Goal: Task Accomplishment & Management: Use online tool/utility

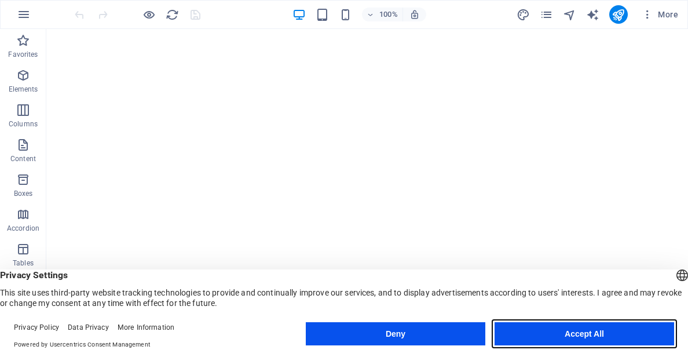
click at [582, 327] on button "Accept All" at bounding box center [585, 333] width 180 height 23
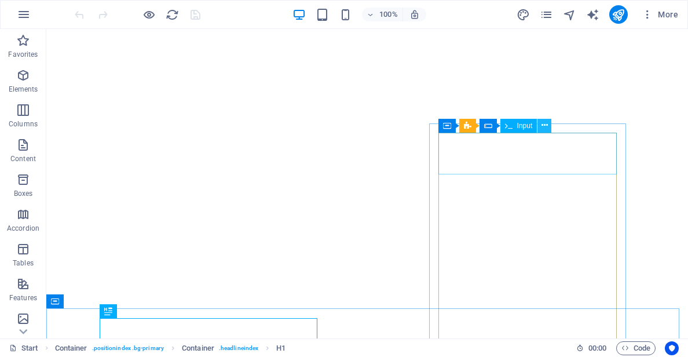
click at [545, 125] on icon at bounding box center [545, 125] width 6 height 12
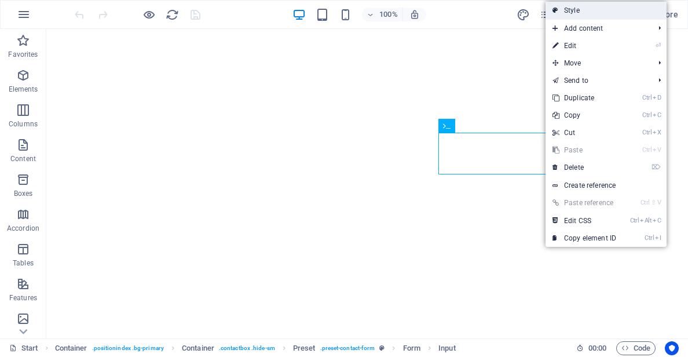
click at [576, 12] on link "Style" at bounding box center [606, 10] width 121 height 17
select select "px"
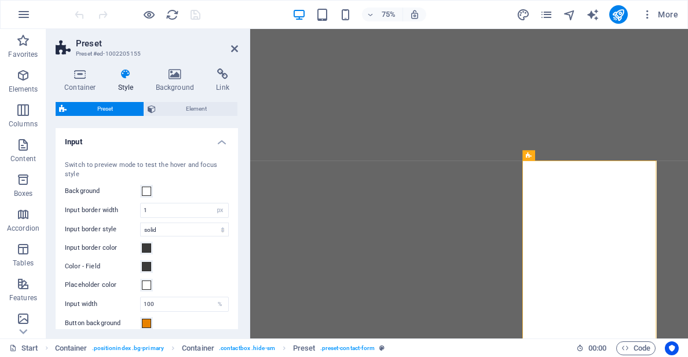
scroll to position [174, 0]
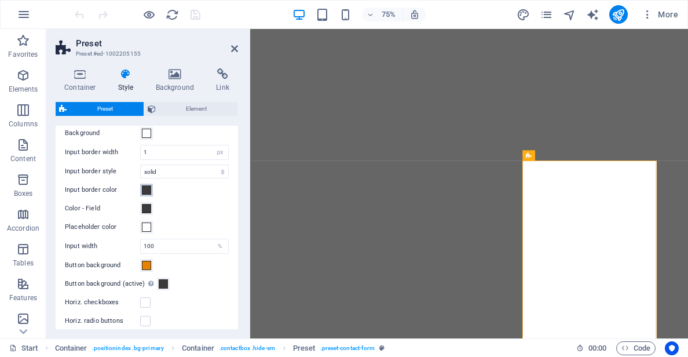
click at [144, 191] on span at bounding box center [146, 189] width 9 height 9
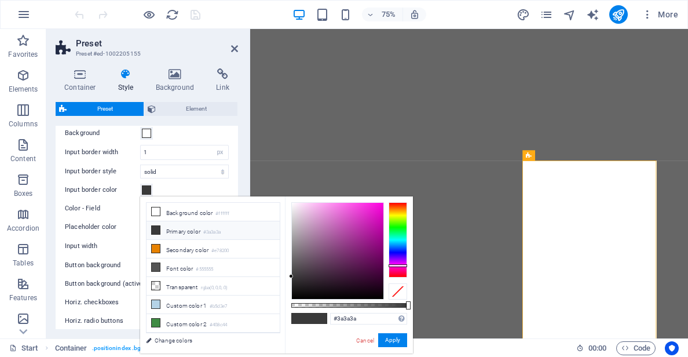
click at [403, 265] on div at bounding box center [398, 239] width 19 height 75
type input "#ff5ff3"
drag, startPoint x: 356, startPoint y: 227, endPoint x: 349, endPoint y: 200, distance: 27.1
click at [349, 203] on div at bounding box center [338, 251] width 92 height 96
click at [393, 338] on button "Apply" at bounding box center [392, 340] width 29 height 14
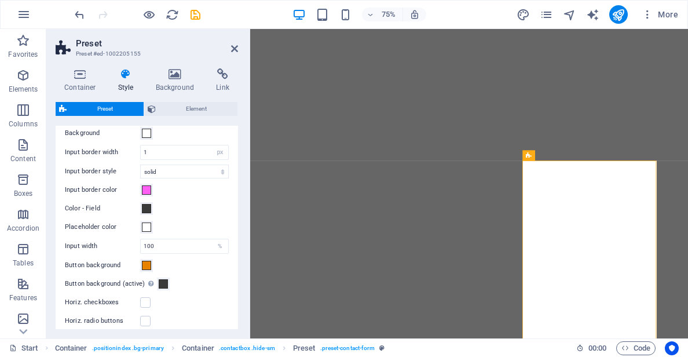
click at [139, 210] on label "Color - Field" at bounding box center [102, 209] width 75 height 14
click at [140, 210] on button "Color - Field" at bounding box center [146, 208] width 13 height 13
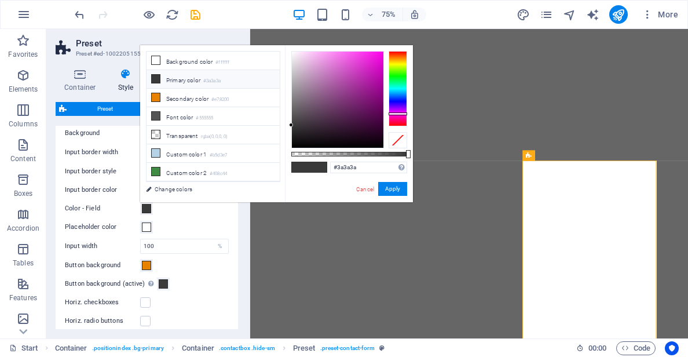
click at [399, 114] on div at bounding box center [398, 88] width 19 height 75
drag, startPoint x: 347, startPoint y: 61, endPoint x: 341, endPoint y: 48, distance: 14.0
click at [341, 48] on div "#ff76f5 Supported formats #0852ed rgb(8, 82, 237) rgba(8, 82, 237, 90%) hsv(221…" at bounding box center [349, 207] width 128 height 325
type input "#f544e9"
drag, startPoint x: 344, startPoint y: 54, endPoint x: 358, endPoint y: 54, distance: 13.9
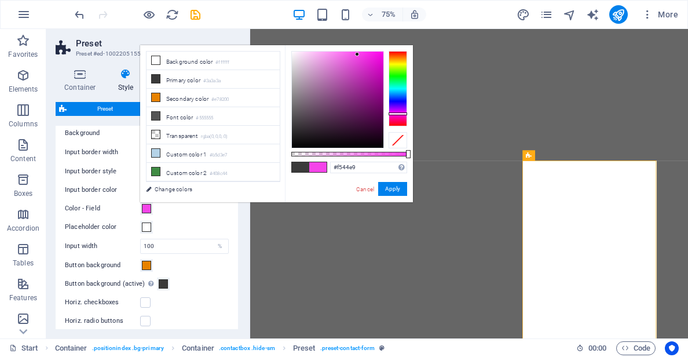
click at [358, 54] on div at bounding box center [338, 100] width 92 height 96
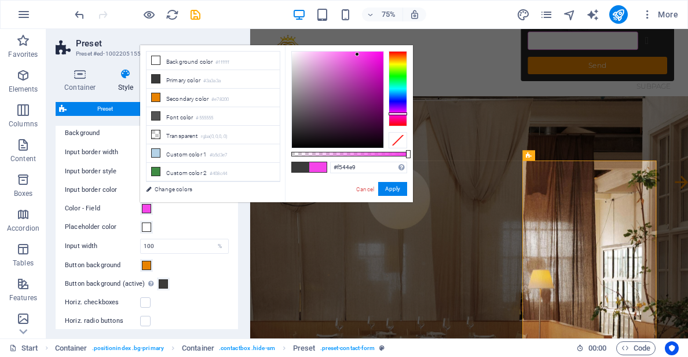
scroll to position [0, 0]
click at [342, 166] on input "#f544e9" at bounding box center [368, 168] width 77 height 12
click at [388, 188] on button "Apply" at bounding box center [392, 189] width 29 height 14
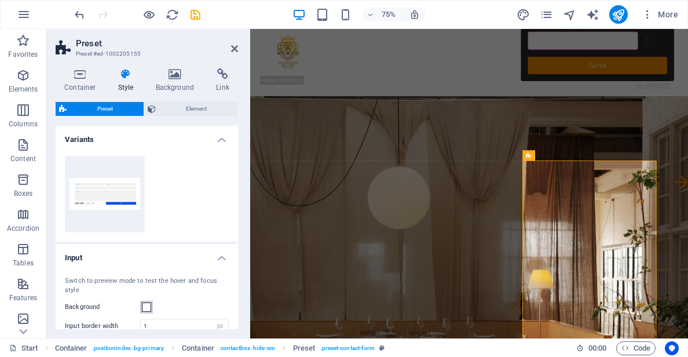
click at [147, 305] on span at bounding box center [146, 306] width 9 height 9
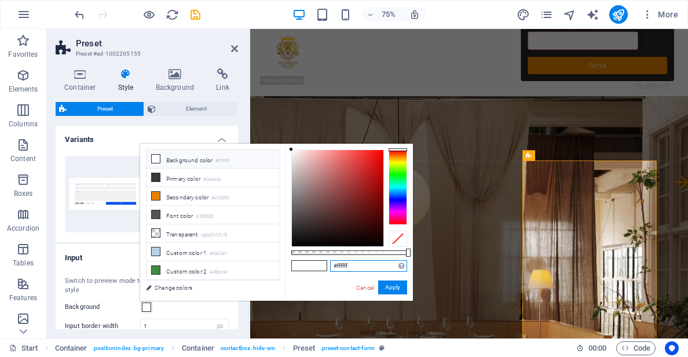
click at [355, 265] on input "#ffffff" at bounding box center [368, 266] width 77 height 12
click at [355, 264] on input "#ffffff" at bounding box center [368, 266] width 77 height 12
paste input "544e9"
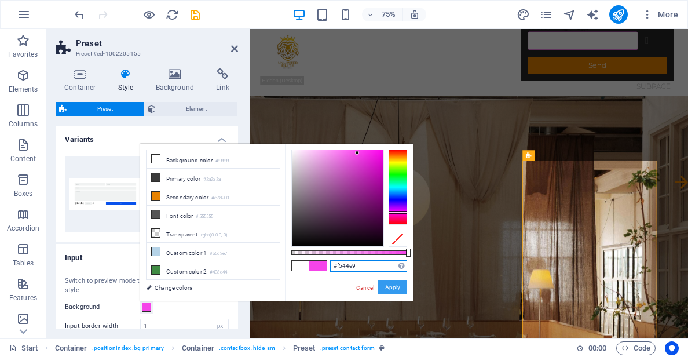
type input "#f544e9"
click at [385, 285] on button "Apply" at bounding box center [392, 287] width 29 height 14
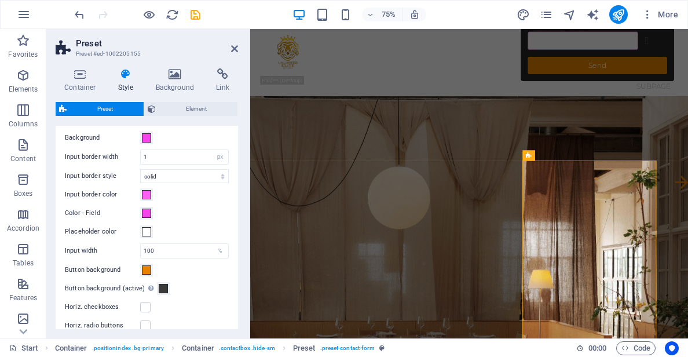
scroll to position [174, 0]
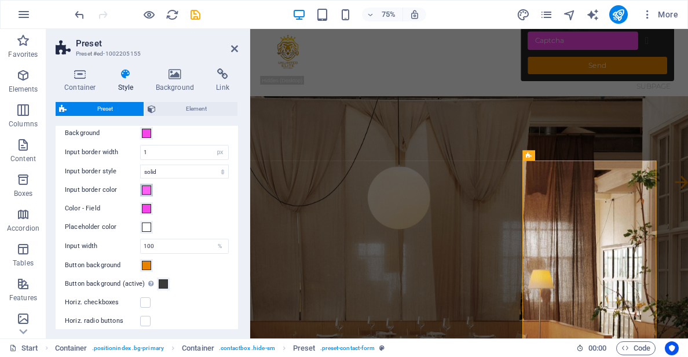
click at [143, 192] on span at bounding box center [146, 189] width 9 height 9
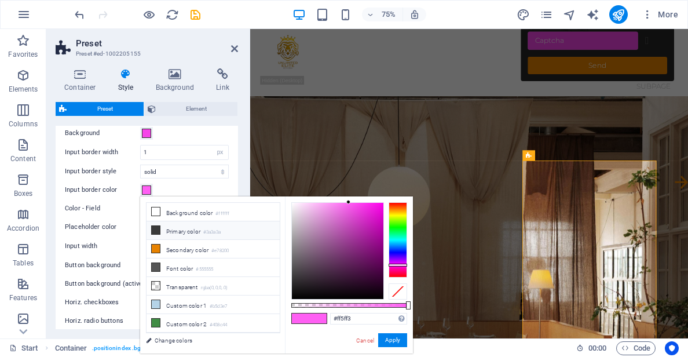
click at [193, 232] on li "Primary color #3a3a3a" at bounding box center [213, 230] width 133 height 19
type input "#3a3a3a"
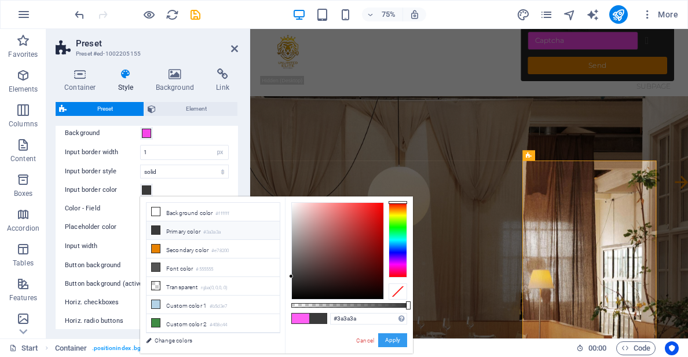
click at [394, 338] on button "Apply" at bounding box center [392, 340] width 29 height 14
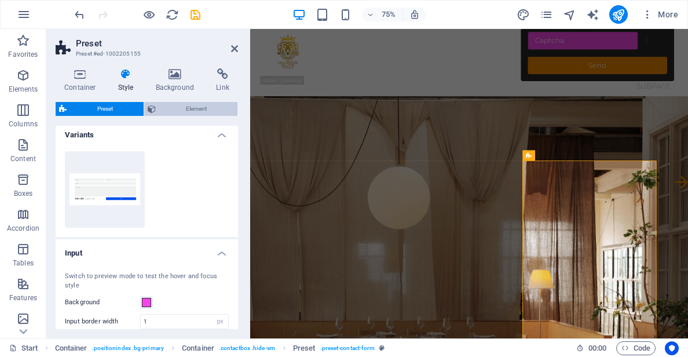
scroll to position [0, 0]
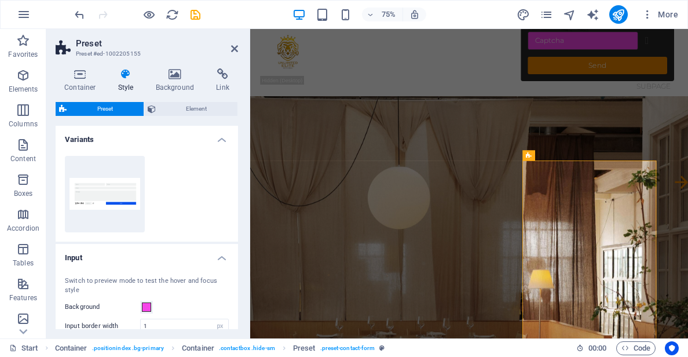
drag, startPoint x: 205, startPoint y: 19, endPoint x: 163, endPoint y: 137, distance: 125.6
click at [172, 79] on section "Favorites Elements Columns Content Boxes Accordion Tables Features Images Slide…" at bounding box center [344, 183] width 688 height 309
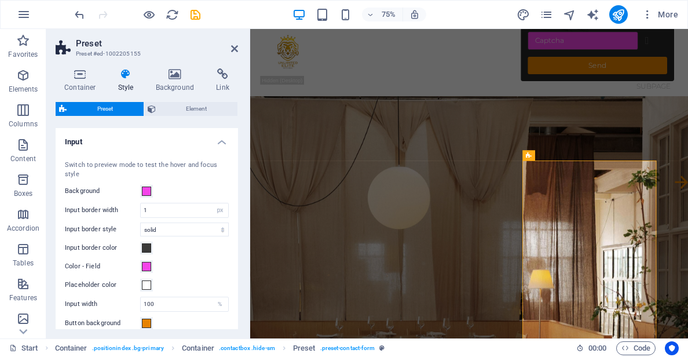
click at [140, 268] on label "Color - Field" at bounding box center [102, 267] width 75 height 14
click at [140, 268] on button "Color - Field" at bounding box center [146, 266] width 13 height 13
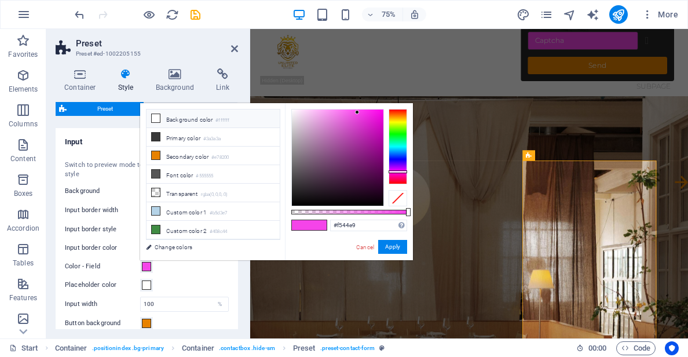
click at [158, 117] on icon at bounding box center [156, 118] width 8 height 8
type input "#ffffff"
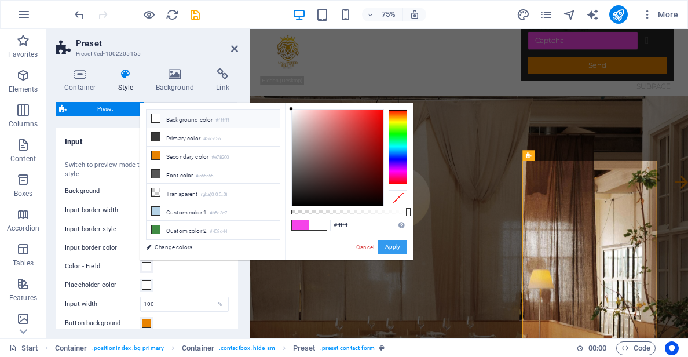
click at [385, 246] on button "Apply" at bounding box center [392, 247] width 29 height 14
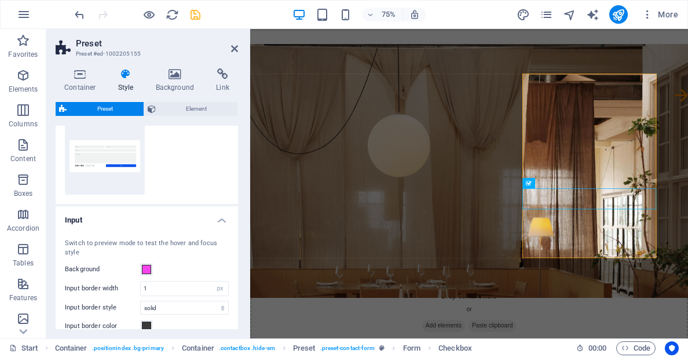
scroll to position [29, 0]
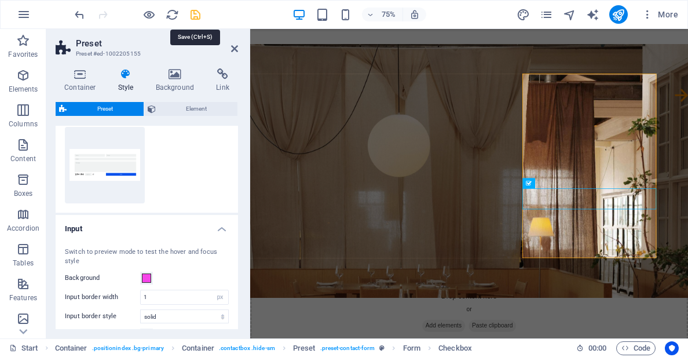
click at [193, 16] on icon "save" at bounding box center [195, 14] width 13 height 13
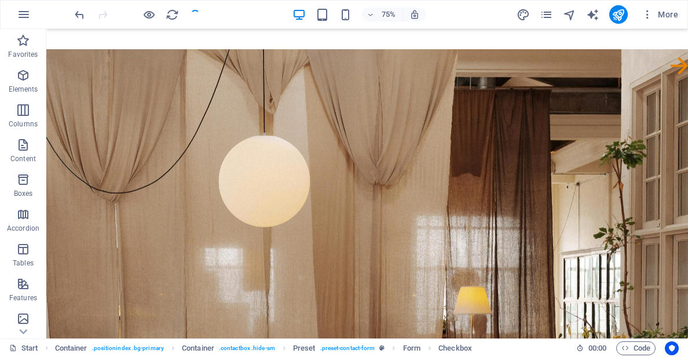
checkbox input "false"
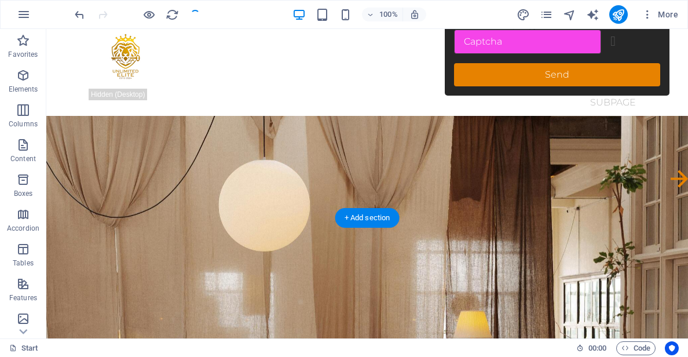
scroll to position [0, 0]
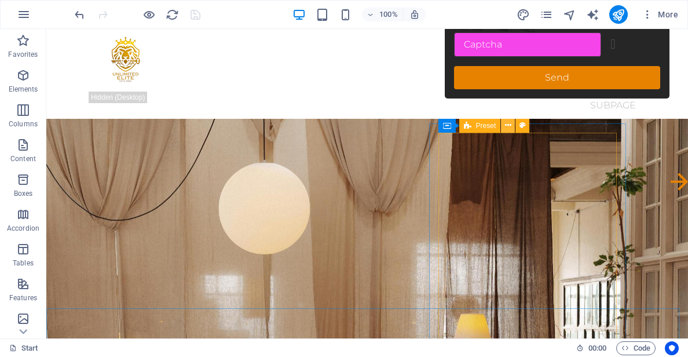
click at [509, 128] on icon at bounding box center [508, 125] width 6 height 12
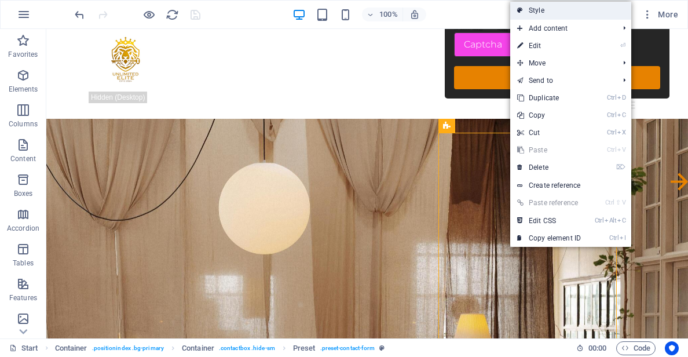
click at [542, 16] on link "Style" at bounding box center [571, 10] width 121 height 17
select select "px"
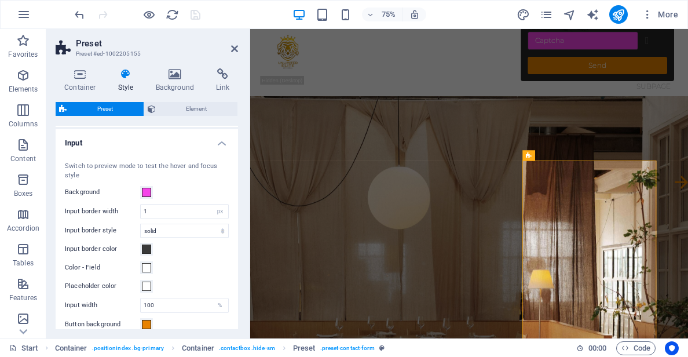
scroll to position [116, 0]
click at [145, 193] on span at bounding box center [146, 191] width 9 height 9
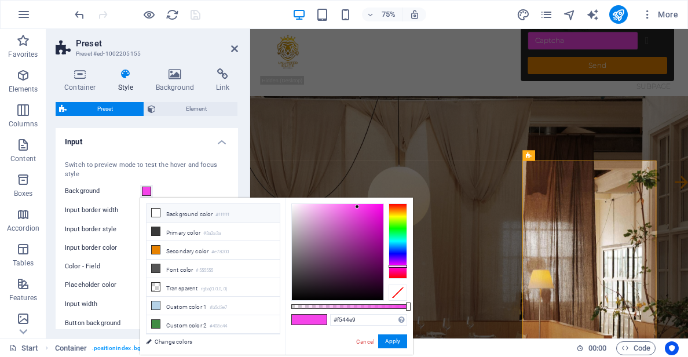
click at [155, 213] on icon at bounding box center [156, 213] width 8 height 8
type input "#ffffff"
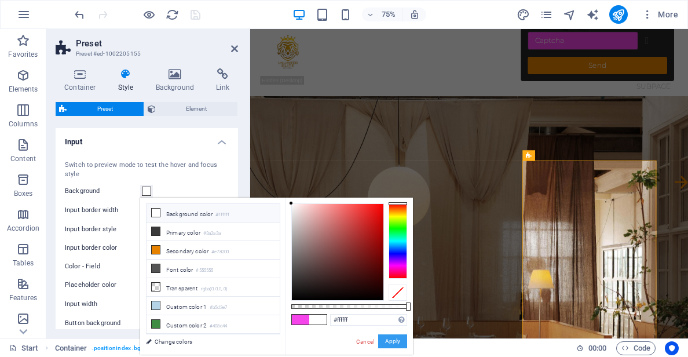
click at [396, 340] on button "Apply" at bounding box center [392, 341] width 29 height 14
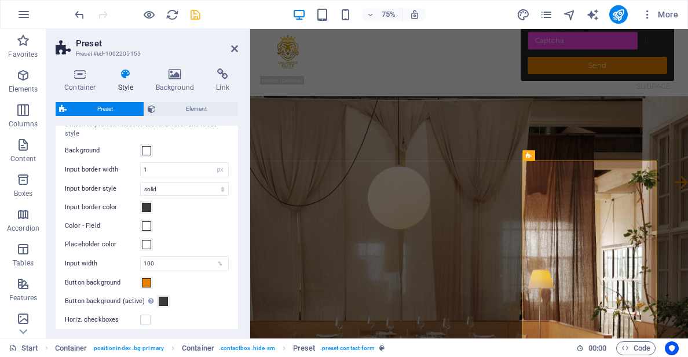
scroll to position [174, 0]
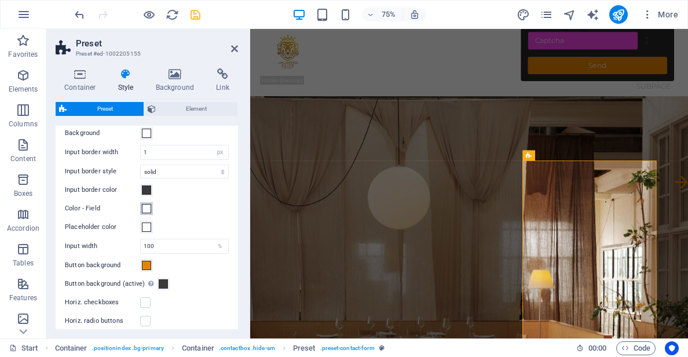
click at [144, 210] on span at bounding box center [146, 208] width 9 height 9
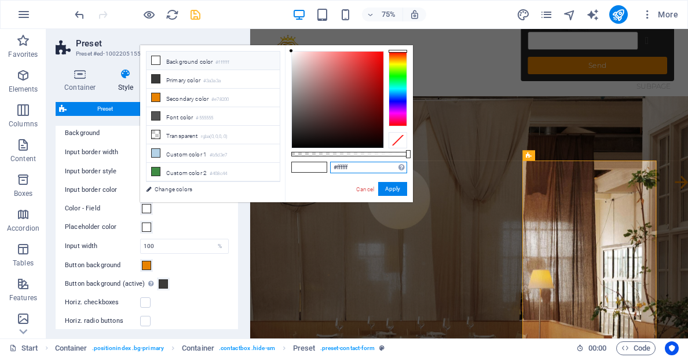
click at [370, 167] on input "#ffffff" at bounding box center [368, 168] width 77 height 12
click at [176, 239] on div "100 %" at bounding box center [184, 246] width 89 height 15
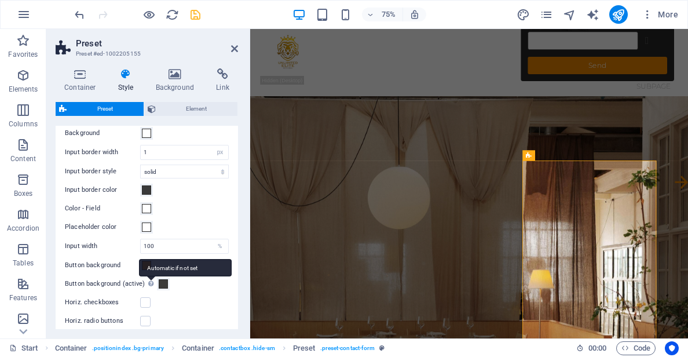
click at [152, 286] on icon at bounding box center [150, 283] width 5 height 6
click at [157, 286] on button "Button background (active) Automatic if not set" at bounding box center [163, 284] width 13 height 13
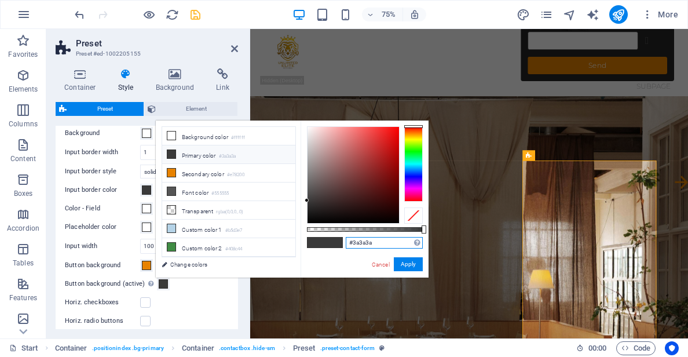
click at [365, 241] on input "#3a3a3a" at bounding box center [384, 243] width 77 height 12
paste input "f544e9"
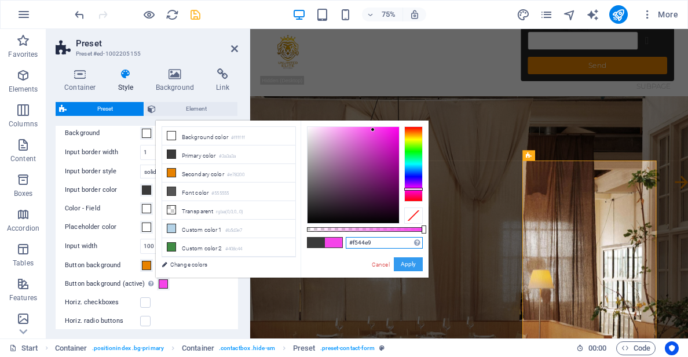
type input "#f544e9"
click at [402, 263] on button "Apply" at bounding box center [408, 264] width 29 height 14
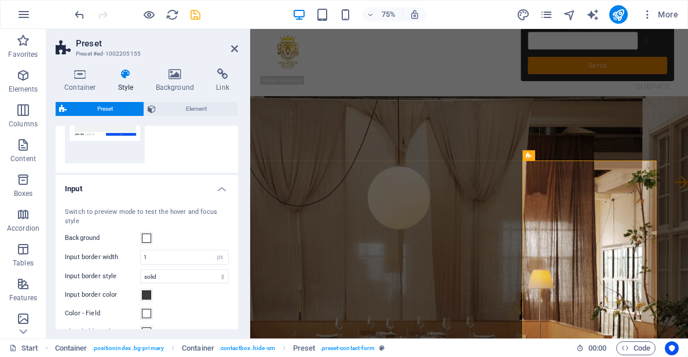
scroll to position [203, 0]
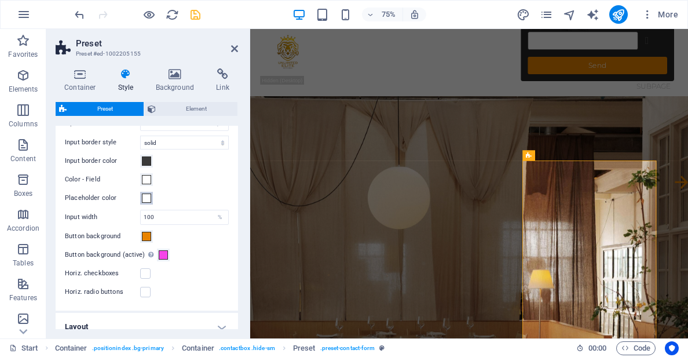
click at [145, 199] on span at bounding box center [146, 198] width 9 height 9
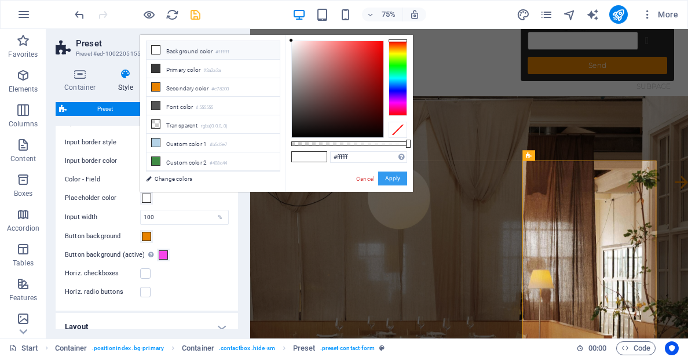
click at [388, 180] on button "Apply" at bounding box center [392, 179] width 29 height 14
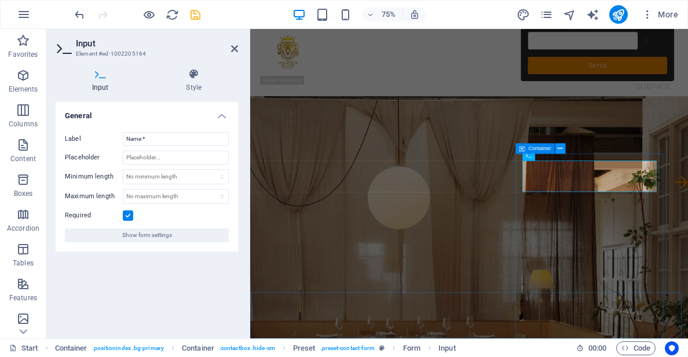
click at [559, 150] on icon at bounding box center [560, 148] width 5 height 9
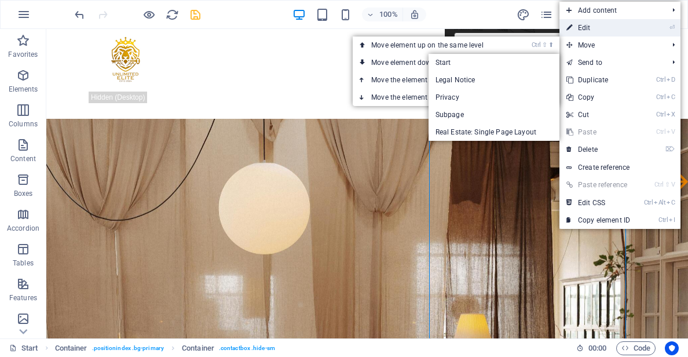
click at [594, 28] on link "⏎ Edit" at bounding box center [599, 27] width 78 height 17
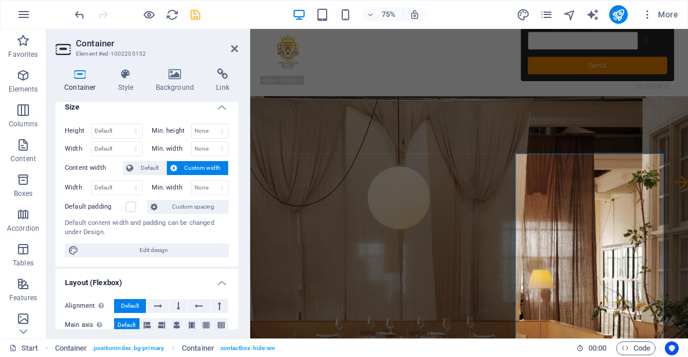
scroll to position [0, 0]
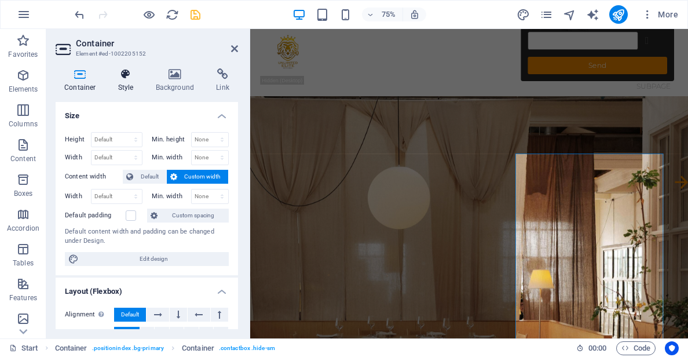
click at [124, 87] on h4 "Style" at bounding box center [129, 80] width 38 height 24
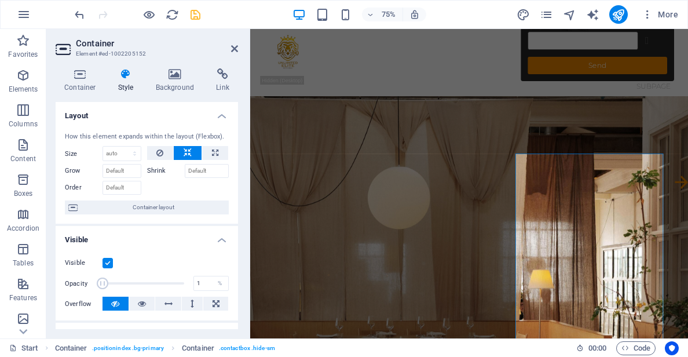
drag, startPoint x: 178, startPoint y: 285, endPoint x: 67, endPoint y: 283, distance: 110.7
click at [67, 283] on div "Opacity 1 %" at bounding box center [147, 283] width 164 height 17
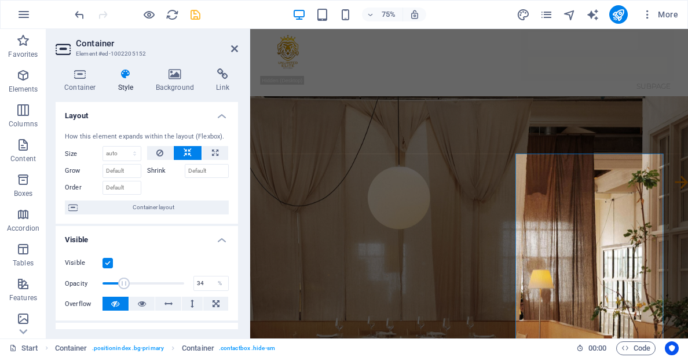
drag, startPoint x: 100, startPoint y: 285, endPoint x: 129, endPoint y: 285, distance: 29.0
click at [129, 285] on span at bounding box center [124, 284] width 12 height 12
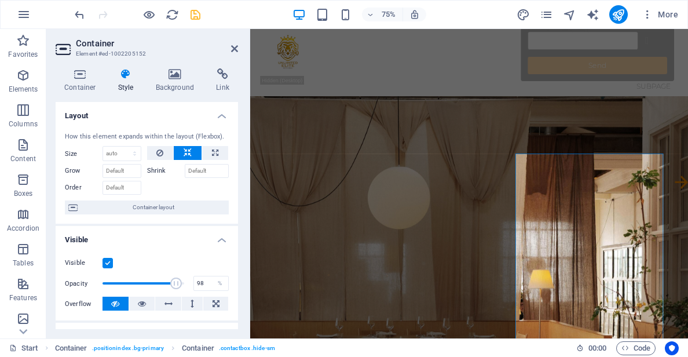
type input "100"
drag, startPoint x: 130, startPoint y: 286, endPoint x: 264, endPoint y: 293, distance: 134.0
click at [264, 293] on div "Container Element #ed-1002205152 Container Style Background Link Size Height De…" at bounding box center [367, 183] width 642 height 309
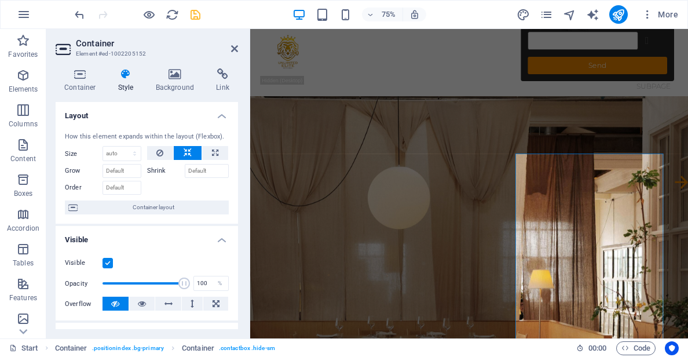
click at [112, 309] on icon at bounding box center [115, 304] width 8 height 14
click at [115, 305] on icon at bounding box center [115, 304] width 8 height 14
click at [116, 305] on icon at bounding box center [115, 304] width 8 height 14
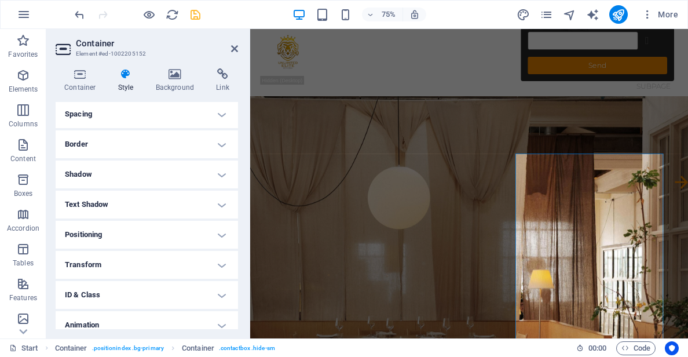
scroll to position [205, 0]
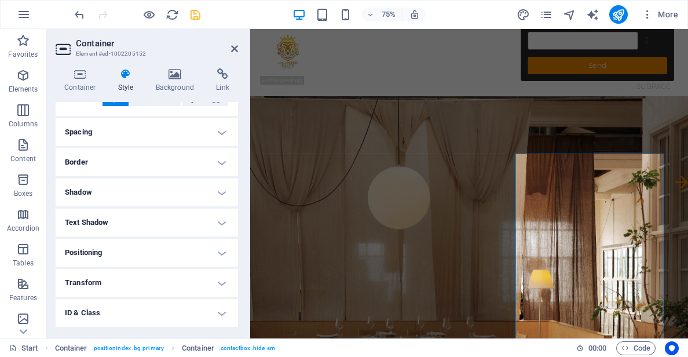
click at [115, 286] on h4 "Transform" at bounding box center [147, 283] width 183 height 28
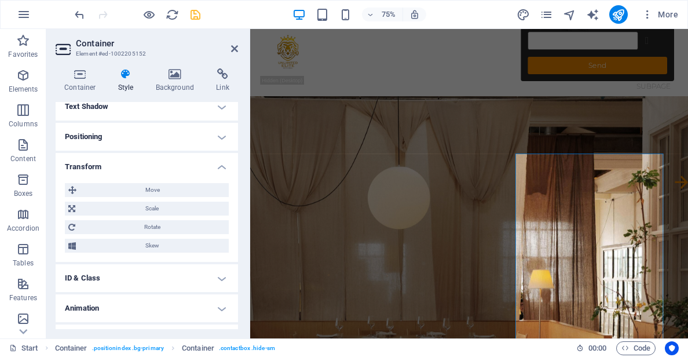
scroll to position [344, 0]
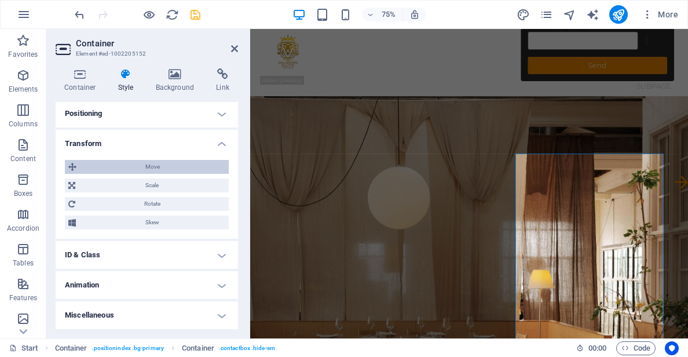
click at [133, 160] on span "Move" at bounding box center [152, 167] width 145 height 14
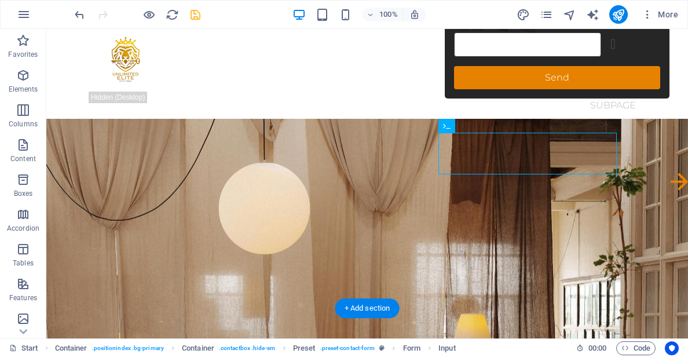
drag, startPoint x: 457, startPoint y: 214, endPoint x: 603, endPoint y: 155, distance: 157.5
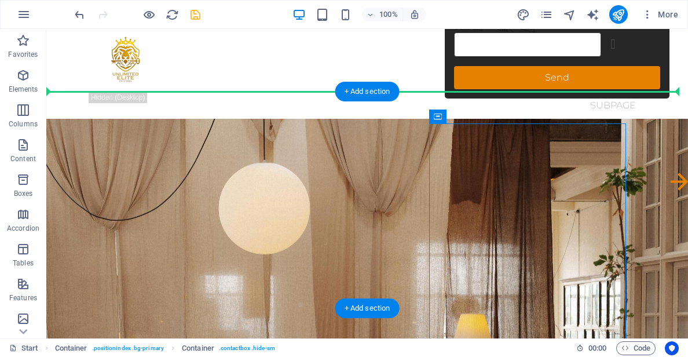
drag, startPoint x: 512, startPoint y: 127, endPoint x: 655, endPoint y: 118, distance: 142.8
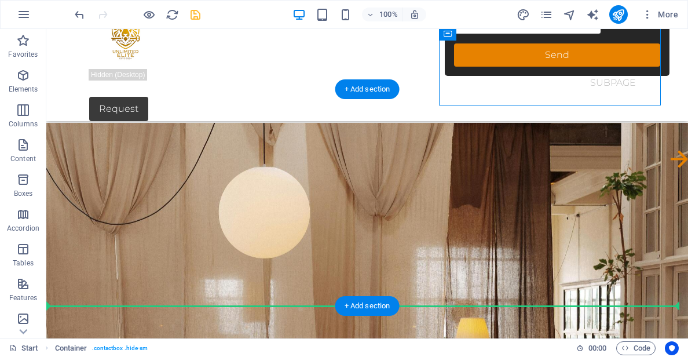
scroll to position [77, 0]
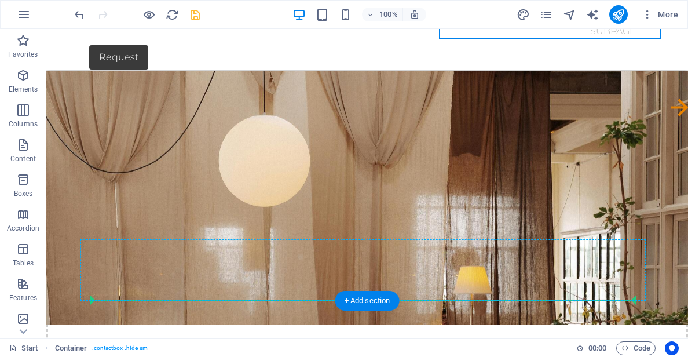
drag, startPoint x: 539, startPoint y: 102, endPoint x: 522, endPoint y: 300, distance: 198.4
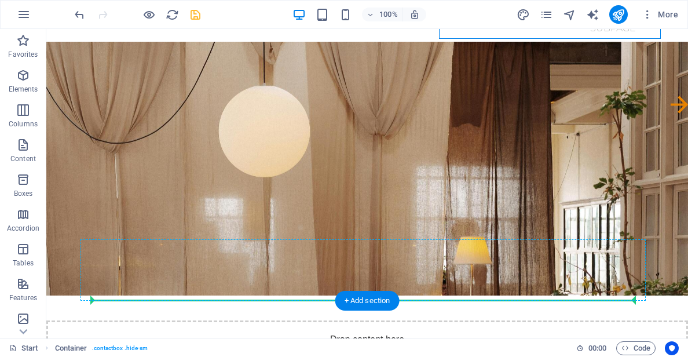
scroll to position [0, 0]
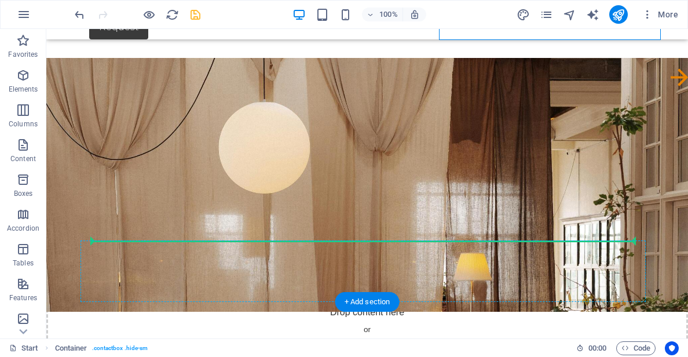
scroll to position [109, 0]
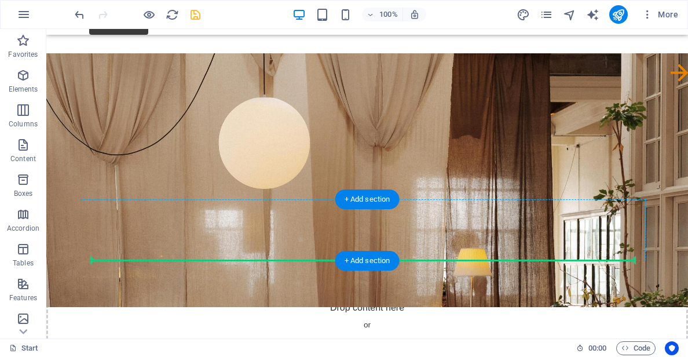
drag, startPoint x: 501, startPoint y: 102, endPoint x: 501, endPoint y: 252, distance: 150.1
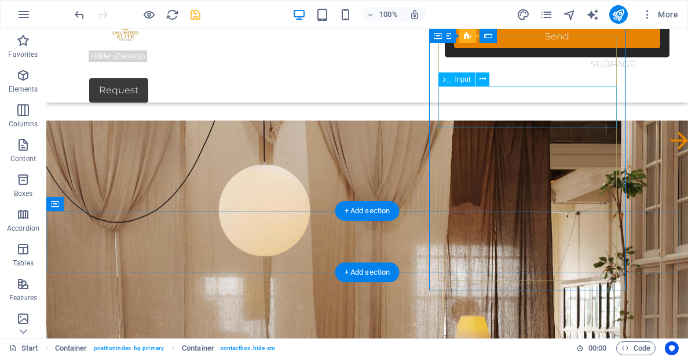
scroll to position [0, 0]
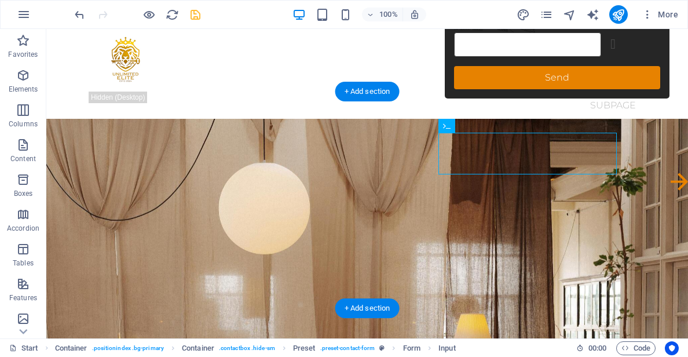
drag, startPoint x: 575, startPoint y: 162, endPoint x: 579, endPoint y: 119, distance: 43.1
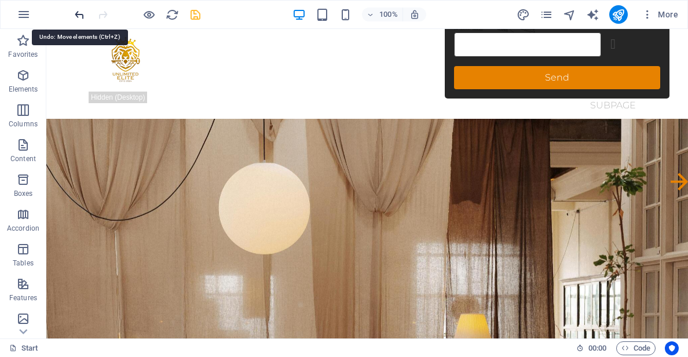
click at [78, 16] on icon "undo" at bounding box center [79, 14] width 13 height 13
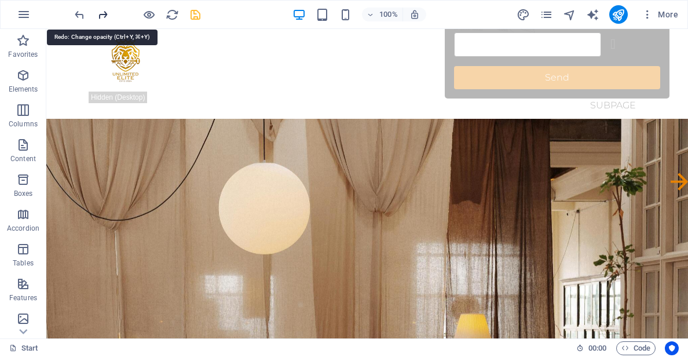
click at [100, 17] on icon "redo" at bounding box center [102, 14] width 13 height 13
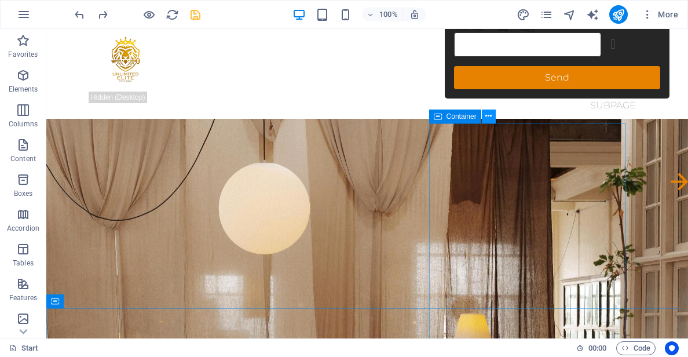
click at [488, 117] on icon at bounding box center [489, 116] width 6 height 12
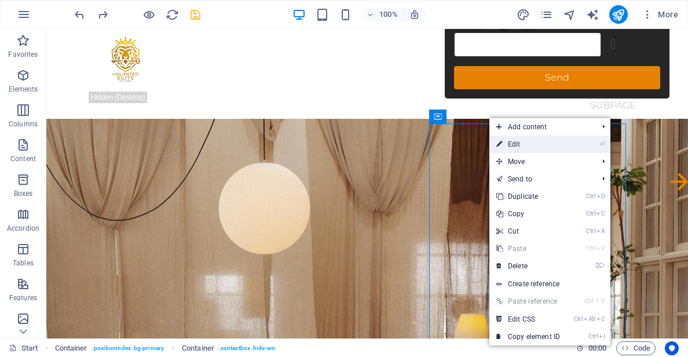
click at [520, 143] on link "⏎ Edit" at bounding box center [529, 144] width 78 height 17
select select "px"
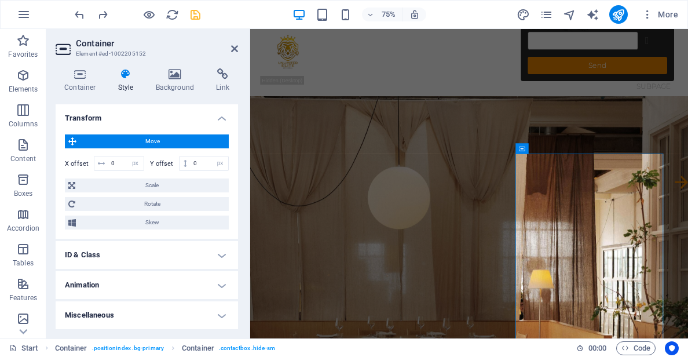
scroll to position [311, 0]
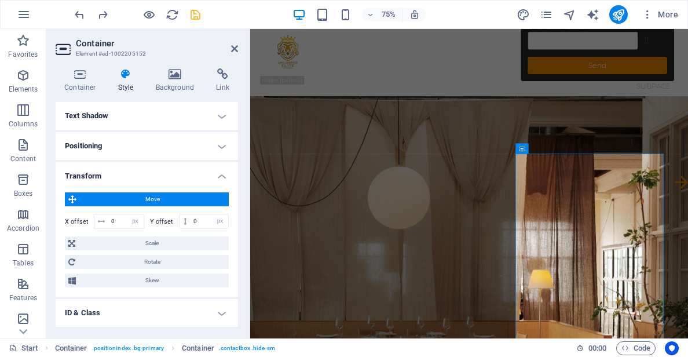
click at [165, 197] on span "Move" at bounding box center [152, 199] width 145 height 14
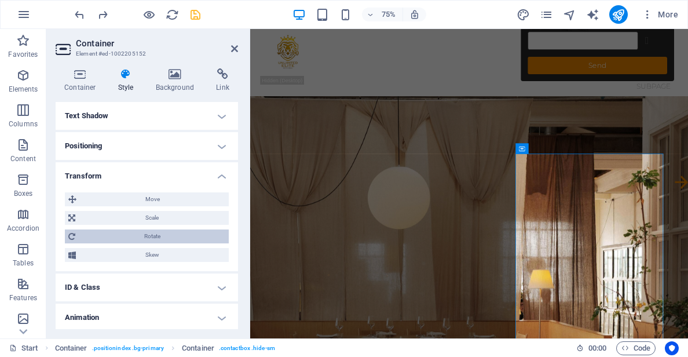
scroll to position [344, 0]
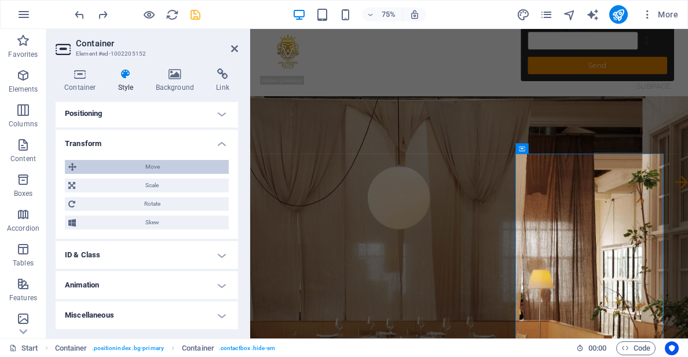
click at [140, 163] on span "Move" at bounding box center [152, 167] width 145 height 14
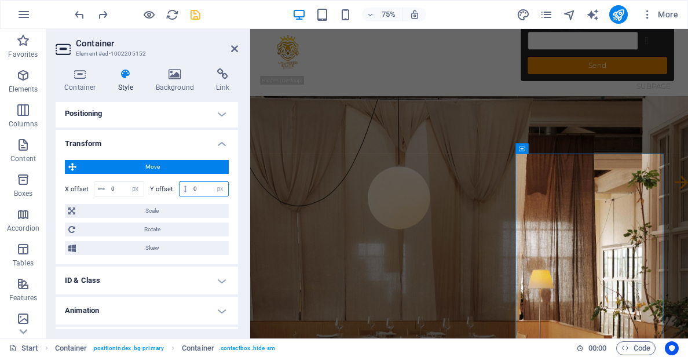
drag, startPoint x: 202, startPoint y: 189, endPoint x: 192, endPoint y: 186, distance: 10.4
click at [192, 186] on input "0" at bounding box center [210, 189] width 38 height 14
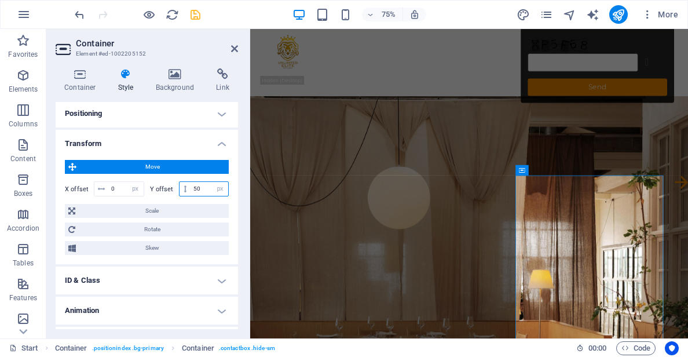
click at [246, 144] on aside "Container Element #ed-1002205152 Container Style Background Link Size Height De…" at bounding box center [148, 183] width 204 height 309
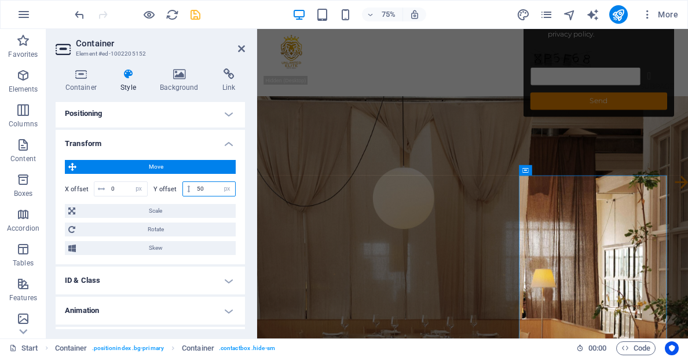
type input "50"
click at [246, 145] on div "Container Style Background Link Size Height Default px rem % vh vw Min. height …" at bounding box center [150, 198] width 208 height 279
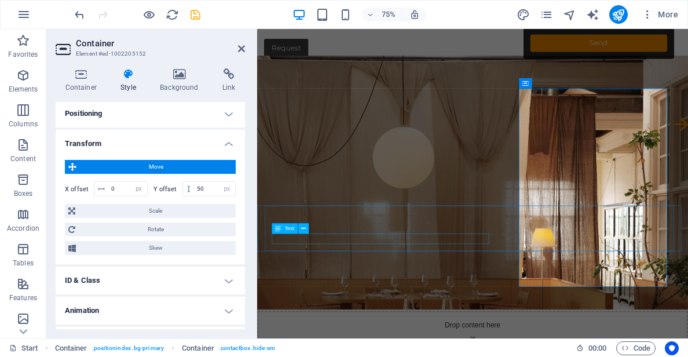
scroll to position [58, 0]
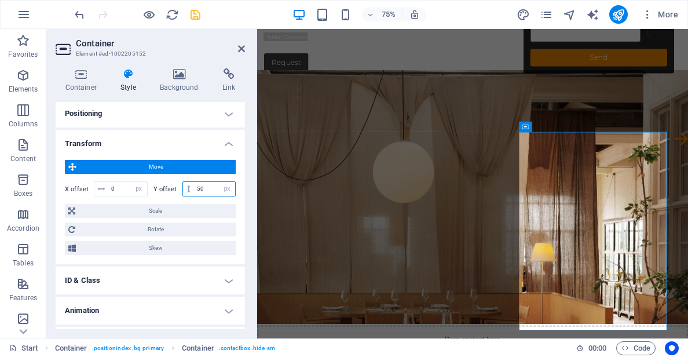
drag, startPoint x: 203, startPoint y: 187, endPoint x: 177, endPoint y: 185, distance: 26.8
click at [177, 185] on div "Y offset 50 px rem % em vh vw" at bounding box center [195, 188] width 83 height 15
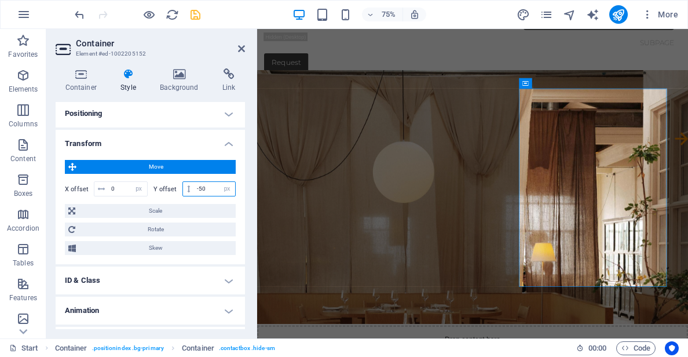
type input "-50"
click at [250, 162] on div "Container Style Background Link Size Height Default px rem % vh vw Min. height …" at bounding box center [150, 198] width 208 height 279
drag, startPoint x: 115, startPoint y: 189, endPoint x: 107, endPoint y: 187, distance: 8.3
click at [107, 187] on div "0 px rem % em vh vw" at bounding box center [121, 188] width 54 height 15
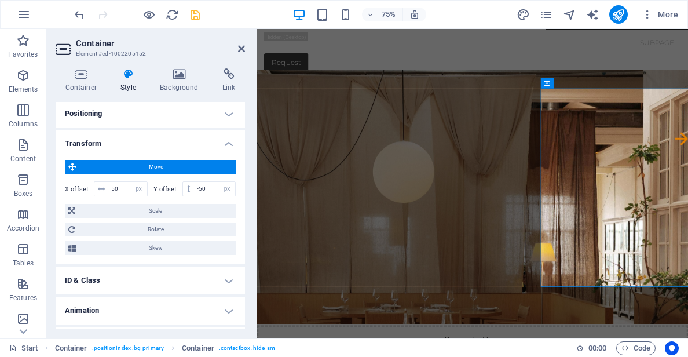
click at [177, 149] on h4 "Transform" at bounding box center [150, 140] width 189 height 21
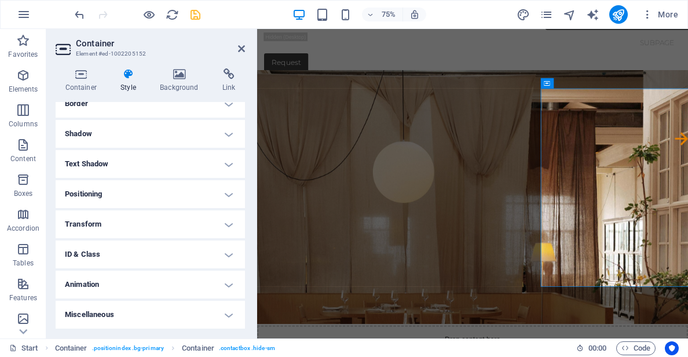
click at [138, 191] on h4 "Positioning" at bounding box center [150, 194] width 189 height 28
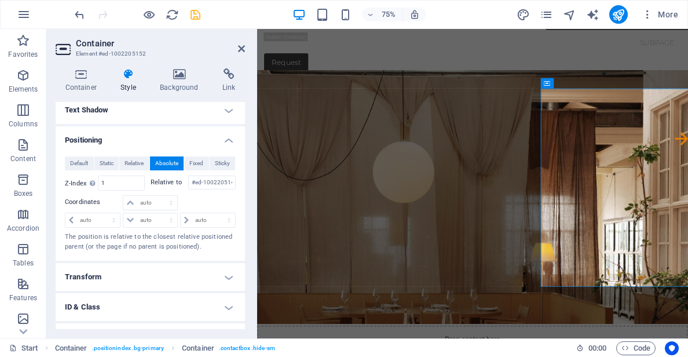
scroll to position [369, 0]
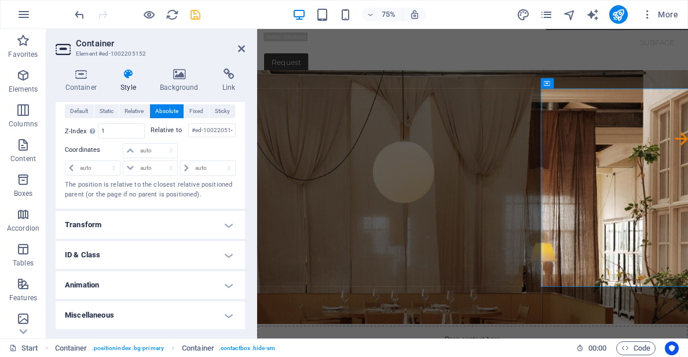
click at [147, 223] on h4 "Transform" at bounding box center [150, 225] width 189 height 28
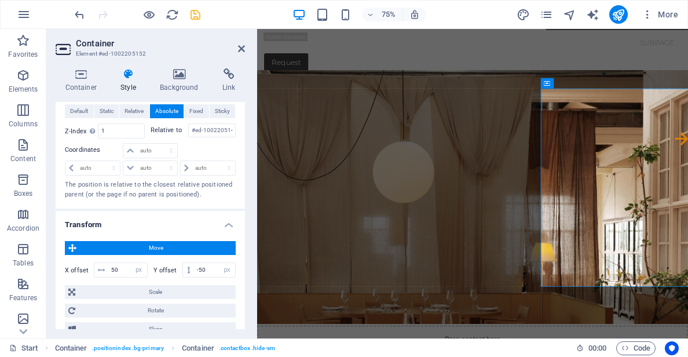
click at [156, 249] on span "Move" at bounding box center [156, 248] width 152 height 14
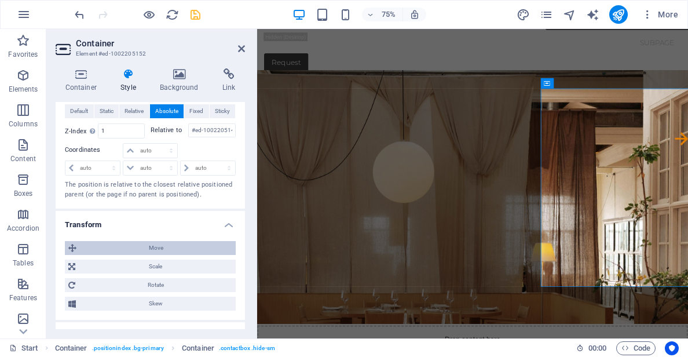
click at [126, 247] on span "Move" at bounding box center [156, 248] width 152 height 14
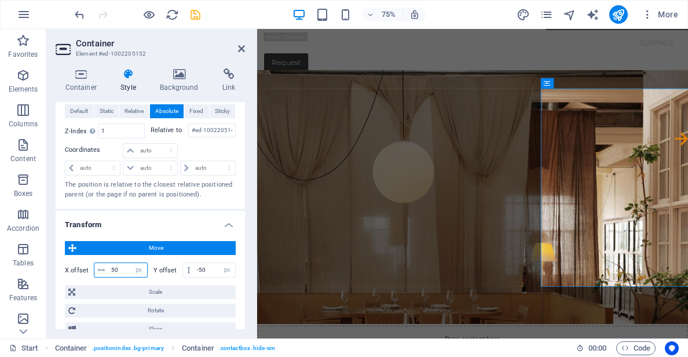
drag, startPoint x: 121, startPoint y: 268, endPoint x: 98, endPoint y: 256, distance: 25.7
click at [99, 263] on div "50 px rem % em vh vw" at bounding box center [121, 270] width 54 height 15
type input "120"
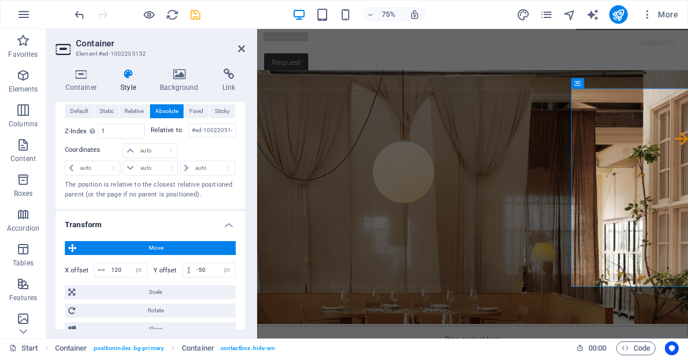
click at [123, 223] on h4 "Transform" at bounding box center [150, 221] width 189 height 21
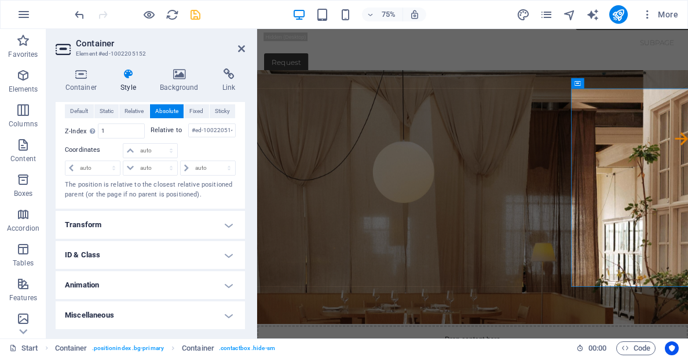
click at [102, 227] on h4 "Transform" at bounding box center [150, 225] width 189 height 28
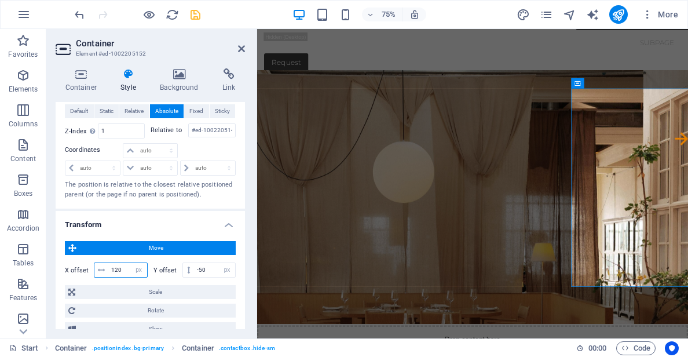
drag, startPoint x: 123, startPoint y: 269, endPoint x: 108, endPoint y: 268, distance: 15.7
click at [108, 268] on div "120 px rem % em vh vw" at bounding box center [121, 270] width 54 height 15
type input "-90"
click at [138, 228] on h4 "Transform" at bounding box center [150, 221] width 189 height 21
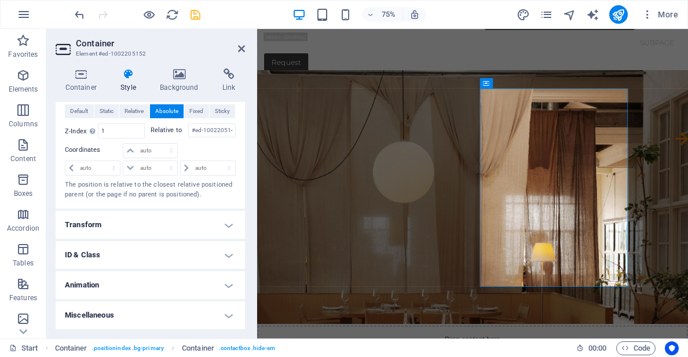
click at [110, 229] on h4 "Transform" at bounding box center [150, 225] width 189 height 28
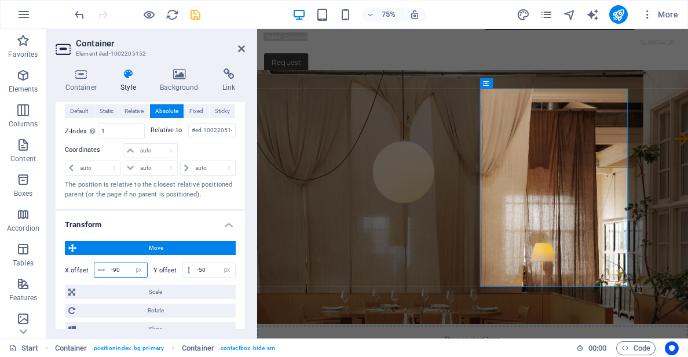
drag, startPoint x: 119, startPoint y: 270, endPoint x: 111, endPoint y: 269, distance: 8.2
click at [111, 269] on input "-90" at bounding box center [127, 270] width 39 height 14
type input "-60"
click at [136, 229] on h4 "Transform" at bounding box center [150, 221] width 189 height 21
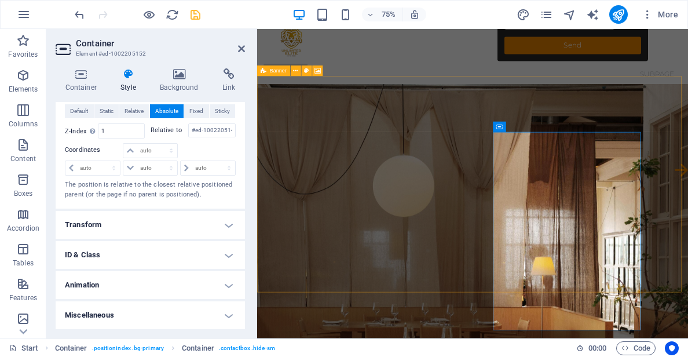
scroll to position [0, 0]
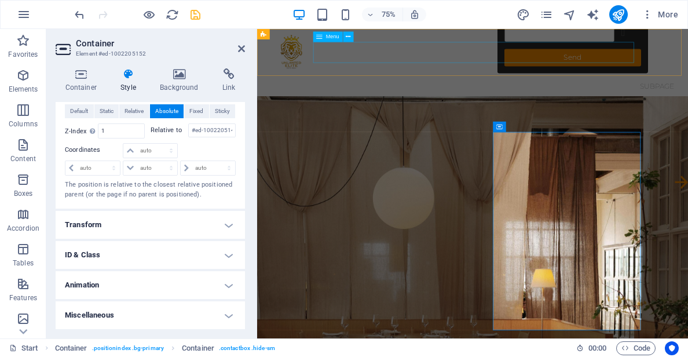
click at [446, 92] on nav "Start Subpage" at bounding box center [545, 106] width 556 height 28
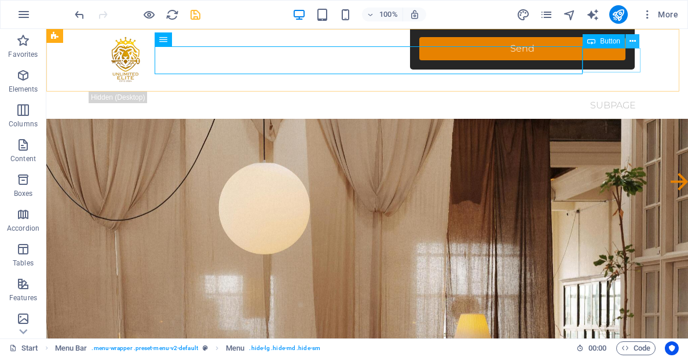
click at [628, 42] on button at bounding box center [633, 41] width 14 height 14
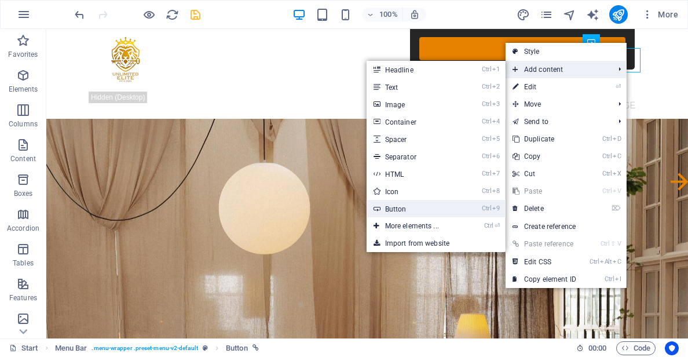
click at [404, 208] on link "Ctrl 9 Button" at bounding box center [415, 208] width 96 height 17
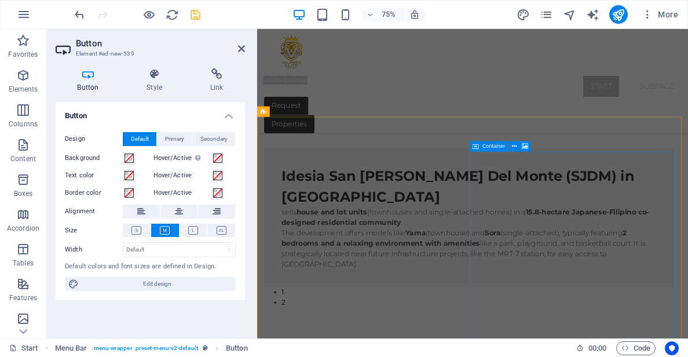
scroll to position [464, 0]
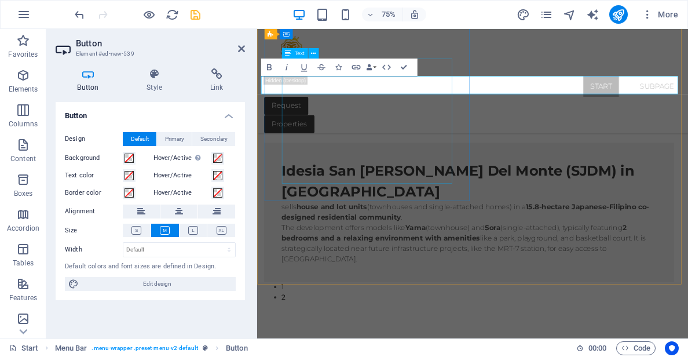
click at [425, 260] on div "sells house and lot units (townhouses and single-attached homes) in a 15.8-hect…" at bounding box center [540, 301] width 501 height 83
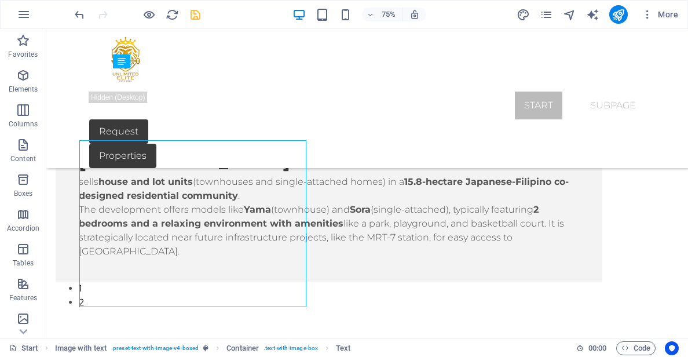
scroll to position [392, 0]
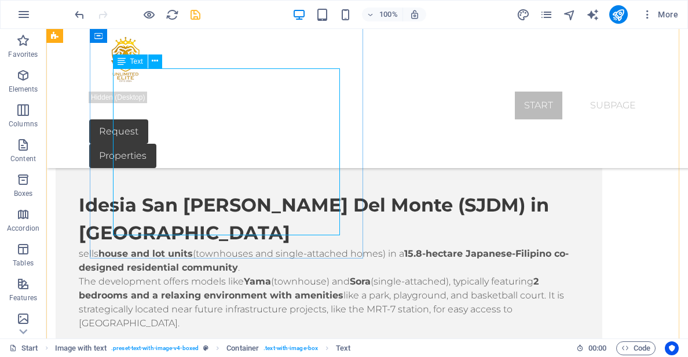
click at [199, 247] on div "sells house and lot units (townhouses and single-attached homes) in a 15.8-hect…" at bounding box center [329, 288] width 501 height 83
click at [192, 247] on div "sells house and lot units (townhouses and single-attached homes) in a 15.8-hect…" at bounding box center [329, 288] width 501 height 83
click at [193, 247] on div "sells house and lot units (townhouses and single-attached homes) in a 15.8-hect…" at bounding box center [329, 288] width 501 height 83
click at [193, 222] on div "Container H1 Container Container Container Container Preset Form Container Cont…" at bounding box center [367, 183] width 642 height 309
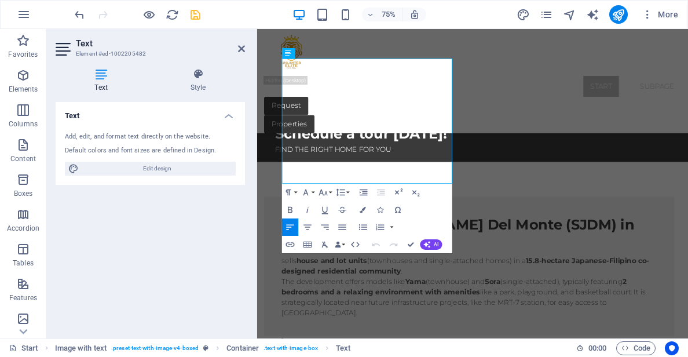
scroll to position [464, 0]
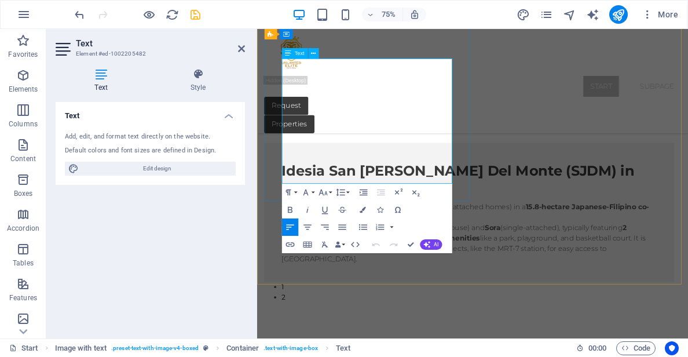
click at [346, 289] on strong "2 bedrooms and a relaxing environment with amenities" at bounding box center [520, 301] width 460 height 25
click at [372, 287] on p "The development offers models like Yama (townhouse) and [GEOGRAPHIC_DATA] (sing…" at bounding box center [540, 315] width 501 height 56
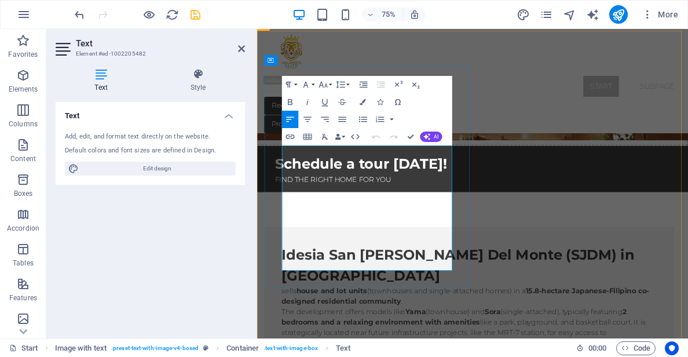
scroll to position [348, 0]
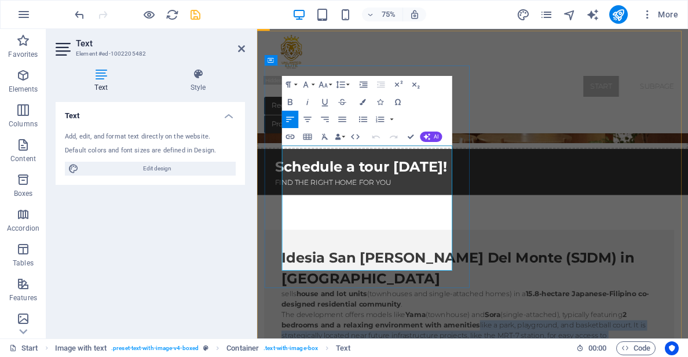
drag, startPoint x: 381, startPoint y: 347, endPoint x: 429, endPoint y: 294, distance: 71.0
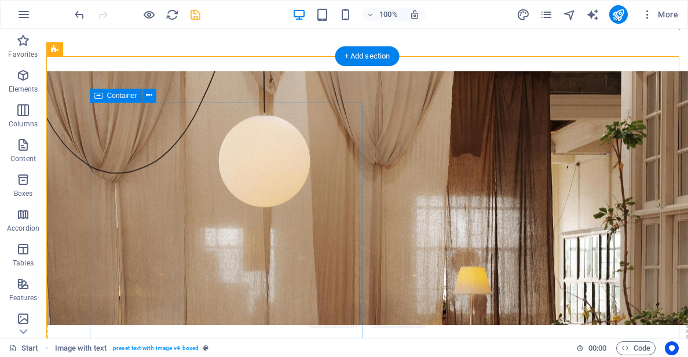
scroll to position [160, 0]
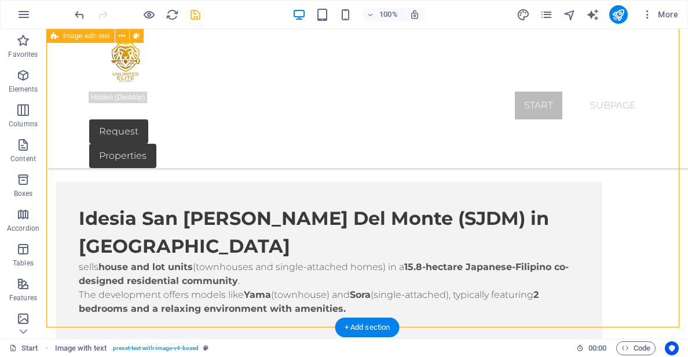
scroll to position [392, 0]
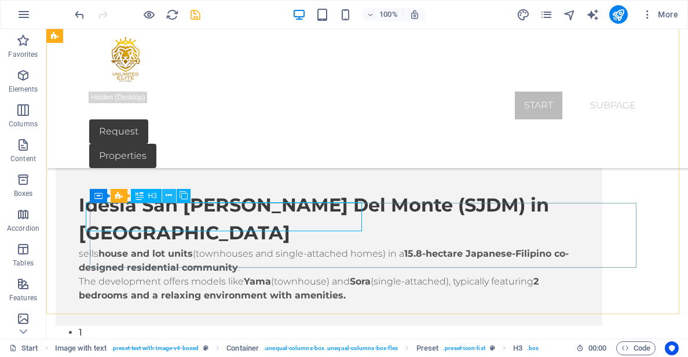
click at [170, 197] on icon at bounding box center [169, 195] width 6 height 12
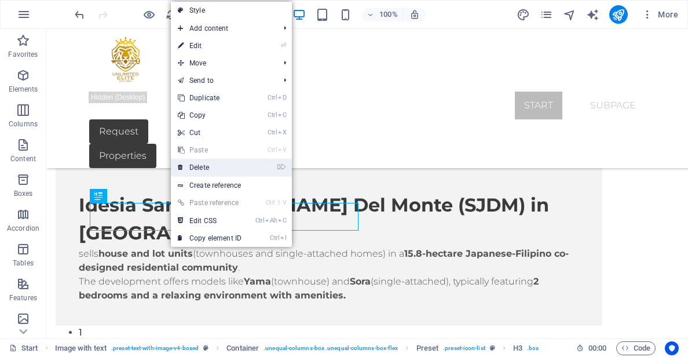
click at [217, 167] on link "⌦ Delete" at bounding box center [210, 167] width 78 height 17
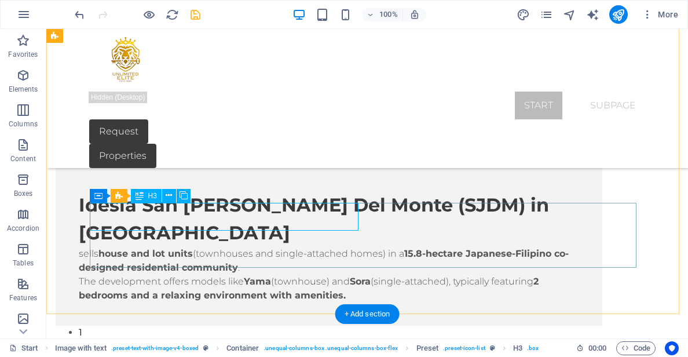
click at [168, 198] on icon at bounding box center [169, 195] width 6 height 12
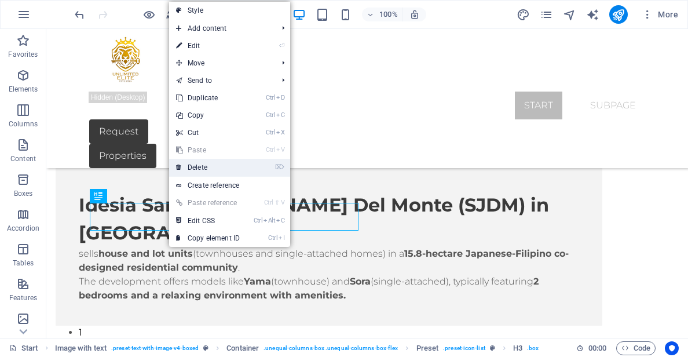
drag, startPoint x: 166, startPoint y: 141, endPoint x: 213, endPoint y: 170, distance: 54.7
click at [213, 170] on link "⌦ Delete" at bounding box center [208, 167] width 78 height 17
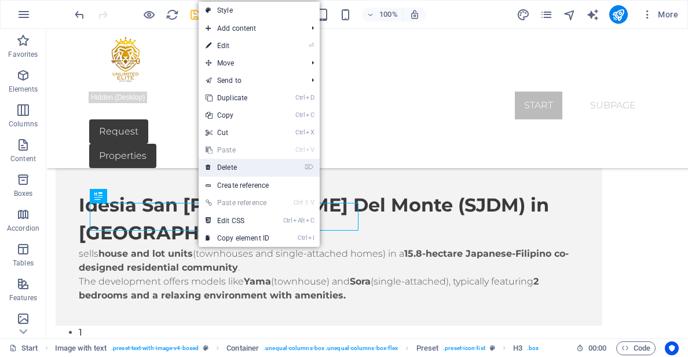
click at [231, 163] on link "⌦ Delete" at bounding box center [238, 167] width 78 height 17
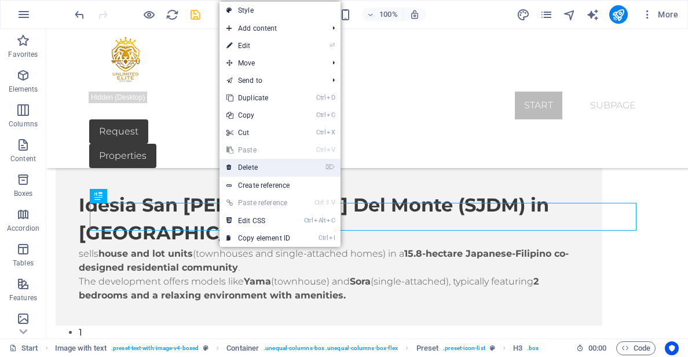
click at [252, 164] on link "⌦ Delete" at bounding box center [259, 167] width 78 height 17
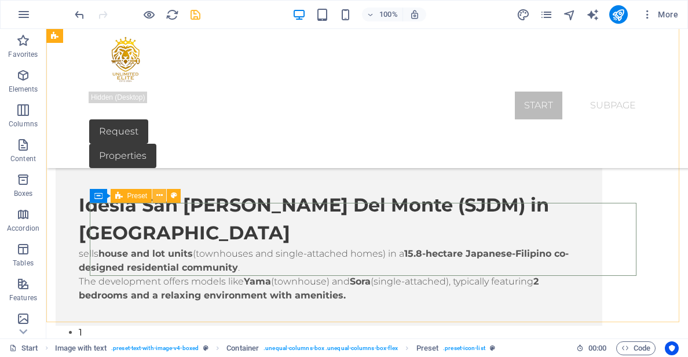
click at [162, 199] on icon at bounding box center [159, 195] width 6 height 12
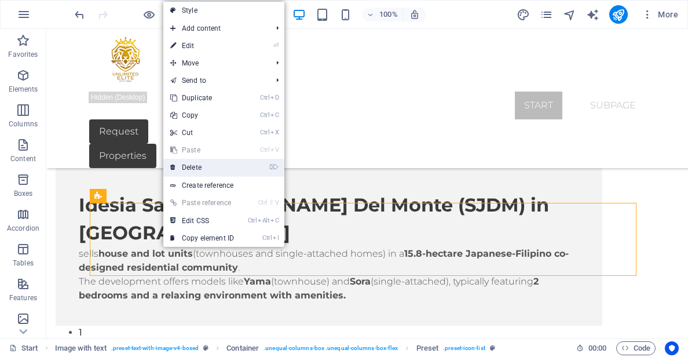
click at [203, 167] on link "⌦ Delete" at bounding box center [202, 167] width 78 height 17
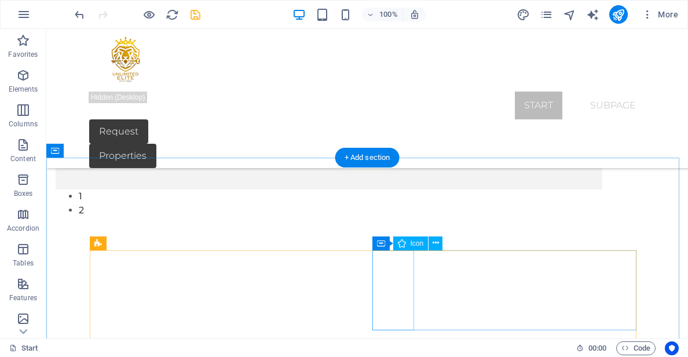
scroll to position [450, 0]
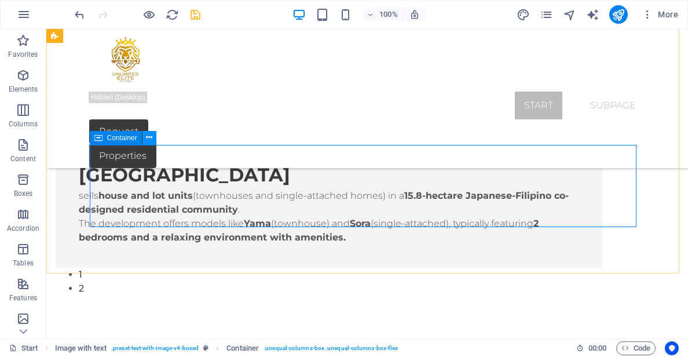
click at [152, 136] on icon at bounding box center [149, 138] width 6 height 12
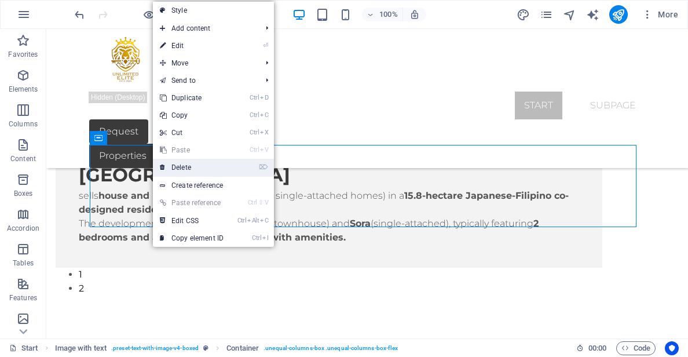
click at [181, 162] on link "⌦ Delete" at bounding box center [192, 167] width 78 height 17
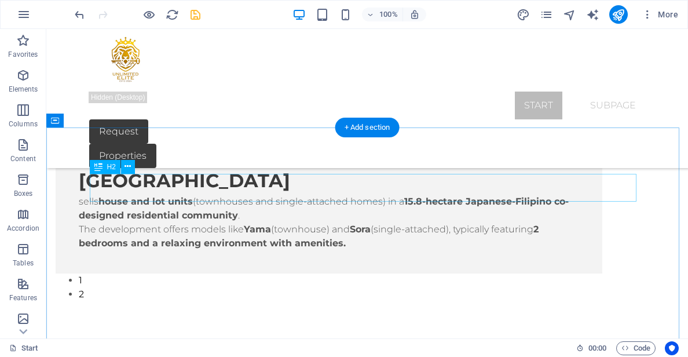
scroll to position [392, 0]
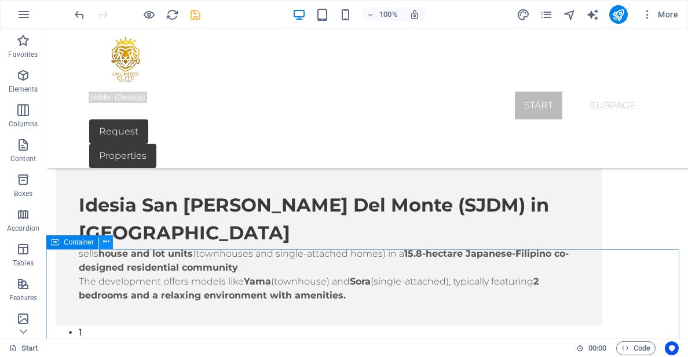
click at [110, 243] on button at bounding box center [106, 242] width 14 height 14
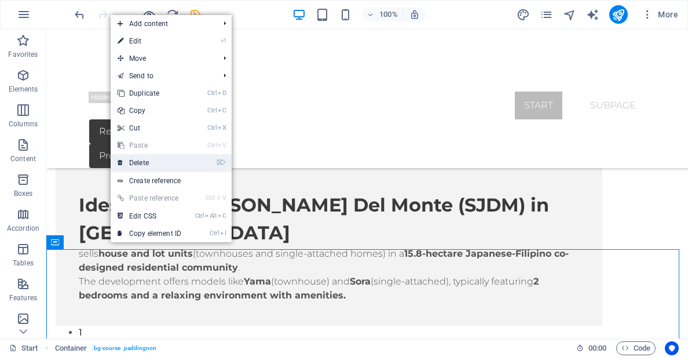
click at [148, 165] on link "⌦ Delete" at bounding box center [150, 162] width 78 height 17
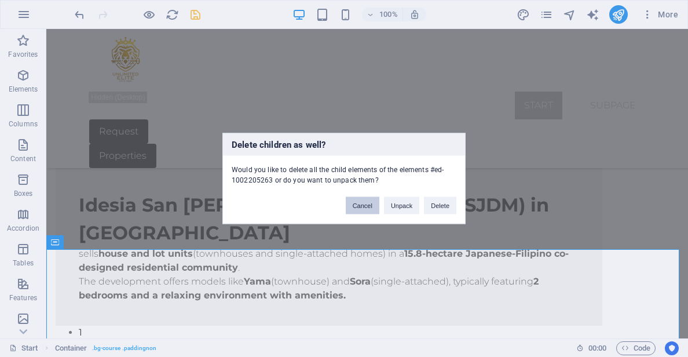
click at [360, 213] on button "Cancel" at bounding box center [363, 205] width 34 height 17
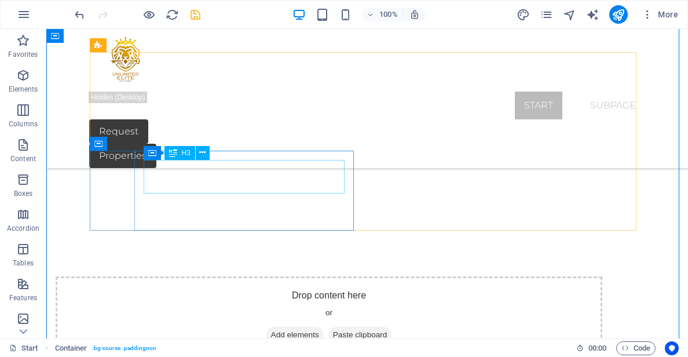
scroll to position [681, 0]
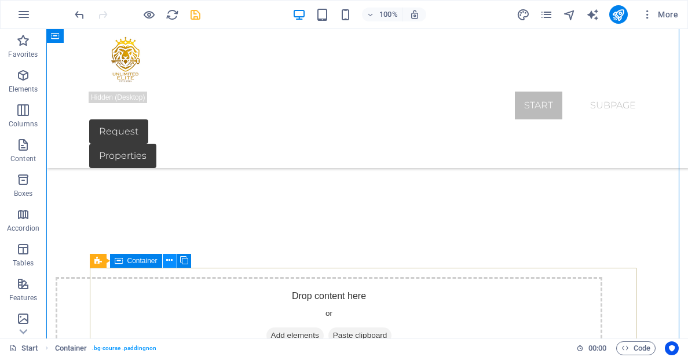
click at [168, 263] on icon at bounding box center [169, 260] width 6 height 12
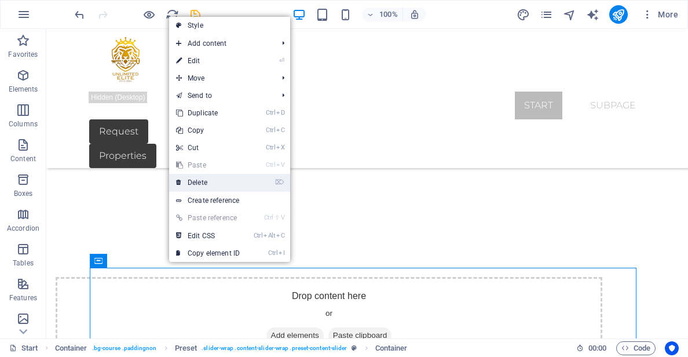
click at [203, 184] on link "⌦ Delete" at bounding box center [208, 182] width 78 height 17
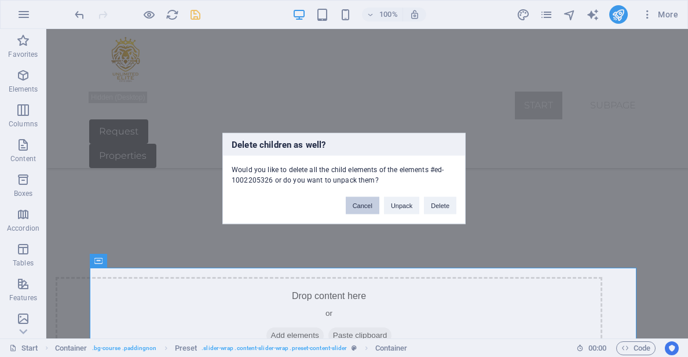
drag, startPoint x: 363, startPoint y: 208, endPoint x: 315, endPoint y: 179, distance: 55.7
click at [363, 208] on button "Cancel" at bounding box center [363, 205] width 34 height 17
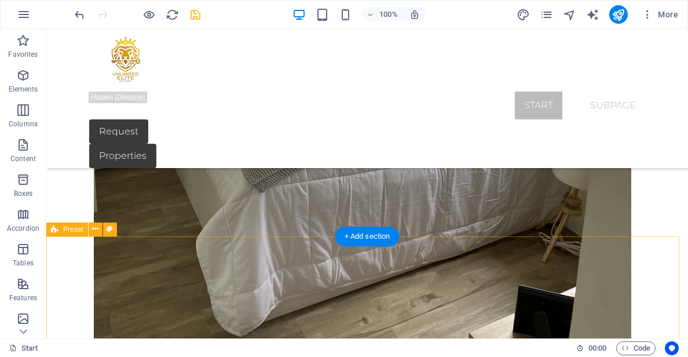
scroll to position [3158, 0]
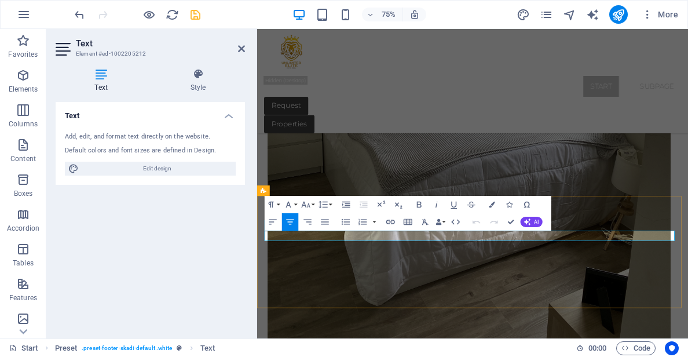
drag, startPoint x: 555, startPoint y: 219, endPoint x: 396, endPoint y: 253, distance: 161.7
click at [555, 219] on icon "button" at bounding box center [557, 218] width 10 height 10
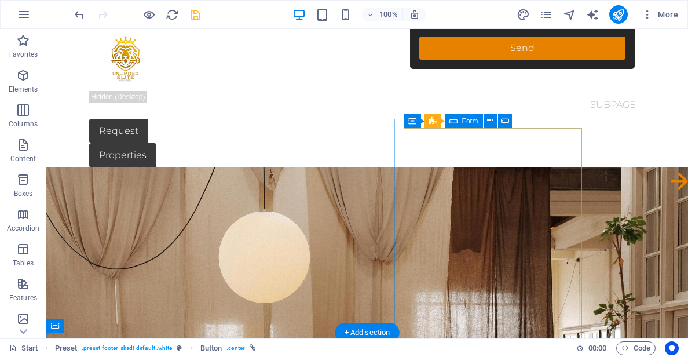
scroll to position [0, 0]
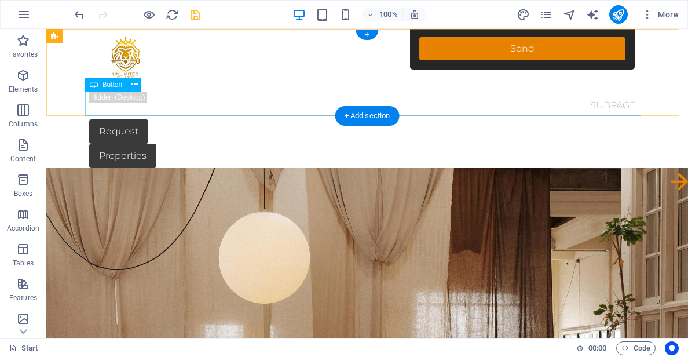
click at [142, 144] on div "Properties" at bounding box center [367, 156] width 556 height 24
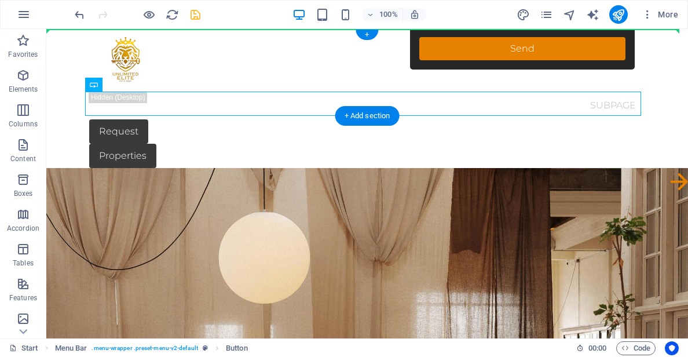
drag, startPoint x: 128, startPoint y: 99, endPoint x: 534, endPoint y: 60, distance: 408.1
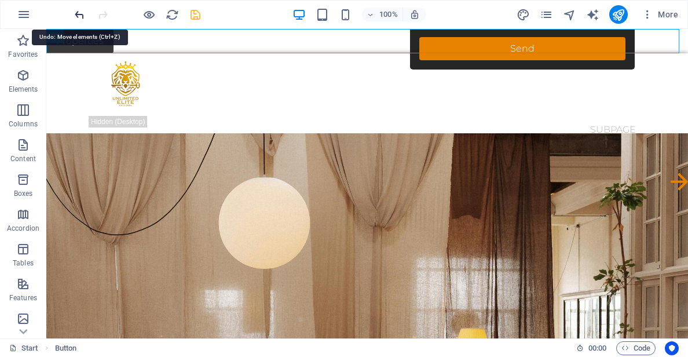
click at [78, 17] on icon "undo" at bounding box center [79, 14] width 13 height 13
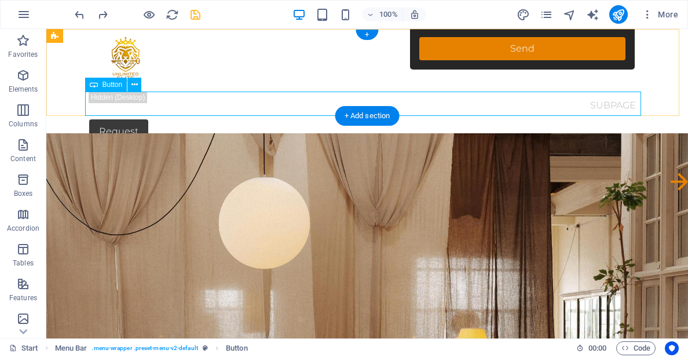
click at [138, 144] on div "Properties" at bounding box center [367, 156] width 556 height 24
click at [632, 144] on div "Properties" at bounding box center [367, 156] width 556 height 24
click at [132, 85] on icon at bounding box center [135, 85] width 6 height 12
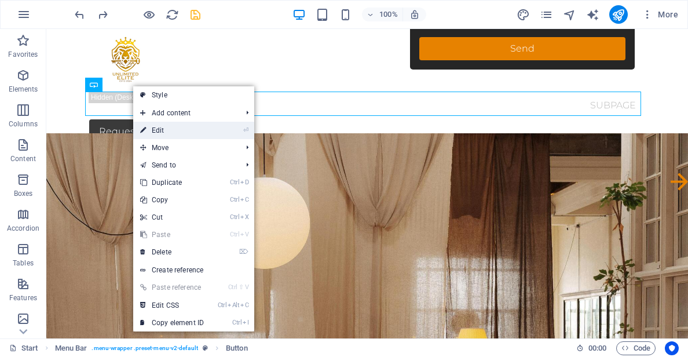
click at [156, 136] on link "⏎ Edit" at bounding box center [172, 130] width 78 height 17
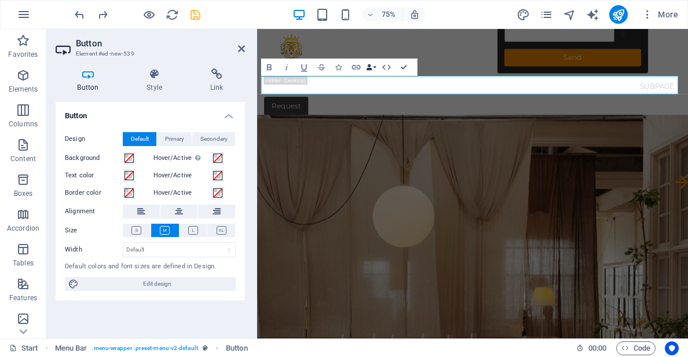
click at [370, 69] on icon "button" at bounding box center [370, 67] width 6 height 6
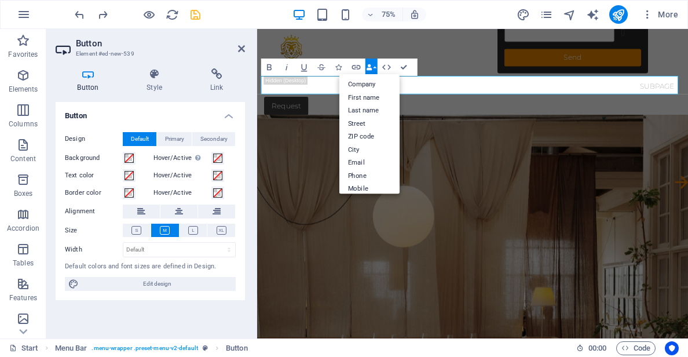
click at [371, 68] on icon "button" at bounding box center [370, 67] width 6 height 6
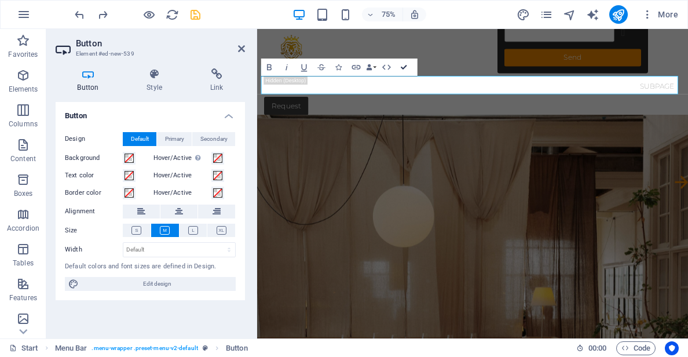
drag, startPoint x: 404, startPoint y: 67, endPoint x: 358, endPoint y: 38, distance: 54.7
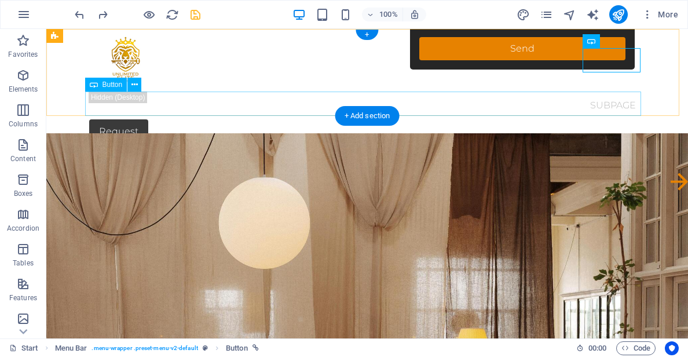
drag, startPoint x: 185, startPoint y: 136, endPoint x: 142, endPoint y: 98, distance: 57.5
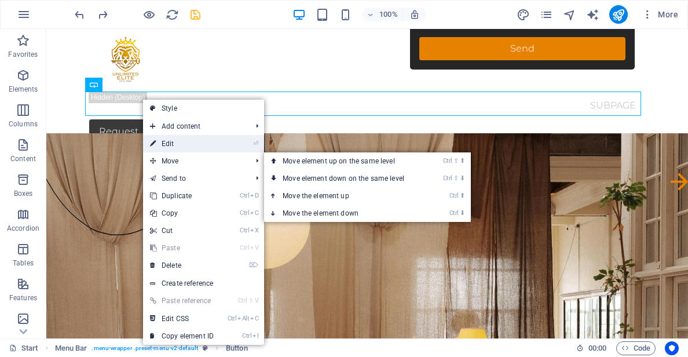
click at [178, 141] on link "⏎ Edit" at bounding box center [182, 143] width 78 height 17
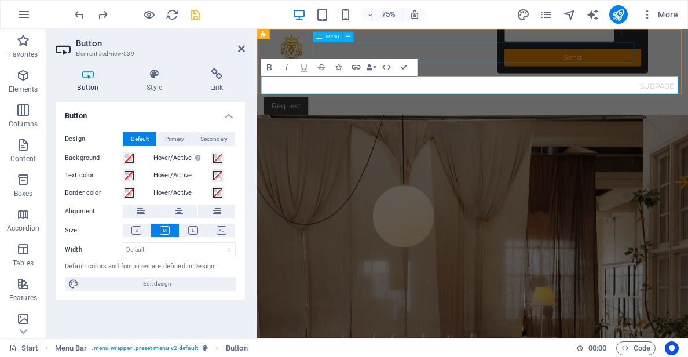
click at [555, 92] on nav "Start Subpage" at bounding box center [545, 106] width 556 height 28
click at [688, 92] on nav "Start Subpage" at bounding box center [545, 106] width 556 height 28
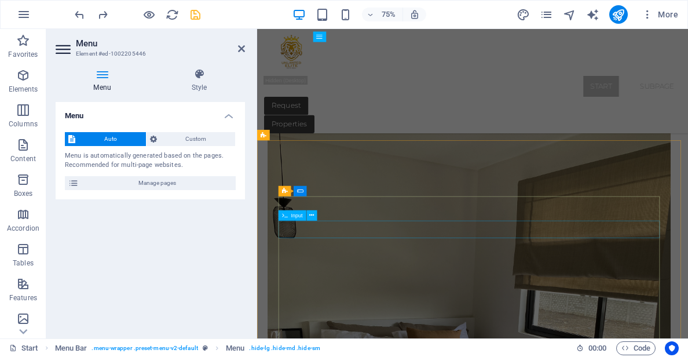
scroll to position [3243, 0]
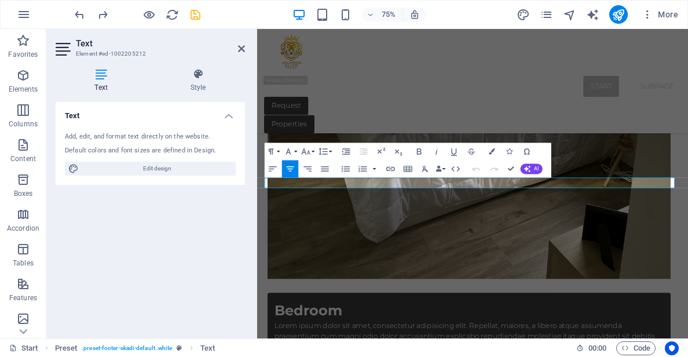
scroll to position [3229, 0]
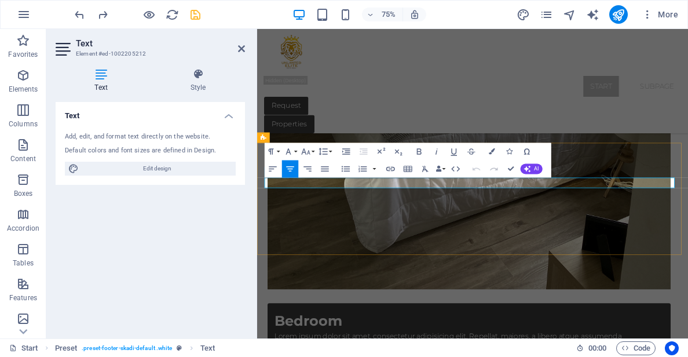
drag, startPoint x: 351, startPoint y: 203, endPoint x: 502, endPoint y: 177, distance: 153.4
click at [502, 177] on button "Redo" at bounding box center [494, 169] width 17 height 17
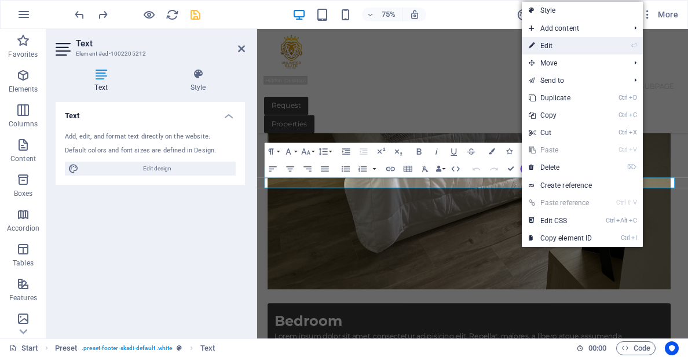
click at [556, 47] on link "⏎ Edit" at bounding box center [561, 45] width 78 height 17
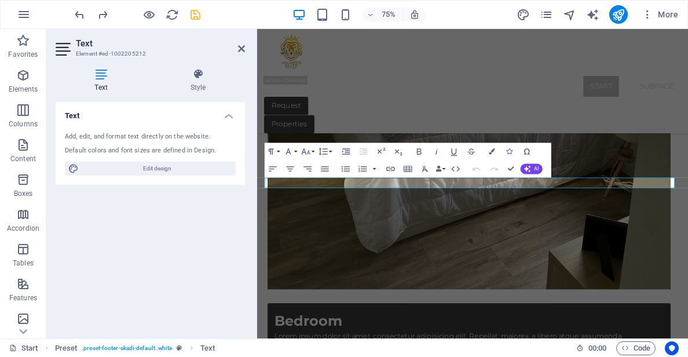
click at [106, 83] on h4 "Text" at bounding box center [104, 80] width 96 height 24
click at [100, 82] on h4 "Text" at bounding box center [104, 80] width 96 height 24
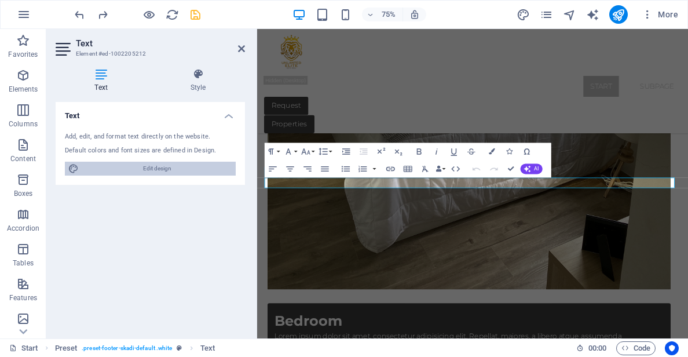
click at [157, 170] on span "Edit design" at bounding box center [157, 169] width 150 height 14
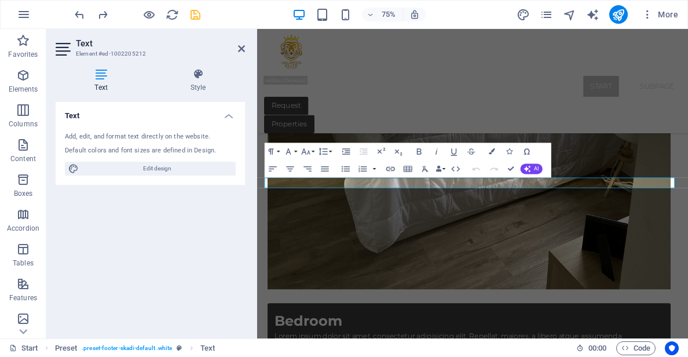
select select "px"
select select "300"
select select "px"
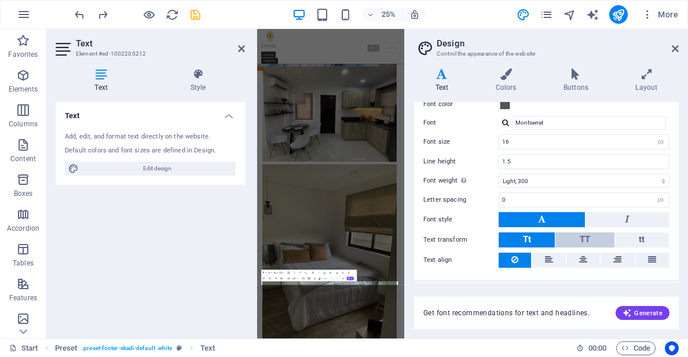
scroll to position [83, 0]
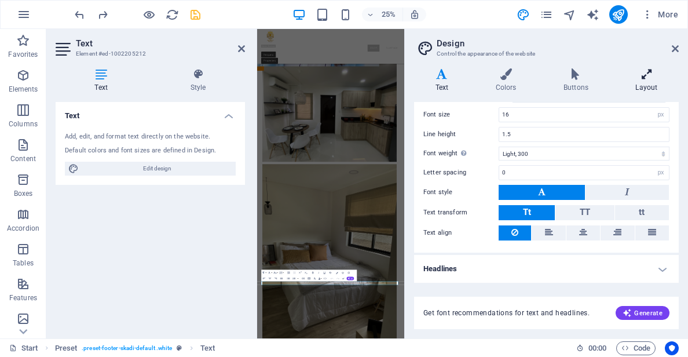
click at [645, 78] on icon at bounding box center [647, 74] width 64 height 12
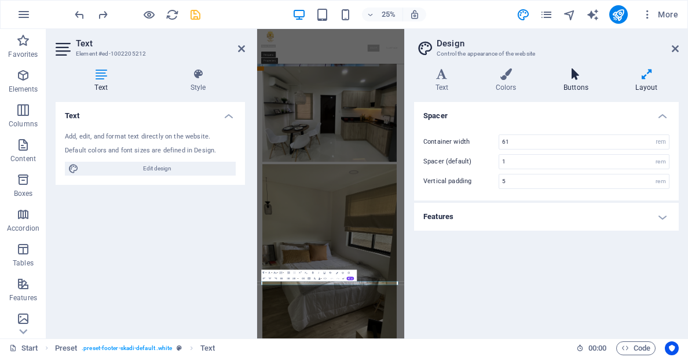
click at [600, 77] on icon at bounding box center [575, 74] width 67 height 12
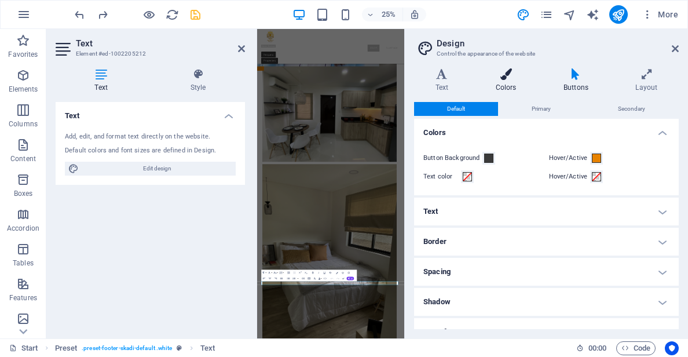
click at [524, 76] on icon at bounding box center [506, 74] width 63 height 12
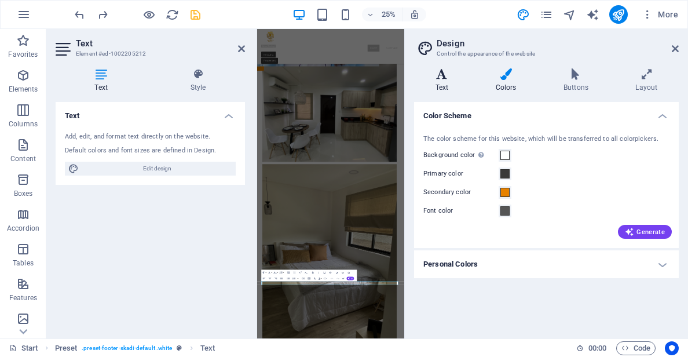
click at [440, 84] on h4 "Text" at bounding box center [444, 80] width 60 height 24
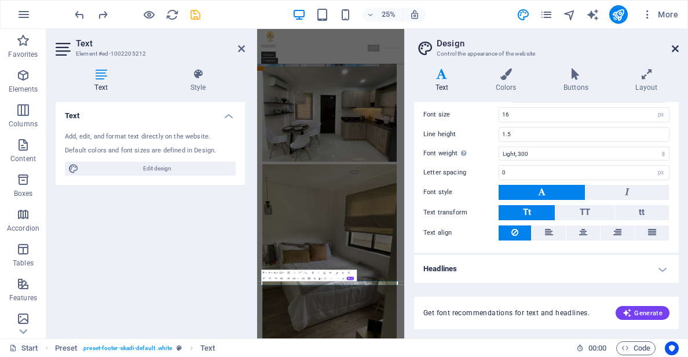
click at [673, 46] on icon at bounding box center [675, 48] width 7 height 9
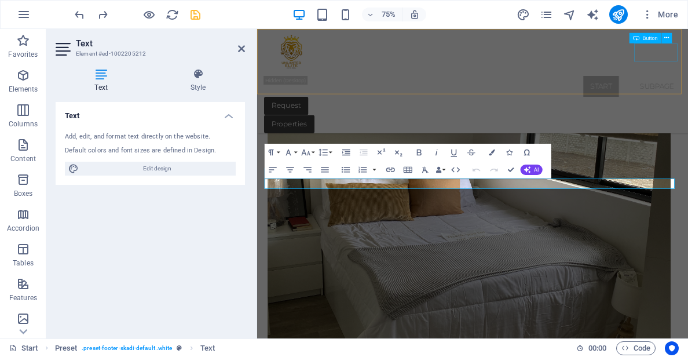
scroll to position [3228, 0]
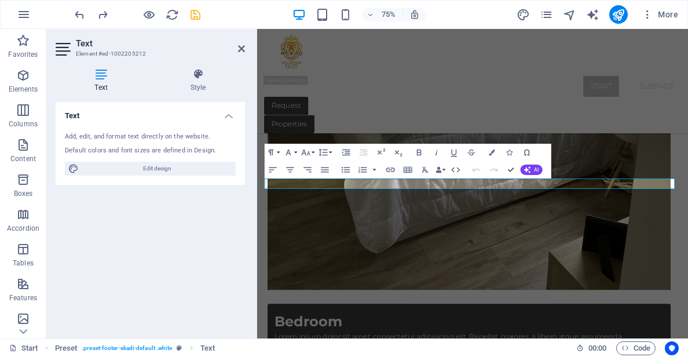
click at [62, 53] on icon at bounding box center [64, 49] width 17 height 19
click at [106, 81] on h4 "Text" at bounding box center [104, 80] width 96 height 24
click at [196, 83] on h4 "Style" at bounding box center [198, 80] width 94 height 24
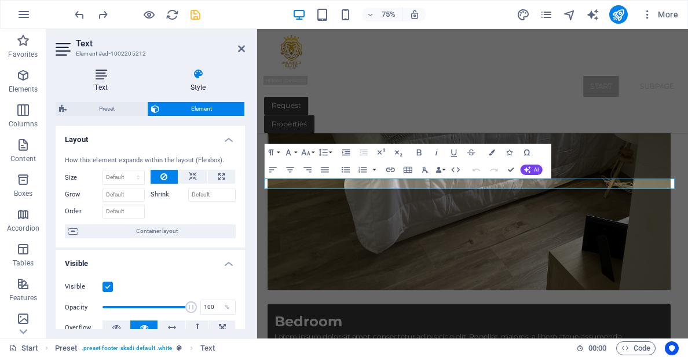
click at [83, 83] on h4 "Text" at bounding box center [104, 80] width 96 height 24
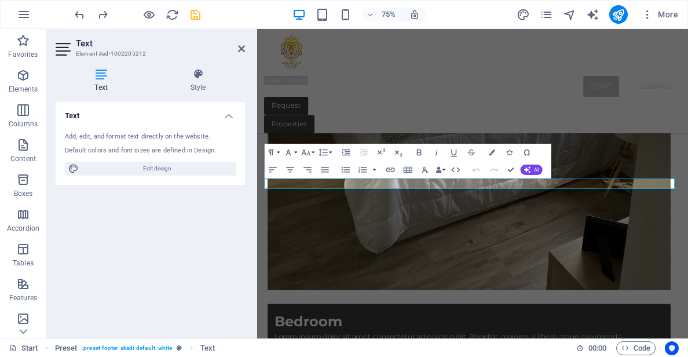
click at [111, 82] on h4 "Text" at bounding box center [104, 80] width 96 height 24
click at [224, 119] on h4 "Text" at bounding box center [150, 112] width 189 height 21
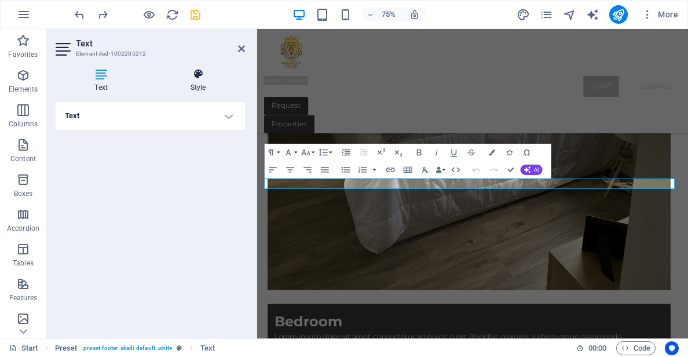
click at [193, 85] on h4 "Style" at bounding box center [198, 80] width 94 height 24
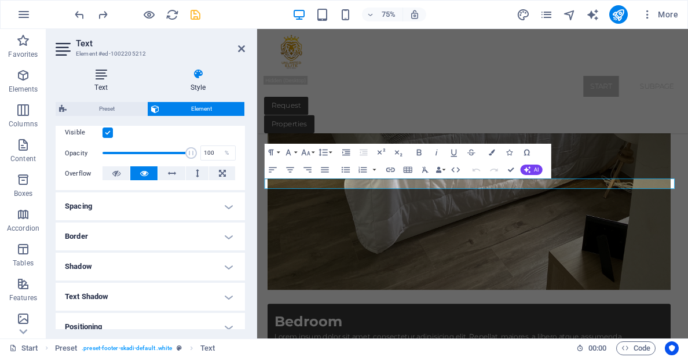
scroll to position [54, 0]
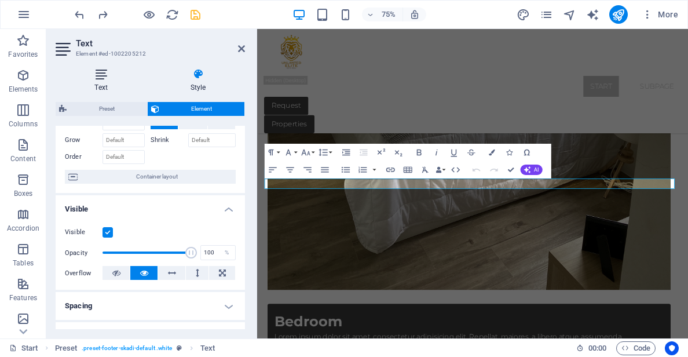
click at [90, 76] on icon at bounding box center [101, 74] width 91 height 12
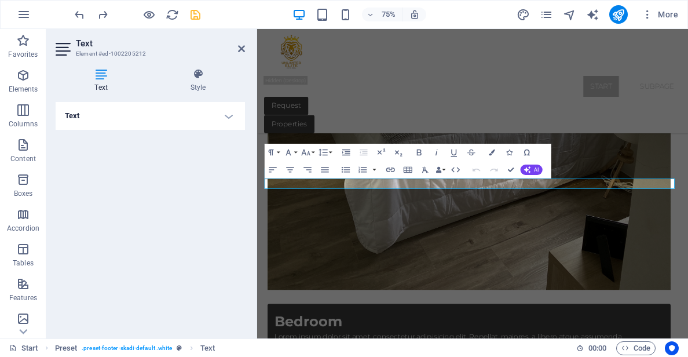
click at [107, 112] on h4 "Text" at bounding box center [150, 116] width 189 height 28
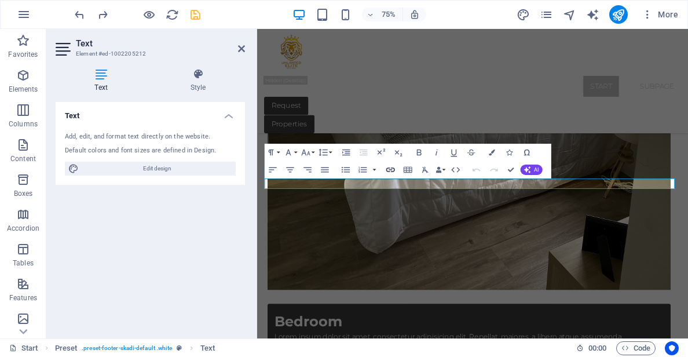
click at [393, 172] on icon "button" at bounding box center [390, 170] width 9 height 5
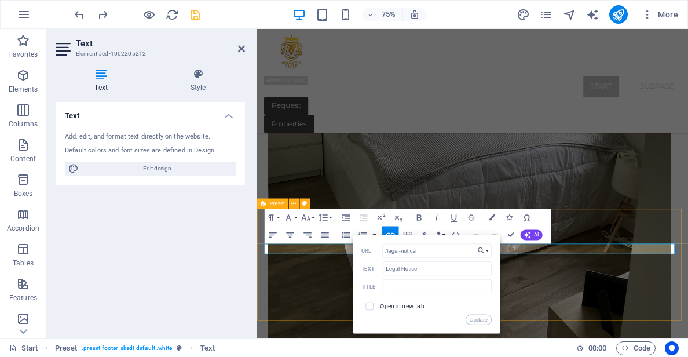
scroll to position [3112, 0]
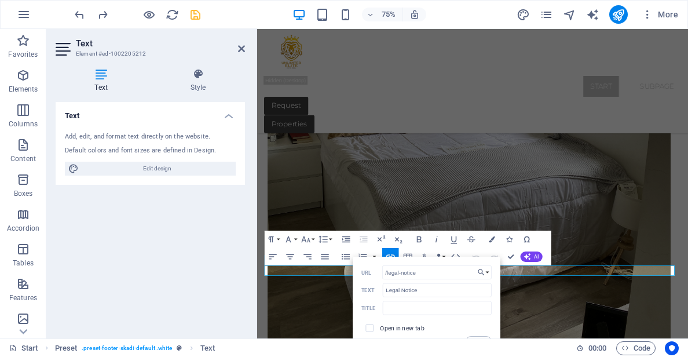
click at [253, 101] on div "Text Style Text Add, edit, and format text directly on the website. Default col…" at bounding box center [150, 198] width 208 height 279
click at [283, 144] on div "Properties" at bounding box center [545, 156] width 556 height 24
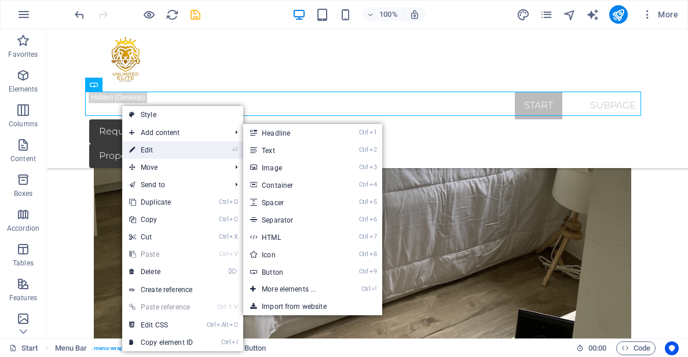
click at [165, 151] on link "⏎ Edit" at bounding box center [161, 149] width 78 height 17
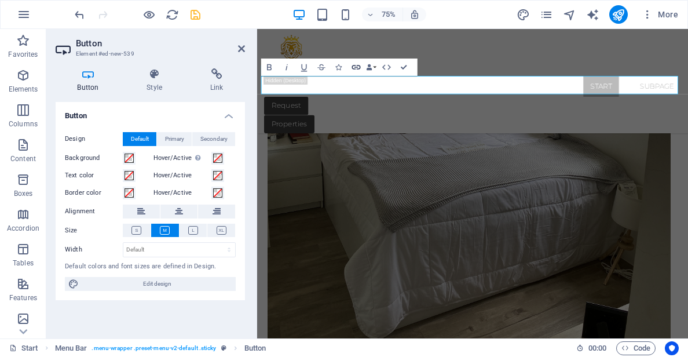
click at [353, 67] on icon "button" at bounding box center [356, 67] width 10 height 10
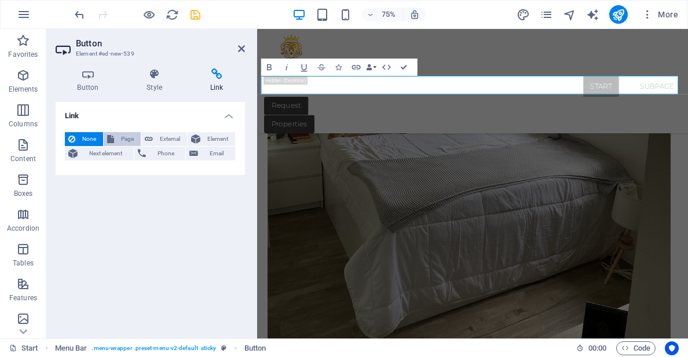
click at [124, 140] on span "Page" at bounding box center [128, 139] width 20 height 14
select select
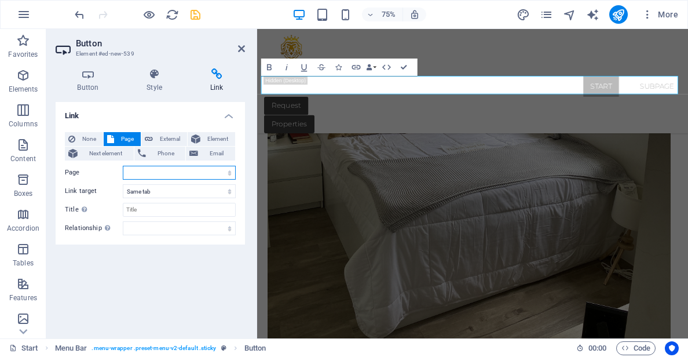
click at [148, 172] on select "Start Legal Notice Privacy Subpage" at bounding box center [179, 173] width 113 height 14
click at [163, 171] on select "Start Legal Notice Privacy Subpage" at bounding box center [179, 173] width 113 height 14
click at [164, 210] on input "Title Additional link description, should not be the same as the link text. The…" at bounding box center [179, 210] width 113 height 14
type input "Li"
select select
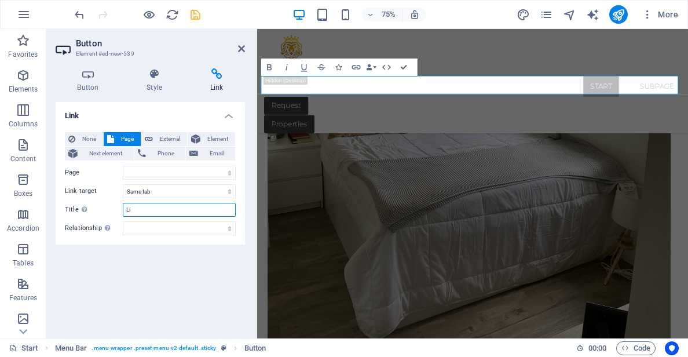
type input "L"
type input "New"
select select
type input "New Listing"
select select
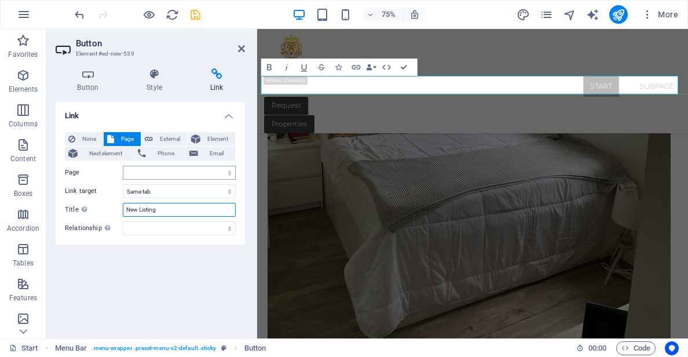
type input "New Listing"
click at [152, 179] on select "Start Legal Notice Privacy Subpage" at bounding box center [179, 173] width 113 height 14
select select "0"
click at [123, 166] on select "Start Legal Notice Privacy Subpage" at bounding box center [179, 173] width 113 height 14
click at [188, 230] on select "alternate author bookmark external help license next nofollow noreferrer noopen…" at bounding box center [179, 228] width 113 height 14
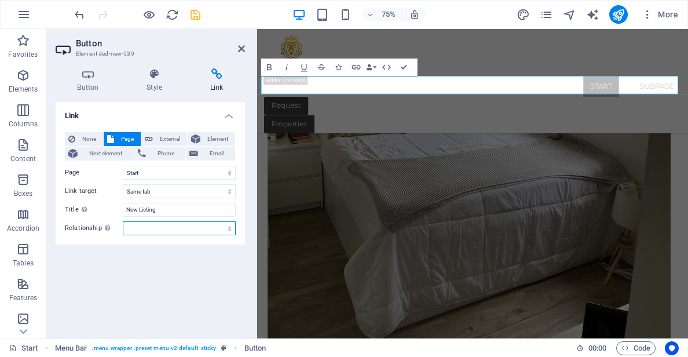
click at [188, 230] on select "alternate author bookmark external help license next nofollow noreferrer noopen…" at bounding box center [179, 228] width 113 height 14
click at [239, 48] on icon at bounding box center [241, 48] width 7 height 9
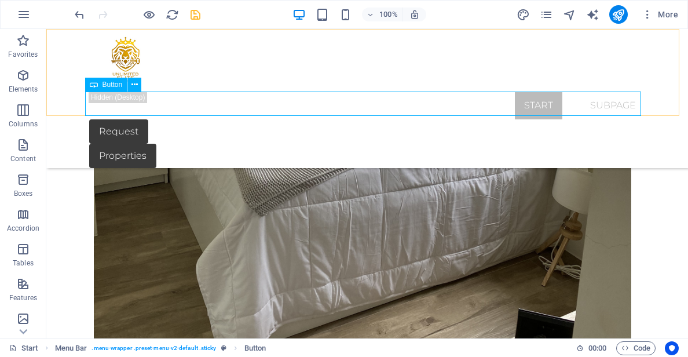
click at [130, 144] on div "Properties" at bounding box center [367, 156] width 556 height 24
click at [132, 88] on icon at bounding box center [135, 85] width 6 height 12
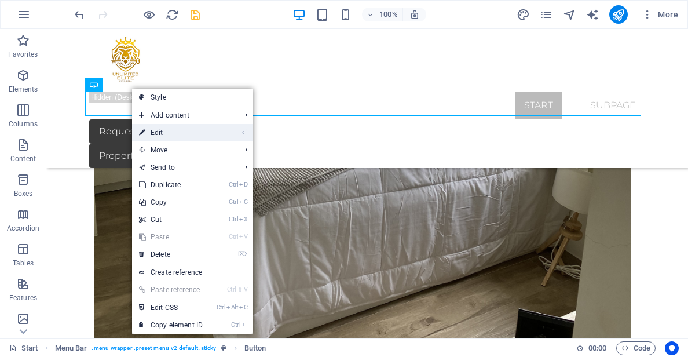
click at [163, 135] on link "⏎ Edit" at bounding box center [171, 132] width 78 height 17
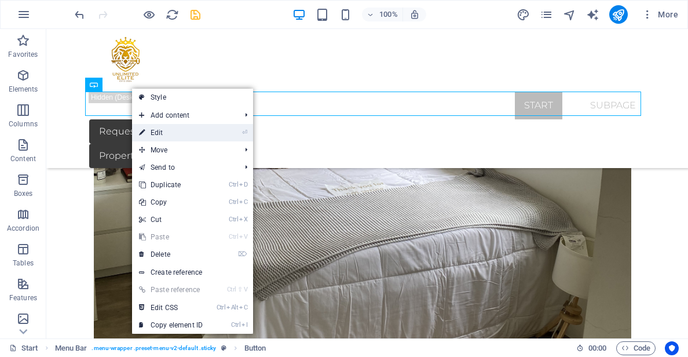
select select
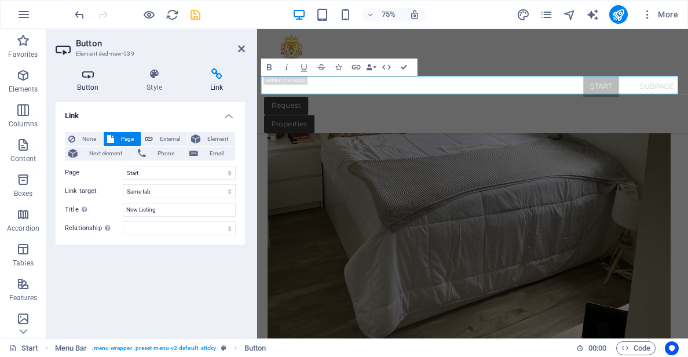
click at [94, 85] on h4 "Button" at bounding box center [91, 80] width 70 height 24
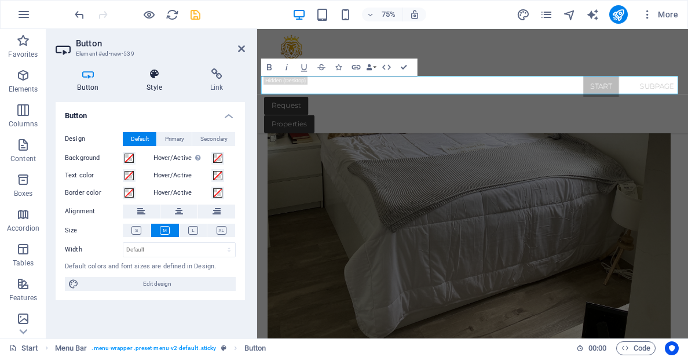
click at [154, 78] on icon at bounding box center [154, 74] width 59 height 12
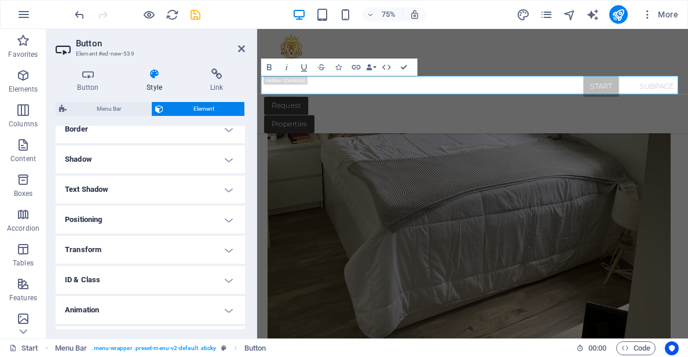
scroll to position [286, 0]
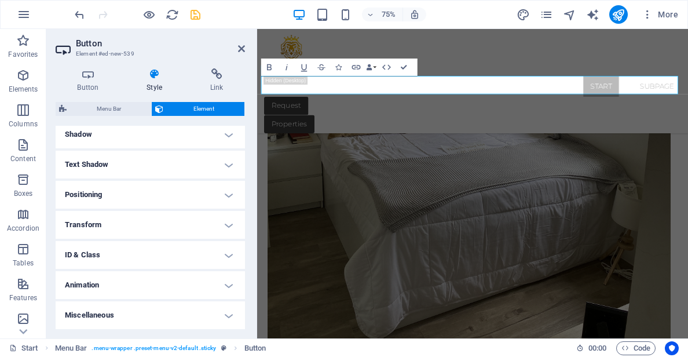
click at [155, 188] on h4 "Positioning" at bounding box center [150, 195] width 189 height 28
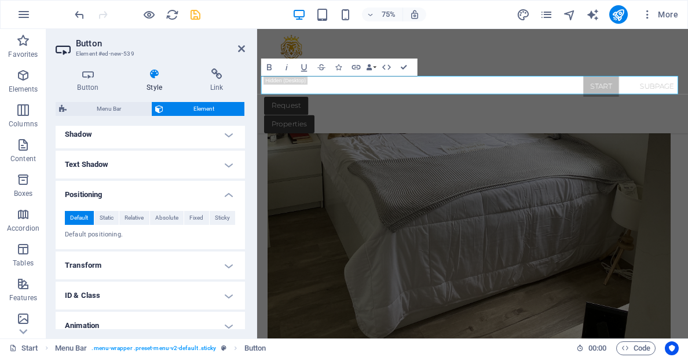
click at [134, 260] on h4 "Transform" at bounding box center [150, 265] width 189 height 28
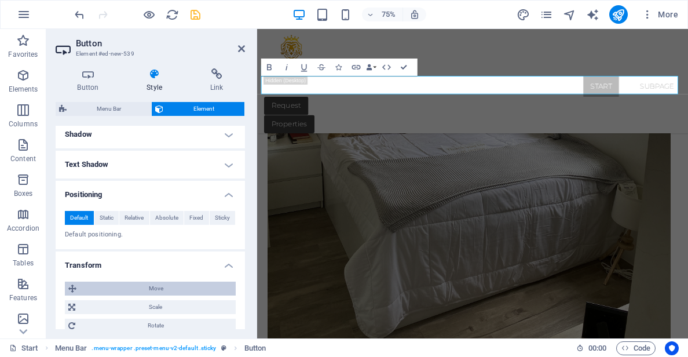
click at [140, 286] on span "Move" at bounding box center [156, 289] width 152 height 14
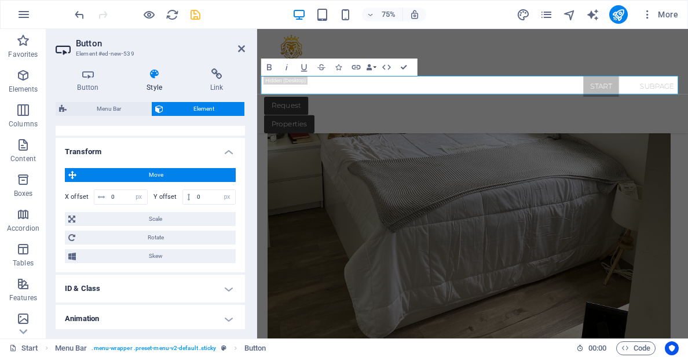
scroll to position [402, 0]
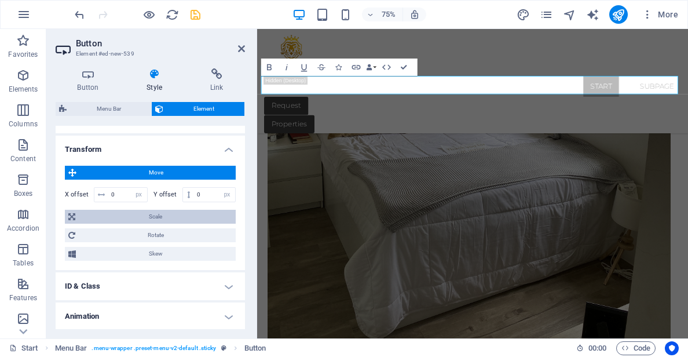
click at [165, 220] on span "Scale" at bounding box center [156, 217] width 154 height 14
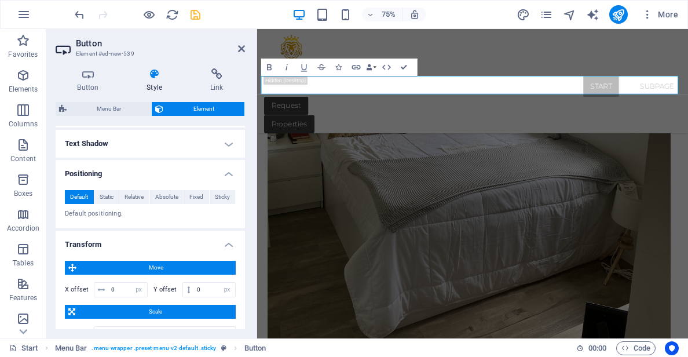
scroll to position [343, 0]
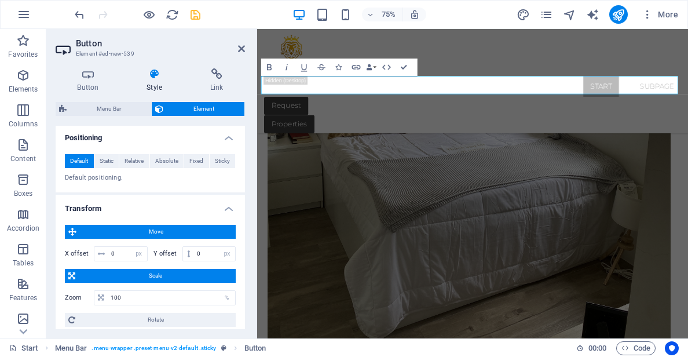
click at [146, 230] on span "Move" at bounding box center [156, 232] width 152 height 14
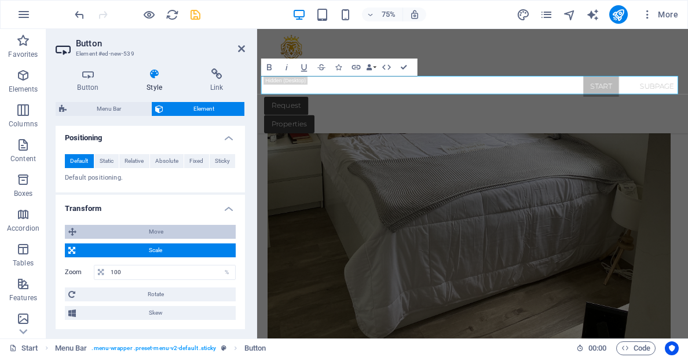
click at [151, 230] on span "Move" at bounding box center [156, 232] width 152 height 14
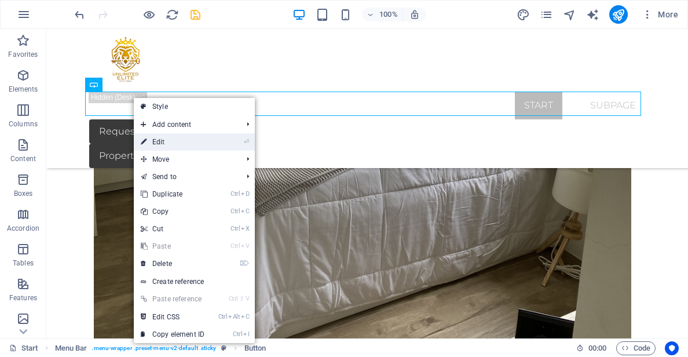
click at [173, 139] on link "⏎ Edit" at bounding box center [173, 141] width 78 height 17
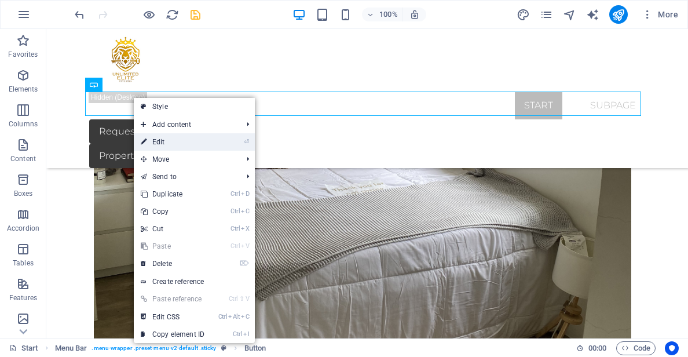
select select "px"
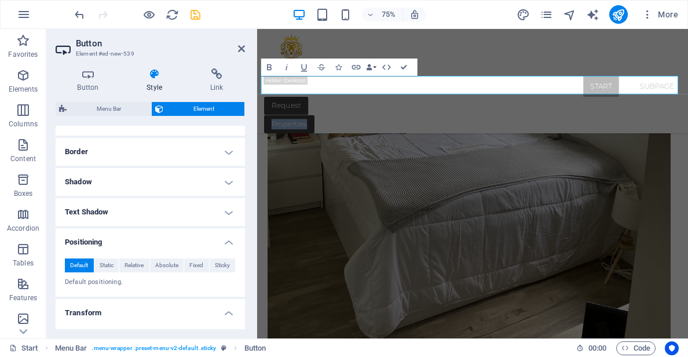
scroll to position [290, 0]
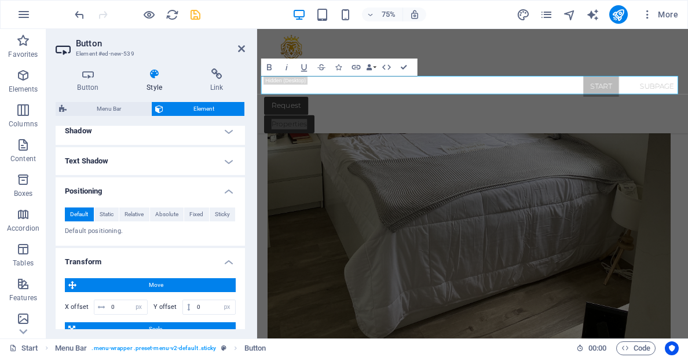
click at [114, 283] on span "Move" at bounding box center [156, 285] width 152 height 14
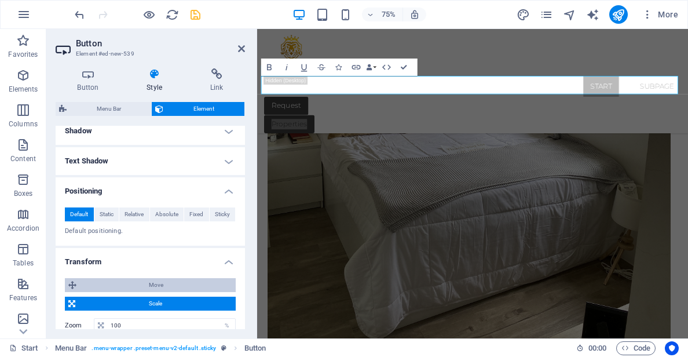
click at [145, 286] on span "Move" at bounding box center [156, 285] width 152 height 14
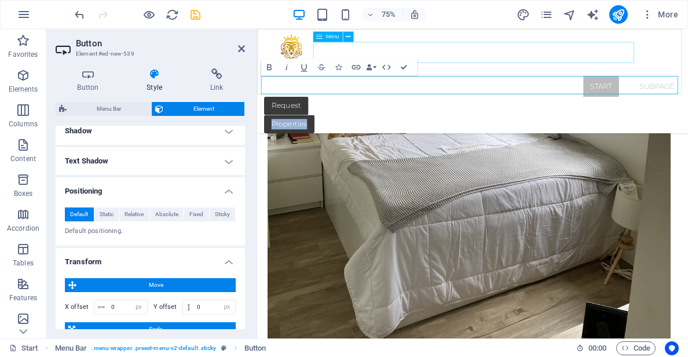
click at [443, 92] on nav "Start Subpage" at bounding box center [545, 106] width 556 height 28
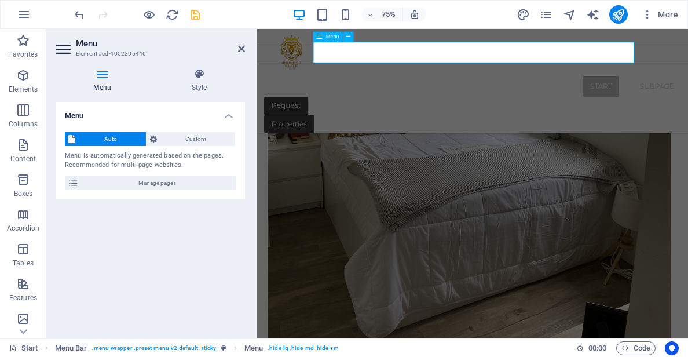
click at [661, 92] on nav "Start Subpage" at bounding box center [545, 106] width 556 height 28
click at [309, 144] on div "Properties" at bounding box center [545, 156] width 556 height 24
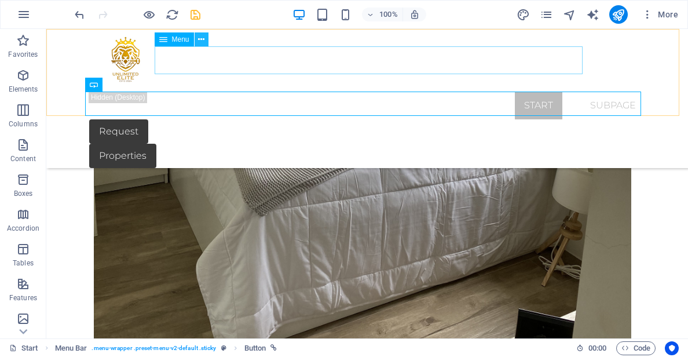
click at [203, 41] on icon at bounding box center [201, 40] width 6 height 12
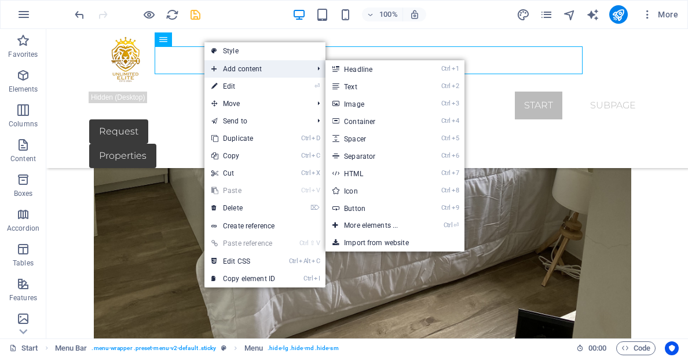
click at [239, 71] on span "Add content" at bounding box center [257, 68] width 104 height 17
click at [364, 206] on link "Ctrl 9 Button" at bounding box center [374, 207] width 96 height 17
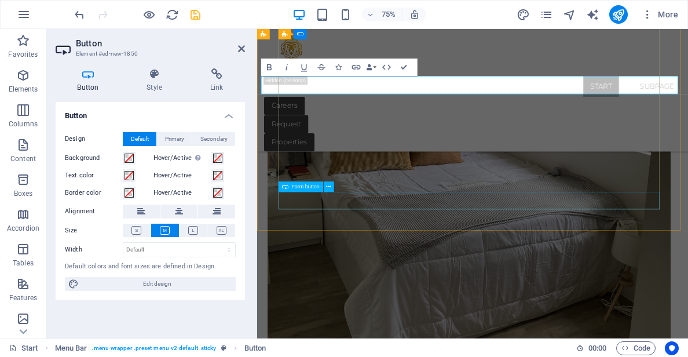
click at [305, 188] on span "Form button" at bounding box center [305, 186] width 28 height 5
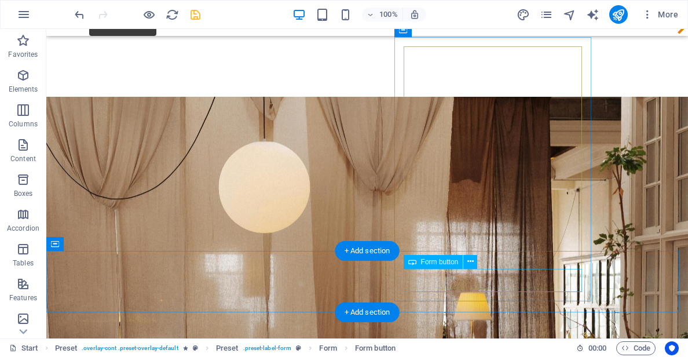
scroll to position [0, 0]
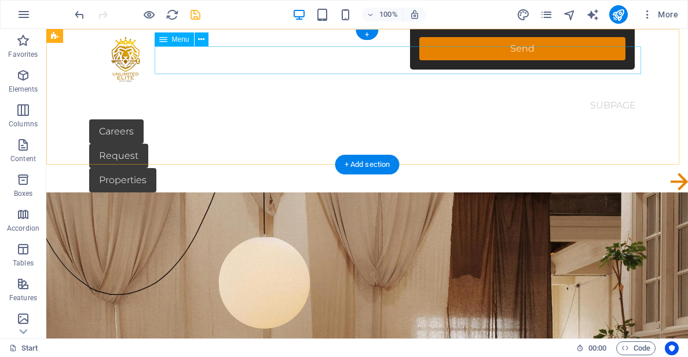
click at [309, 92] on nav "Start Subpage" at bounding box center [367, 106] width 556 height 28
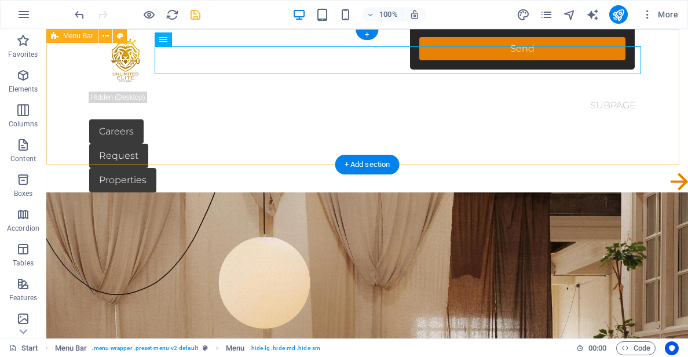
click at [72, 95] on div "Start Subpage Careers Request Properties Menu" at bounding box center [367, 110] width 642 height 163
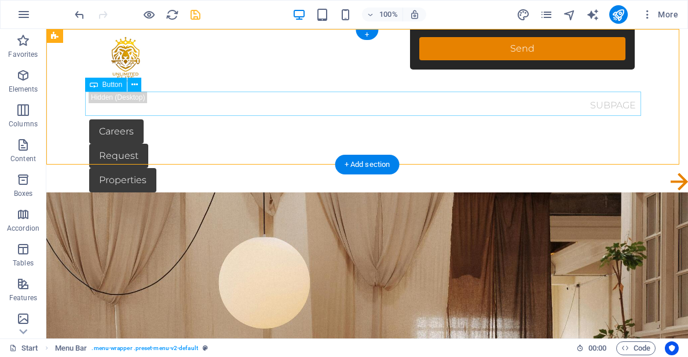
click at [440, 119] on div "Careers" at bounding box center [367, 131] width 556 height 24
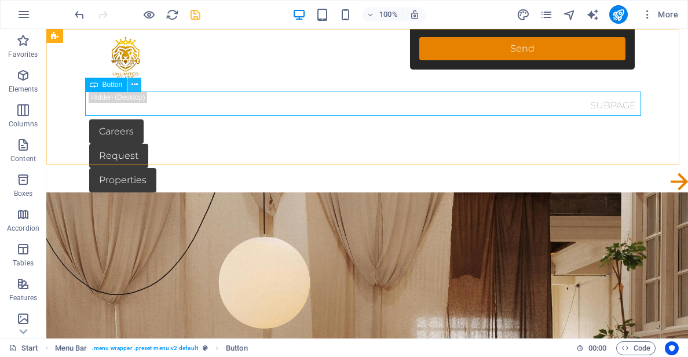
click at [132, 86] on icon at bounding box center [135, 85] width 6 height 12
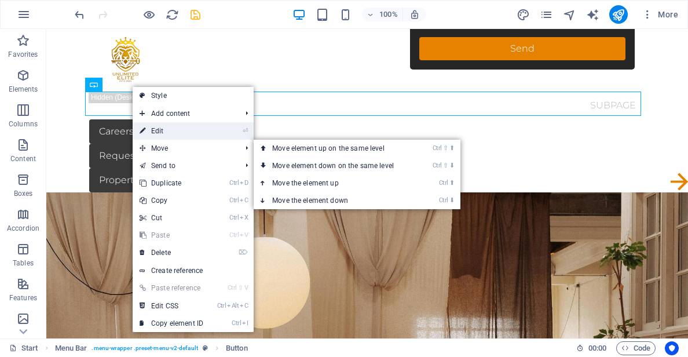
click at [167, 132] on link "⏎ Edit" at bounding box center [172, 130] width 78 height 17
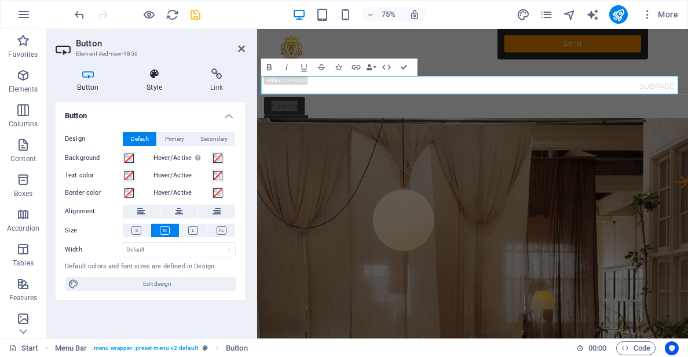
click at [151, 84] on h4 "Style" at bounding box center [157, 80] width 64 height 24
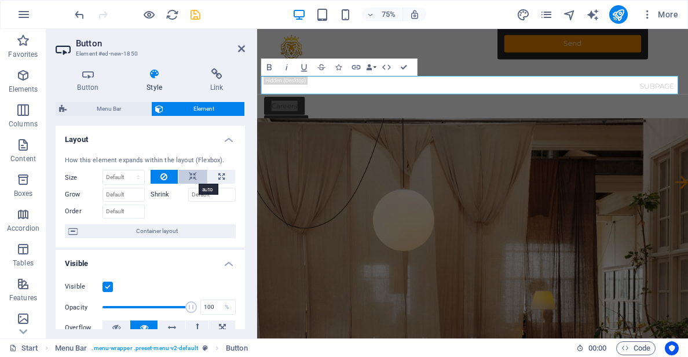
click at [191, 176] on icon at bounding box center [193, 177] width 8 height 14
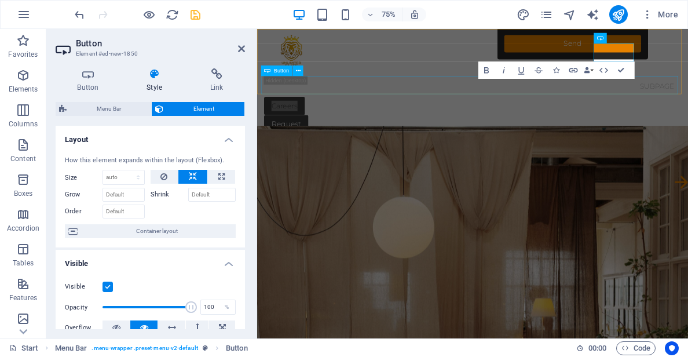
click at [293, 168] on div "Properties" at bounding box center [545, 180] width 556 height 24
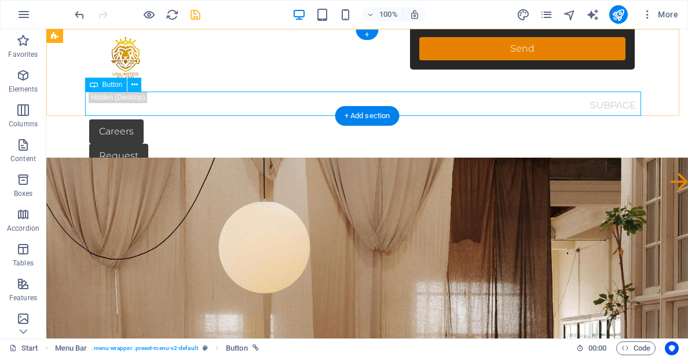
click at [147, 168] on div "Properties" at bounding box center [367, 180] width 556 height 24
click at [135, 85] on icon at bounding box center [135, 85] width 6 height 12
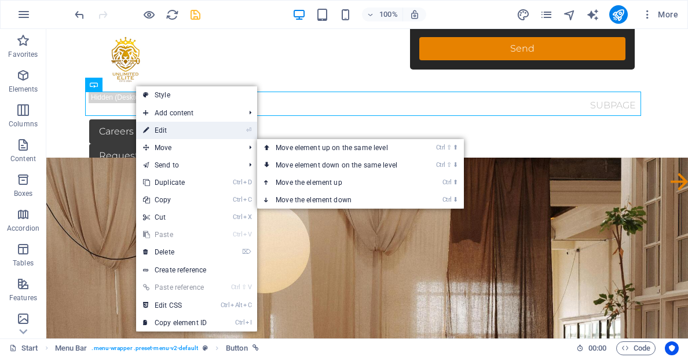
click at [167, 133] on link "⏎ Edit" at bounding box center [175, 130] width 78 height 17
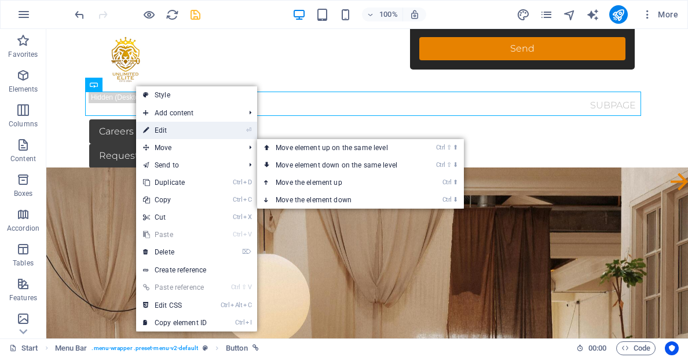
select select "px"
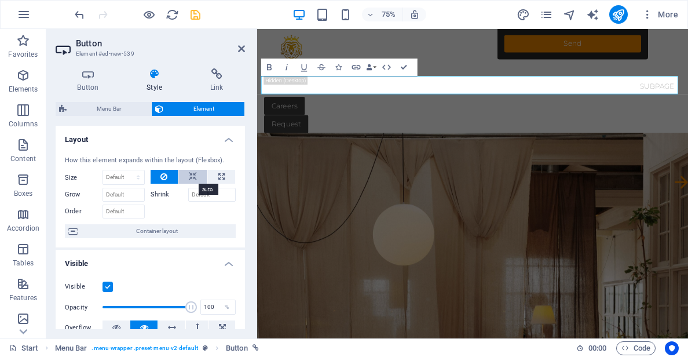
click at [189, 175] on icon at bounding box center [193, 177] width 8 height 14
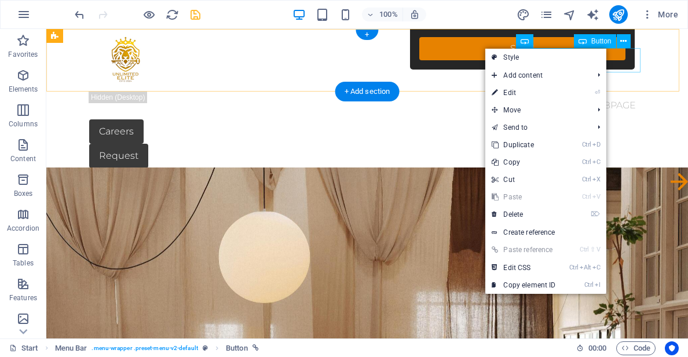
click at [610, 168] on div "Properties" at bounding box center [367, 180] width 556 height 24
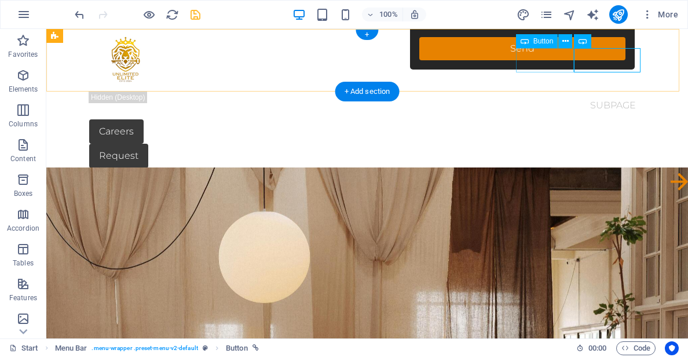
click at [550, 144] on div "Request" at bounding box center [367, 156] width 556 height 24
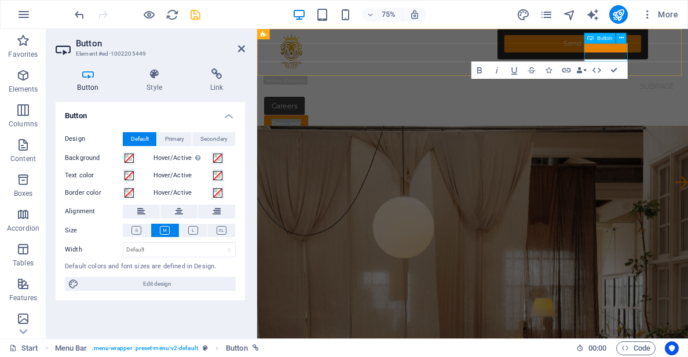
click at [326, 144] on link "Request" at bounding box center [296, 156] width 59 height 24
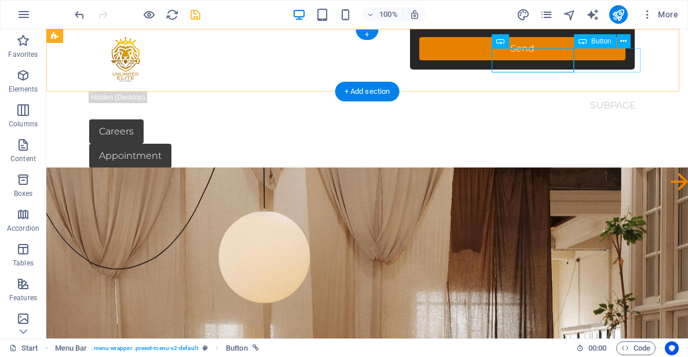
click at [593, 168] on div "Properties" at bounding box center [367, 180] width 556 height 24
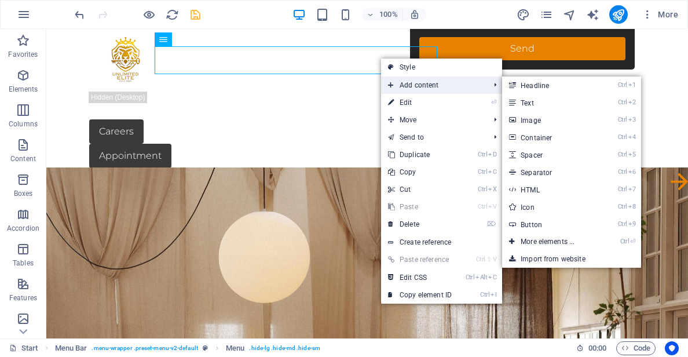
click at [412, 88] on span "Add content" at bounding box center [433, 84] width 104 height 17
click at [544, 223] on link "Ctrl 9 Button" at bounding box center [550, 224] width 96 height 17
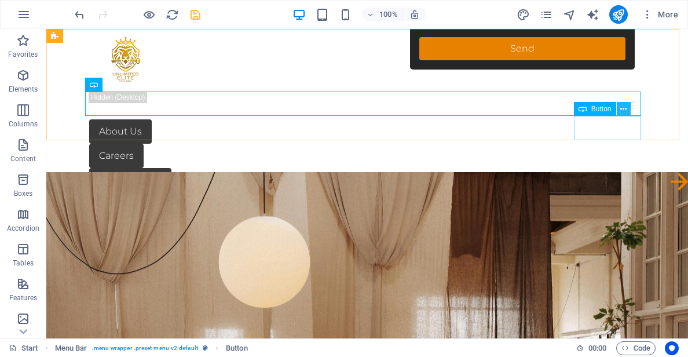
click at [623, 112] on icon at bounding box center [624, 109] width 6 height 12
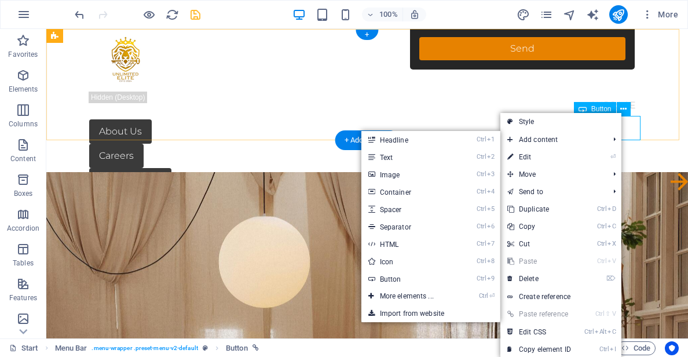
click at [633, 192] on div "Properties" at bounding box center [367, 204] width 556 height 24
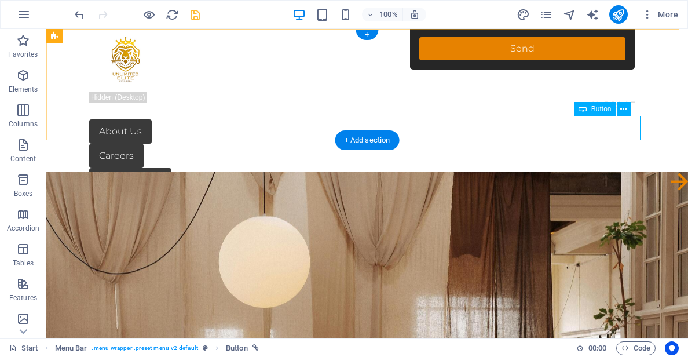
click at [625, 192] on div "Properties" at bounding box center [367, 204] width 556 height 24
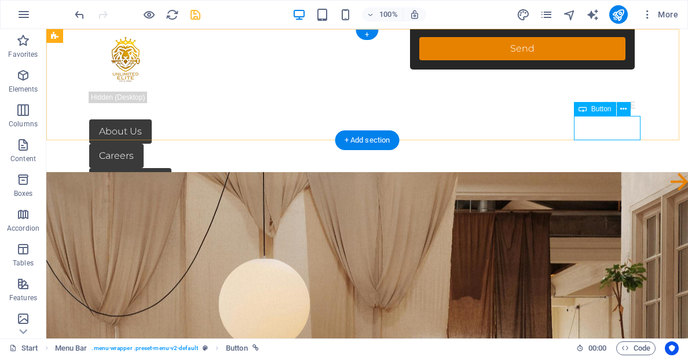
select select "px"
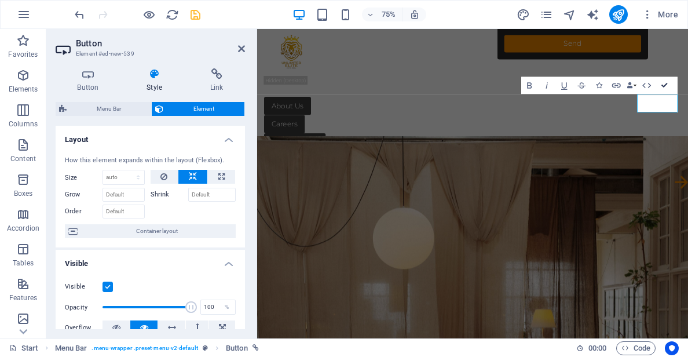
drag, startPoint x: 670, startPoint y: 84, endPoint x: 622, endPoint y: 54, distance: 56.5
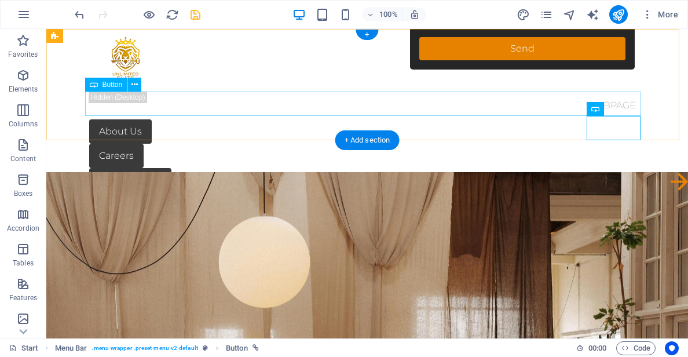
click at [136, 119] on div "About Us" at bounding box center [367, 131] width 556 height 24
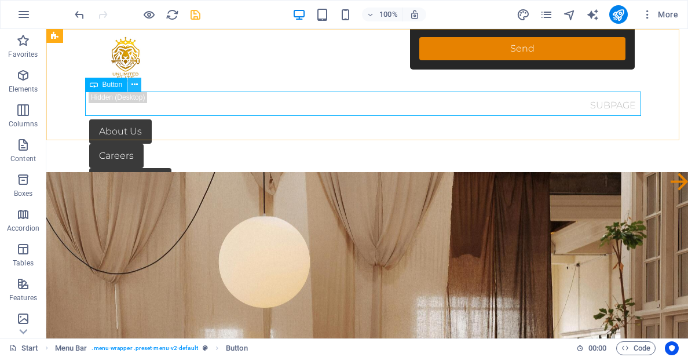
click at [135, 86] on icon at bounding box center [135, 85] width 6 height 12
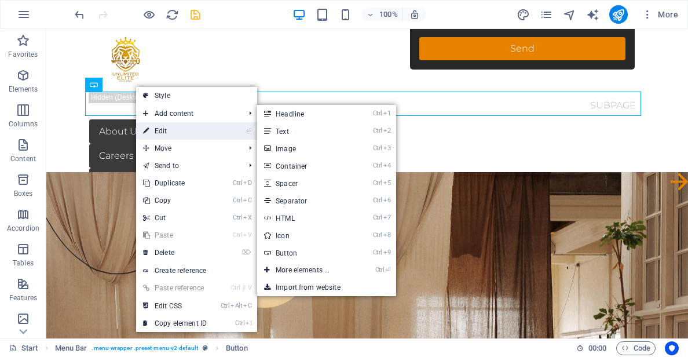
click at [177, 132] on link "⏎ Edit" at bounding box center [175, 130] width 78 height 17
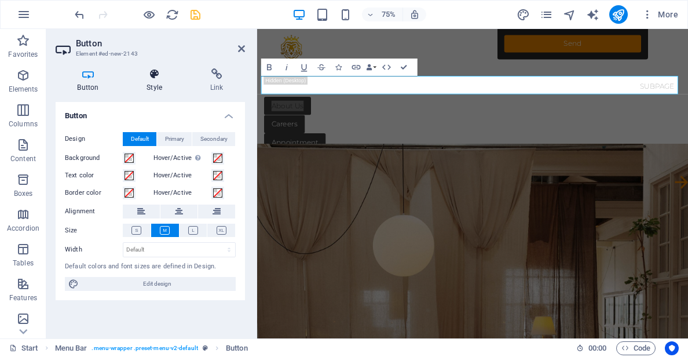
click at [153, 70] on icon at bounding box center [154, 74] width 59 height 12
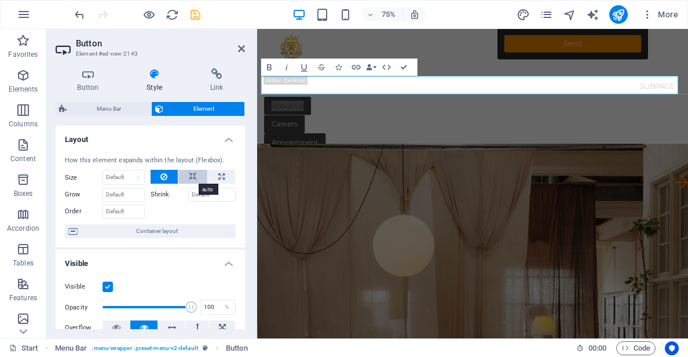
click at [189, 174] on icon at bounding box center [193, 177] width 8 height 14
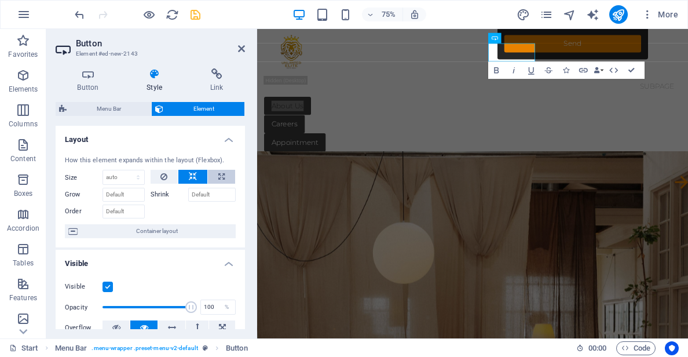
click at [222, 177] on icon at bounding box center [221, 177] width 6 height 14
type input "100"
select select "%"
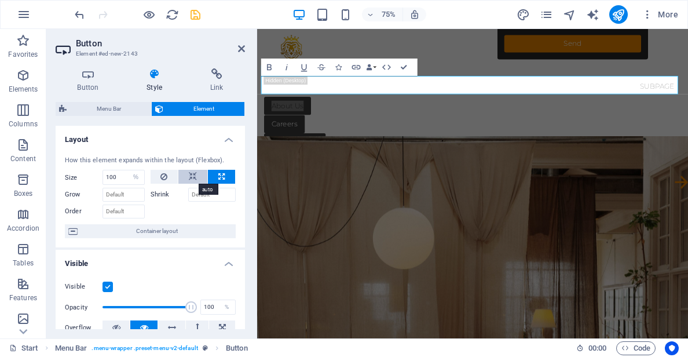
click at [194, 176] on icon at bounding box center [193, 177] width 8 height 14
select select "DISABLED_OPTION_VALUE"
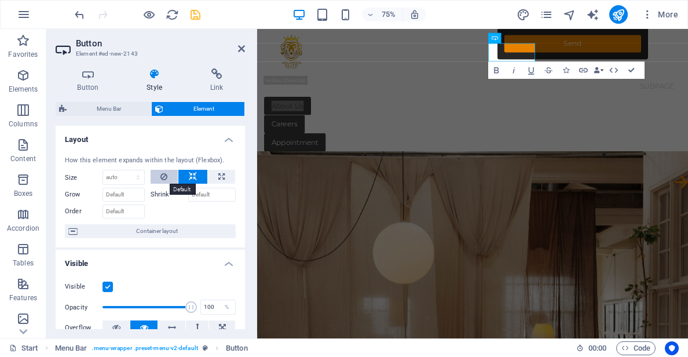
click at [167, 176] on button at bounding box center [165, 177] width 28 height 14
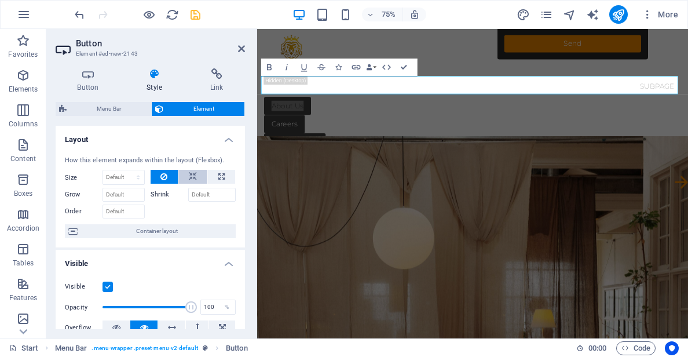
click at [185, 177] on button at bounding box center [192, 177] width 29 height 14
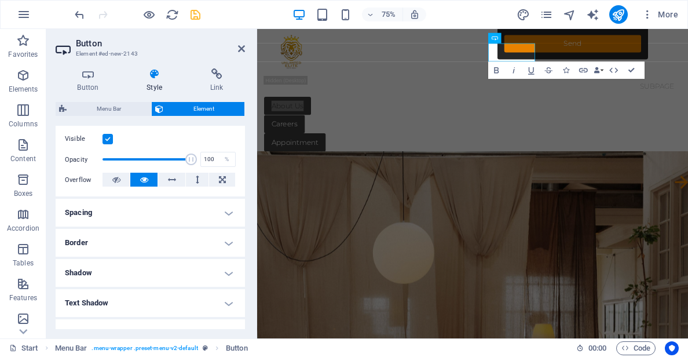
scroll to position [174, 0]
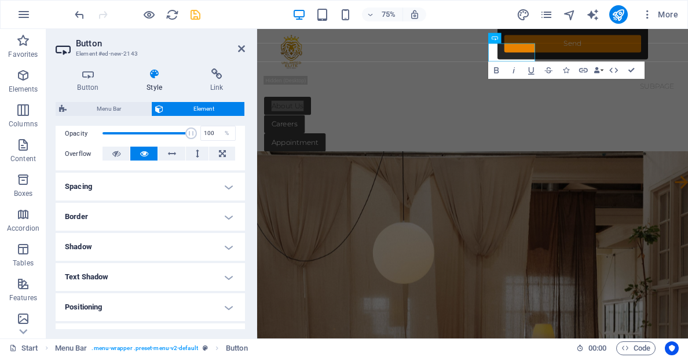
click at [114, 187] on h4 "Spacing" at bounding box center [150, 187] width 189 height 28
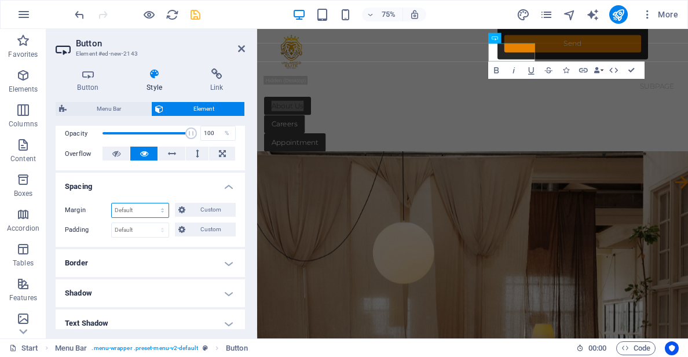
click at [142, 210] on select "Default auto px % rem vw vh Custom" at bounding box center [140, 210] width 57 height 14
select select "%"
click at [151, 203] on select "Default auto px % rem vw vh Custom" at bounding box center [140, 210] width 57 height 14
type input "100"
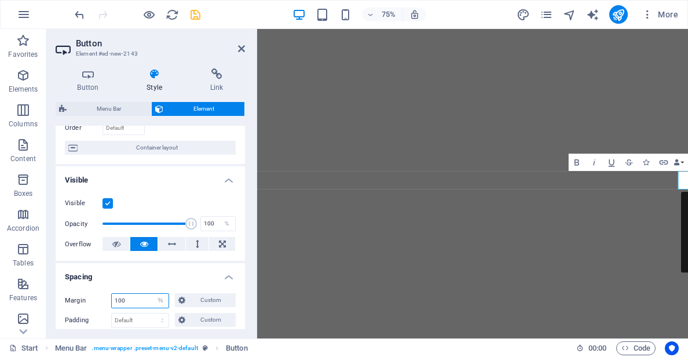
scroll to position [58, 0]
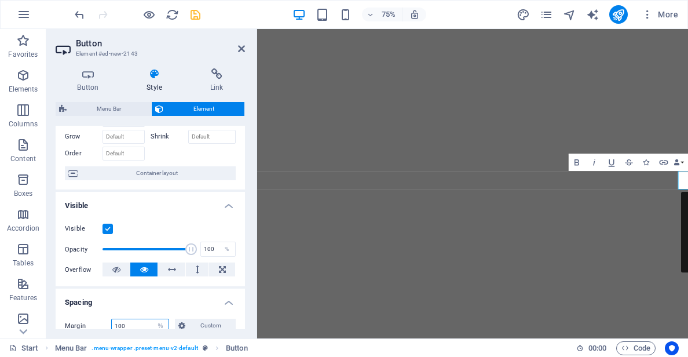
click at [150, 323] on input "100" at bounding box center [140, 326] width 57 height 14
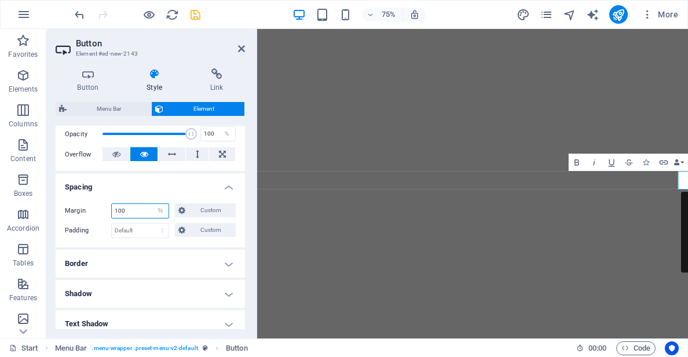
scroll to position [174, 0]
click at [160, 210] on select "Default auto px % rem vw vh Custom" at bounding box center [160, 210] width 16 height 14
select select "auto"
click at [152, 203] on select "Default auto px % rem vw vh Custom" at bounding box center [160, 210] width 16 height 14
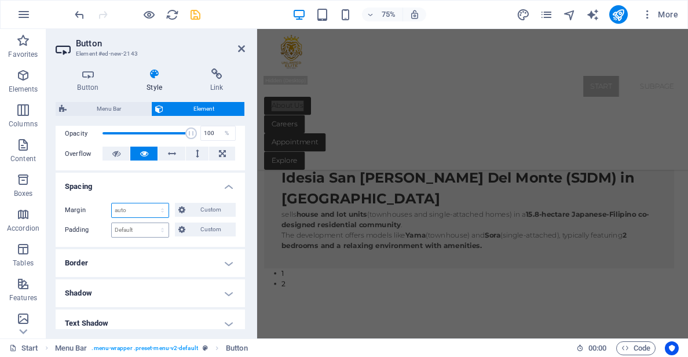
scroll to position [0, 0]
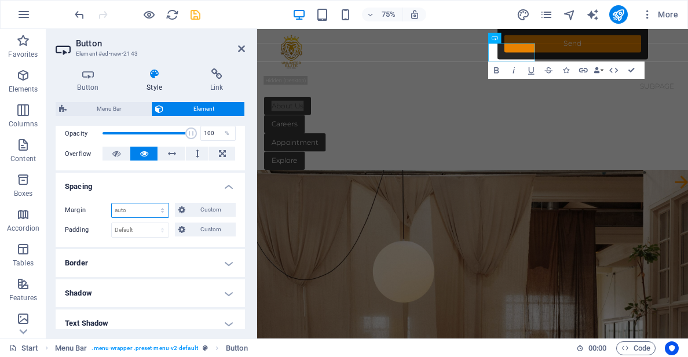
click at [153, 212] on select "Default auto px % rem vw vh Custom" at bounding box center [140, 210] width 57 height 14
click at [112, 203] on select "Default auto px % rem vw vh Custom" at bounding box center [140, 210] width 57 height 14
select select "DISABLED_OPTION_VALUE"
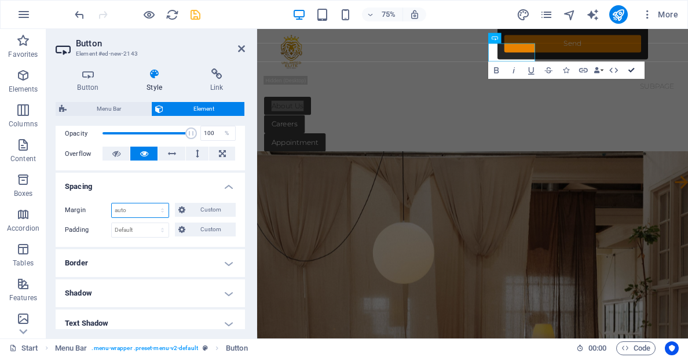
drag, startPoint x: 632, startPoint y: 73, endPoint x: 585, endPoint y: 43, distance: 55.5
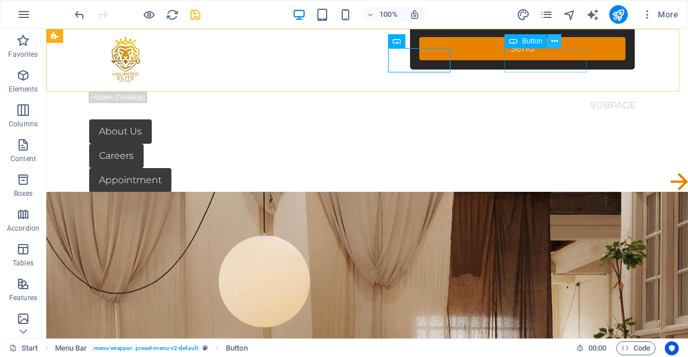
click at [553, 46] on icon at bounding box center [555, 41] width 6 height 12
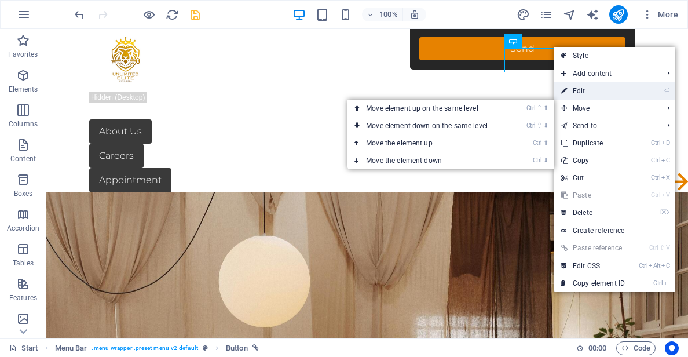
click at [603, 91] on link "⏎ Edit" at bounding box center [594, 90] width 78 height 17
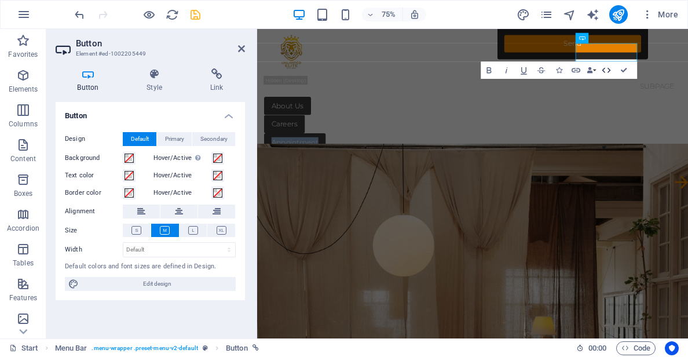
click at [606, 70] on icon "button" at bounding box center [606, 70] width 10 height 10
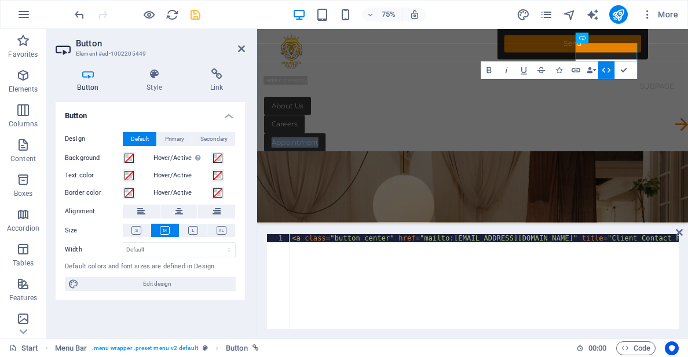
click at [606, 70] on icon "button" at bounding box center [606, 70] width 10 height 10
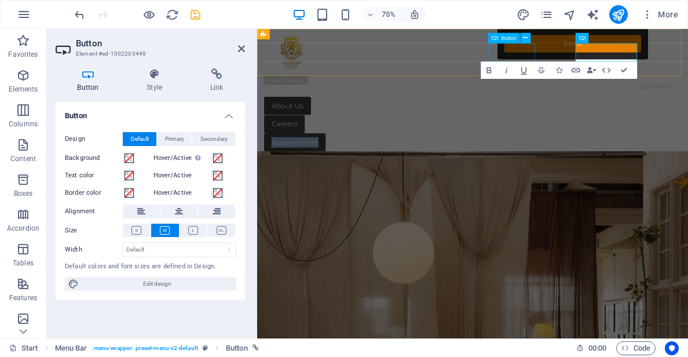
click at [612, 119] on div "About Us" at bounding box center [545, 131] width 556 height 24
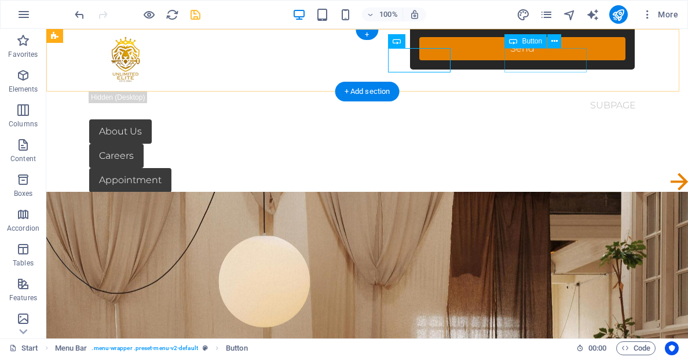
click at [523, 168] on div "Appointment" at bounding box center [367, 180] width 556 height 24
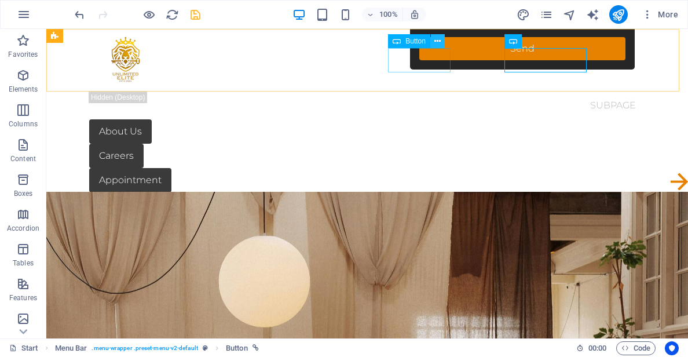
click at [440, 45] on icon at bounding box center [438, 41] width 6 height 12
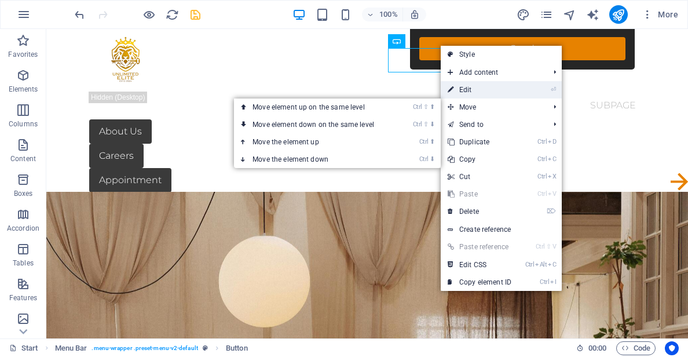
drag, startPoint x: 469, startPoint y: 91, endPoint x: 282, endPoint y: 82, distance: 187.4
click at [469, 91] on link "⏎ Edit" at bounding box center [480, 89] width 78 height 17
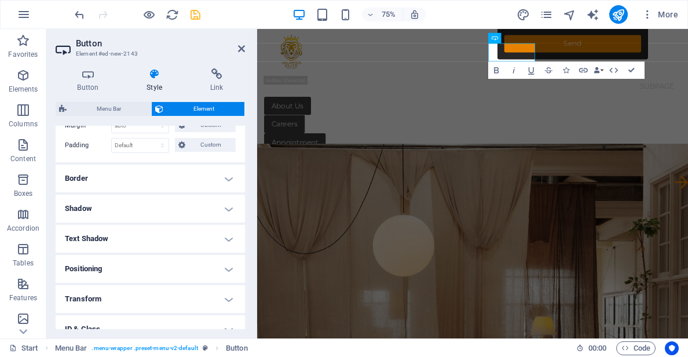
scroll to position [333, 0]
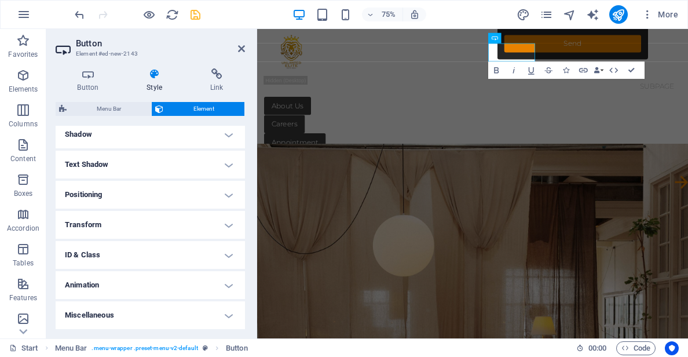
click at [125, 224] on h4 "Transform" at bounding box center [150, 225] width 189 height 28
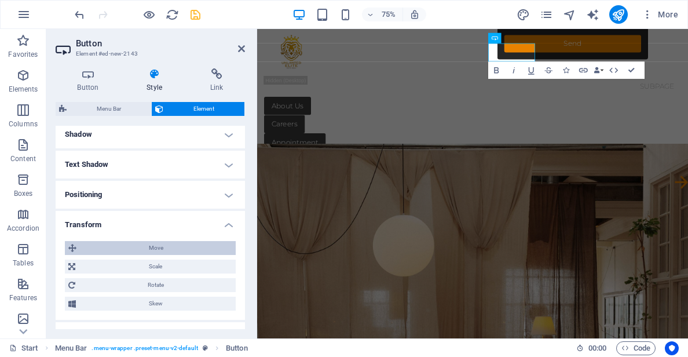
click at [140, 253] on span "Move" at bounding box center [156, 248] width 152 height 14
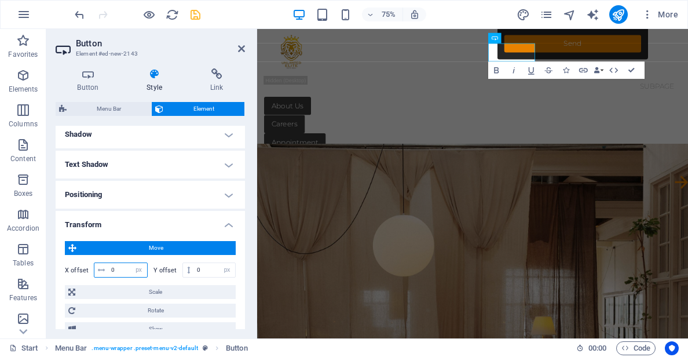
drag, startPoint x: 117, startPoint y: 269, endPoint x: 83, endPoint y: 265, distance: 34.4
click at [83, 265] on div "X offset 0 px rem % em vh vw" at bounding box center [106, 270] width 83 height 15
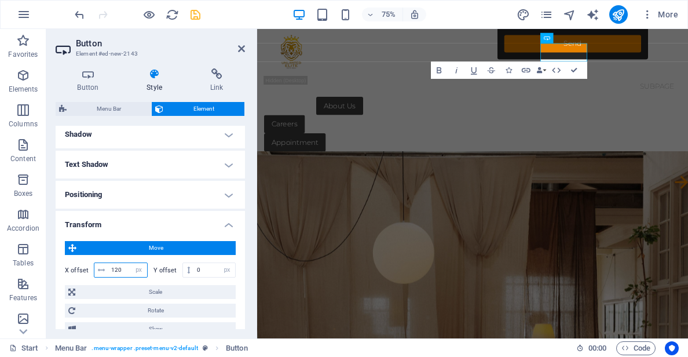
drag, startPoint x: 129, startPoint y: 271, endPoint x: 105, endPoint y: 269, distance: 23.2
click at [107, 269] on div "120 px rem % em vh vw" at bounding box center [121, 270] width 54 height 15
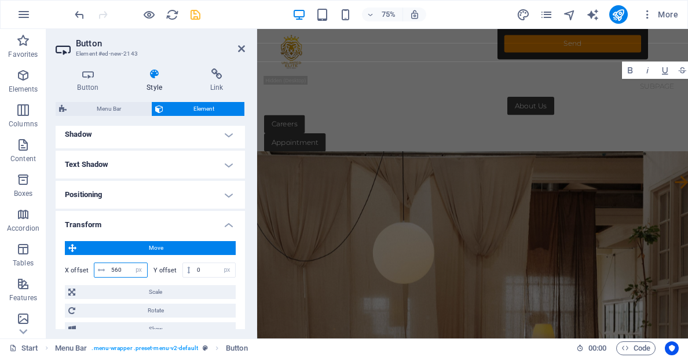
click at [123, 271] on input "560" at bounding box center [127, 270] width 39 height 14
type input "560"
click at [240, 46] on icon at bounding box center [241, 48] width 7 height 9
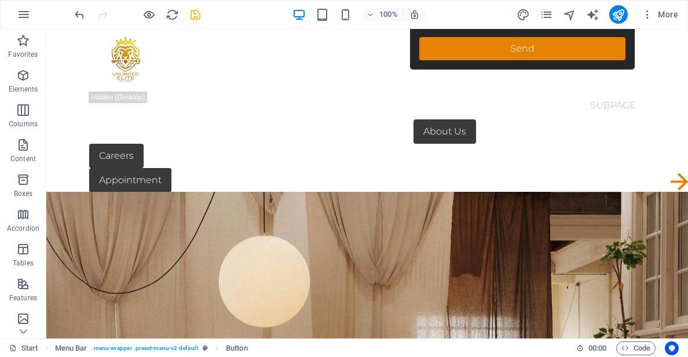
click at [81, 21] on div at bounding box center [137, 14] width 130 height 19
click at [81, 17] on icon "undo" at bounding box center [79, 14] width 13 height 13
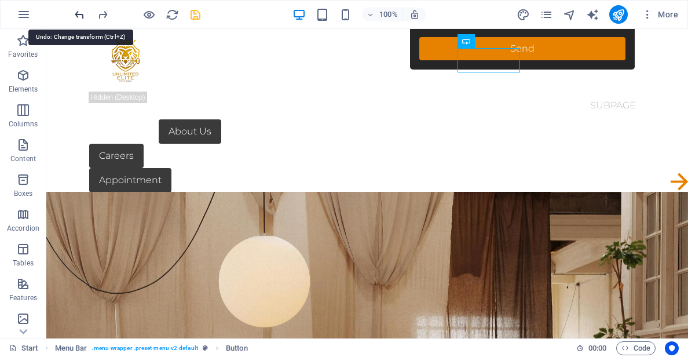
click at [81, 17] on icon "undo" at bounding box center [79, 14] width 13 height 13
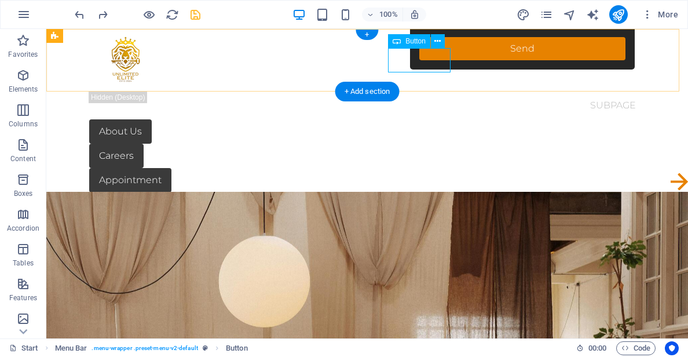
click at [403, 119] on div "About Us" at bounding box center [367, 131] width 556 height 24
click at [436, 44] on icon at bounding box center [438, 41] width 6 height 12
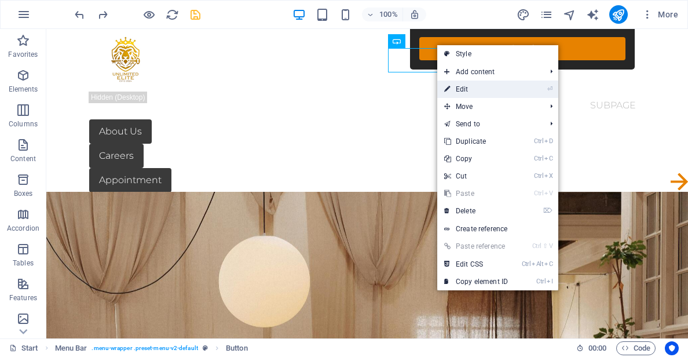
click at [468, 92] on link "⏎ Edit" at bounding box center [477, 89] width 78 height 17
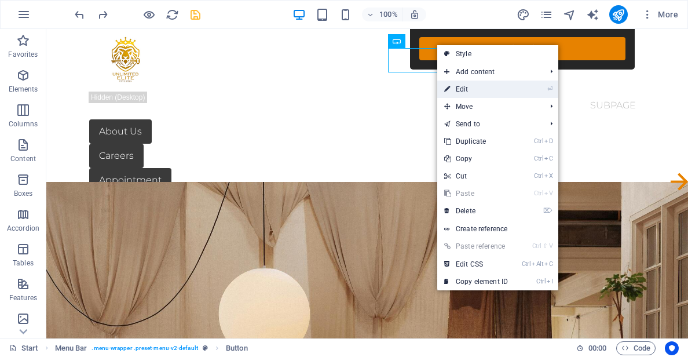
select select "px"
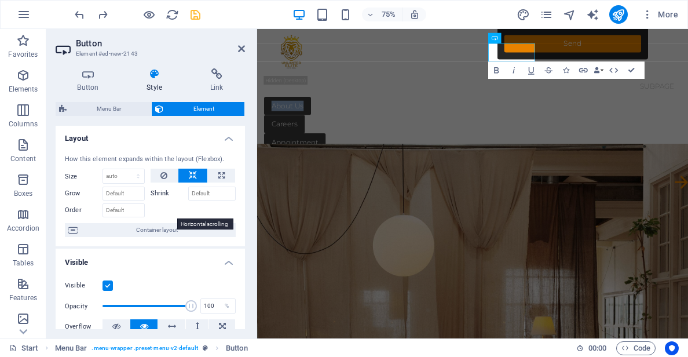
scroll to position [0, 0]
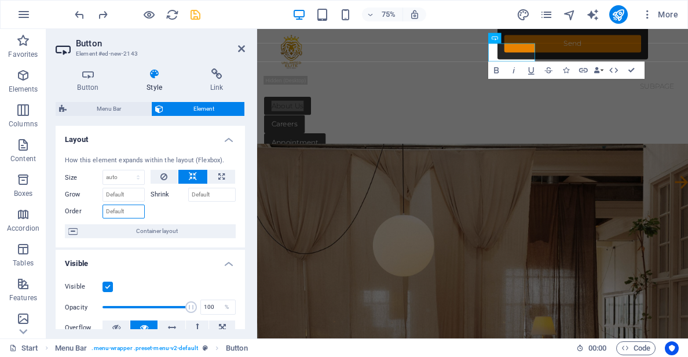
click at [132, 210] on input "Order" at bounding box center [124, 212] width 42 height 14
click at [136, 209] on input "Order" at bounding box center [124, 212] width 42 height 14
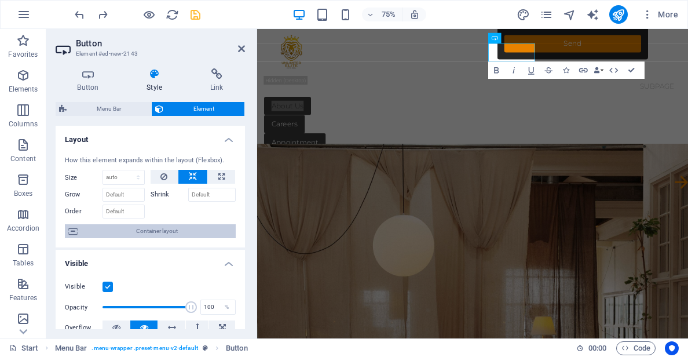
click at [145, 228] on span "Container layout" at bounding box center [156, 231] width 151 height 14
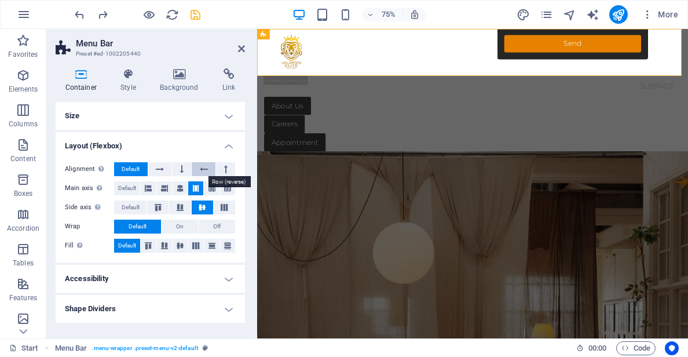
click at [202, 170] on icon at bounding box center [204, 169] width 8 height 14
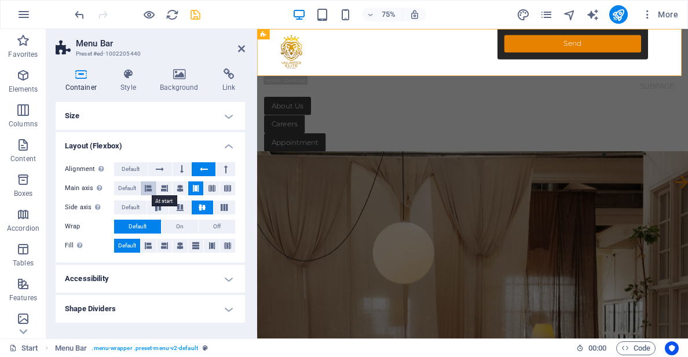
click at [151, 189] on icon at bounding box center [148, 188] width 7 height 14
click at [166, 187] on icon at bounding box center [164, 188] width 7 height 14
click at [174, 188] on button at bounding box center [180, 188] width 15 height 14
click at [180, 209] on icon at bounding box center [180, 207] width 14 height 7
click at [163, 206] on icon at bounding box center [158, 207] width 14 height 7
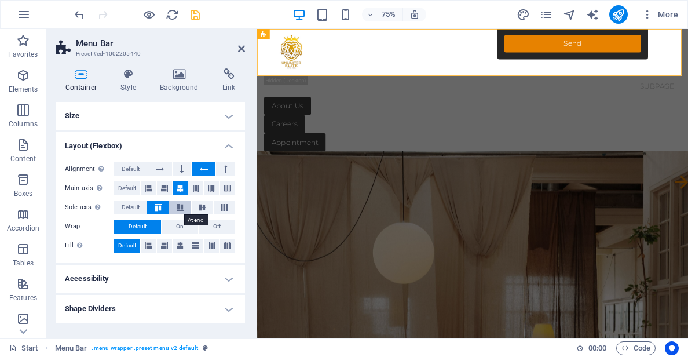
click at [179, 206] on icon at bounding box center [180, 207] width 14 height 7
click at [195, 207] on button at bounding box center [202, 207] width 21 height 14
click at [214, 207] on div "Side axis Control the vertical direction of the element inside of the container…" at bounding box center [150, 207] width 171 height 14
click at [218, 207] on icon at bounding box center [224, 207] width 14 height 7
click at [196, 206] on icon at bounding box center [202, 207] width 14 height 7
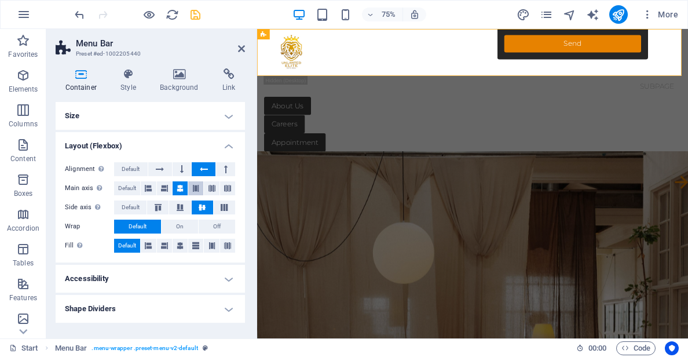
click at [196, 189] on icon at bounding box center [195, 188] width 7 height 14
click at [213, 190] on icon at bounding box center [212, 188] width 7 height 14
click at [229, 190] on icon at bounding box center [227, 188] width 7 height 14
click at [182, 188] on icon at bounding box center [180, 188] width 7 height 14
click at [161, 188] on icon at bounding box center [164, 188] width 7 height 14
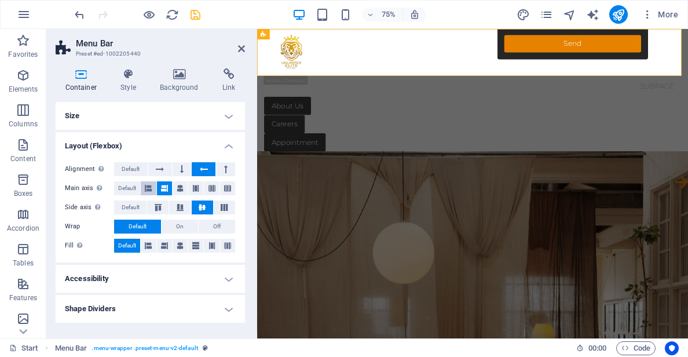
click at [148, 187] on icon at bounding box center [148, 188] width 7 height 14
click at [191, 188] on button at bounding box center [195, 188] width 15 height 14
click at [151, 244] on icon at bounding box center [148, 246] width 7 height 14
click at [168, 246] on icon at bounding box center [164, 246] width 7 height 14
click at [178, 245] on icon at bounding box center [180, 246] width 7 height 14
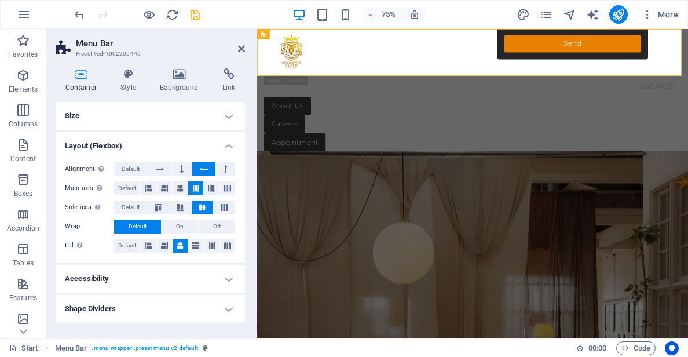
click at [188, 245] on button at bounding box center [180, 246] width 15 height 14
click at [198, 245] on icon at bounding box center [195, 246] width 7 height 14
click at [209, 245] on icon at bounding box center [212, 246] width 7 height 14
click at [224, 245] on icon at bounding box center [227, 246] width 7 height 14
click at [127, 248] on span "Default" at bounding box center [127, 246] width 18 height 14
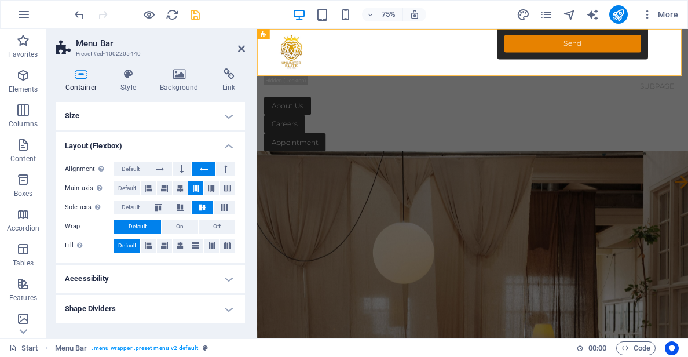
click at [231, 114] on h4 "Size" at bounding box center [150, 116] width 189 height 28
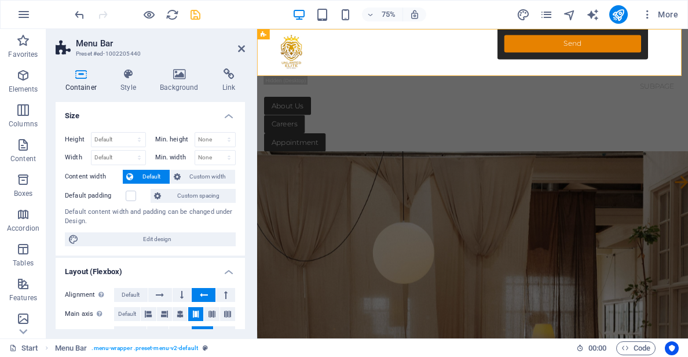
click at [231, 113] on h4 "Size" at bounding box center [150, 112] width 189 height 21
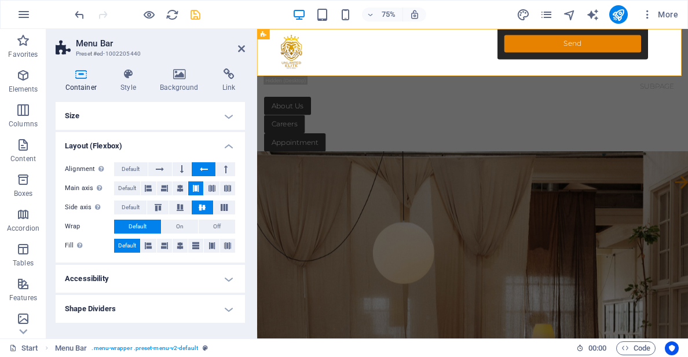
click at [231, 146] on h4 "Layout (Flexbox)" at bounding box center [150, 142] width 189 height 21
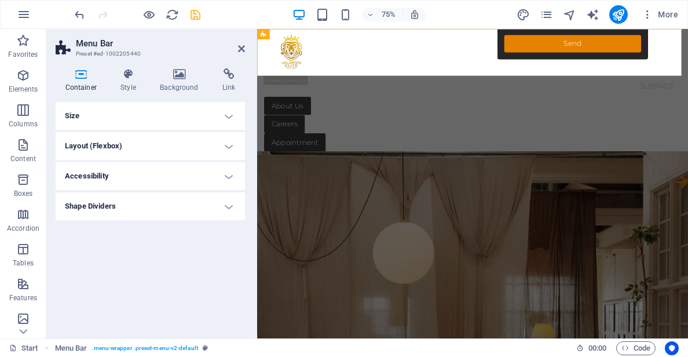
click at [207, 169] on h4 "Accessibility" at bounding box center [150, 176] width 189 height 28
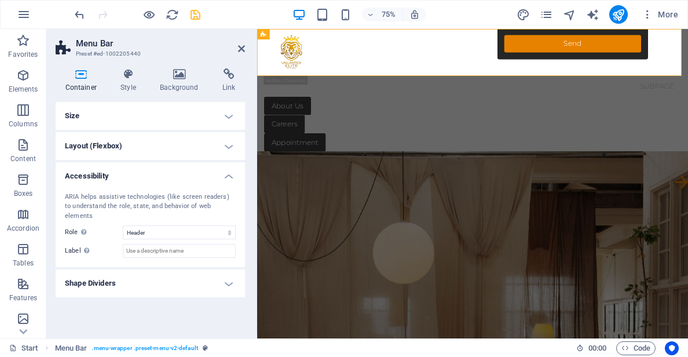
click at [223, 174] on h4 "Accessibility" at bounding box center [150, 172] width 189 height 21
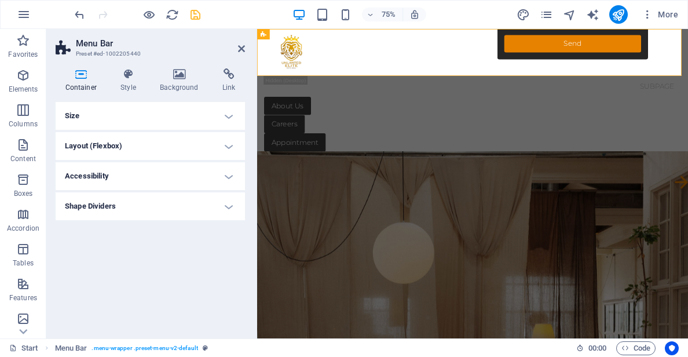
click at [186, 209] on h4 "Shape Dividers" at bounding box center [150, 206] width 189 height 28
click at [175, 227] on select "None Triangle Square Diagonal Polygon 1 Polygon 2 Zigzag Multiple Zigzags Waves…" at bounding box center [179, 230] width 113 height 14
click at [123, 223] on select "None Triangle Square Diagonal Polygon 1 Polygon 2 Zigzag Multiple Zigzags Waves…" at bounding box center [179, 230] width 113 height 14
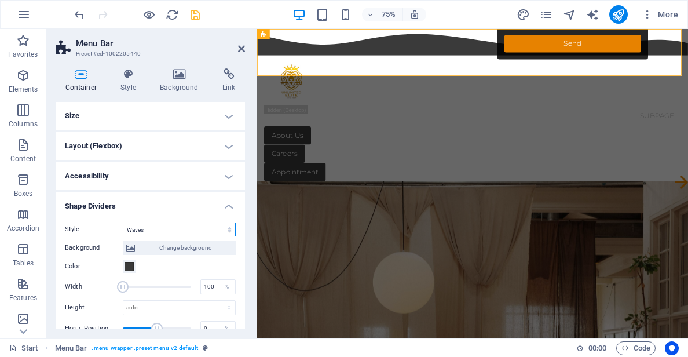
click at [150, 228] on select "None Triangle Square Diagonal Polygon 1 Polygon 2 Zigzag Multiple Zigzags Waves…" at bounding box center [179, 230] width 113 height 14
click at [123, 223] on select "None Triangle Square Diagonal Polygon 1 Polygon 2 Zigzag Multiple Zigzags Waves…" at bounding box center [179, 230] width 113 height 14
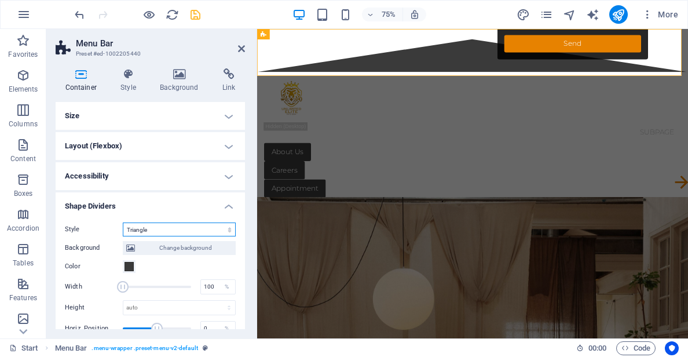
click at [147, 231] on select "None Triangle Square Diagonal Polygon 1 Polygon 2 Zigzag Multiple Zigzags Waves…" at bounding box center [179, 230] width 113 height 14
click at [123, 223] on select "None Triangle Square Diagonal Polygon 1 Polygon 2 Zigzag Multiple Zigzags Waves…" at bounding box center [179, 230] width 113 height 14
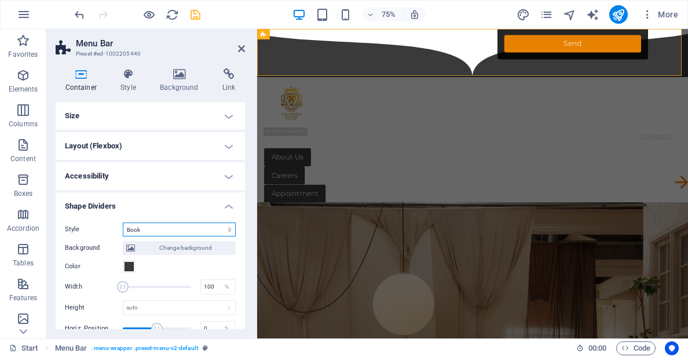
click at [141, 228] on select "None Triangle Square Diagonal Polygon 1 Polygon 2 Zigzag Multiple Zigzags Waves…" at bounding box center [179, 230] width 113 height 14
select select "none"
click at [123, 223] on select "None Triangle Square Diagonal Polygon 1 Polygon 2 Zigzag Multiple Zigzags Waves…" at bounding box center [179, 230] width 113 height 14
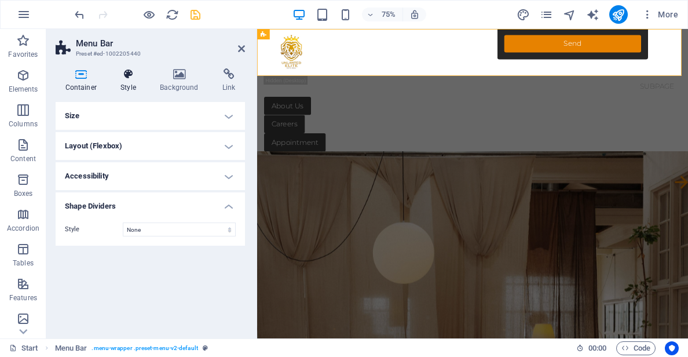
click at [123, 84] on h4 "Style" at bounding box center [130, 80] width 39 height 24
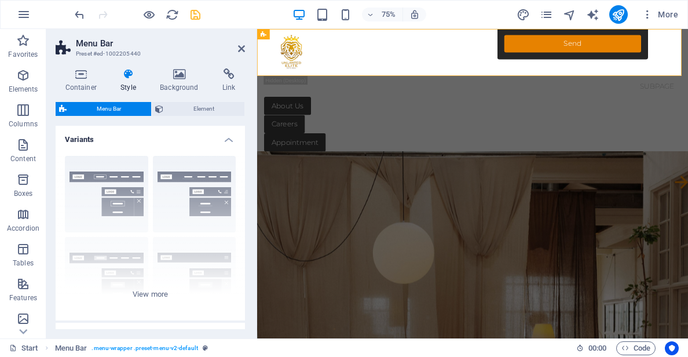
click at [198, 61] on div "Container Style Background Link Size Height Default px rem % vh vw Min. height …" at bounding box center [150, 198] width 208 height 279
click at [182, 79] on icon at bounding box center [180, 74] width 58 height 12
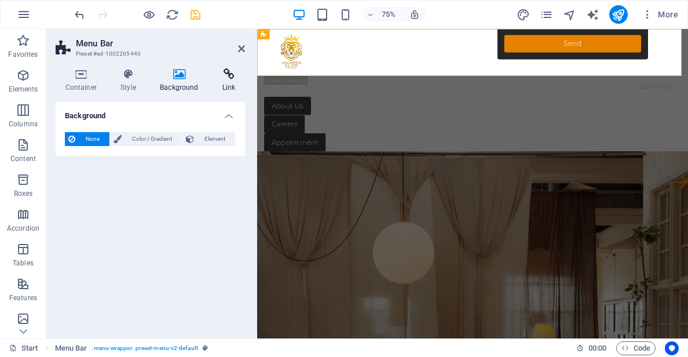
click at [220, 83] on h4 "Link" at bounding box center [229, 80] width 32 height 24
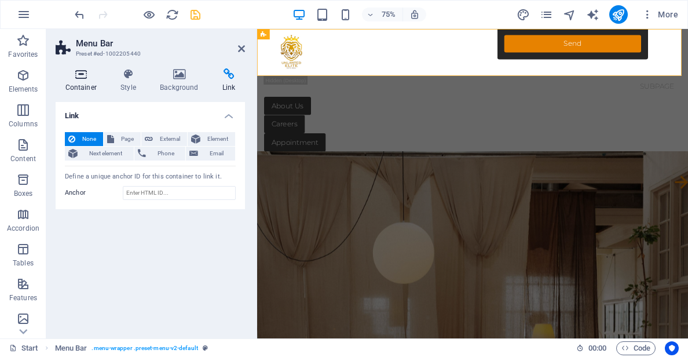
click at [82, 83] on h4 "Container" at bounding box center [84, 80] width 56 height 24
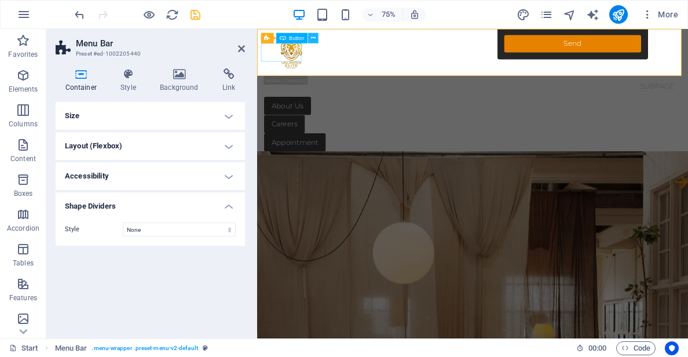
click at [312, 39] on icon at bounding box center [313, 38] width 5 height 9
click at [571, 92] on nav "Start Subpage" at bounding box center [545, 106] width 556 height 28
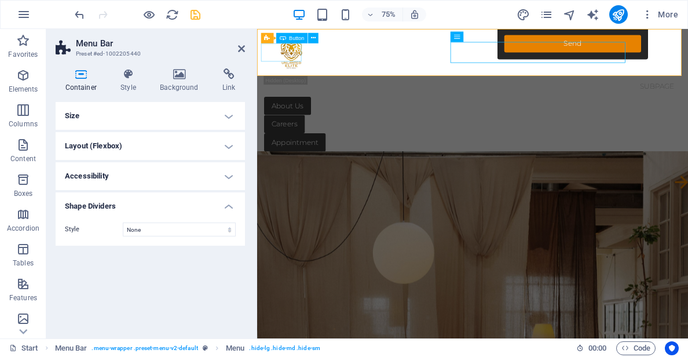
click at [279, 192] on div "Explore" at bounding box center [545, 204] width 556 height 24
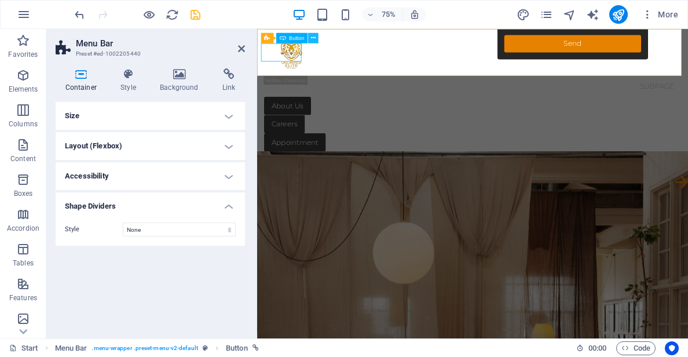
click at [316, 37] on button at bounding box center [313, 38] width 10 height 10
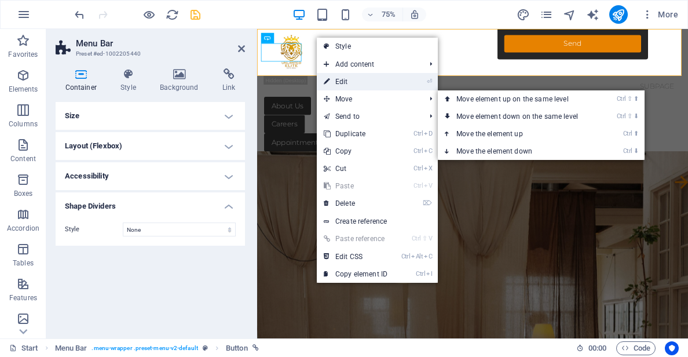
drag, startPoint x: 362, startPoint y: 85, endPoint x: 139, endPoint y: 72, distance: 222.8
click at [362, 85] on link "⏎ Edit" at bounding box center [356, 81] width 78 height 17
select select "px"
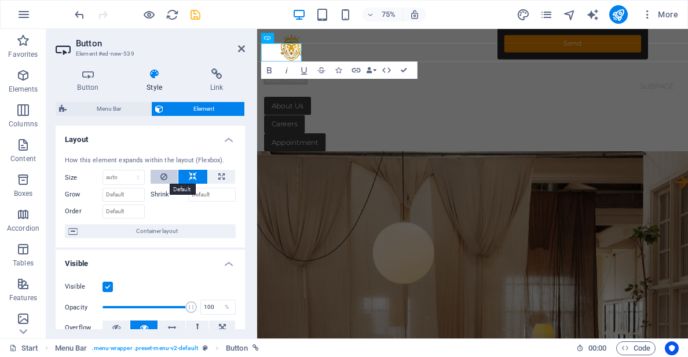
click at [167, 177] on button at bounding box center [165, 177] width 28 height 14
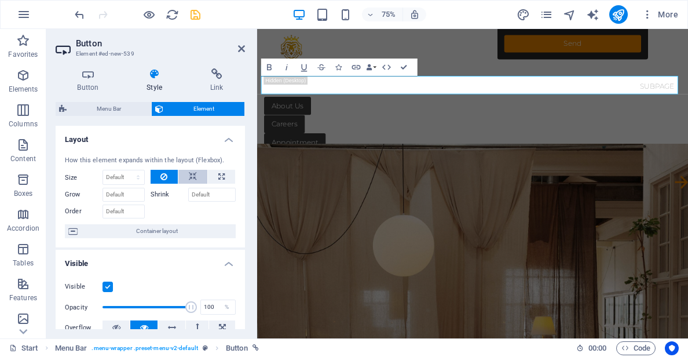
click at [186, 175] on button at bounding box center [192, 177] width 29 height 14
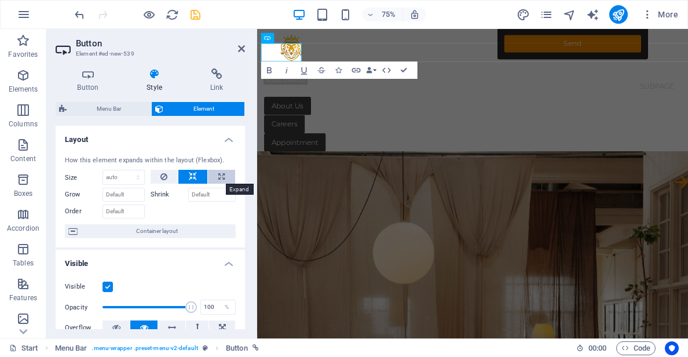
click at [221, 175] on icon at bounding box center [221, 177] width 6 height 14
type input "100"
select select "%"
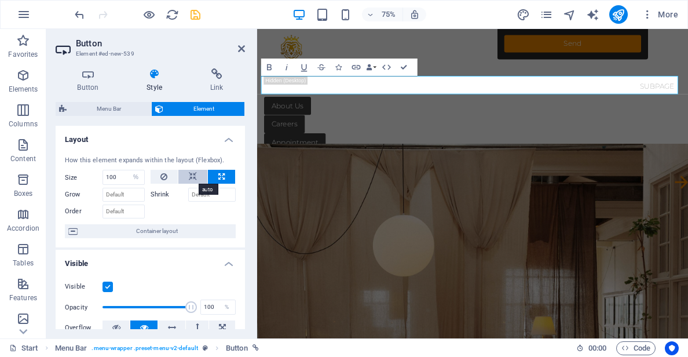
click at [196, 177] on button at bounding box center [192, 177] width 29 height 14
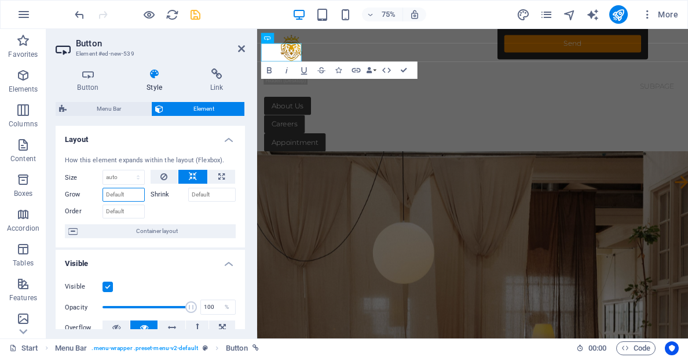
click at [138, 196] on input "Grow" at bounding box center [124, 195] width 42 height 14
click at [131, 177] on select "Default auto px % 1/1 1/2 1/3 1/4 1/5 1/6 1/7 1/8 1/9 1/10" at bounding box center [123, 177] width 41 height 14
select select "1/1"
click at [126, 170] on select "Default auto px % 1/1 1/2 1/3 1/4 1/5 1/6 1/7 1/8 1/9 1/10" at bounding box center [123, 177] width 41 height 14
type input "100"
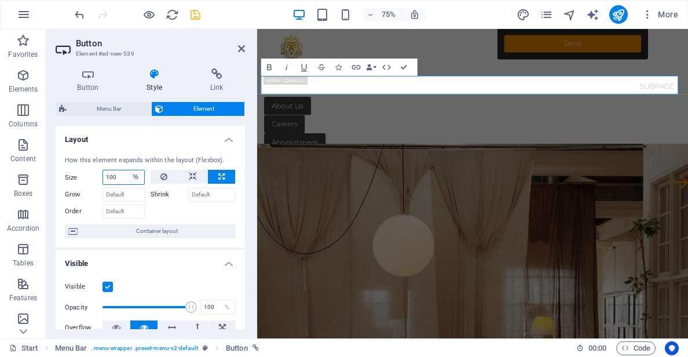
click at [134, 178] on select "Default auto px % 1/1 1/2 1/3 1/4 1/5 1/6 1/7 1/8 1/9 1/10" at bounding box center [136, 177] width 16 height 14
select select "1/3"
click at [128, 170] on select "Default auto px % 1/1 1/2 1/3 1/4 1/5 1/6 1/7 1/8 1/9 1/10" at bounding box center [136, 177] width 16 height 14
type input "33.33"
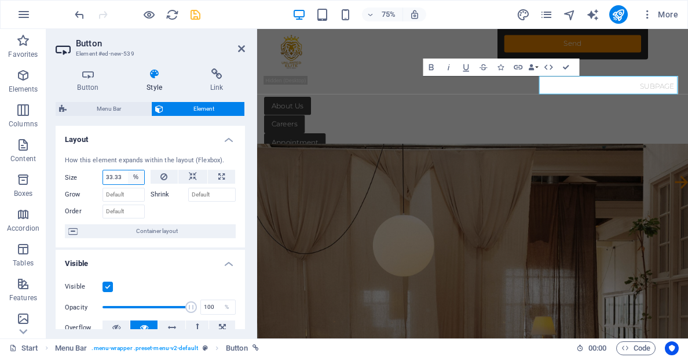
click at [133, 176] on select "Default auto px % 1/1 1/2 1/3 1/4 1/5 1/6 1/7 1/8 1/9 1/10" at bounding box center [136, 177] width 16 height 14
select select "1/1"
click at [128, 170] on select "Default auto px % 1/1 1/2 1/3 1/4 1/5 1/6 1/7 1/8 1/9 1/10" at bounding box center [136, 177] width 16 height 14
type input "100"
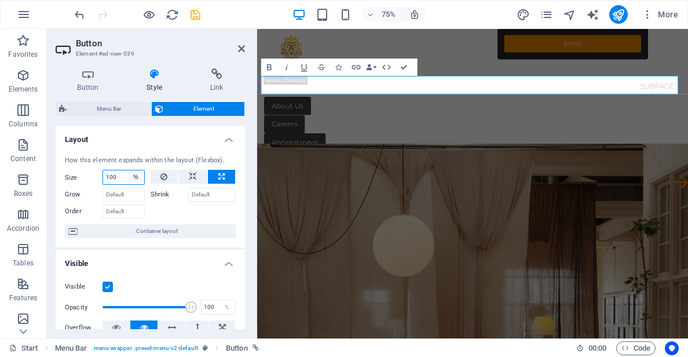
click at [131, 176] on select "Default auto px % 1/1 1/2 1/3 1/4 1/5 1/6 1/7 1/8 1/9 1/10" at bounding box center [136, 177] width 16 height 14
select select "1/2"
click at [128, 170] on select "Default auto px % 1/1 1/2 1/3 1/4 1/5 1/6 1/7 1/8 1/9 1/10" at bounding box center [136, 177] width 16 height 14
type input "50"
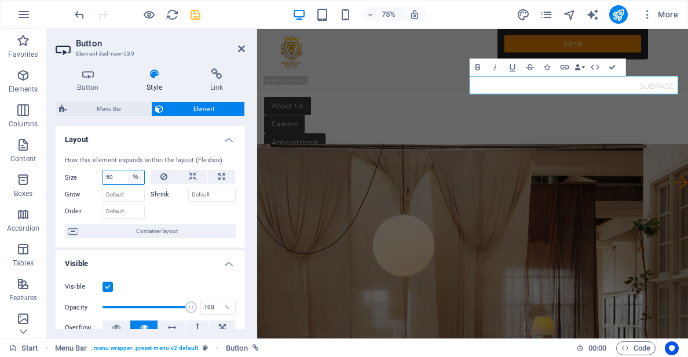
click at [135, 181] on select "Default auto px % 1/1 1/2 1/3 1/4 1/5 1/6 1/7 1/8 1/9 1/10" at bounding box center [136, 177] width 16 height 14
select select "1/3"
click at [128, 170] on select "Default auto px % 1/1 1/2 1/3 1/4 1/5 1/6 1/7 1/8 1/9 1/10" at bounding box center [136, 177] width 16 height 14
type input "33.33"
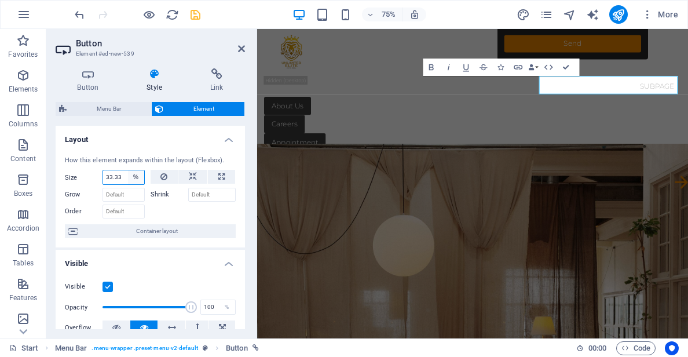
click at [134, 181] on select "Default auto px % 1/1 1/2 1/3 1/4 1/5 1/6 1/7 1/8 1/9 1/10" at bounding box center [136, 177] width 16 height 14
select select "1/4"
click at [128, 170] on select "Default auto px % 1/1 1/2 1/3 1/4 1/5 1/6 1/7 1/8 1/9 1/10" at bounding box center [136, 177] width 16 height 14
type input "25"
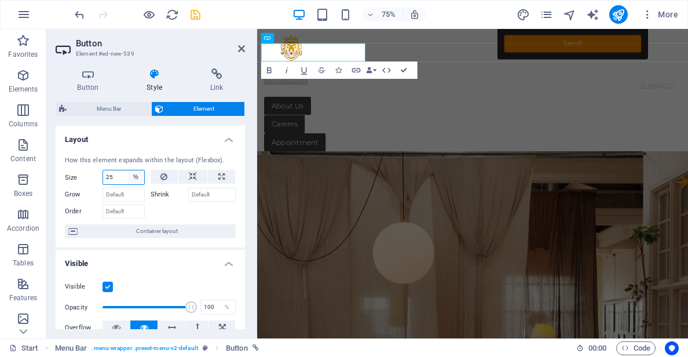
click at [138, 177] on select "Default auto px % 1/1 1/2 1/3 1/4 1/5 1/6 1/7 1/8 1/9 1/10" at bounding box center [136, 177] width 16 height 14
select select "1/5"
click at [128, 170] on select "Default auto px % 1/1 1/2 1/3 1/4 1/5 1/6 1/7 1/8 1/9 1/10" at bounding box center [136, 177] width 16 height 14
type input "20"
click at [134, 176] on select "Default auto px % 1/1 1/2 1/3 1/4 1/5 1/6 1/7 1/8 1/9 1/10" at bounding box center [136, 177] width 16 height 14
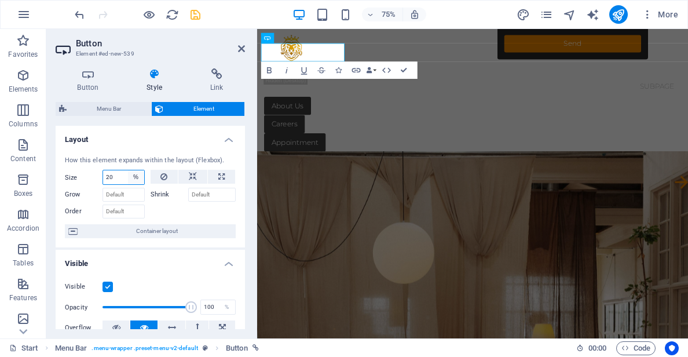
select select "1/6"
click at [128, 170] on select "Default auto px % 1/1 1/2 1/3 1/4 1/5 1/6 1/7 1/8 1/9 1/10" at bounding box center [136, 177] width 16 height 14
type input "16.66"
click at [137, 180] on select "Default auto px % 1/1 1/2 1/3 1/4 1/5 1/6 1/7 1/8 1/9 1/10" at bounding box center [136, 177] width 16 height 14
select select "1/7"
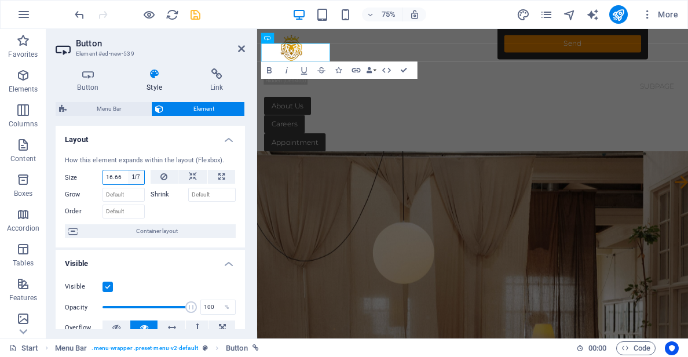
click at [128, 170] on select "Default auto px % 1/1 1/2 1/3 1/4 1/5 1/6 1/7 1/8 1/9 1/10" at bounding box center [136, 177] width 16 height 14
type input "14.28"
click at [136, 176] on select "Default auto px % 1/1 1/2 1/3 1/4 1/5 1/6 1/7 1/8 1/9 1/10" at bounding box center [136, 177] width 16 height 14
select select "1/8"
click at [128, 170] on select "Default auto px % 1/1 1/2 1/3 1/4 1/5 1/6 1/7 1/8 1/9 1/10" at bounding box center [136, 177] width 16 height 14
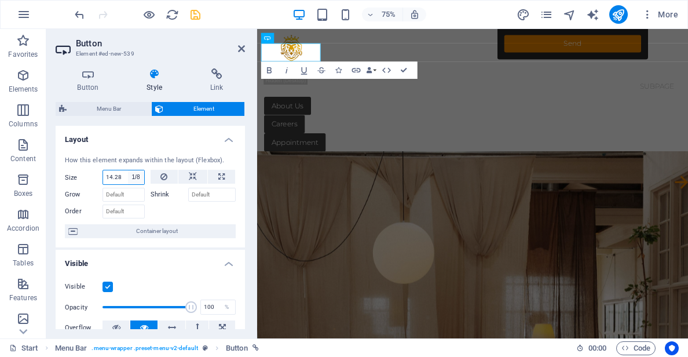
type input "12.5"
click at [135, 176] on select "Default auto px % 1/1 1/2 1/3 1/4 1/5 1/6 1/7 1/8 1/9 1/10" at bounding box center [136, 177] width 16 height 14
select select "1/9"
click at [128, 170] on select "Default auto px % 1/1 1/2 1/3 1/4 1/5 1/6 1/7 1/8 1/9 1/10" at bounding box center [136, 177] width 16 height 14
type input "11.11"
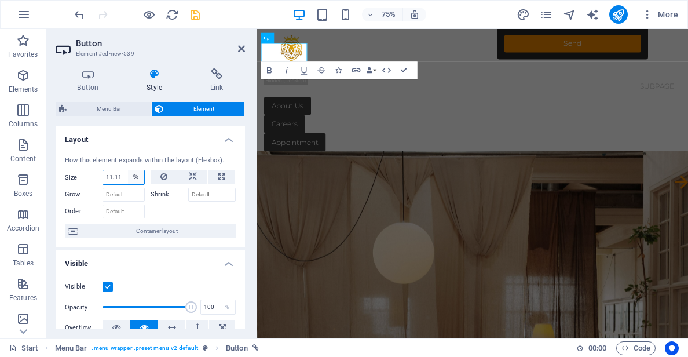
click at [137, 177] on select "Default auto px % 1/1 1/2 1/3 1/4 1/5 1/6 1/7 1/8 1/9 1/10" at bounding box center [136, 177] width 16 height 14
select select "1/10"
click at [128, 170] on select "Default auto px % 1/1 1/2 1/3 1/4 1/5 1/6 1/7 1/8 1/9 1/10" at bounding box center [136, 177] width 16 height 14
type input "10"
click at [133, 177] on select "Default auto px % 1/1 1/2 1/3 1/4 1/5 1/6 1/7 1/8 1/9 1/10" at bounding box center [136, 177] width 16 height 14
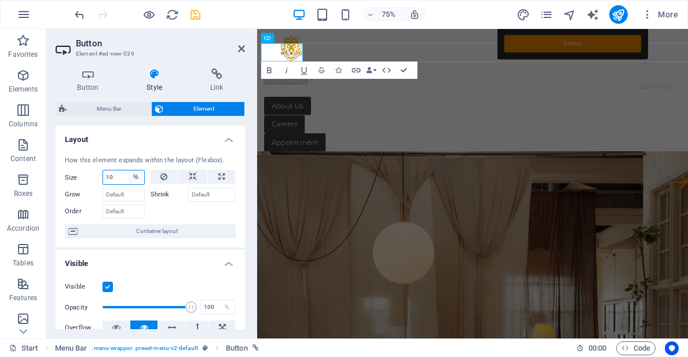
select select "1/10"
click at [128, 170] on select "Default auto px % 1/1 1/2 1/3 1/4 1/5 1/6 1/7 1/8 1/9 1/10" at bounding box center [136, 177] width 16 height 14
click at [133, 182] on select "Default auto px % 1/1 1/2 1/3 1/4 1/5 1/6 1/7 1/8 1/9 1/10" at bounding box center [123, 177] width 41 height 14
select select "1/8"
click at [126, 170] on select "Default auto px % 1/1 1/2 1/3 1/4 1/5 1/6 1/7 1/8 1/9 1/10" at bounding box center [123, 177] width 41 height 14
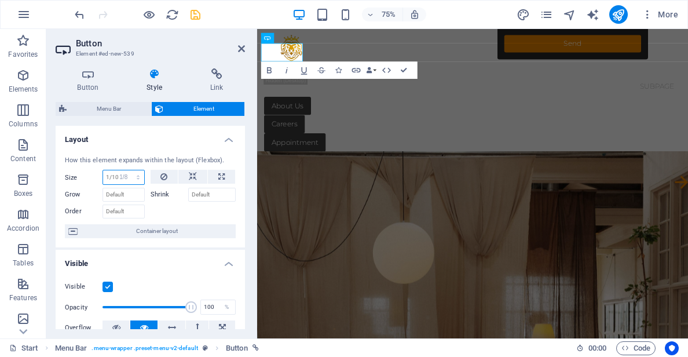
type input "12.5"
select select "%"
click at [378, 168] on div "Appointment" at bounding box center [545, 180] width 556 height 24
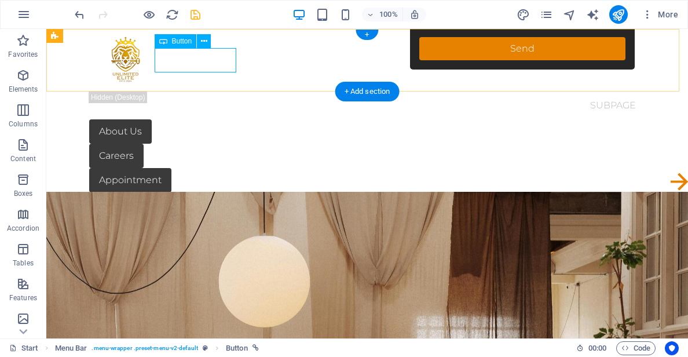
click at [216, 168] on div "Appointment" at bounding box center [367, 180] width 556 height 24
click at [203, 41] on icon at bounding box center [204, 41] width 6 height 12
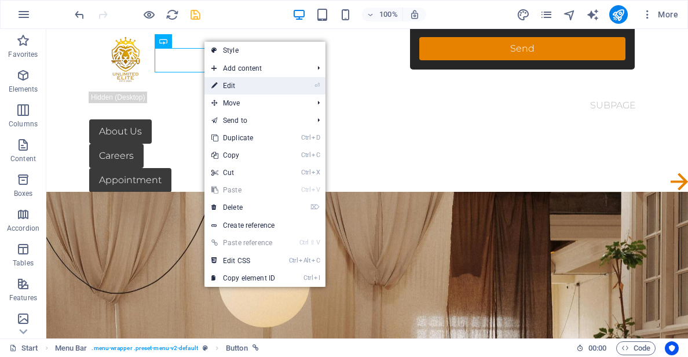
click at [235, 88] on link "⏎ Edit" at bounding box center [244, 85] width 78 height 17
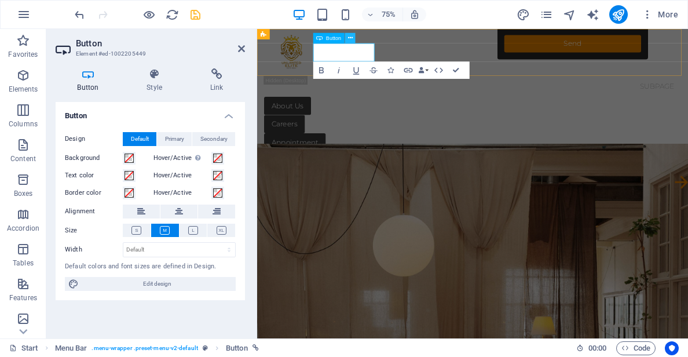
click at [349, 39] on icon at bounding box center [350, 38] width 5 height 9
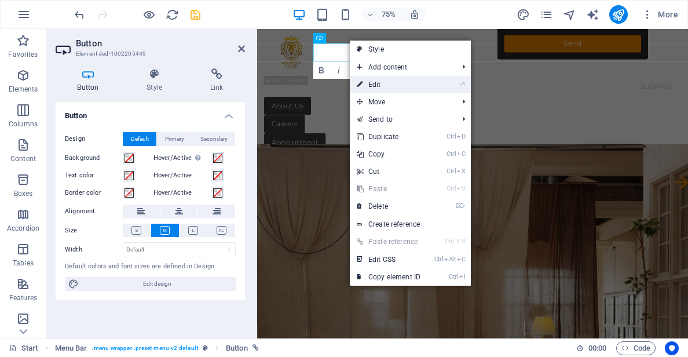
drag, startPoint x: 376, startPoint y: 90, endPoint x: 158, endPoint y: 81, distance: 218.1
click at [376, 90] on link "⏎ Edit" at bounding box center [389, 84] width 78 height 17
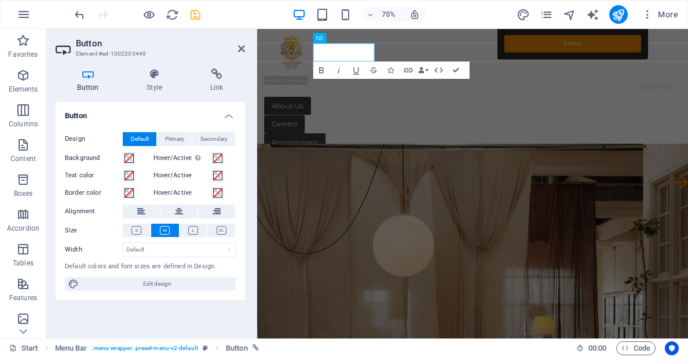
click at [97, 81] on h4 "Button" at bounding box center [91, 80] width 70 height 24
click at [158, 84] on h4 "Style" at bounding box center [157, 80] width 64 height 24
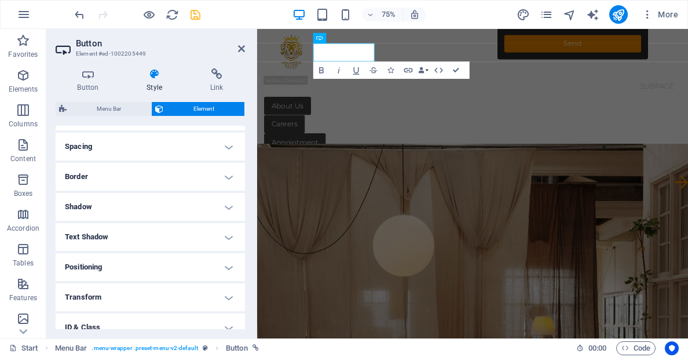
scroll to position [112, 0]
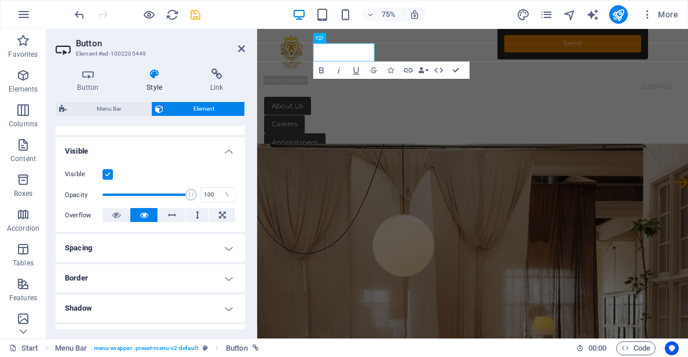
click at [118, 250] on h4 "Spacing" at bounding box center [150, 248] width 189 height 28
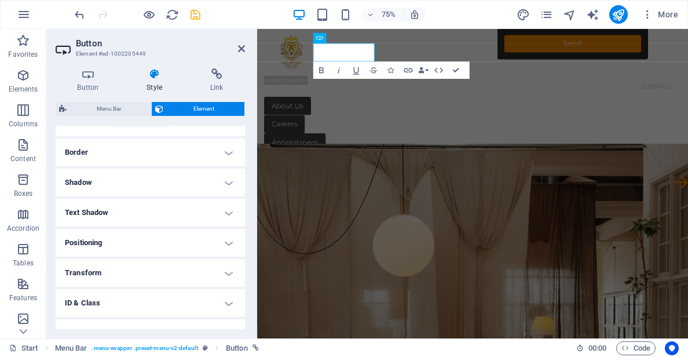
scroll to position [290, 0]
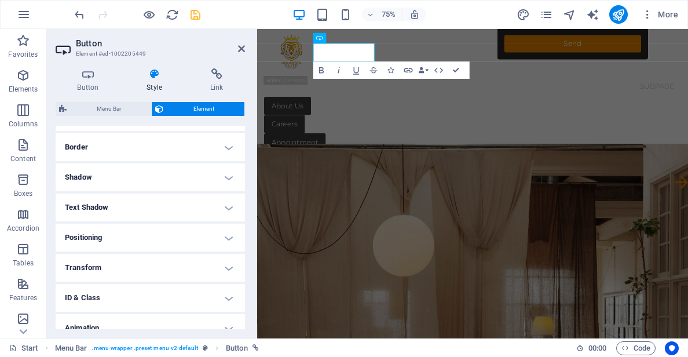
click at [141, 150] on h4 "Border" at bounding box center [150, 147] width 189 height 28
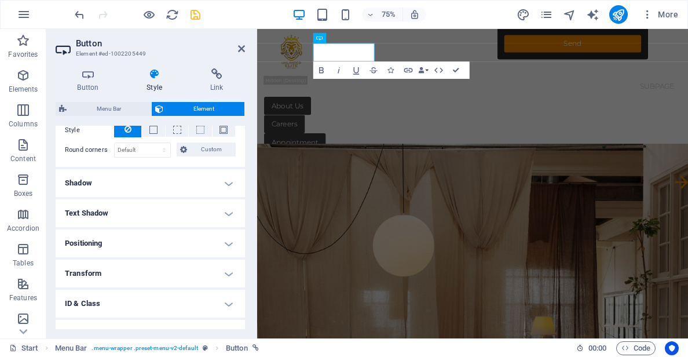
scroll to position [348, 0]
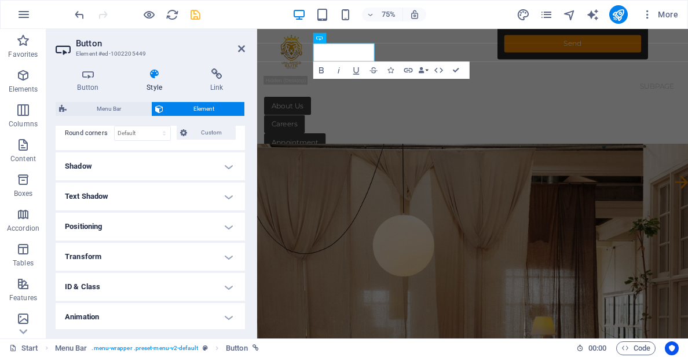
click at [147, 157] on h4 "Shadow" at bounding box center [150, 166] width 189 height 28
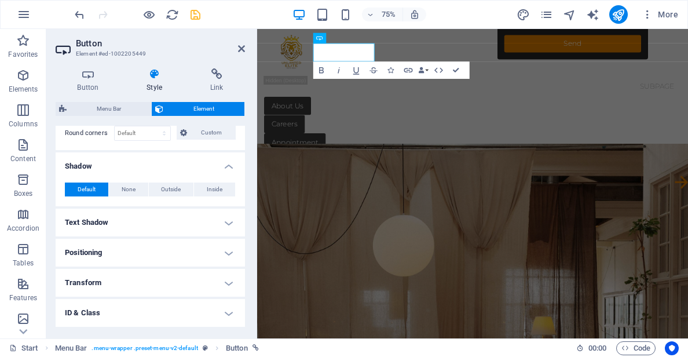
click at [152, 216] on h4 "Text Shadow" at bounding box center [150, 223] width 189 height 28
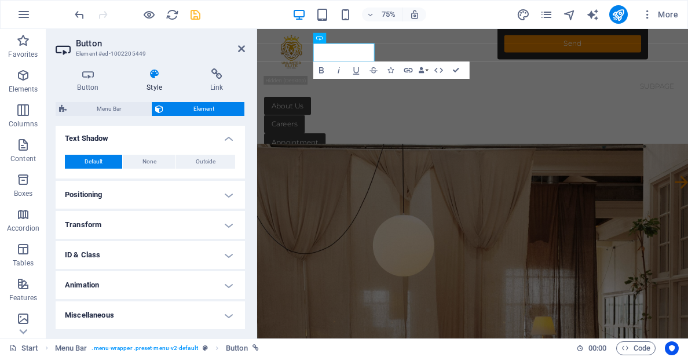
click at [140, 199] on h4 "Positioning" at bounding box center [150, 195] width 189 height 28
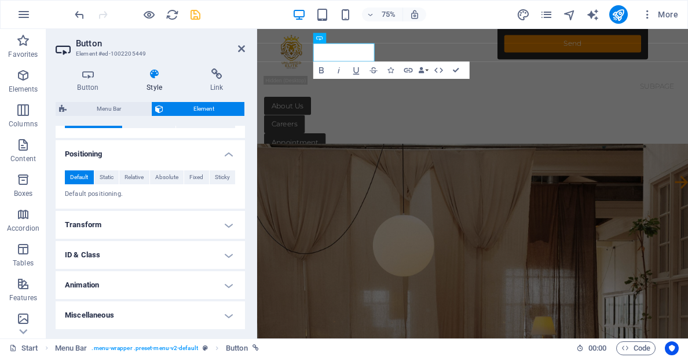
click at [132, 221] on h4 "Transform" at bounding box center [150, 225] width 189 height 28
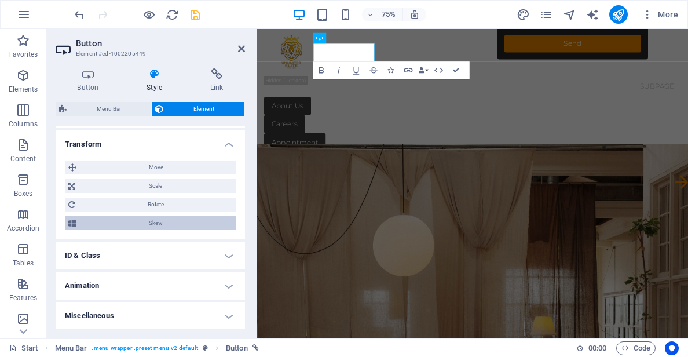
scroll to position [553, 0]
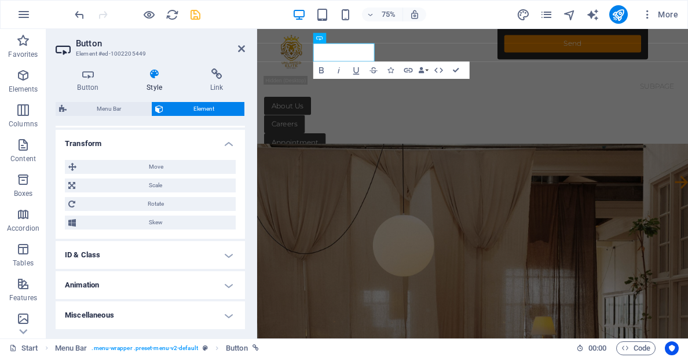
click at [127, 247] on h4 "ID & Class" at bounding box center [150, 255] width 189 height 28
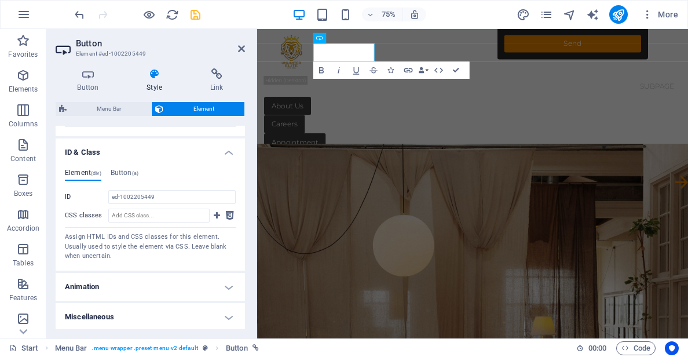
scroll to position [658, 0]
click at [141, 275] on h4 "Animation" at bounding box center [150, 285] width 189 height 28
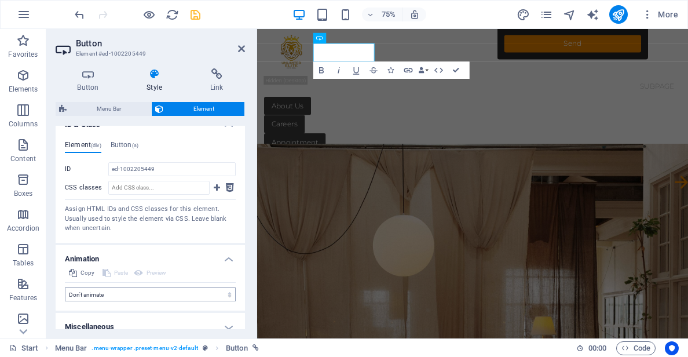
scroll to position [695, 0]
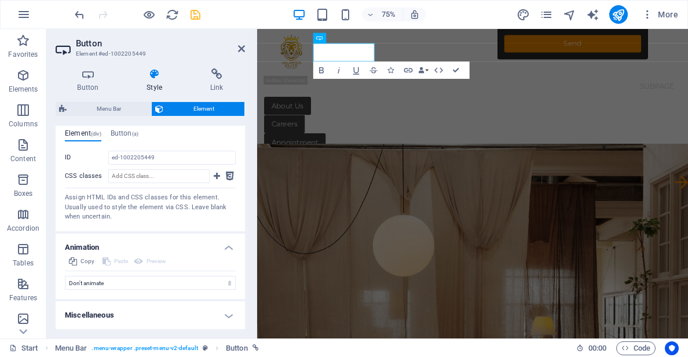
click at [131, 321] on h4 "Miscellaneous" at bounding box center [150, 315] width 189 height 28
click at [78, 88] on h4 "Button" at bounding box center [91, 80] width 70 height 24
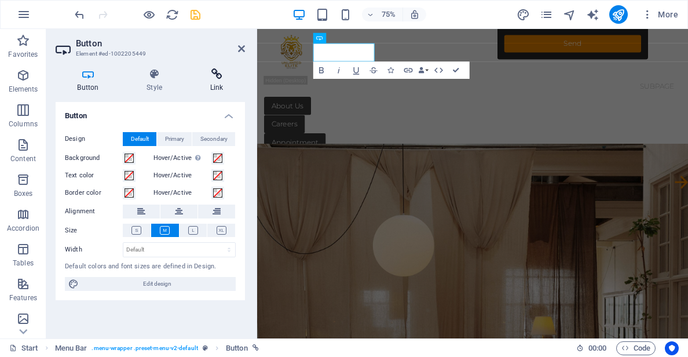
click at [209, 79] on icon at bounding box center [216, 74] width 57 height 12
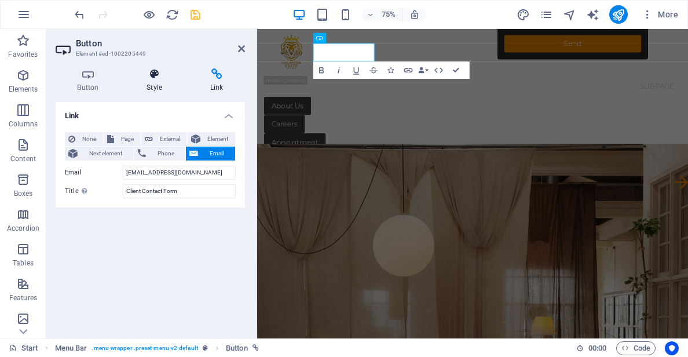
click at [138, 75] on icon at bounding box center [154, 74] width 59 height 12
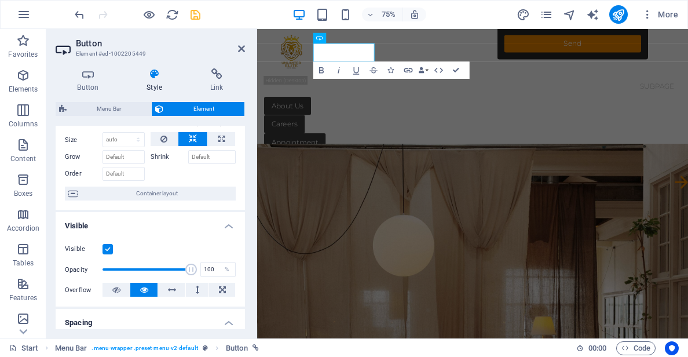
scroll to position [0, 0]
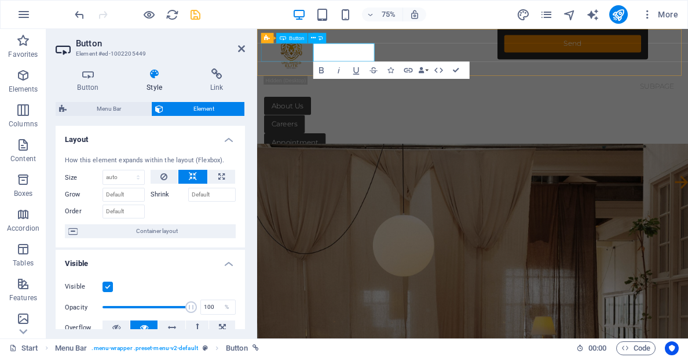
click at [295, 192] on div "Explore" at bounding box center [545, 204] width 556 height 24
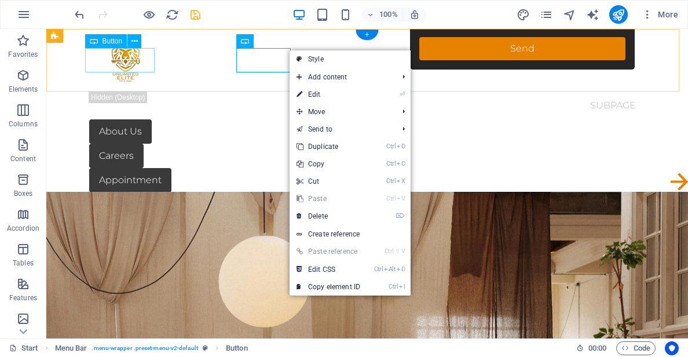
click at [122, 192] on div "Explore" at bounding box center [367, 204] width 556 height 24
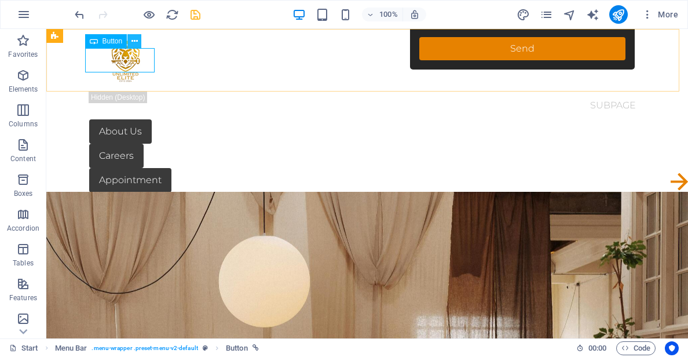
click at [135, 44] on icon at bounding box center [135, 41] width 6 height 12
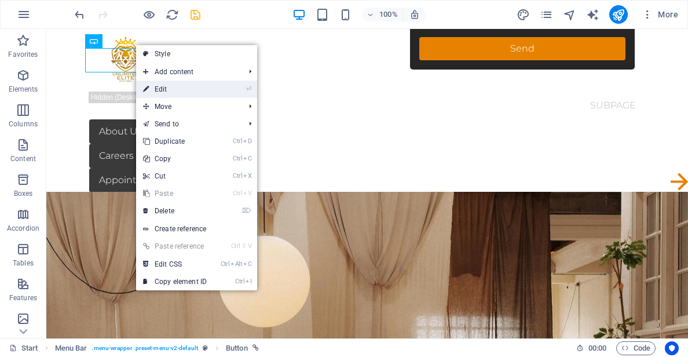
click at [162, 89] on link "⏎ Edit" at bounding box center [175, 89] width 78 height 17
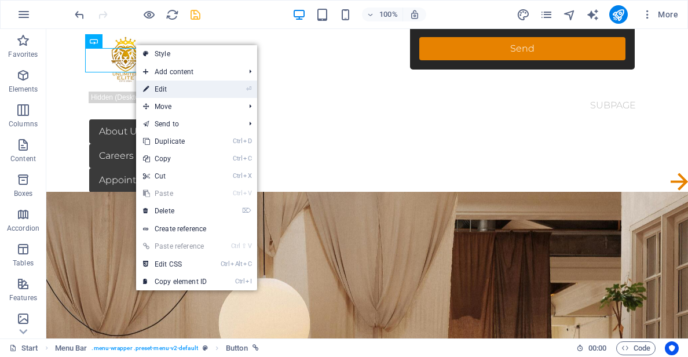
select select "%"
select select "px"
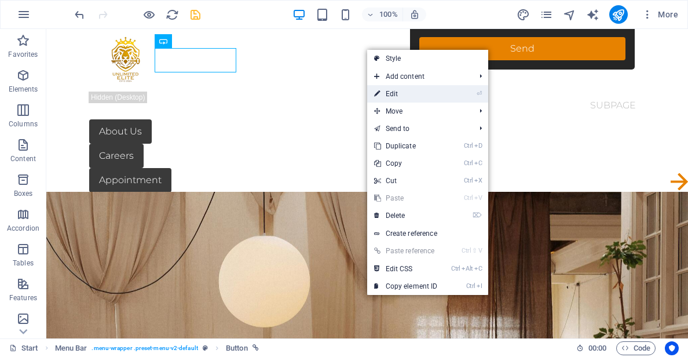
drag, startPoint x: 396, startPoint y: 90, endPoint x: 186, endPoint y: 81, distance: 210.5
click at [396, 90] on link "⏎ Edit" at bounding box center [406, 93] width 78 height 17
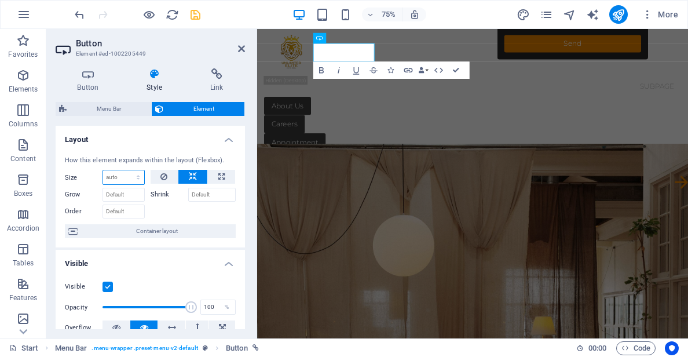
click at [137, 177] on select "Default auto px % 1/1 1/2 1/3 1/4 1/5 1/6 1/7 1/8 1/9 1/10" at bounding box center [123, 177] width 41 height 14
click at [309, 192] on div "Explore" at bounding box center [545, 204] width 556 height 24
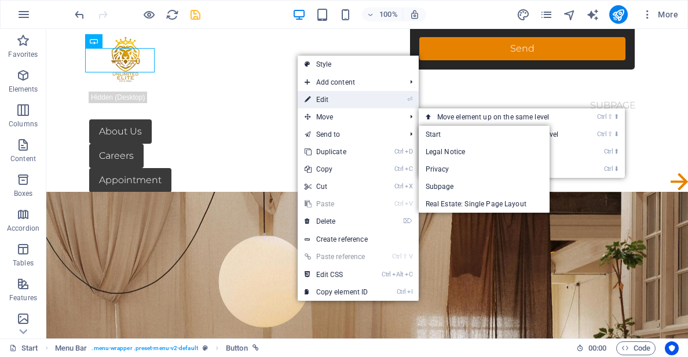
click at [345, 102] on link "⏎ Edit" at bounding box center [337, 99] width 78 height 17
select select "%"
select select "px"
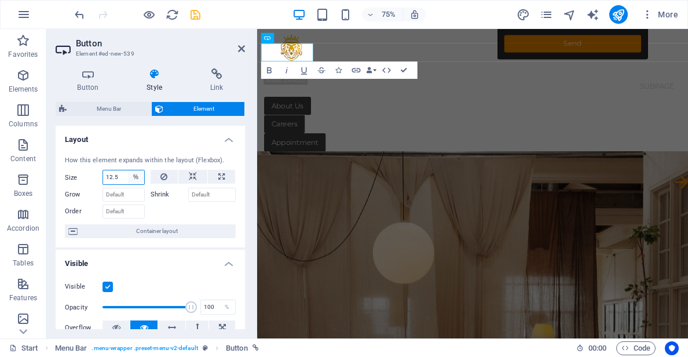
click at [132, 172] on select "Default auto px % 1/1 1/2 1/3 1/4 1/5 1/6 1/7 1/8 1/9 1/10" at bounding box center [136, 177] width 16 height 14
click at [395, 168] on div "Appointment" at bounding box center [545, 180] width 556 height 24
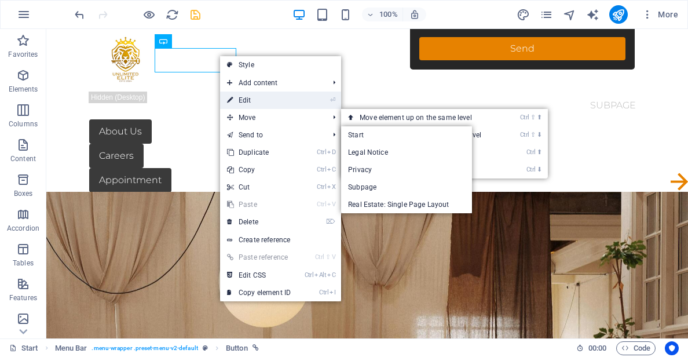
click at [257, 103] on link "⏎ Edit" at bounding box center [259, 100] width 78 height 17
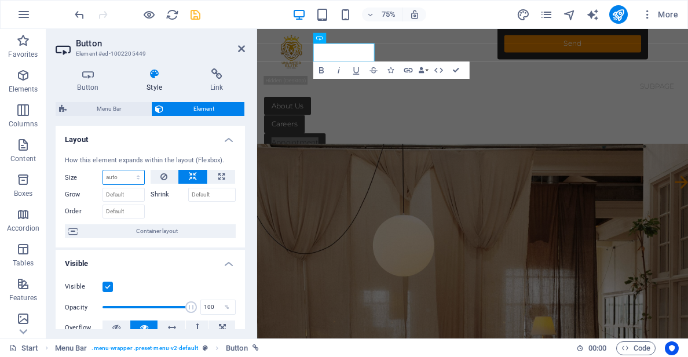
click at [119, 182] on select "Default auto px % 1/1 1/2 1/3 1/4 1/5 1/6 1/7 1/8 1/9 1/10" at bounding box center [123, 177] width 41 height 14
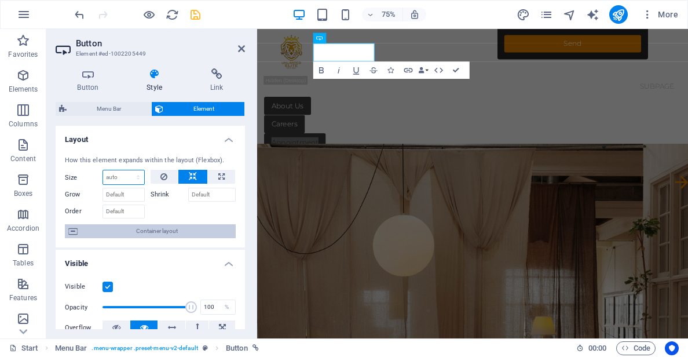
select select "1/8"
click at [126, 170] on select "Default auto px % 1/1 1/2 1/3 1/4 1/5 1/6 1/7 1/8 1/9 1/10" at bounding box center [123, 177] width 41 height 14
type input "12.5"
select select "%"
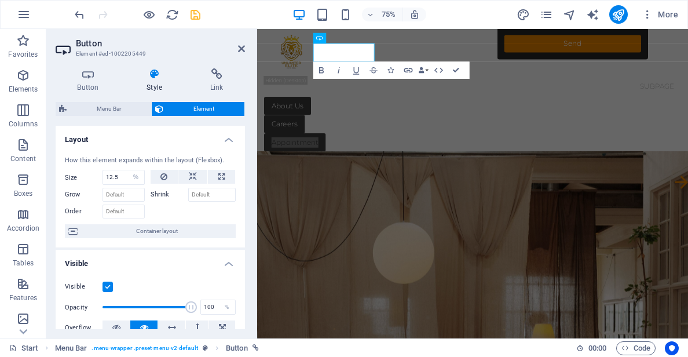
click at [472, 23] on div "75% More" at bounding box center [377, 14] width 611 height 19
click at [455, 144] on div "Careers" at bounding box center [545, 156] width 556 height 24
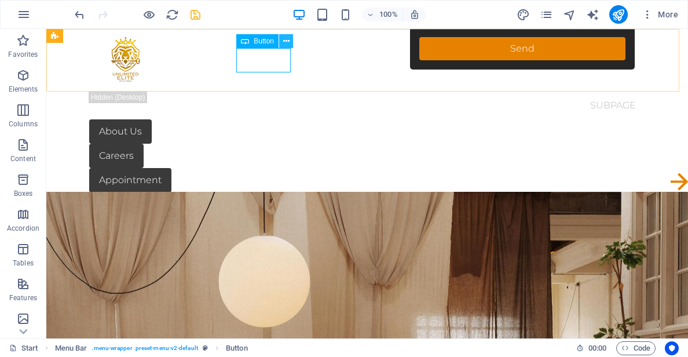
click at [287, 40] on button at bounding box center [286, 41] width 14 height 14
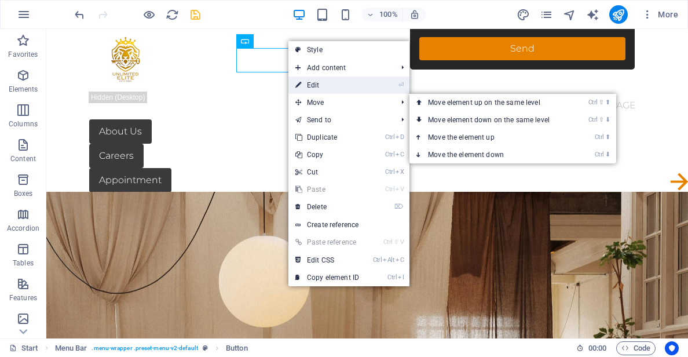
click at [328, 88] on link "⏎ Edit" at bounding box center [328, 84] width 78 height 17
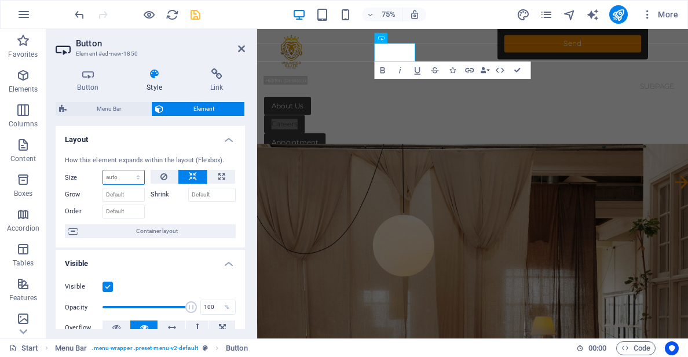
click at [113, 180] on select "Default auto px % 1/1 1/2 1/3 1/4 1/5 1/6 1/7 1/8 1/9 1/10" at bounding box center [123, 177] width 41 height 14
select select "1/8"
click at [126, 170] on select "Default auto px % 1/1 1/2 1/3 1/4 1/5 1/6 1/7 1/8 1/9 1/10" at bounding box center [123, 177] width 41 height 14
type input "12.5"
select select "%"
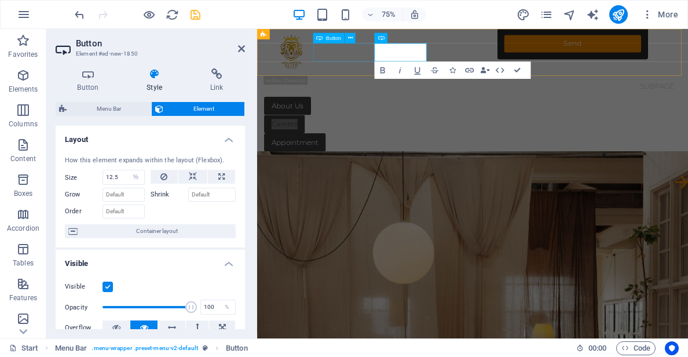
click at [382, 168] on div "Appointment" at bounding box center [545, 180] width 556 height 24
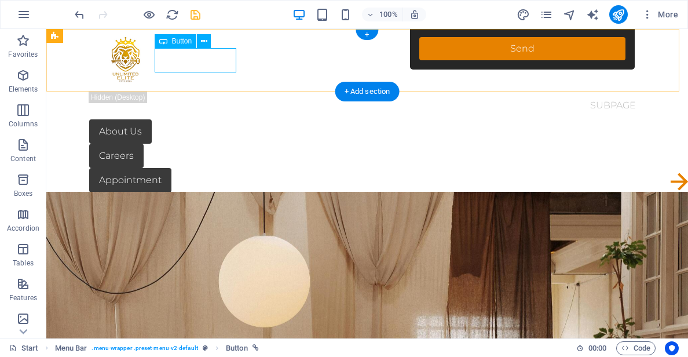
click at [213, 168] on div "Appointment" at bounding box center [367, 180] width 556 height 24
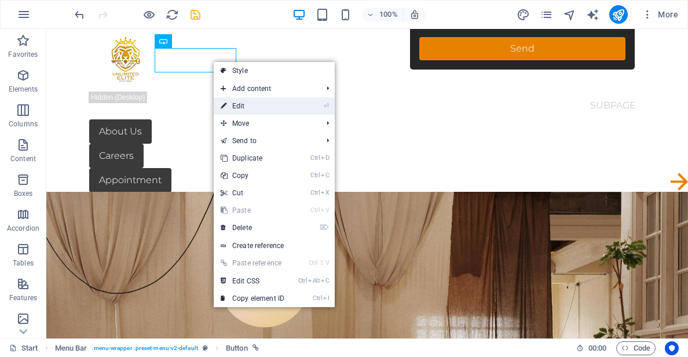
drag, startPoint x: 246, startPoint y: 103, endPoint x: 0, endPoint y: 134, distance: 247.8
click at [246, 103] on link "⏎ Edit" at bounding box center [253, 105] width 78 height 17
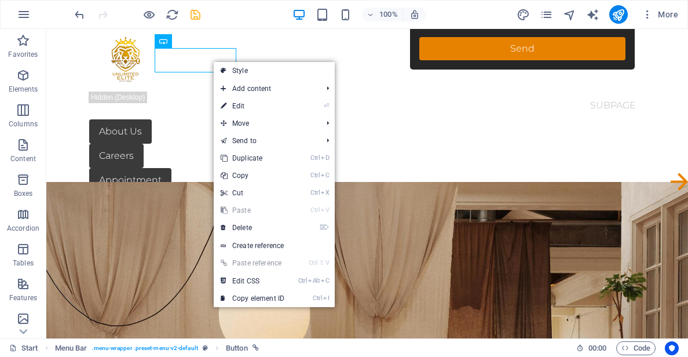
select select "%"
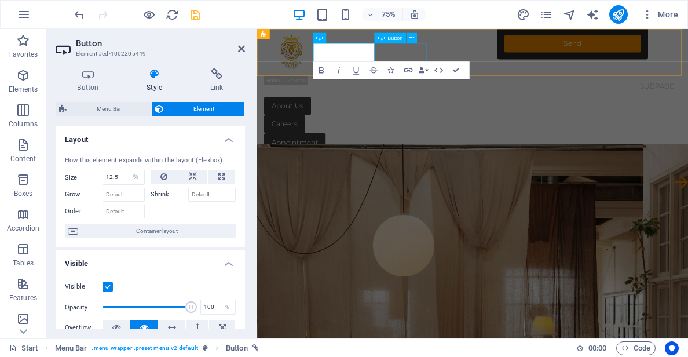
click at [433, 144] on div "Careers" at bounding box center [545, 156] width 556 height 24
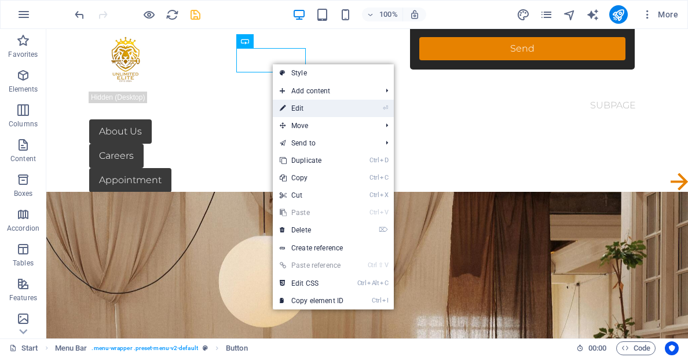
drag, startPoint x: 312, startPoint y: 105, endPoint x: 73, endPoint y: 100, distance: 238.8
click at [312, 105] on link "⏎ Edit" at bounding box center [312, 108] width 78 height 17
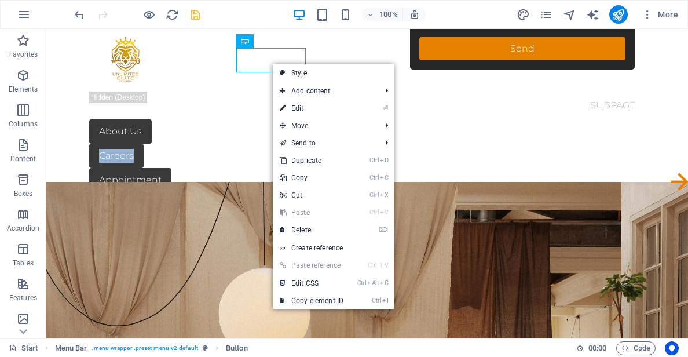
select select "%"
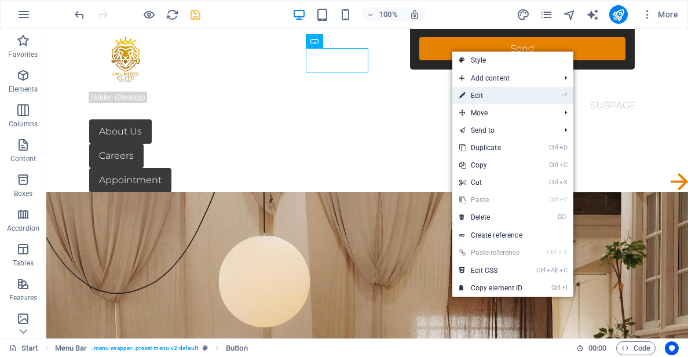
drag, startPoint x: 479, startPoint y: 95, endPoint x: 294, endPoint y: 100, distance: 184.3
click at [479, 95] on link "⏎ Edit" at bounding box center [492, 95] width 78 height 17
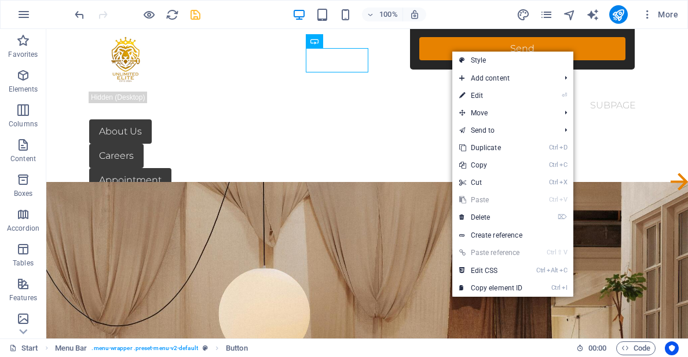
select select "px"
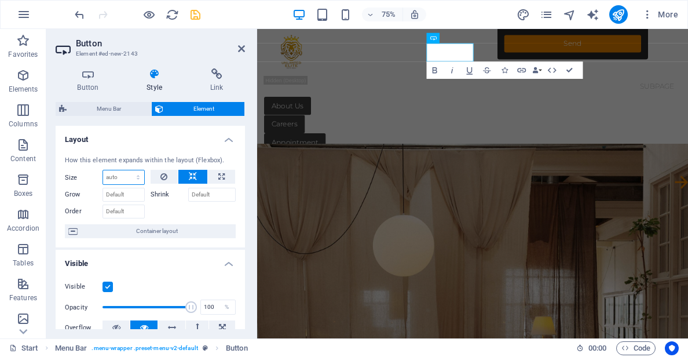
click at [126, 180] on select "Default auto px % 1/1 1/2 1/3 1/4 1/5 1/6 1/7 1/8 1/9 1/10" at bounding box center [123, 177] width 41 height 14
select select "1/8"
click at [126, 170] on select "Default auto px % 1/1 1/2 1/3 1/4 1/5 1/6 1/7 1/8 1/9 1/10" at bounding box center [123, 177] width 41 height 14
type input "12.5"
select select "%"
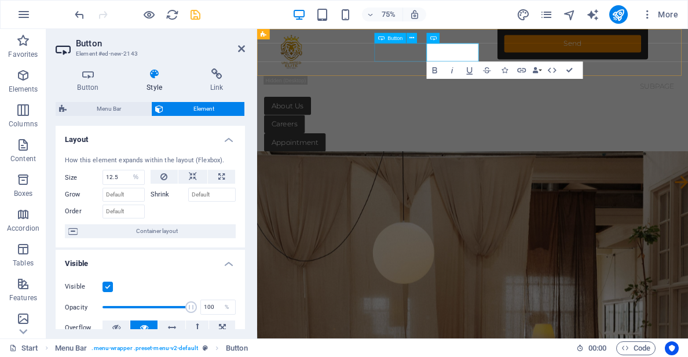
click at [444, 144] on div "Careers" at bounding box center [545, 156] width 556 height 24
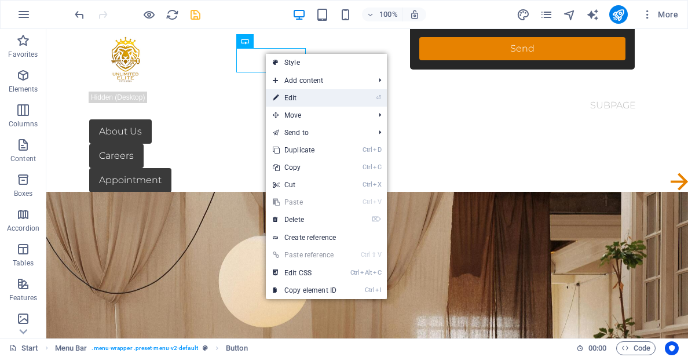
drag, startPoint x: 304, startPoint y: 100, endPoint x: 53, endPoint y: 78, distance: 251.3
click at [304, 100] on link "⏎ Edit" at bounding box center [305, 97] width 78 height 17
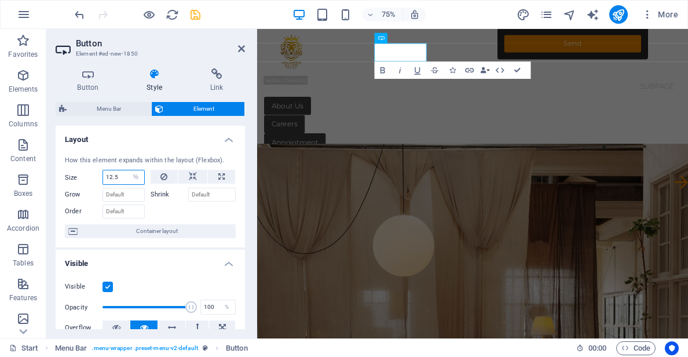
click at [119, 178] on input "12.5" at bounding box center [123, 177] width 41 height 14
click at [130, 178] on select "Default auto px % 1/1 1/2 1/3 1/4 1/5 1/6 1/7 1/8 1/9 1/10" at bounding box center [136, 177] width 16 height 14
select select "1/9"
click at [128, 170] on select "Default auto px % 1/1 1/2 1/3 1/4 1/5 1/6 1/7 1/8 1/9 1/10" at bounding box center [136, 177] width 16 height 14
type input "11.11"
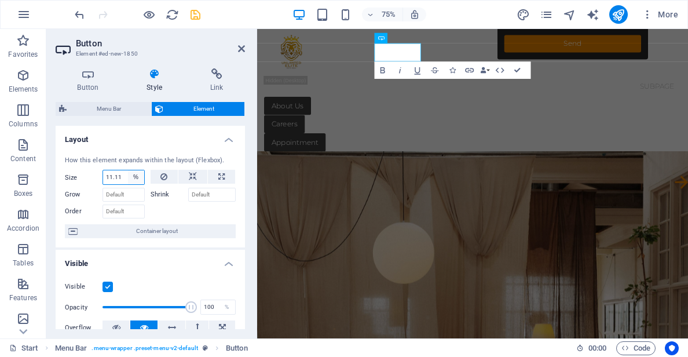
click at [131, 177] on select "Default auto px % 1/1 1/2 1/3 1/4 1/5 1/6 1/7 1/8 1/9 1/10" at bounding box center [136, 177] width 16 height 14
select select "1/10"
click at [128, 170] on select "Default auto px % 1/1 1/2 1/3 1/4 1/5 1/6 1/7 1/8 1/9 1/10" at bounding box center [136, 177] width 16 height 14
type input "10"
click at [133, 177] on select "Default auto px % 1/1 1/2 1/3 1/4 1/5 1/6 1/7 1/8 1/9 1/10" at bounding box center [136, 177] width 16 height 14
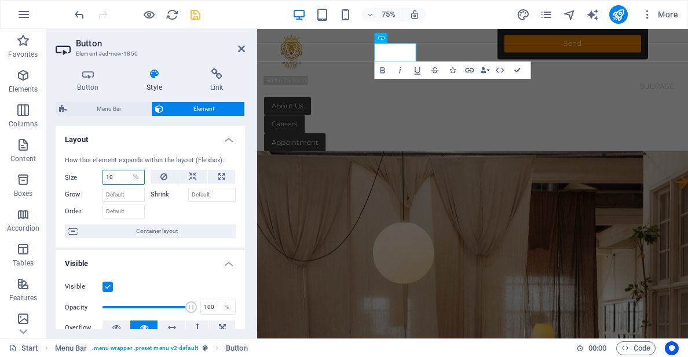
select select "1/6"
click at [128, 170] on select "Default auto px % 1/1 1/2 1/3 1/4 1/5 1/6 1/7 1/8 1/9 1/10" at bounding box center [136, 177] width 16 height 14
type input "16.66"
click at [134, 178] on select "Default auto px % 1/1 1/2 1/3 1/4 1/5 1/6 1/7 1/8 1/9 1/10" at bounding box center [136, 177] width 16 height 14
select select "1/6"
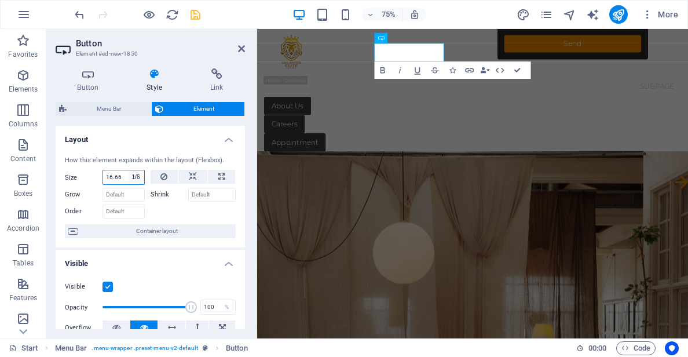
click at [128, 170] on select "Default auto px % 1/1 1/2 1/3 1/4 1/5 1/6 1/7 1/8 1/9 1/10" at bounding box center [136, 177] width 16 height 14
type input "16.66"
click at [133, 181] on select "Default auto px % 1/1 1/2 1/3 1/4 1/5 1/6 1/7 1/8 1/9 1/10" at bounding box center [136, 177] width 16 height 14
select select "1/4"
click at [128, 170] on select "Default auto px % 1/1 1/2 1/3 1/4 1/5 1/6 1/7 1/8 1/9 1/10" at bounding box center [136, 177] width 16 height 14
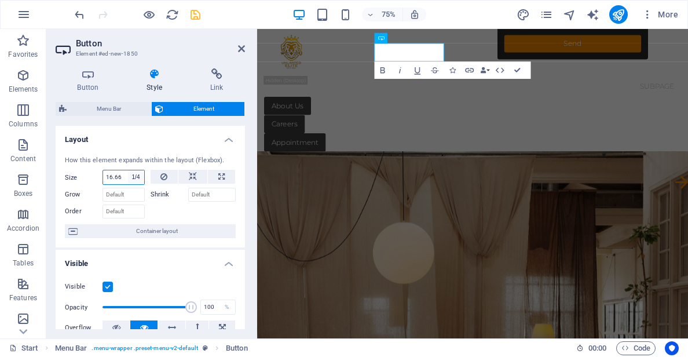
type input "25"
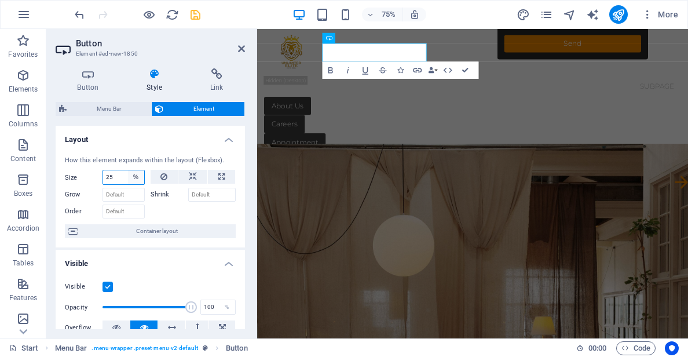
click at [132, 177] on select "Default auto px % 1/1 1/2 1/3 1/4 1/5 1/6 1/7 1/8 1/9 1/10" at bounding box center [136, 177] width 16 height 14
select select "1/3"
click at [128, 170] on select "Default auto px % 1/1 1/2 1/3 1/4 1/5 1/6 1/7 1/8 1/9 1/10" at bounding box center [136, 177] width 16 height 14
type input "33.33"
click at [122, 176] on input "33.33" at bounding box center [123, 177] width 41 height 14
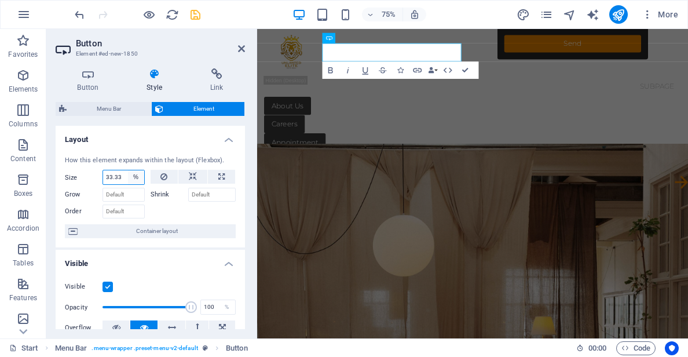
click at [131, 177] on select "Default auto px % 1/1 1/2 1/3 1/4 1/5 1/6 1/7 1/8 1/9 1/10" at bounding box center [136, 177] width 16 height 14
select select "1/8"
click at [128, 170] on select "Default auto px % 1/1 1/2 1/3 1/4 1/5 1/6 1/7 1/8 1/9 1/10" at bounding box center [136, 177] width 16 height 14
type input "12.5"
select select "%"
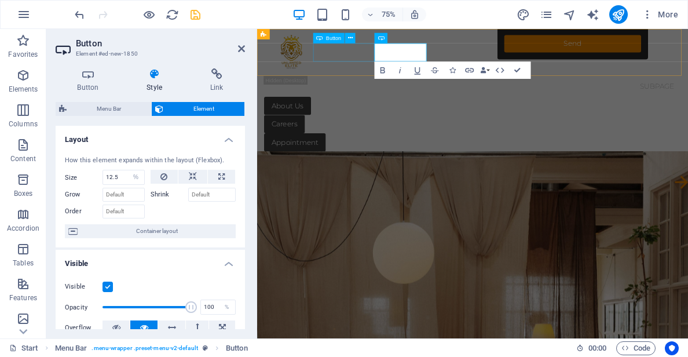
click at [382, 168] on div "Appointment" at bounding box center [545, 180] width 556 height 24
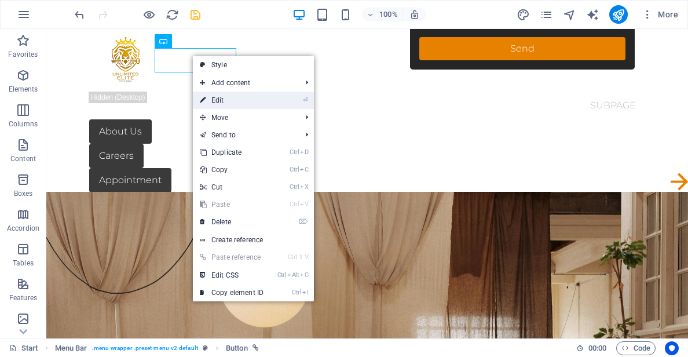
click at [221, 98] on link "⏎ Edit" at bounding box center [232, 100] width 78 height 17
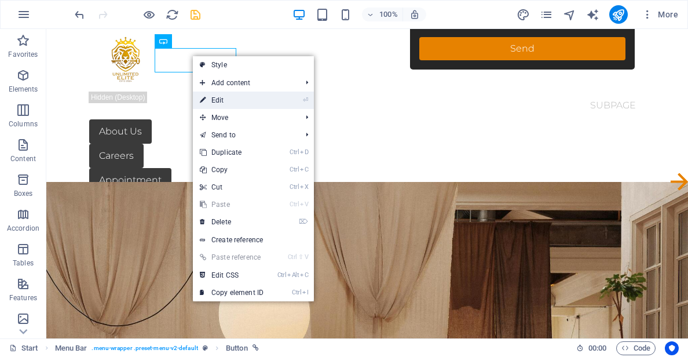
select select "%"
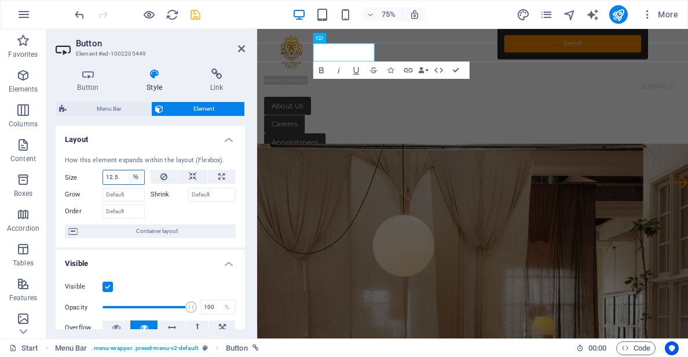
click at [136, 178] on select "Default auto px % 1/1 1/2 1/3 1/4 1/5 1/6 1/7 1/8 1/9 1/10" at bounding box center [136, 177] width 16 height 14
click at [189, 178] on icon at bounding box center [193, 177] width 8 height 14
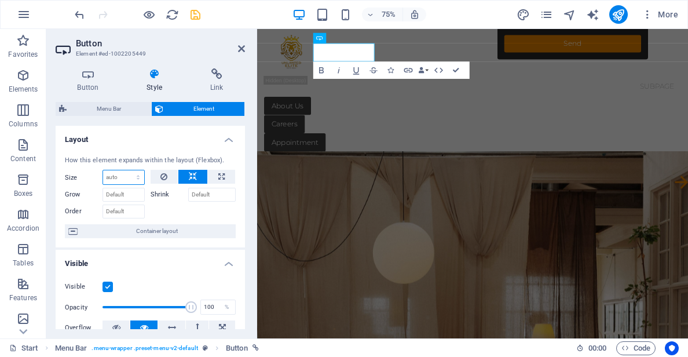
click at [126, 176] on select "Default auto px % 1/1 1/2 1/3 1/4 1/5 1/6 1/7 1/8 1/9 1/10" at bounding box center [123, 177] width 41 height 14
select select "1/8"
click at [126, 170] on select "Default auto px % 1/1 1/2 1/3 1/4 1/5 1/6 1/7 1/8 1/9 1/10" at bounding box center [123, 177] width 41 height 14
type input "12.5"
select select "%"
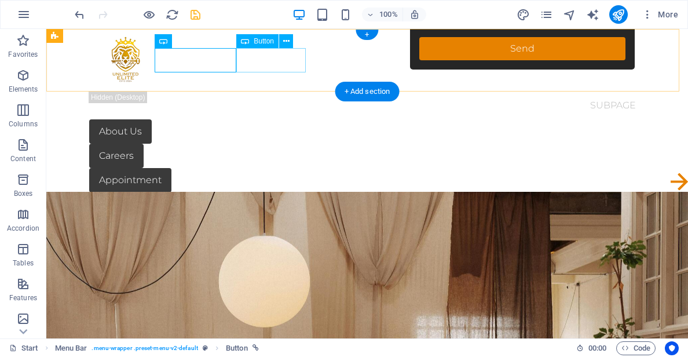
click at [261, 144] on div "Careers" at bounding box center [367, 156] width 556 height 24
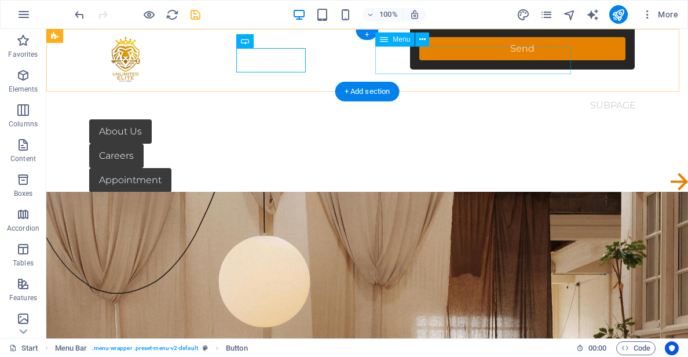
click at [455, 92] on nav "Start Subpage" at bounding box center [367, 106] width 556 height 28
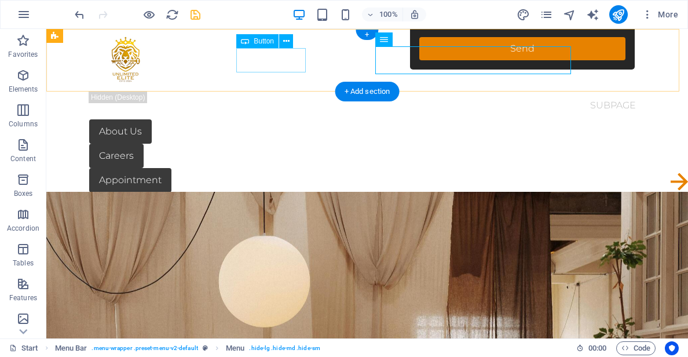
click at [253, 144] on div "Careers" at bounding box center [367, 156] width 556 height 24
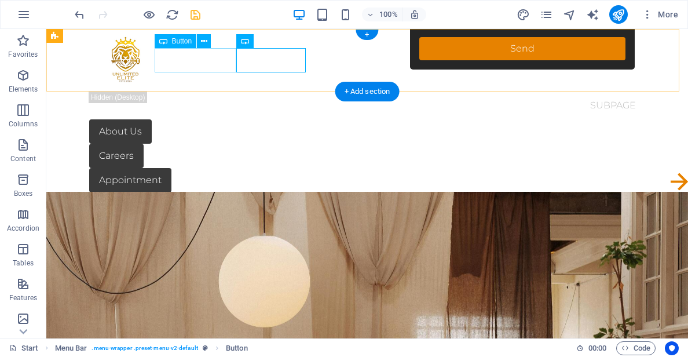
click at [207, 168] on div "Appointment" at bounding box center [367, 180] width 556 height 24
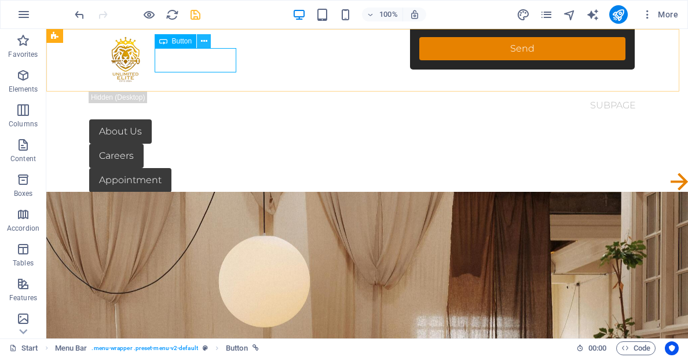
click at [208, 37] on button at bounding box center [204, 41] width 14 height 14
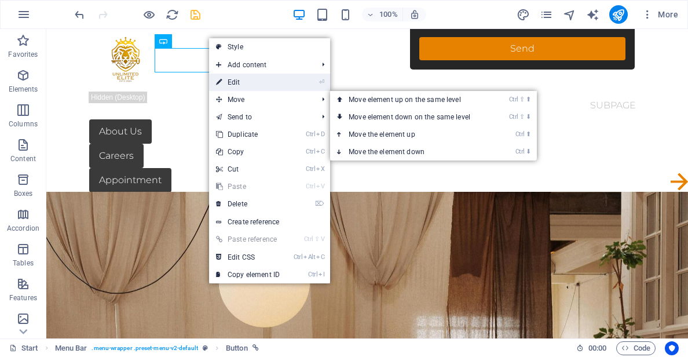
click at [237, 82] on link "⏎ Edit" at bounding box center [248, 82] width 78 height 17
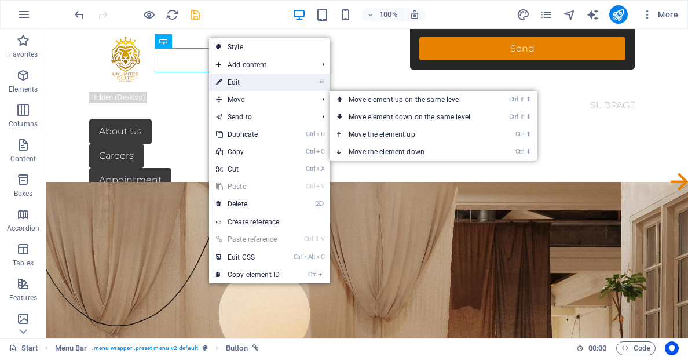
select select "%"
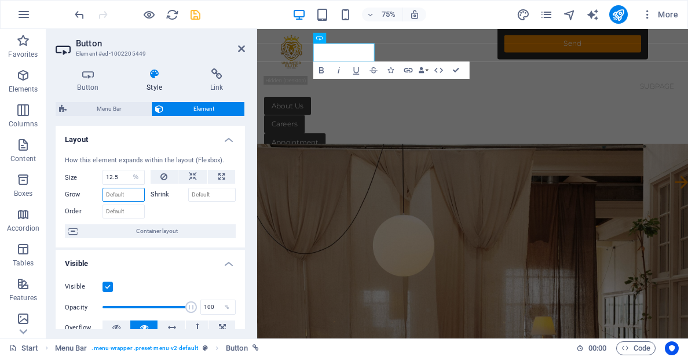
click at [126, 188] on input "Grow" at bounding box center [124, 195] width 42 height 14
click at [125, 195] on input "Grow" at bounding box center [124, 195] width 42 height 14
drag, startPoint x: 132, startPoint y: 194, endPoint x: 133, endPoint y: 208, distance: 13.9
click at [132, 194] on input "Grow" at bounding box center [124, 195] width 42 height 14
click at [132, 213] on input "Order" at bounding box center [124, 212] width 42 height 14
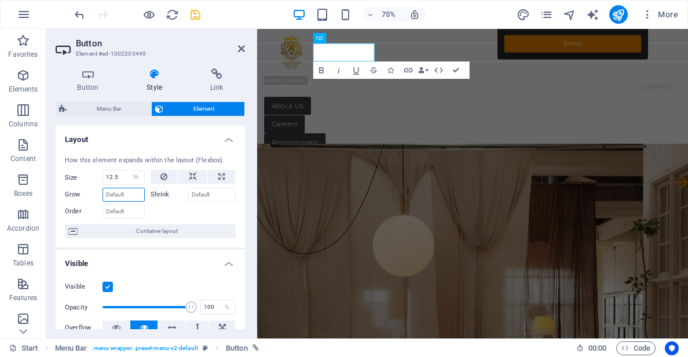
click at [129, 198] on input "Grow" at bounding box center [124, 195] width 42 height 14
click at [133, 199] on input "Grow" at bounding box center [124, 195] width 42 height 14
click at [142, 221] on div "How this element expands within the layout (Flexbox). Size 12.5 Default auto px…" at bounding box center [150, 197] width 189 height 101
click at [218, 202] on input "Shrink" at bounding box center [212, 195] width 48 height 14
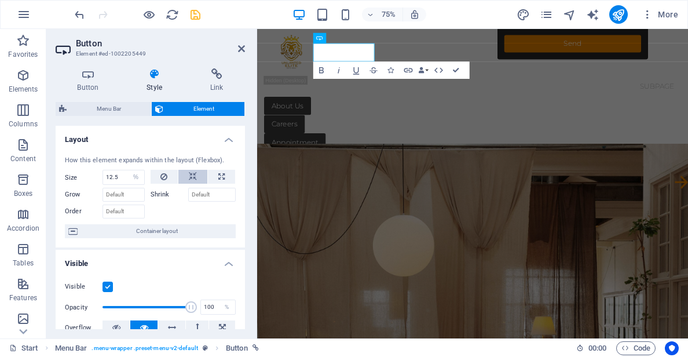
click at [194, 183] on div at bounding box center [194, 177] width 86 height 14
click at [191, 180] on icon at bounding box center [193, 177] width 8 height 14
select select "DISABLED_OPTION_VALUE"
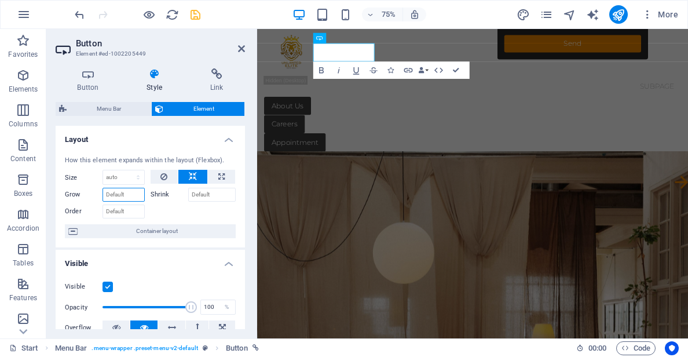
click at [134, 193] on input "Grow" at bounding box center [124, 195] width 42 height 14
type input "12"
click at [138, 180] on select "Default auto px % 1/1 1/2 1/3 1/4 1/5 1/6 1/7 1/8 1/9 1/10" at bounding box center [123, 177] width 41 height 14
select select "1/8"
click at [126, 170] on select "Default auto px % 1/1 1/2 1/3 1/4 1/5 1/6 1/7 1/8 1/9 1/10" at bounding box center [123, 177] width 41 height 14
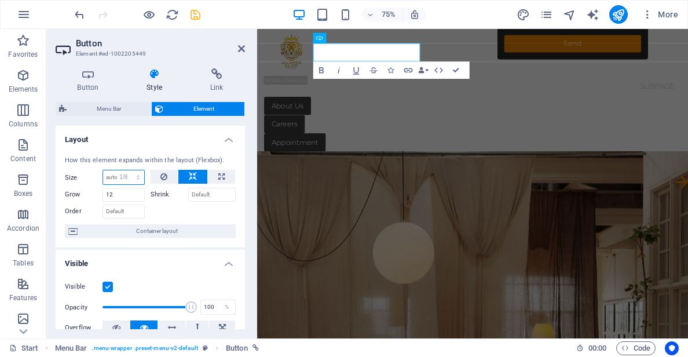
type input "12.5"
select select "%"
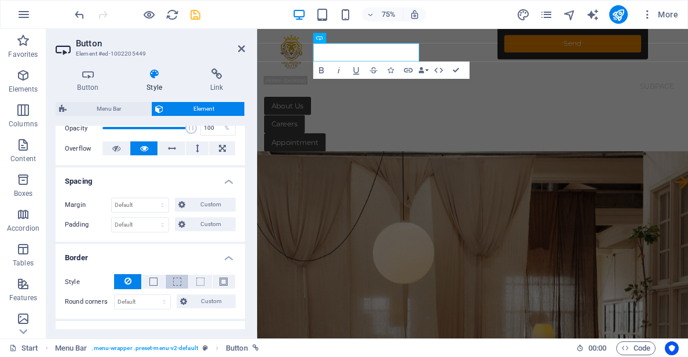
scroll to position [174, 0]
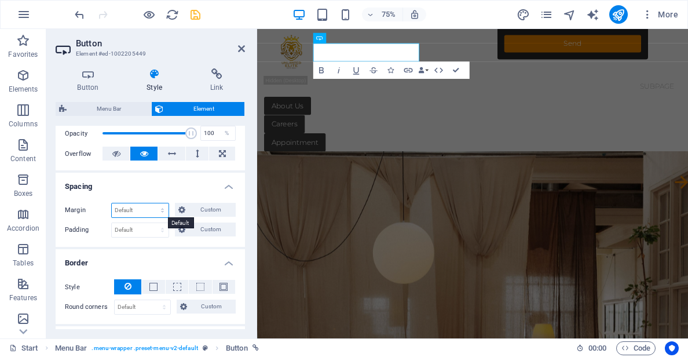
click at [136, 211] on select "Default auto px % rem vw vh Custom" at bounding box center [140, 210] width 57 height 14
click at [112, 203] on select "Default auto px % rem vw vh Custom" at bounding box center [140, 210] width 57 height 14
click at [141, 216] on select "Default auto px % rem vw vh Custom" at bounding box center [140, 210] width 57 height 14
click at [112, 203] on select "Default auto px % rem vw vh Custom" at bounding box center [140, 210] width 57 height 14
click at [140, 210] on select "Default auto px % rem vw vh Custom" at bounding box center [140, 210] width 57 height 14
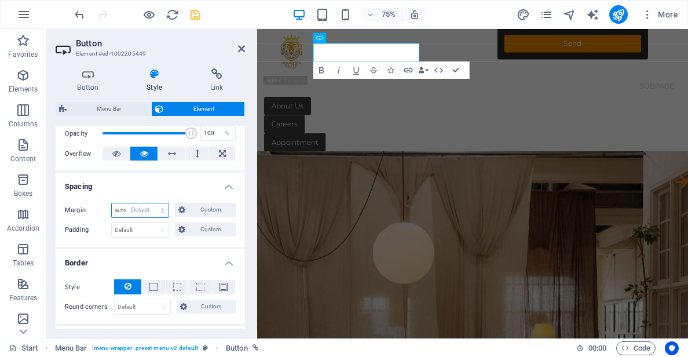
click at [112, 203] on select "Default auto px % rem vw vh Custom" at bounding box center [140, 210] width 57 height 14
select select "DISABLED_OPTION_VALUE"
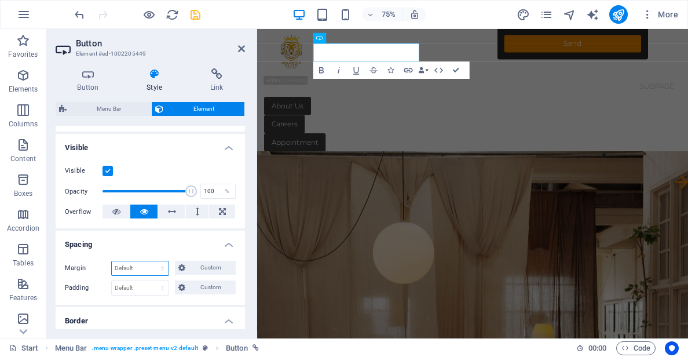
scroll to position [0, 0]
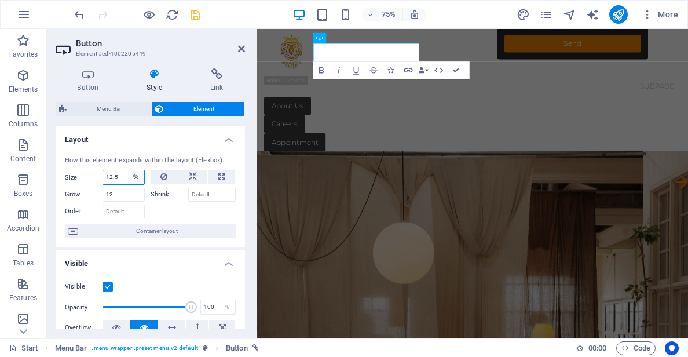
click at [131, 178] on select "Default auto px % 1/1 1/2 1/3 1/4 1/5 1/6 1/7 1/8 1/9 1/10" at bounding box center [136, 177] width 16 height 14
select select "5hetb3dkdl8"
click at [128, 170] on select "Default auto px % 1/1 1/2 1/3 1/4 1/5 1/6 1/7 1/8 1/9 1/10" at bounding box center [136, 177] width 16 height 14
select select "DISABLED_OPTION_VALUE"
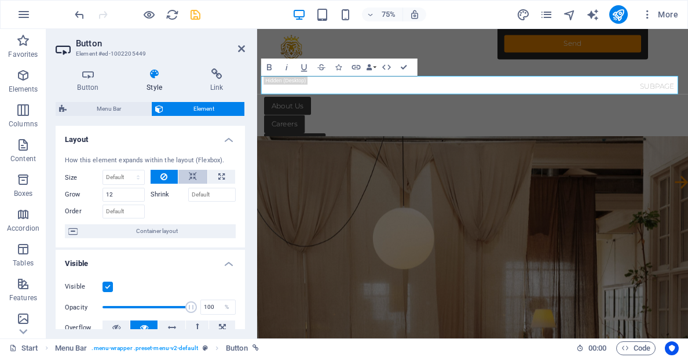
click at [185, 176] on button at bounding box center [192, 177] width 29 height 14
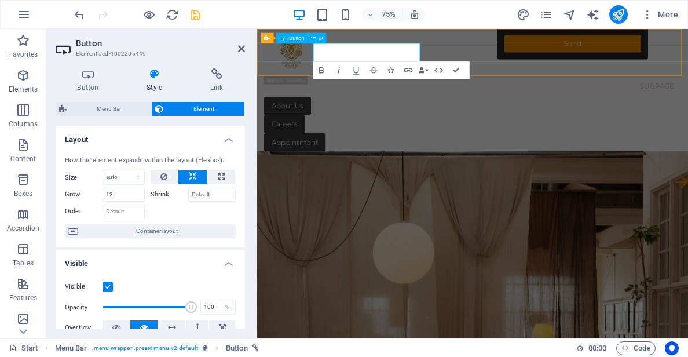
click at [302, 192] on div "Explore" at bounding box center [545, 204] width 556 height 24
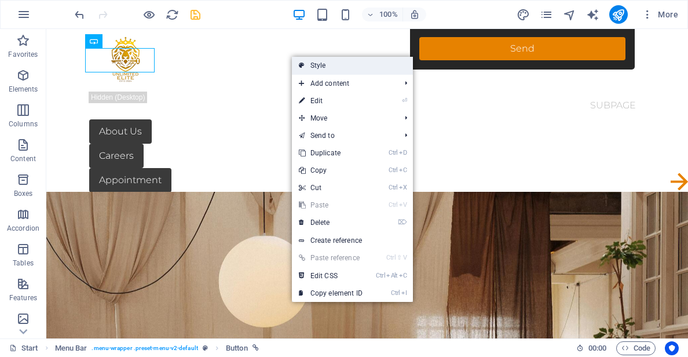
click at [311, 64] on link "Style" at bounding box center [352, 65] width 121 height 17
select select "rem"
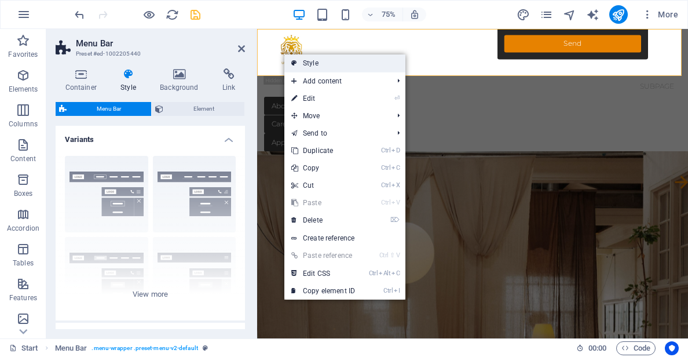
click at [304, 67] on link "Style" at bounding box center [345, 62] width 121 height 17
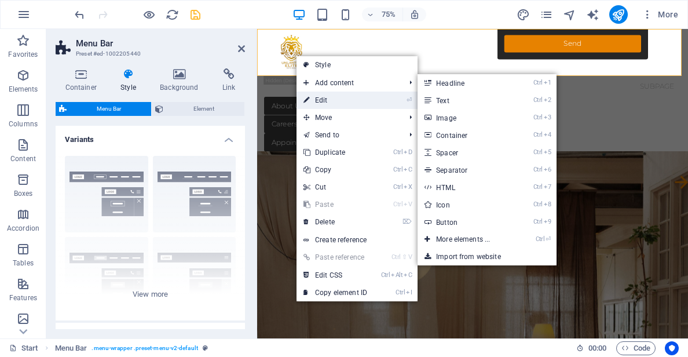
click at [330, 97] on link "⏎ Edit" at bounding box center [336, 100] width 78 height 17
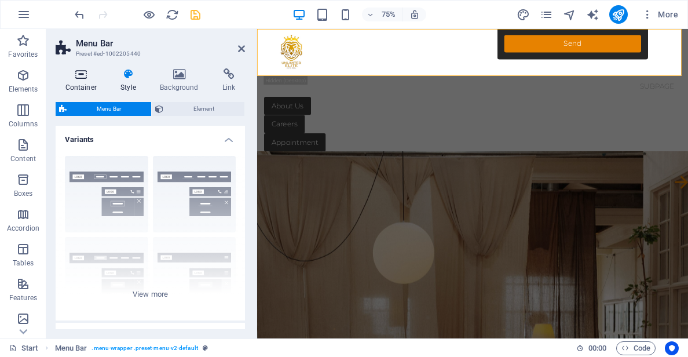
click at [82, 76] on icon at bounding box center [81, 74] width 51 height 12
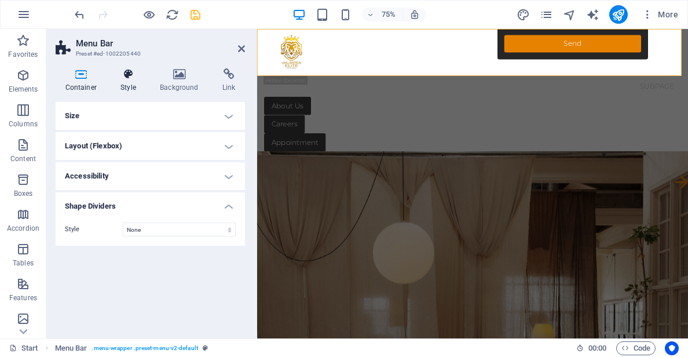
click at [121, 89] on h4 "Style" at bounding box center [130, 80] width 39 height 24
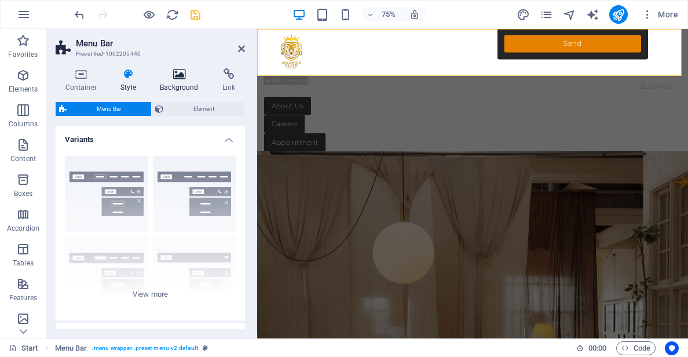
click at [184, 87] on h4 "Background" at bounding box center [182, 80] width 63 height 24
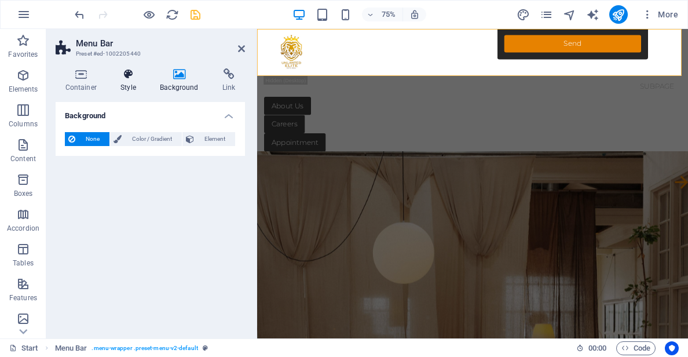
click at [123, 85] on h4 "Style" at bounding box center [130, 80] width 39 height 24
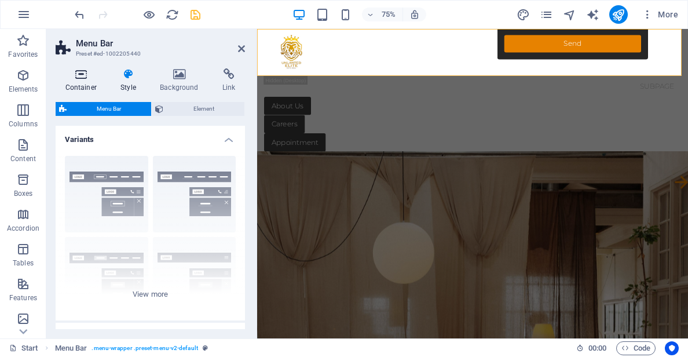
click at [80, 85] on h4 "Container" at bounding box center [84, 80] width 56 height 24
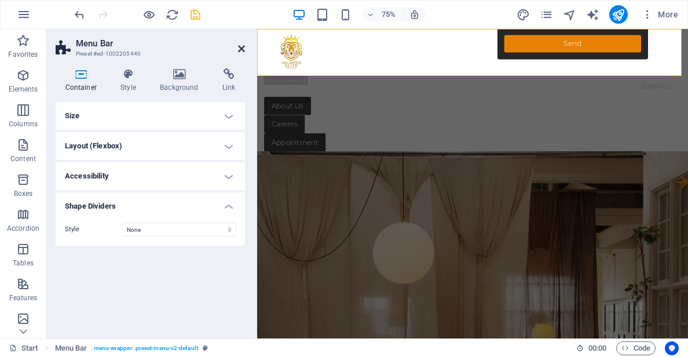
click at [240, 49] on icon at bounding box center [241, 48] width 7 height 9
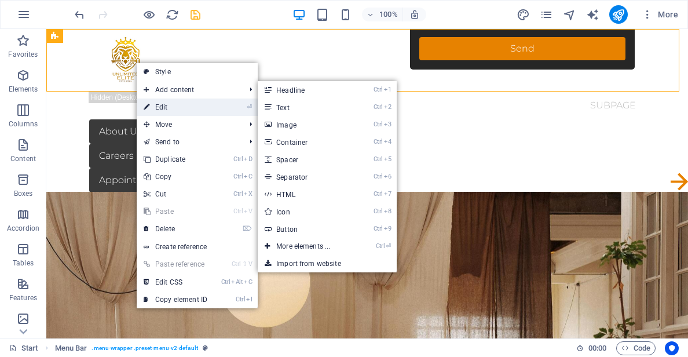
click at [178, 103] on link "⏎ Edit" at bounding box center [176, 107] width 78 height 17
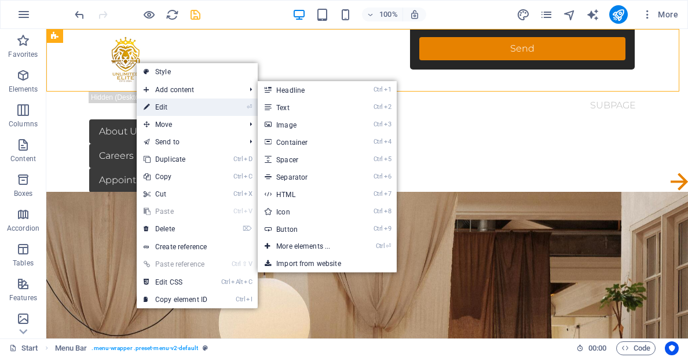
select select "rem"
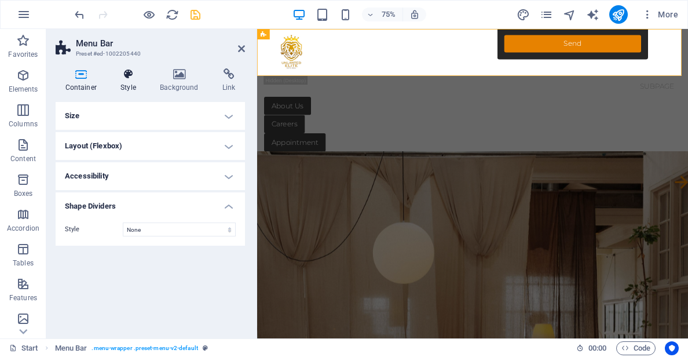
click at [132, 82] on h4 "Style" at bounding box center [130, 80] width 39 height 24
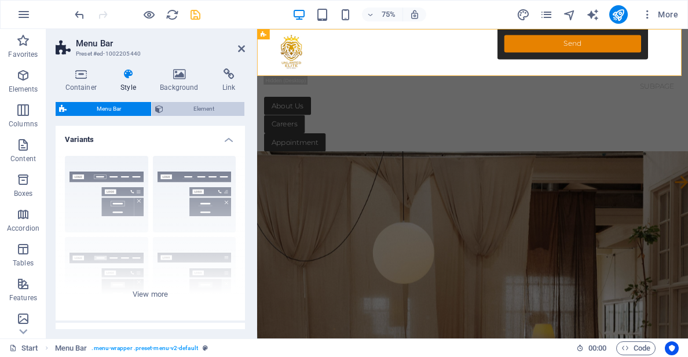
click at [172, 112] on span "Element" at bounding box center [204, 109] width 74 height 14
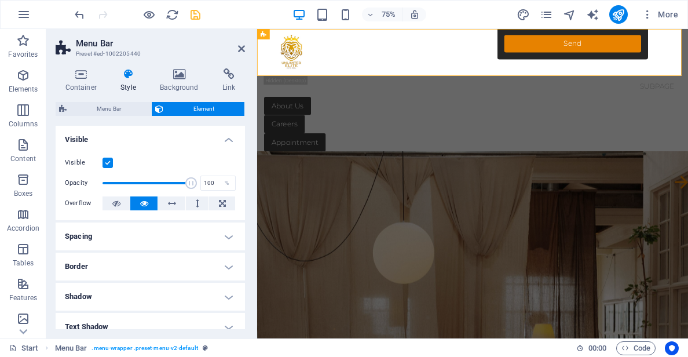
click at [118, 240] on h4 "Spacing" at bounding box center [150, 237] width 189 height 28
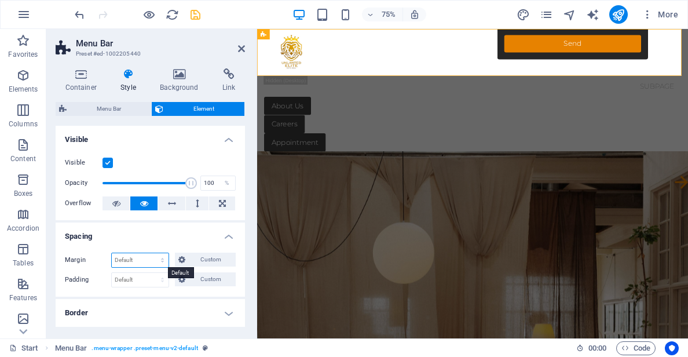
click at [139, 260] on select "Default auto px % rem vw vh Custom" at bounding box center [140, 260] width 57 height 14
click at [112, 253] on select "Default auto px % rem vw vh Custom" at bounding box center [140, 260] width 57 height 14
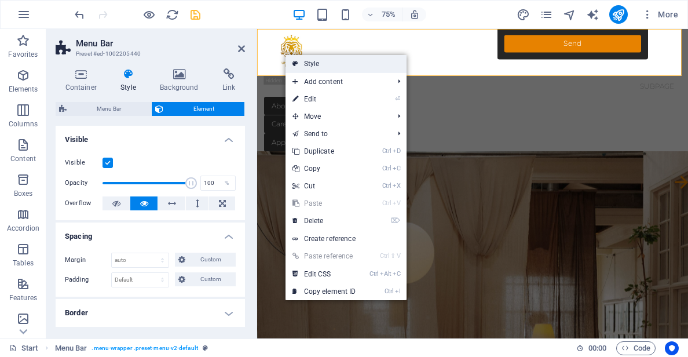
click at [306, 61] on link "Style" at bounding box center [346, 63] width 121 height 17
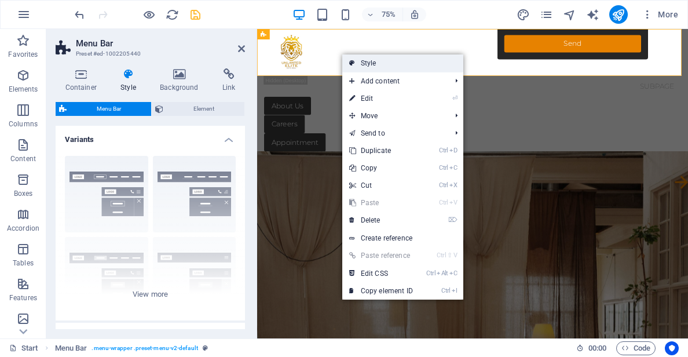
click at [356, 64] on link "Style" at bounding box center [402, 62] width 121 height 17
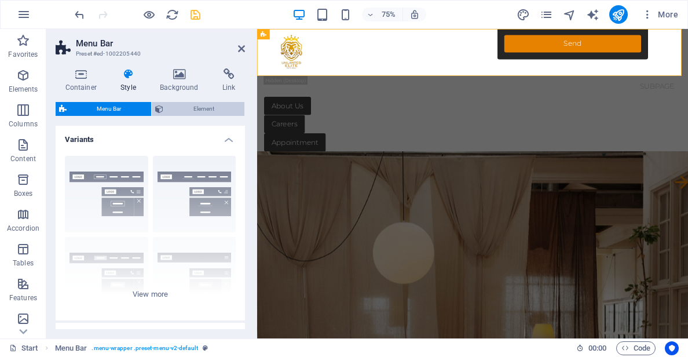
click at [186, 111] on span "Element" at bounding box center [204, 109] width 74 height 14
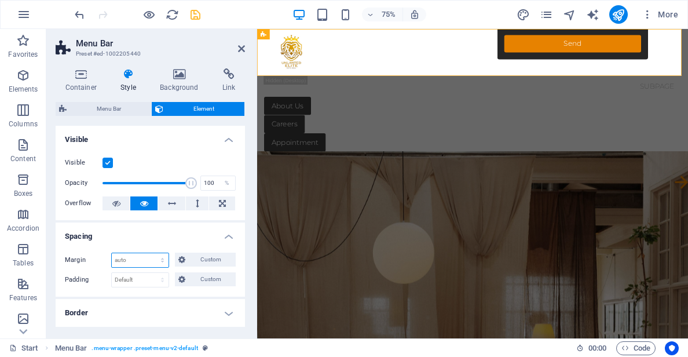
click at [130, 260] on select "Default auto px % rem vw vh Custom" at bounding box center [140, 260] width 57 height 14
click at [112, 253] on select "Default auto px % rem vw vh Custom" at bounding box center [140, 260] width 57 height 14
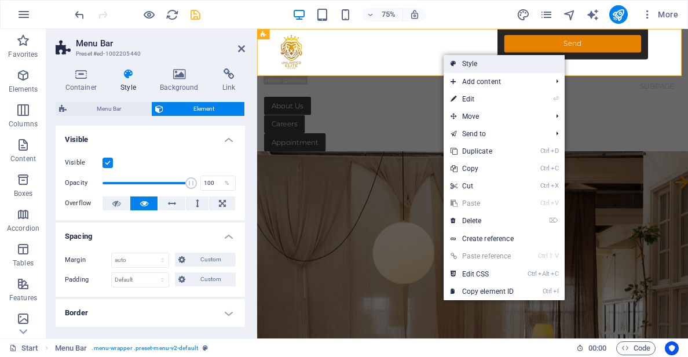
click at [463, 64] on link "Style" at bounding box center [504, 63] width 121 height 17
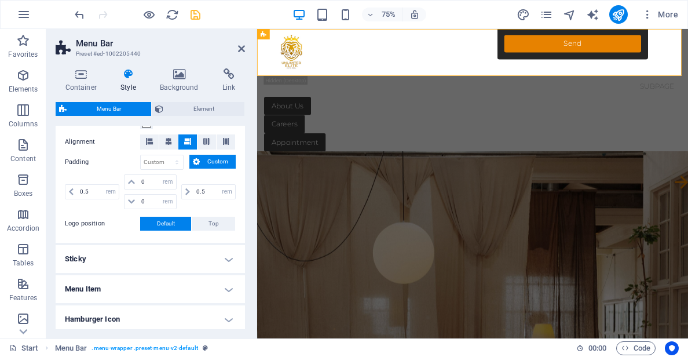
scroll to position [174, 0]
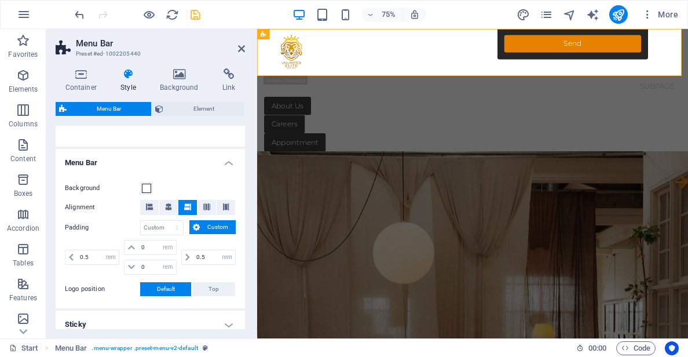
click at [184, 100] on div "Container Style Background Link Size Height Default px rem % vh vw Min. height …" at bounding box center [150, 198] width 189 height 261
click at [184, 105] on span "Element" at bounding box center [204, 109] width 74 height 14
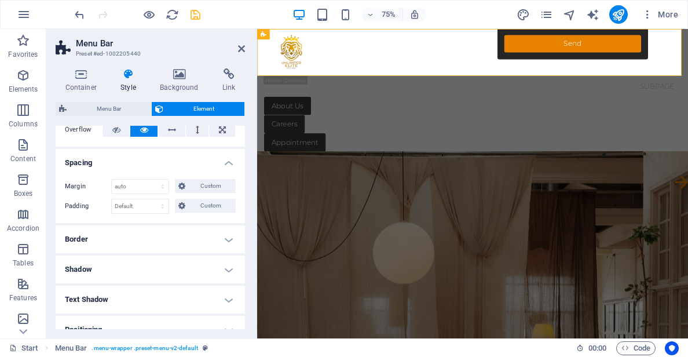
scroll to position [58, 0]
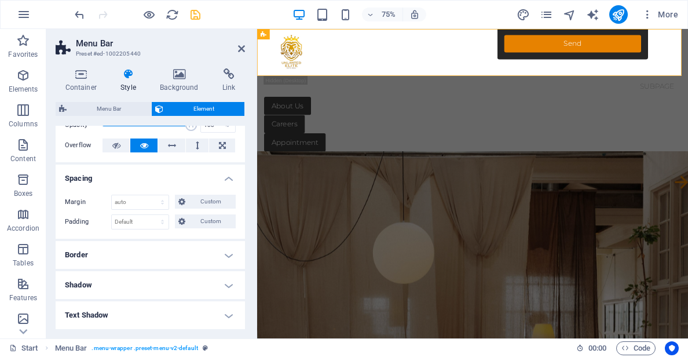
click at [132, 194] on div "Margin Default auto px % rem vw vh Custom Custom auto px % rem vw vh auto px % …" at bounding box center [150, 211] width 189 height 53
click at [133, 196] on select "Default auto px % rem vw vh Custom" at bounding box center [140, 202] width 57 height 14
click at [112, 195] on select "Default auto px % rem vw vh Custom" at bounding box center [140, 202] width 57 height 14
select select "DISABLED_OPTION_VALUE"
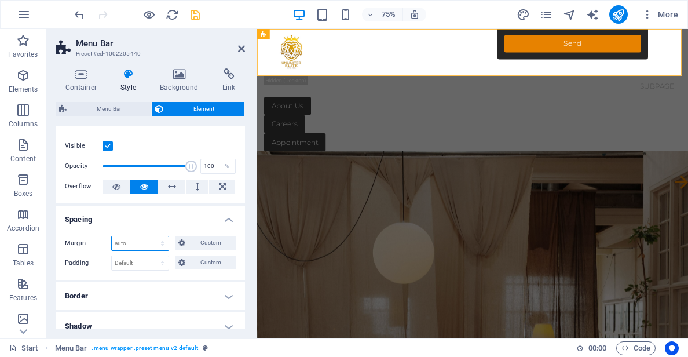
scroll to position [0, 0]
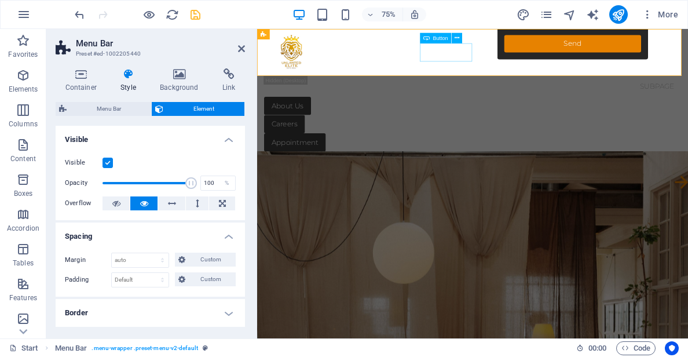
click at [504, 144] on div "Careers" at bounding box center [545, 156] width 556 height 24
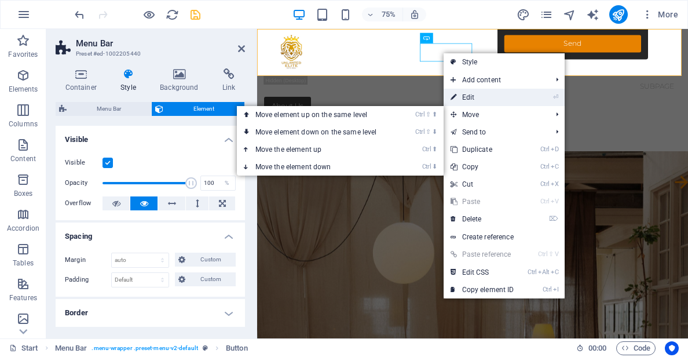
click at [468, 96] on link "⏎ Edit" at bounding box center [483, 97] width 78 height 17
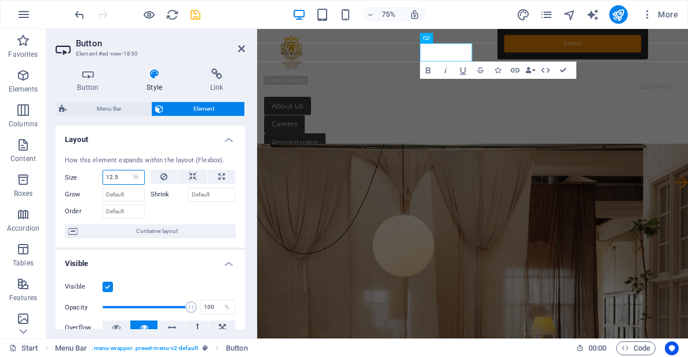
click at [121, 178] on input "12.5" at bounding box center [123, 177] width 41 height 14
drag, startPoint x: 123, startPoint y: 177, endPoint x: 103, endPoint y: 178, distance: 20.9
click at [103, 178] on div "12.5 Default auto px % 1/1 1/2 1/3 1/4 1/5 1/6 1/7 1/8 1/9 1/10" at bounding box center [124, 177] width 42 height 15
click at [141, 177] on div "Size 12.5 Default auto px % 1/1 1/2 1/3 1/4 1/5 1/6 1/7 1/8 1/9 1/10" at bounding box center [108, 177] width 86 height 15
click at [134, 177] on select "Default auto px % 1/1 1/2 1/3 1/4 1/5 1/6 1/7 1/8 1/9 1/10" at bounding box center [136, 177] width 16 height 14
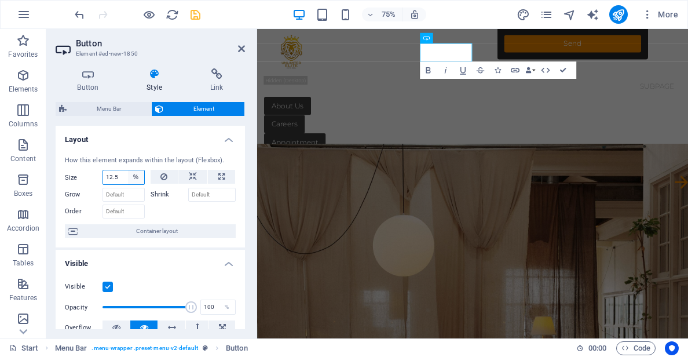
select select "b5s86bkj34s"
click at [128, 170] on select "Default auto px % 1/1 1/2 1/3 1/4 1/5 1/6 1/7 1/8 1/9 1/10" at bounding box center [136, 177] width 16 height 14
select select "DISABLED_OPTION_VALUE"
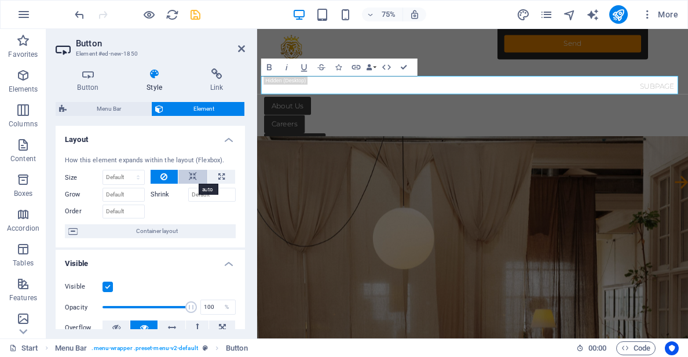
click at [185, 177] on button at bounding box center [192, 177] width 29 height 14
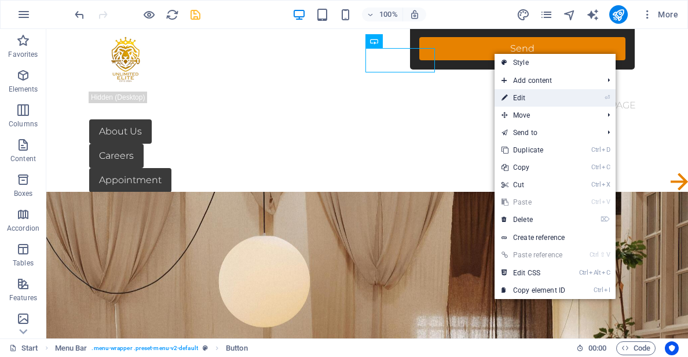
click at [521, 99] on link "⏎ Edit" at bounding box center [534, 97] width 78 height 17
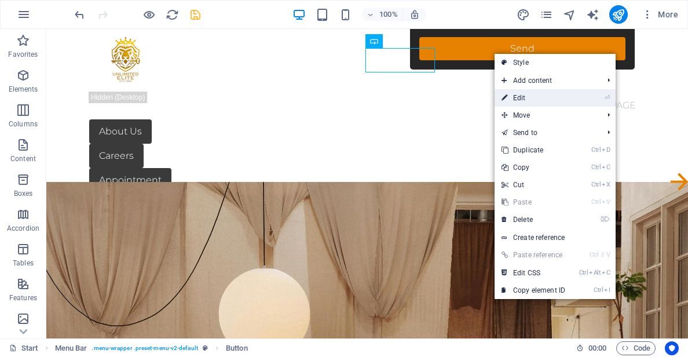
select select "%"
select select "px"
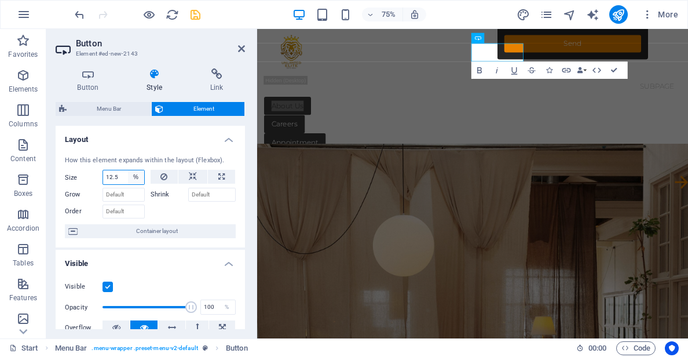
click at [131, 176] on select "Default auto px % 1/1 1/2 1/3 1/4 1/5 1/6 1/7 1/8 1/9 1/10" at bounding box center [136, 177] width 16 height 14
select select "keh1n4gmolo"
click at [128, 170] on select "Default auto px % 1/1 1/2 1/3 1/4 1/5 1/6 1/7 1/8 1/9 1/10" at bounding box center [136, 177] width 16 height 14
select select "DISABLED_OPTION_VALUE"
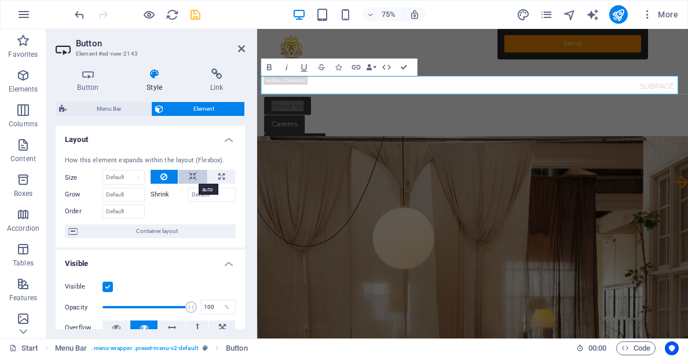
click at [189, 176] on icon at bounding box center [193, 177] width 8 height 14
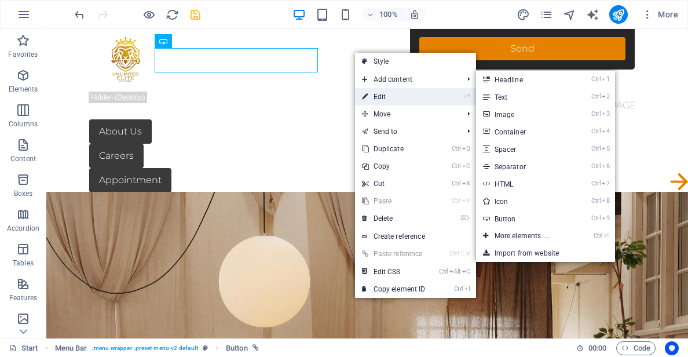
click at [377, 95] on link "⏎ Edit" at bounding box center [394, 96] width 78 height 17
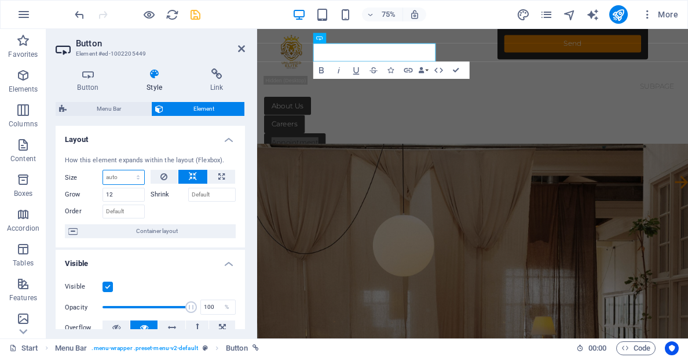
click at [126, 174] on select "Default auto px % 1/1 1/2 1/3 1/4 1/5 1/6 1/7 1/8 1/9 1/10" at bounding box center [123, 177] width 41 height 14
click at [103, 170] on select "Default auto px % 1/1 1/2 1/3 1/4 1/5 1/6 1/7 1/8 1/9 1/10" at bounding box center [123, 177] width 41 height 14
select select "DISABLED_OPTION_VALUE"
click at [161, 177] on icon at bounding box center [164, 177] width 7 height 14
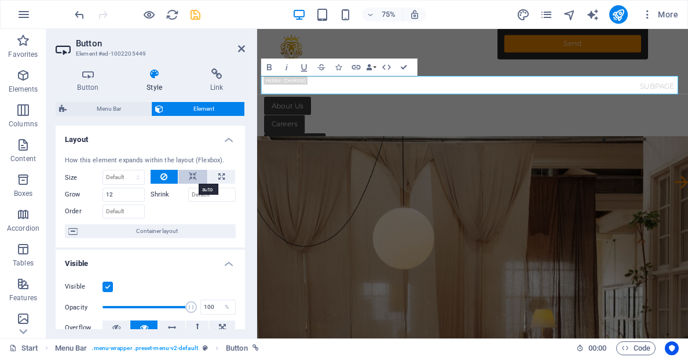
click at [183, 174] on button at bounding box center [192, 177] width 29 height 14
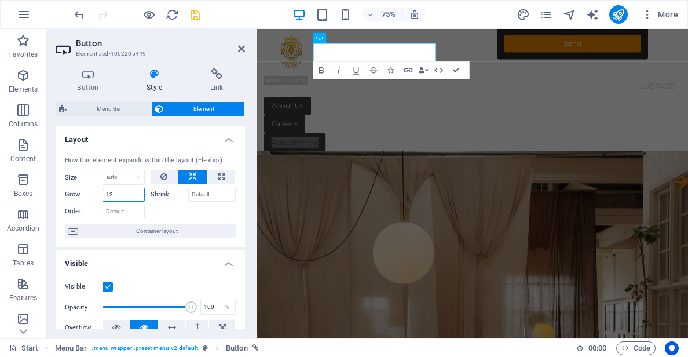
drag, startPoint x: 121, startPoint y: 194, endPoint x: 78, endPoint y: 188, distance: 43.3
click at [78, 188] on div "Grow 12" at bounding box center [105, 195] width 80 height 14
click at [126, 178] on select "Default auto px % 1/1 1/2 1/3 1/4 1/5 1/6 1/7 1/8 1/9 1/10" at bounding box center [123, 177] width 41 height 14
click at [103, 170] on select "Default auto px % 1/1 1/2 1/3 1/4 1/5 1/6 1/7 1/8 1/9 1/10" at bounding box center [123, 177] width 41 height 14
select select "DISABLED_OPTION_VALUE"
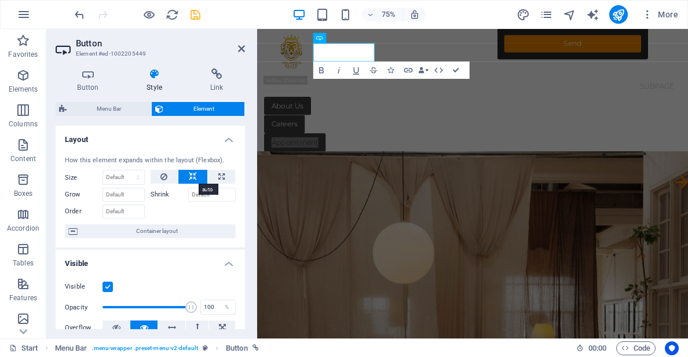
click at [185, 174] on button at bounding box center [192, 177] width 29 height 14
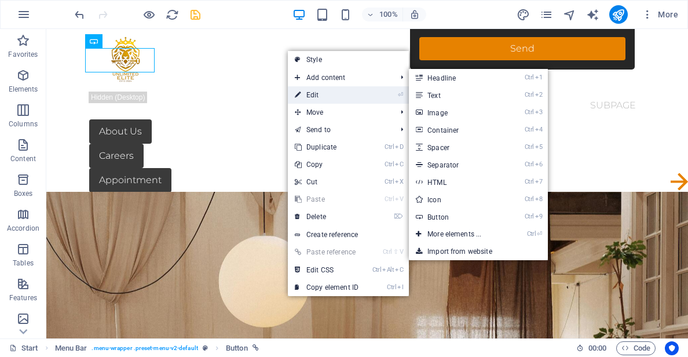
click at [312, 95] on link "⏎ Edit" at bounding box center [327, 94] width 78 height 17
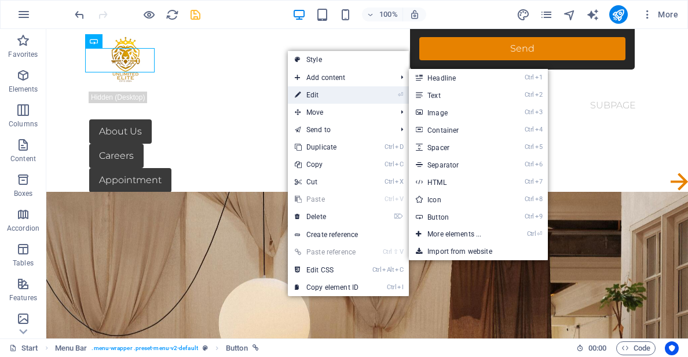
select select "%"
select select "px"
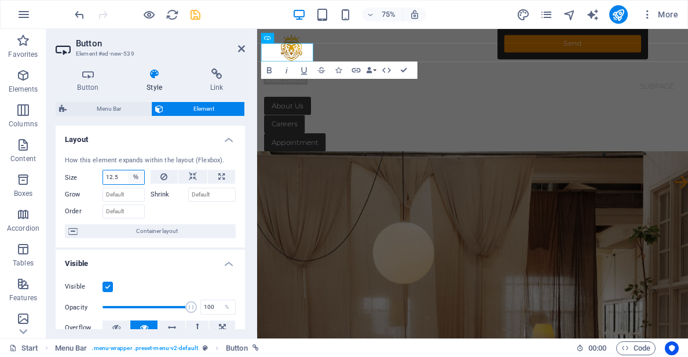
click at [133, 176] on select "Default auto px % 1/1 1/2 1/3 1/4 1/5 1/6 1/7 1/8 1/9 1/10" at bounding box center [136, 177] width 16 height 14
select select "hbjr5hdp52"
click at [128, 170] on select "Default auto px % 1/1 1/2 1/3 1/4 1/5 1/6 1/7 1/8 1/9 1/10" at bounding box center [136, 177] width 16 height 14
select select "DISABLED_OPTION_VALUE"
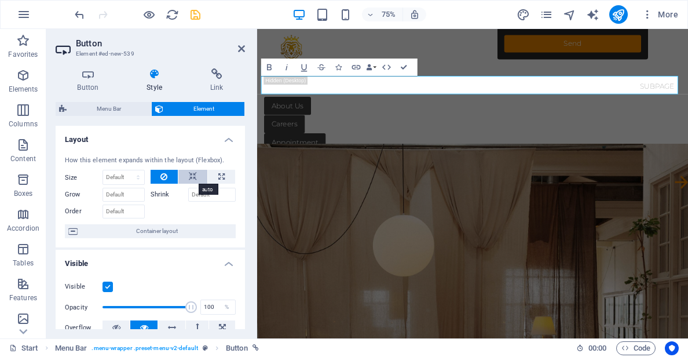
click at [183, 175] on button at bounding box center [192, 177] width 29 height 14
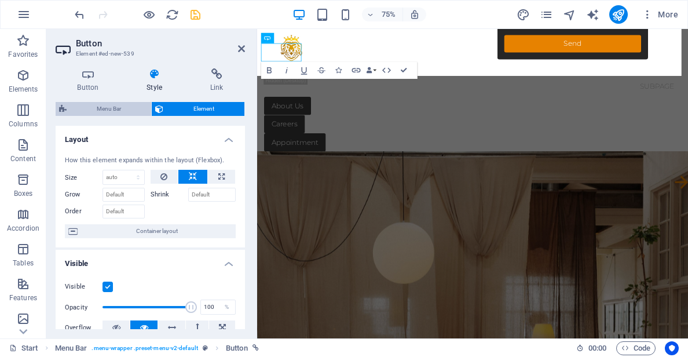
click at [123, 112] on span "Menu Bar" at bounding box center [109, 109] width 78 height 14
select select "rem"
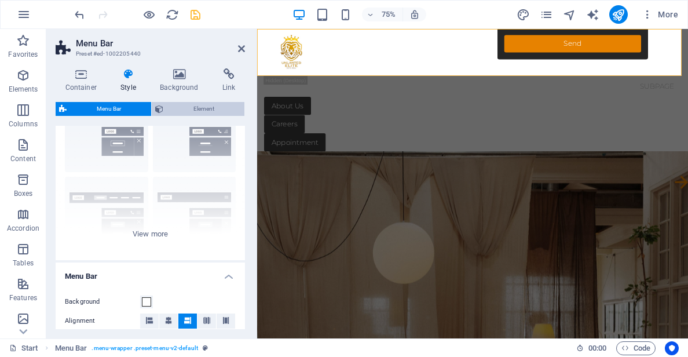
scroll to position [2, 0]
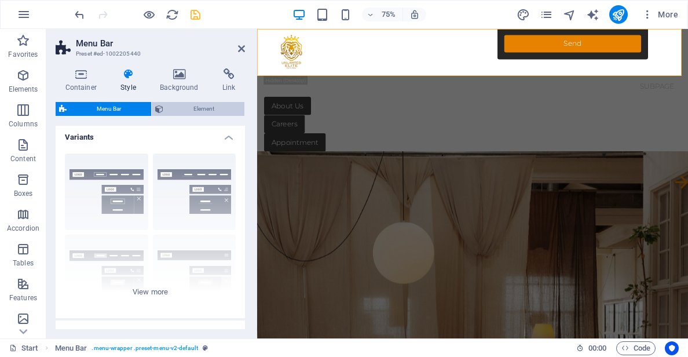
click at [204, 108] on span "Element" at bounding box center [204, 109] width 74 height 14
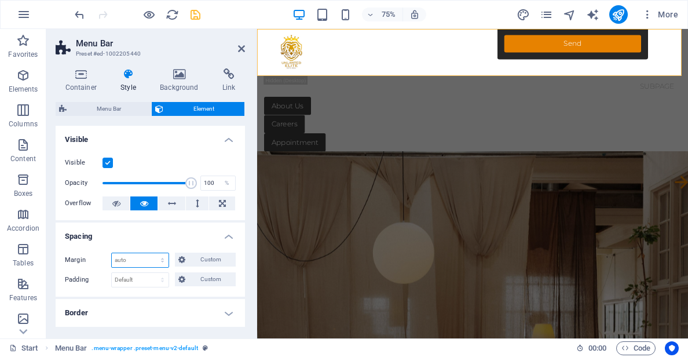
click at [127, 260] on select "Default auto px % rem vw vh Custom" at bounding box center [140, 260] width 57 height 14
click at [112, 253] on select "Default auto px % rem vw vh Custom" at bounding box center [140, 260] width 57 height 14
click at [143, 262] on select "Default auto px % rem vw vh Custom" at bounding box center [140, 260] width 57 height 14
select select "px"
click at [151, 253] on select "Default auto px % rem vw vh Custom" at bounding box center [140, 260] width 57 height 14
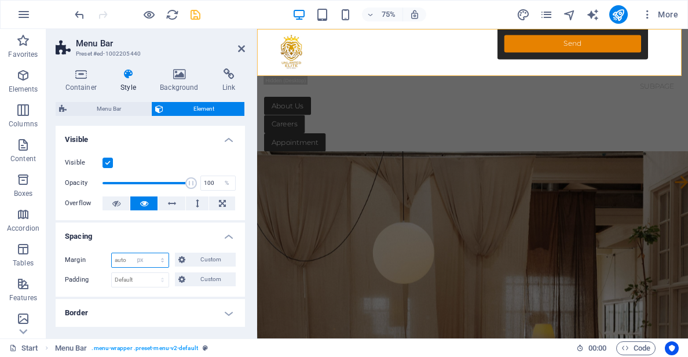
type input "0"
click at [138, 256] on input "0" at bounding box center [140, 260] width 57 height 14
click at [156, 257] on select "Default auto px % rem vw vh Custom" at bounding box center [160, 260] width 16 height 14
select select "%"
click at [152, 253] on select "Default auto px % rem vw vh Custom" at bounding box center [160, 260] width 16 height 14
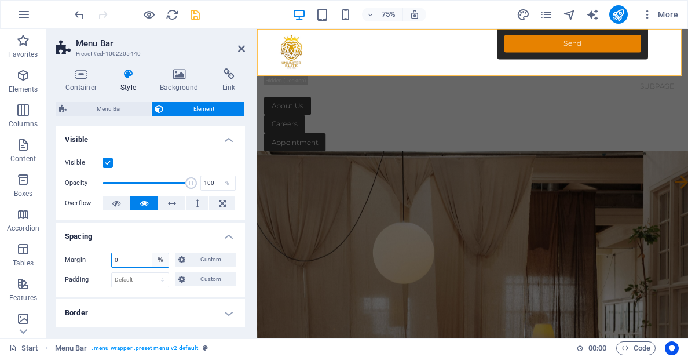
type input "100"
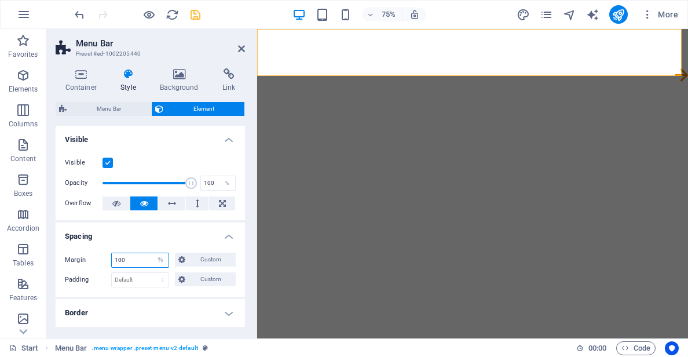
scroll to position [458, 0]
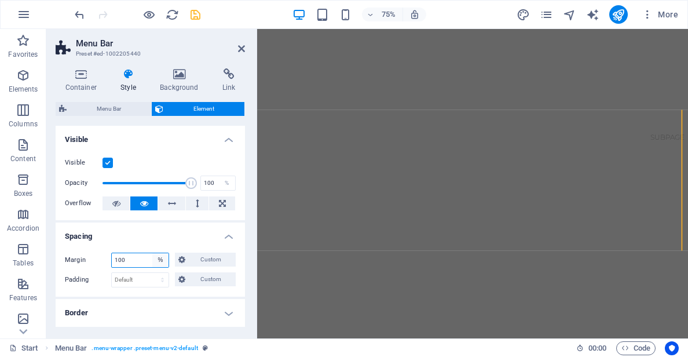
click at [161, 262] on select "Default auto px % rem vw vh Custom" at bounding box center [160, 260] width 16 height 14
click at [152, 253] on select "Default auto px % rem vw vh Custom" at bounding box center [160, 260] width 16 height 14
click at [158, 258] on select "Default auto px % rem vw vh Custom" at bounding box center [160, 260] width 16 height 14
select select "vw"
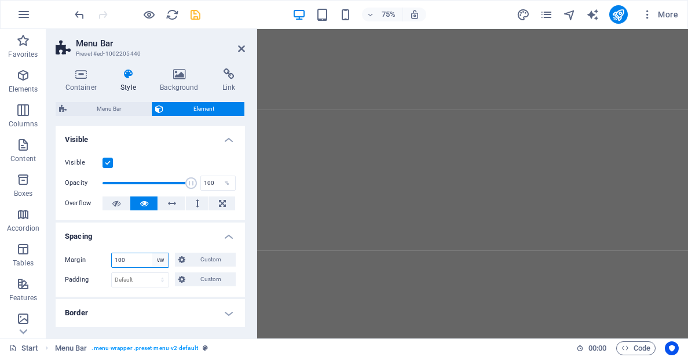
click at [152, 253] on select "Default auto px % rem vw vh Custom" at bounding box center [160, 260] width 16 height 14
type input "111.1"
click at [161, 258] on select "Default auto px % rem vw vh Custom" at bounding box center [160, 260] width 16 height 14
click at [152, 253] on select "Default auto px % rem vw vh Custom" at bounding box center [160, 260] width 16 height 14
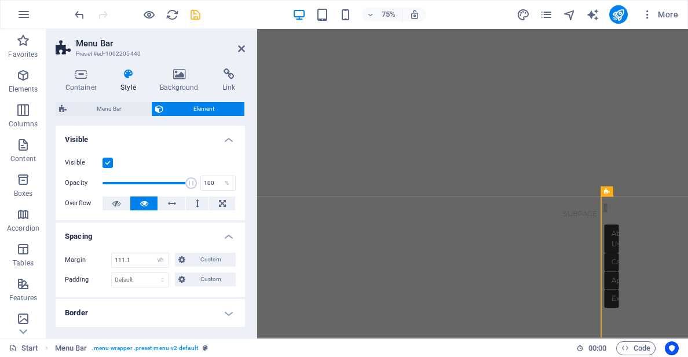
scroll to position [235, 0]
click at [154, 261] on select "Default auto px % rem vw vh Custom" at bounding box center [160, 260] width 16 height 14
select select "default"
click at [152, 253] on select "Default auto px % rem vw vh Custom" at bounding box center [160, 260] width 16 height 14
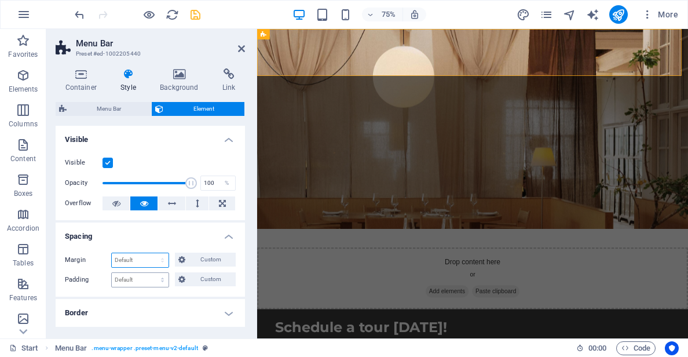
scroll to position [0, 0]
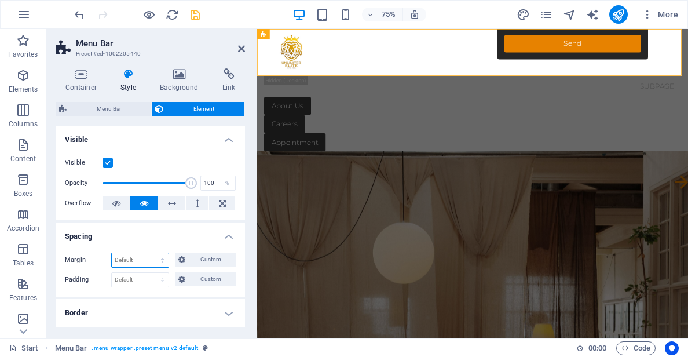
click at [151, 258] on select "Default auto px % rem vw vh Custom" at bounding box center [140, 260] width 57 height 14
click at [112, 253] on select "Default auto px % rem vw vh Custom" at bounding box center [140, 260] width 57 height 14
click at [142, 259] on select "Default auto px % rem vw vh Custom" at bounding box center [140, 260] width 57 height 14
select select "px"
click at [151, 253] on select "Default auto px % rem vw vh Custom" at bounding box center [140, 260] width 57 height 14
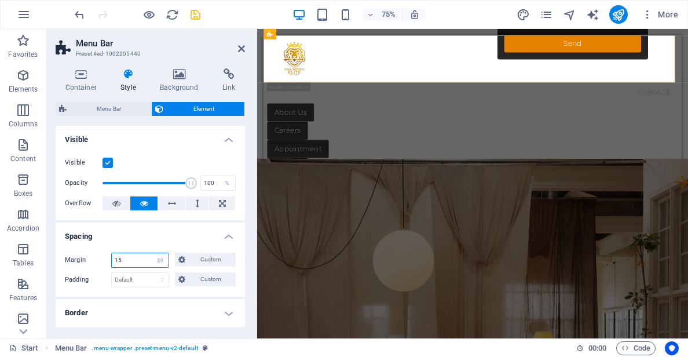
drag, startPoint x: 136, startPoint y: 262, endPoint x: 100, endPoint y: 257, distance: 36.2
click at [101, 258] on div "Margin 15 Default auto px % rem vw vh Custom Custom" at bounding box center [150, 260] width 171 height 15
click at [124, 239] on h4 "Spacing" at bounding box center [150, 233] width 189 height 21
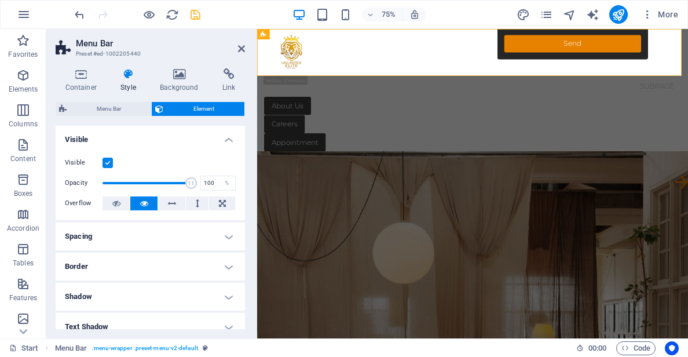
click at [106, 236] on h4 "Spacing" at bounding box center [150, 237] width 189 height 28
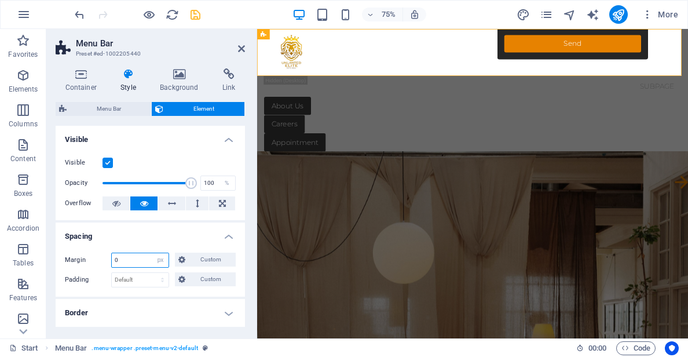
click at [127, 261] on input "0" at bounding box center [140, 260] width 57 height 14
click at [200, 263] on span "Custom" at bounding box center [210, 260] width 43 height 14
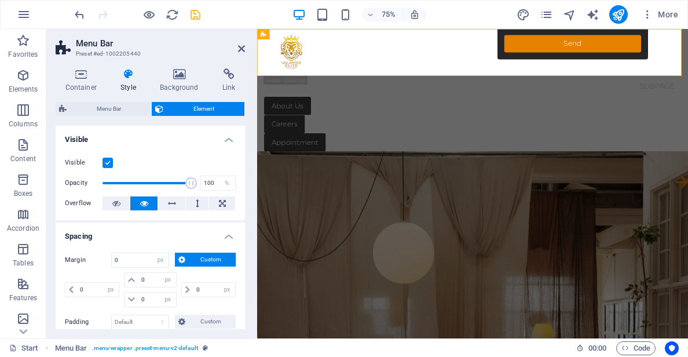
click at [200, 263] on span "Custom" at bounding box center [210, 260] width 43 height 14
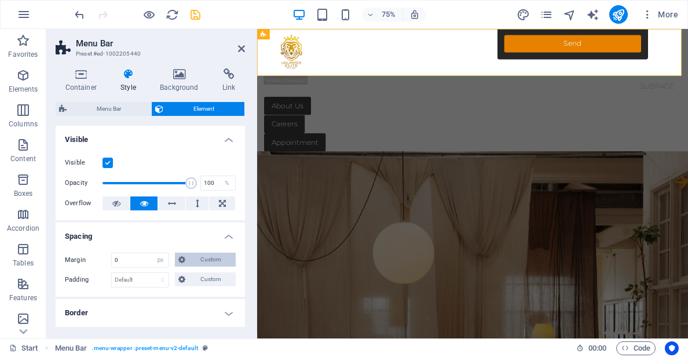
click at [200, 262] on span "Custom" at bounding box center [210, 260] width 43 height 14
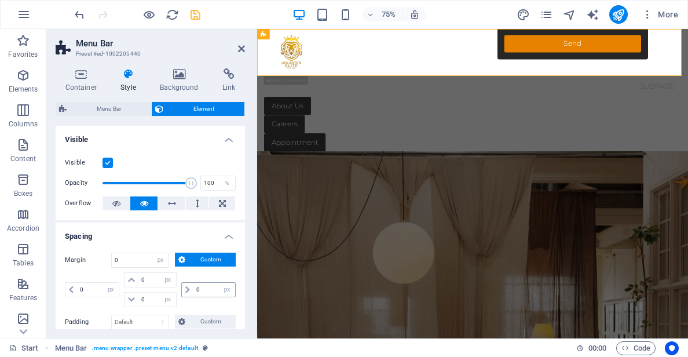
click at [186, 289] on icon at bounding box center [187, 289] width 5 height 7
drag, startPoint x: 132, startPoint y: 258, endPoint x: 72, endPoint y: 256, distance: 60.3
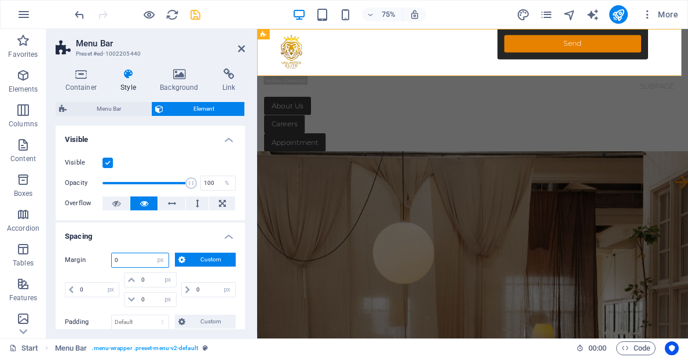
click at [72, 256] on div "Margin 0 Default auto px % rem vw vh Custom Custom" at bounding box center [150, 260] width 171 height 15
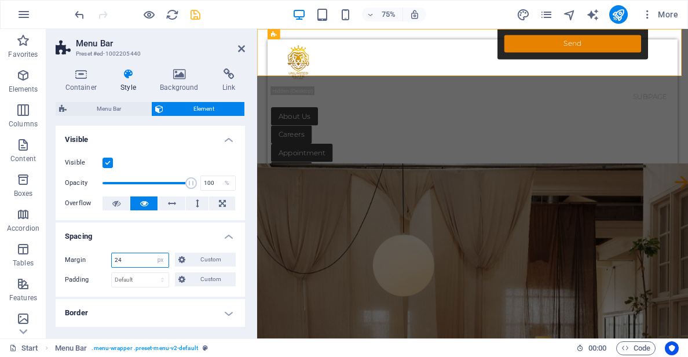
type input "24"
click at [125, 236] on h4 "Spacing" at bounding box center [150, 233] width 189 height 21
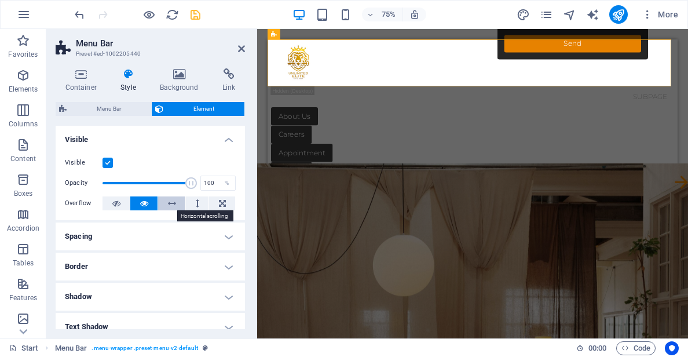
click at [165, 204] on button at bounding box center [171, 203] width 27 height 14
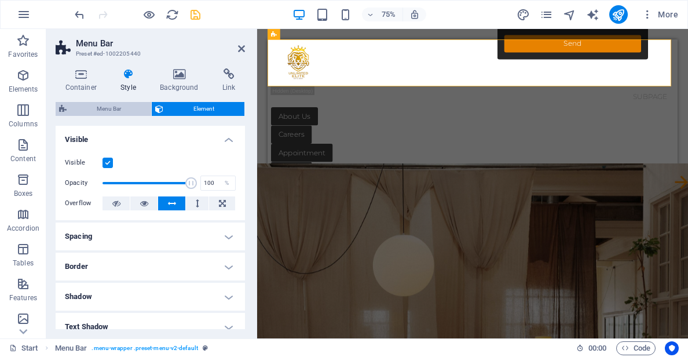
click at [114, 111] on span "Menu Bar" at bounding box center [109, 109] width 78 height 14
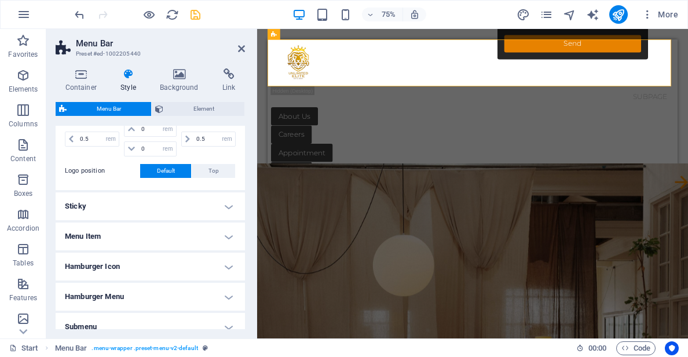
scroll to position [176, 0]
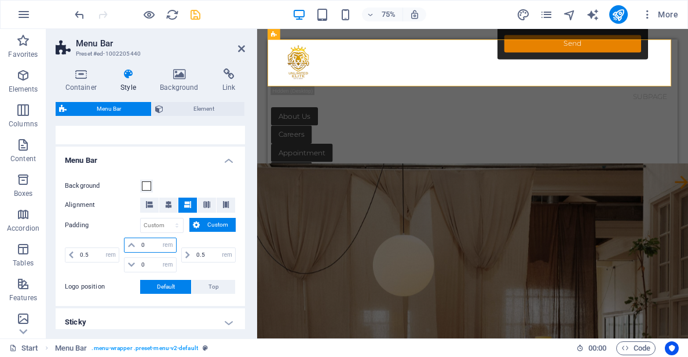
drag, startPoint x: 148, startPoint y: 243, endPoint x: 140, endPoint y: 240, distance: 8.6
click at [140, 240] on input "0" at bounding box center [156, 245] width 37 height 14
drag, startPoint x: 95, startPoint y: 255, endPoint x: 48, endPoint y: 247, distance: 47.5
click at [48, 247] on div "Container Style Background Link Size Height Default px rem % vh vw Min. height …" at bounding box center [150, 198] width 208 height 279
type input "15"
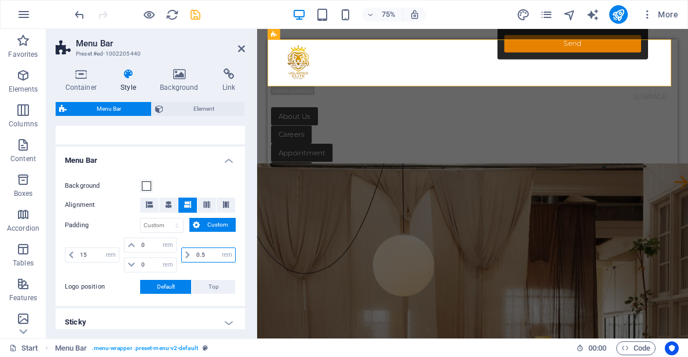
drag, startPoint x: 212, startPoint y: 257, endPoint x: 166, endPoint y: 250, distance: 45.8
click at [179, 254] on div "0.5 px rem % vh vw" at bounding box center [207, 255] width 57 height 35
type input "0.5"
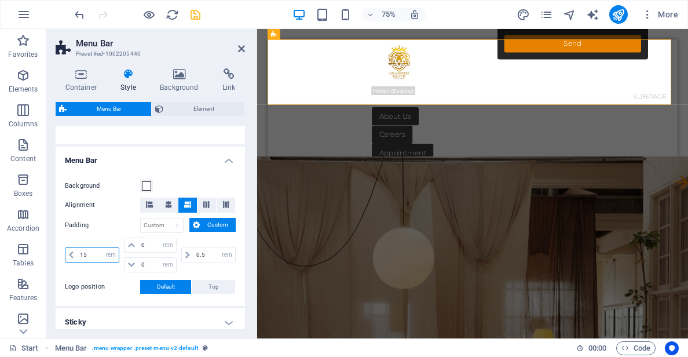
drag, startPoint x: 93, startPoint y: 254, endPoint x: 61, endPoint y: 254, distance: 31.3
click at [61, 254] on div "Background Alignment Padding px rem % vh vw Custom Custom 15 px rem % vh vw 0 p…" at bounding box center [150, 236] width 194 height 138
type input "2"
drag, startPoint x: 202, startPoint y: 255, endPoint x: 189, endPoint y: 254, distance: 12.2
click at [189, 254] on div "0.5 px rem % vh vw" at bounding box center [208, 254] width 54 height 15
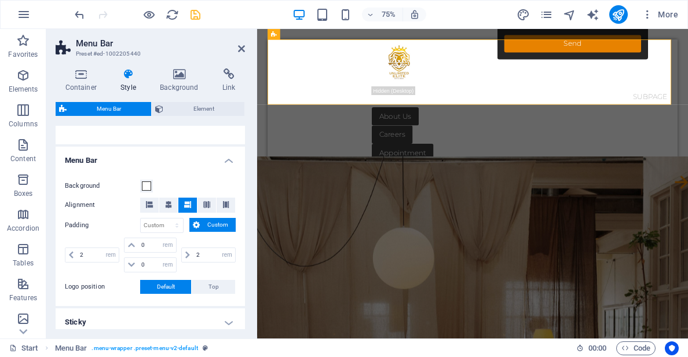
type input "0.5"
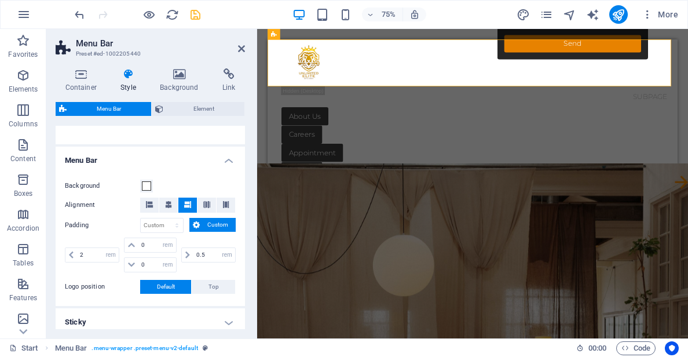
click at [100, 239] on div "2 px rem % vh vw" at bounding box center [93, 255] width 57 height 35
drag, startPoint x: 90, startPoint y: 255, endPoint x: 70, endPoint y: 251, distance: 20.0
click at [75, 254] on div "2 px rem % vh vw" at bounding box center [92, 254] width 54 height 15
type input "5"
drag, startPoint x: 207, startPoint y: 256, endPoint x: 189, endPoint y: 254, distance: 18.6
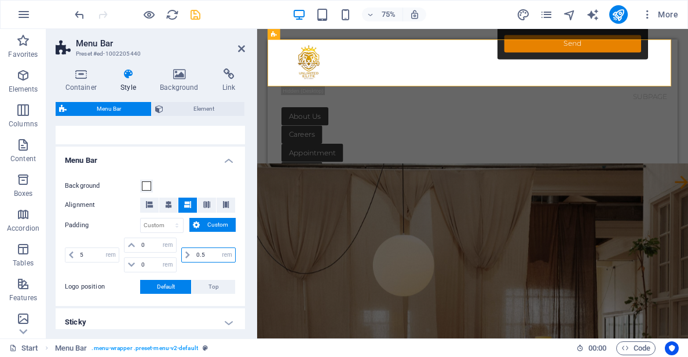
click at [189, 254] on div "0.5 px rem % vh vw" at bounding box center [208, 254] width 54 height 15
type input "0.5"
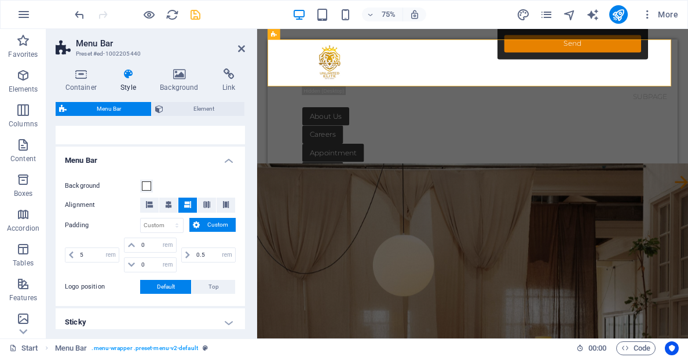
click at [107, 239] on div "5 px rem % vh vw" at bounding box center [93, 255] width 57 height 35
drag, startPoint x: 92, startPoint y: 254, endPoint x: 63, endPoint y: 250, distance: 29.3
click at [63, 250] on div "Background Alignment Padding px rem % vh vw Custom Custom 5 px rem % vh vw 0 px…" at bounding box center [150, 236] width 194 height 138
type input "8"
drag, startPoint x: 207, startPoint y: 254, endPoint x: 174, endPoint y: 254, distance: 33.0
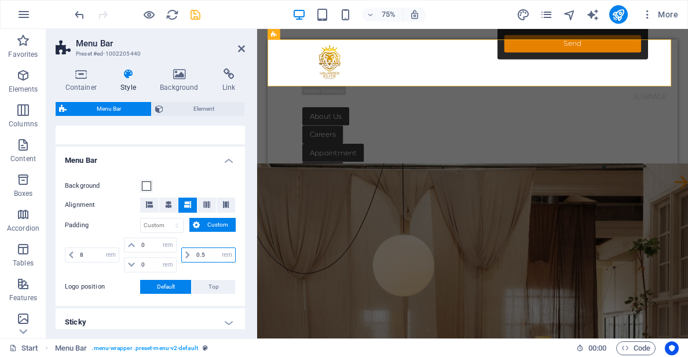
click at [174, 254] on div "8 px rem % vh vw 0 px rem % vh vw 0 px rem % vh vw 0.5 px rem % vh vw" at bounding box center [150, 255] width 171 height 35
type input "0.5"
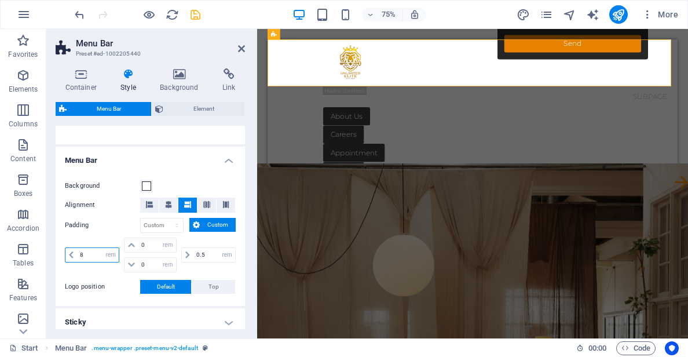
drag, startPoint x: 90, startPoint y: 255, endPoint x: 54, endPoint y: 251, distance: 36.2
click at [59, 253] on div "Background Alignment Padding px rem % vh vw Custom Custom 8 px rem % vh vw 0 px…" at bounding box center [150, 236] width 194 height 138
drag, startPoint x: 206, startPoint y: 256, endPoint x: 189, endPoint y: 253, distance: 17.0
click at [189, 253] on div "0.5 px rem % vh vw" at bounding box center [208, 254] width 54 height 15
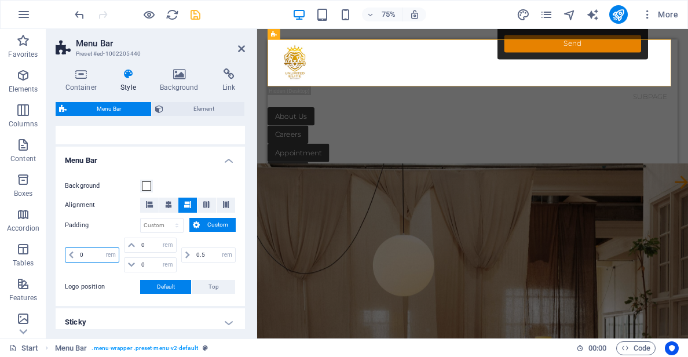
click at [97, 256] on input "0" at bounding box center [98, 255] width 42 height 14
type input "0"
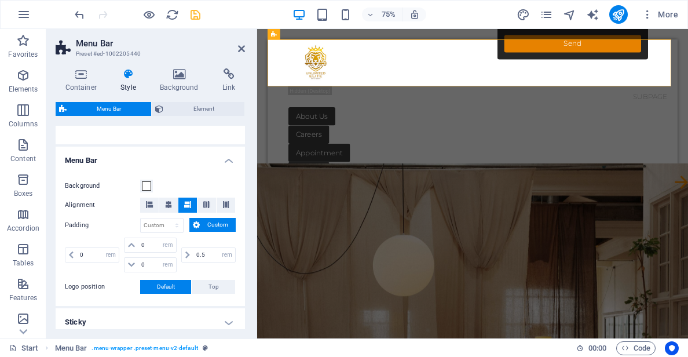
click at [115, 223] on label "Padding" at bounding box center [102, 225] width 75 height 14
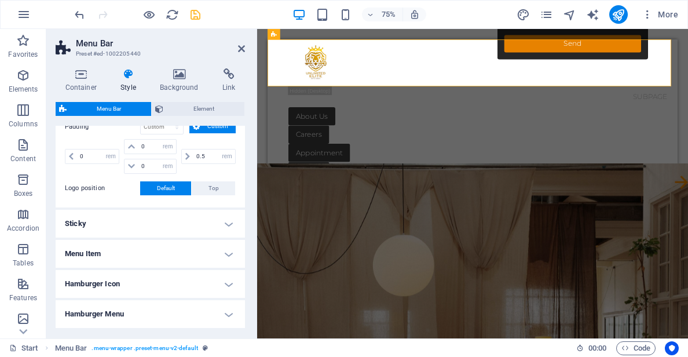
scroll to position [292, 0]
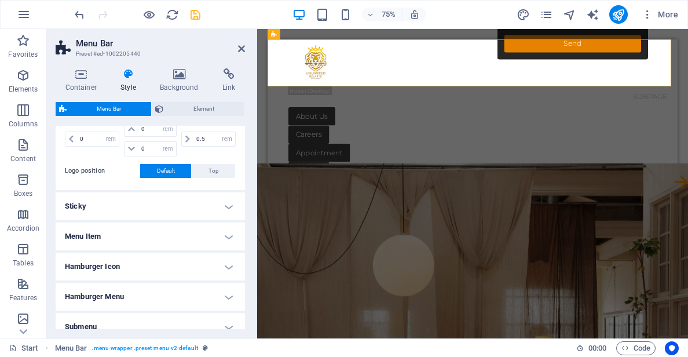
click at [154, 209] on h4 "Sticky" at bounding box center [150, 206] width 189 height 28
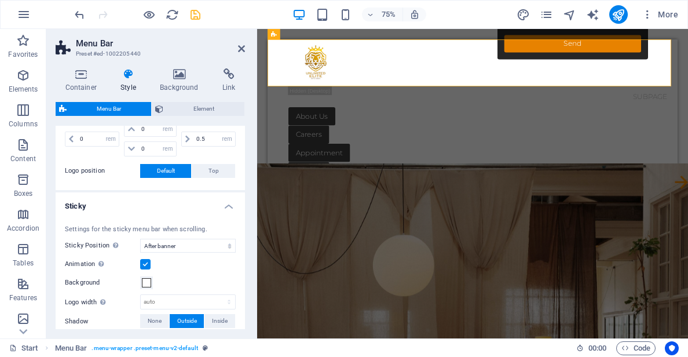
click at [154, 209] on h4 "Sticky" at bounding box center [150, 202] width 189 height 21
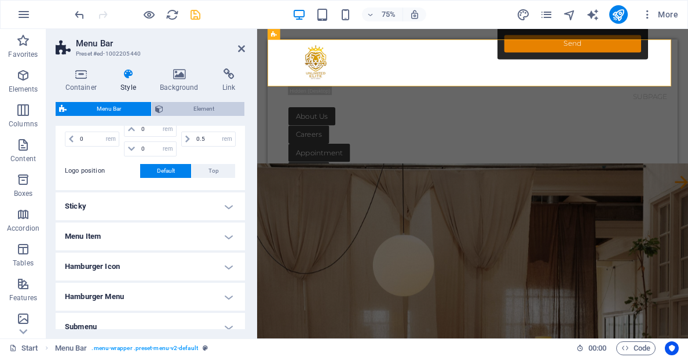
click at [211, 102] on div "Container Style Background Link Size Height Default px rem % vh vw Min. height …" at bounding box center [150, 198] width 189 height 261
click at [210, 104] on span "Element" at bounding box center [204, 109] width 74 height 14
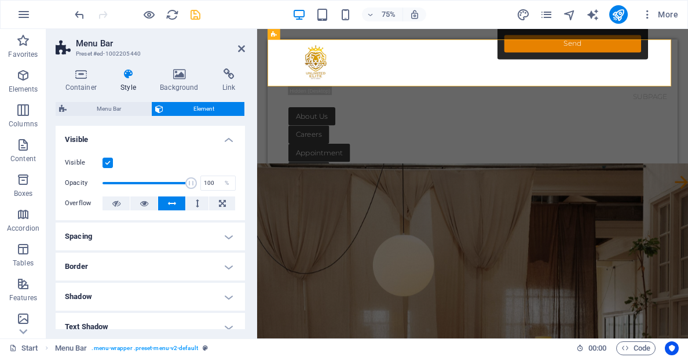
click at [143, 226] on h4 "Spacing" at bounding box center [150, 237] width 189 height 28
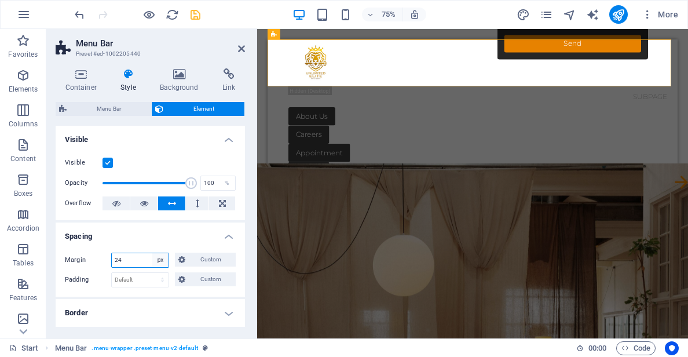
click at [157, 260] on select "Default auto px % rem vw vh Custom" at bounding box center [160, 260] width 16 height 14
drag, startPoint x: 157, startPoint y: 260, endPoint x: 150, endPoint y: 259, distance: 7.0
click at [157, 260] on select "Default auto px % rem vw vh Custom" at bounding box center [160, 260] width 16 height 14
drag, startPoint x: 129, startPoint y: 258, endPoint x: 81, endPoint y: 256, distance: 48.2
click at [83, 256] on div "Margin 24 Default auto px % rem vw vh Custom Custom" at bounding box center [150, 260] width 171 height 15
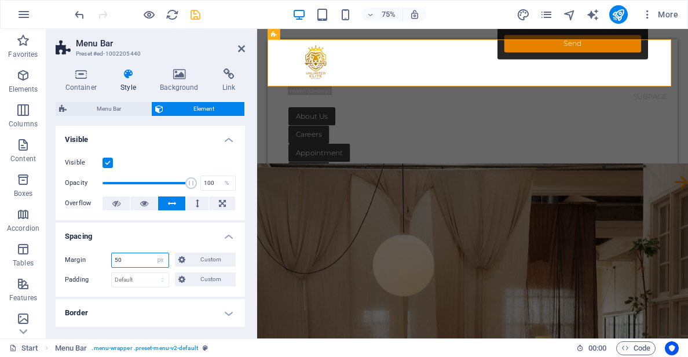
type input "50"
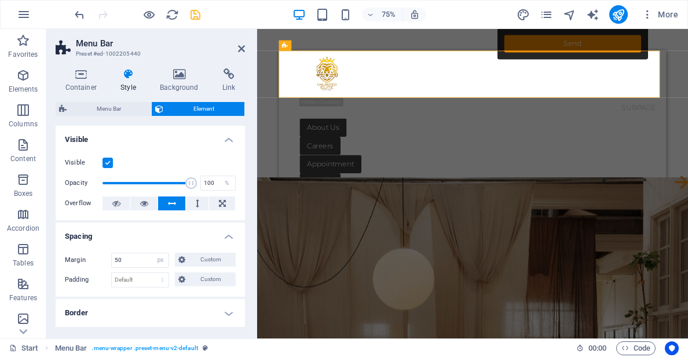
click at [99, 248] on div "Margin 50 Default auto px % rem vw vh Custom Custom 50 auto px % rem vw vh 50 a…" at bounding box center [150, 269] width 189 height 53
drag, startPoint x: 125, startPoint y: 256, endPoint x: 68, endPoint y: 246, distance: 58.3
click at [68, 246] on div "Margin 50 Default auto px % rem vw vh Custom Custom 50 auto px % rem vw vh 50 a…" at bounding box center [150, 269] width 189 height 53
click at [162, 267] on select "Default auto px % rem vw vh Custom" at bounding box center [160, 260] width 16 height 14
select select "default"
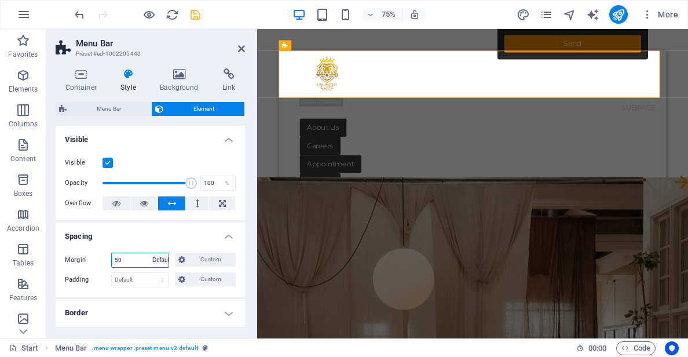
click at [152, 253] on select "Default auto px % rem vw vh Custom" at bounding box center [160, 260] width 16 height 14
select select "DISABLED_OPTION_VALUE"
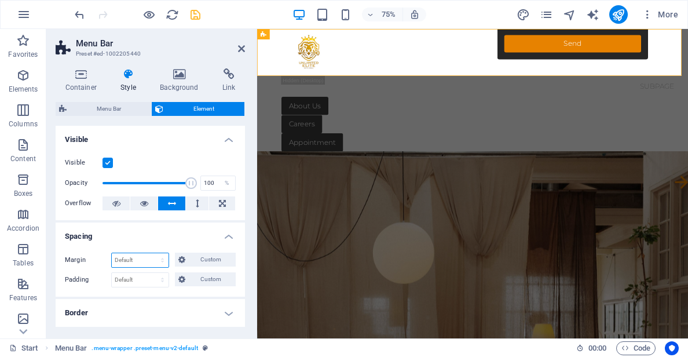
scroll to position [116, 0]
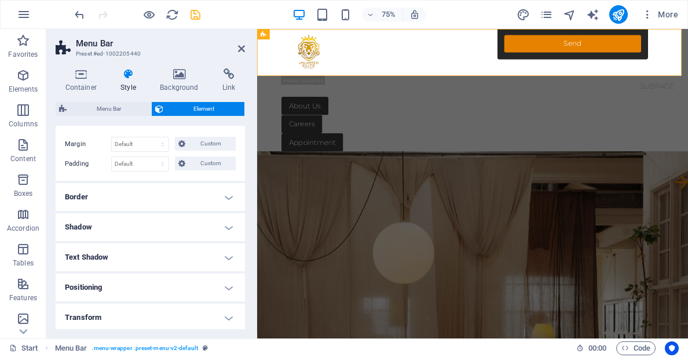
click at [172, 192] on h4 "Border" at bounding box center [150, 197] width 189 height 28
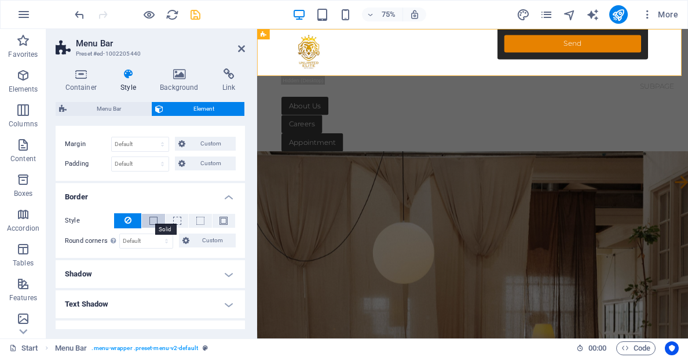
click at [155, 221] on span at bounding box center [154, 221] width 8 height 8
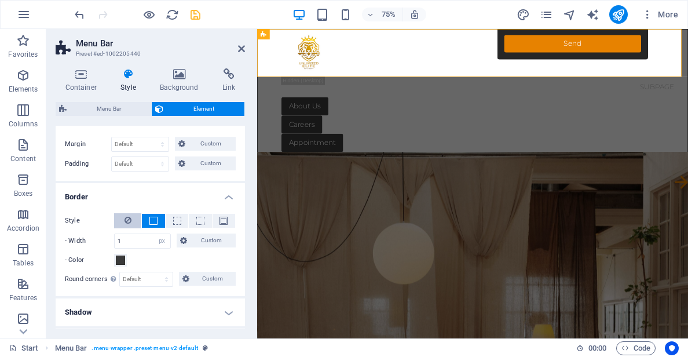
click at [132, 218] on button at bounding box center [127, 220] width 27 height 15
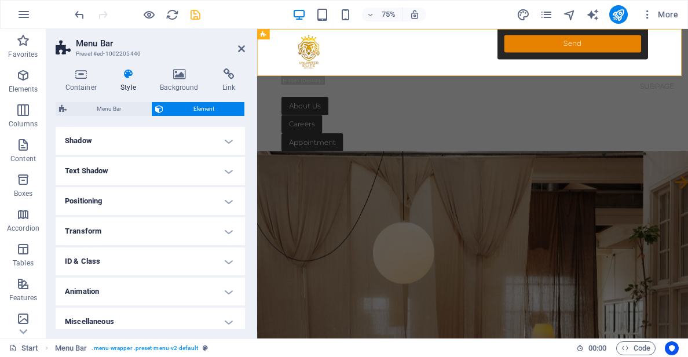
scroll to position [256, 0]
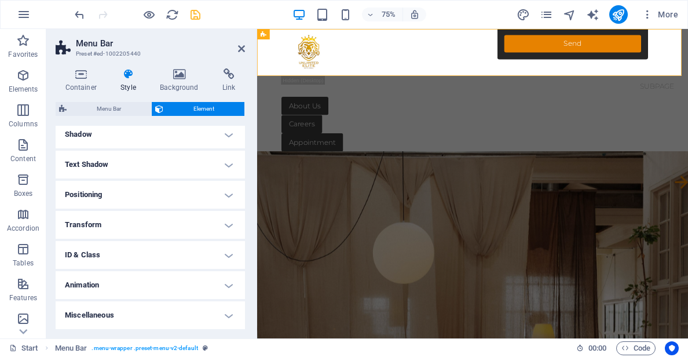
click at [165, 197] on h4 "Positioning" at bounding box center [150, 195] width 189 height 28
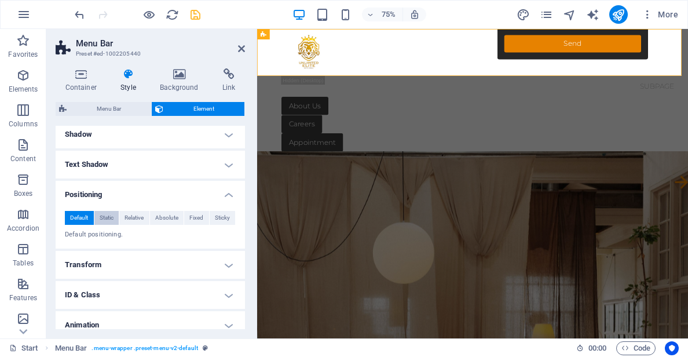
click at [104, 221] on span "Static" at bounding box center [107, 218] width 14 height 14
click at [129, 221] on span "Relative" at bounding box center [134, 218] width 19 height 14
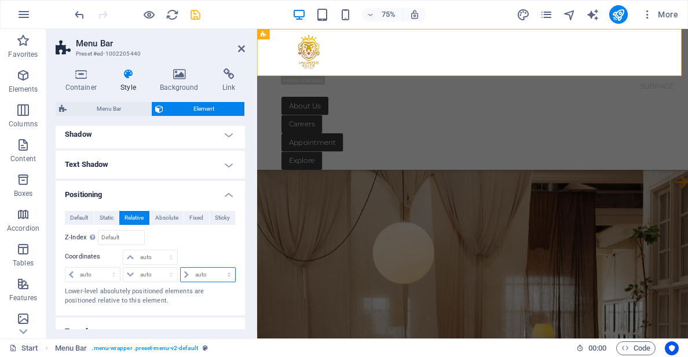
click at [190, 271] on select "auto px rem % em" at bounding box center [208, 275] width 54 height 14
click at [191, 271] on select "auto px rem % em" at bounding box center [208, 275] width 54 height 14
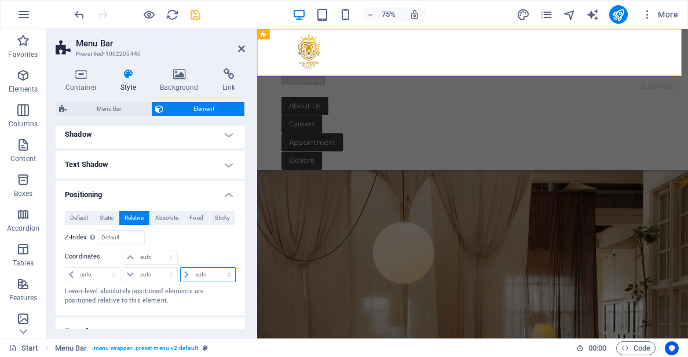
click at [191, 271] on select "auto px rem % em" at bounding box center [208, 275] width 54 height 14
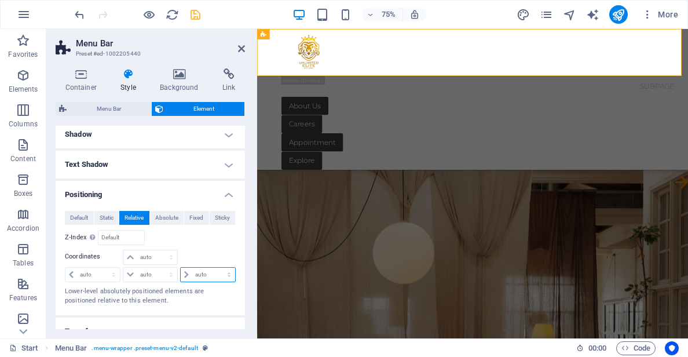
click at [191, 271] on select "auto px rem % em" at bounding box center [208, 275] width 54 height 14
click at [191, 270] on select "auto px rem % em" at bounding box center [208, 275] width 54 height 14
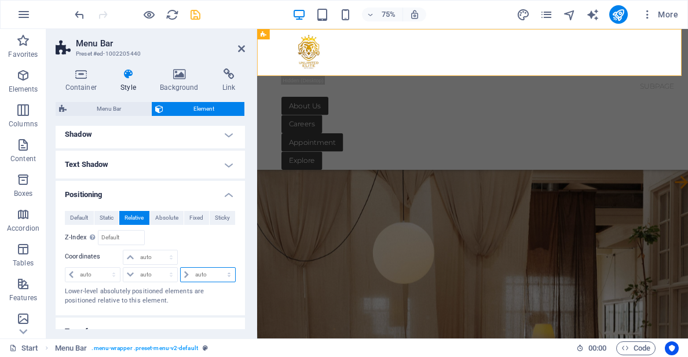
select select "px"
click at [217, 268] on select "auto px rem % em" at bounding box center [208, 275] width 54 height 14
type input "0"
click at [223, 276] on select "auto px rem % em" at bounding box center [227, 275] width 16 height 14
click at [219, 268] on select "auto px rem % em" at bounding box center [227, 275] width 16 height 14
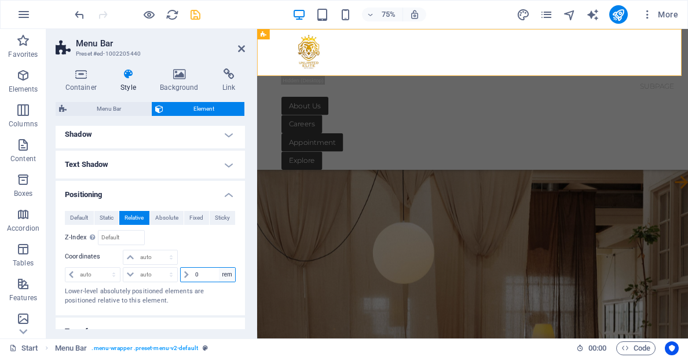
click at [219, 272] on select "auto px rem % em" at bounding box center [227, 275] width 16 height 14
click at [219, 268] on select "auto px rem % em" at bounding box center [227, 275] width 16 height 14
click at [216, 279] on input "0" at bounding box center [213, 275] width 43 height 14
click at [219, 278] on select "auto px rem % em" at bounding box center [227, 275] width 16 height 14
select select "auto"
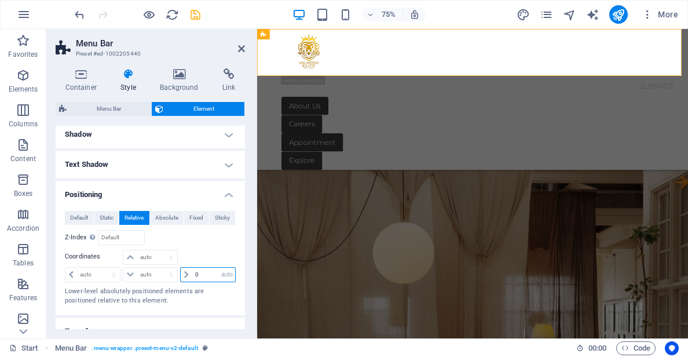
click at [219, 268] on select "auto px rem % em" at bounding box center [227, 275] width 16 height 14
click at [165, 217] on span "Absolute" at bounding box center [166, 218] width 23 height 14
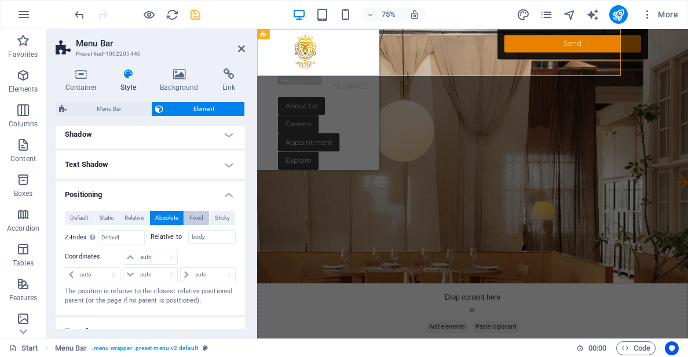
click at [203, 220] on button "Fixed" at bounding box center [196, 218] width 25 height 14
click at [224, 221] on span "Sticky" at bounding box center [222, 218] width 15 height 14
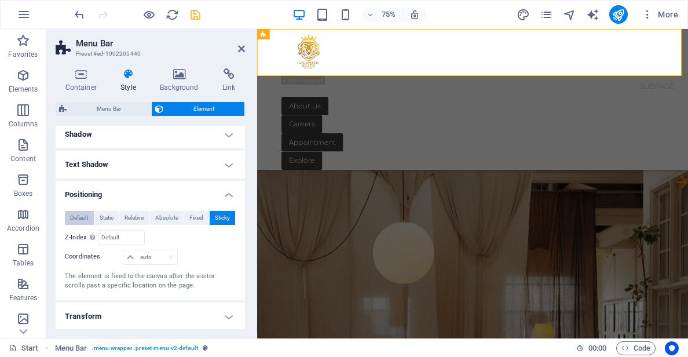
click at [77, 220] on span "Default" at bounding box center [79, 218] width 18 height 14
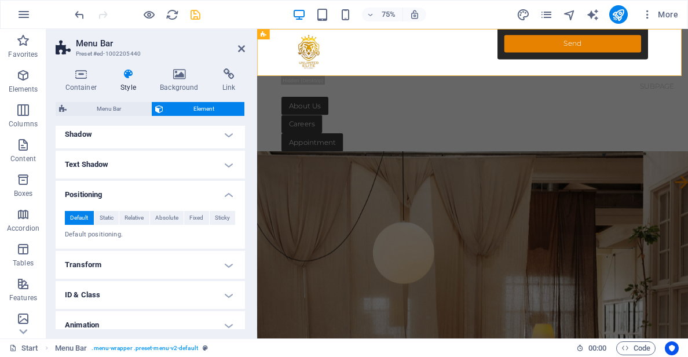
scroll to position [296, 0]
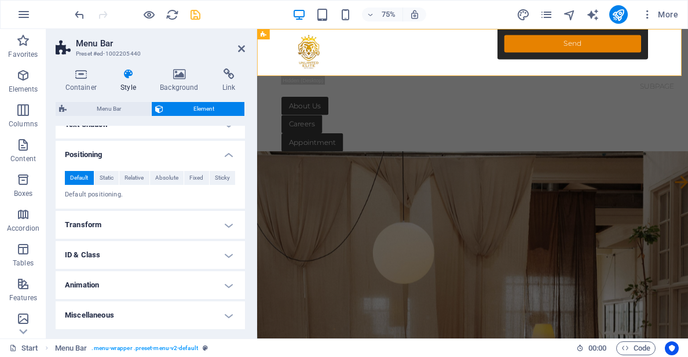
click at [118, 225] on h4 "Transform" at bounding box center [150, 225] width 189 height 28
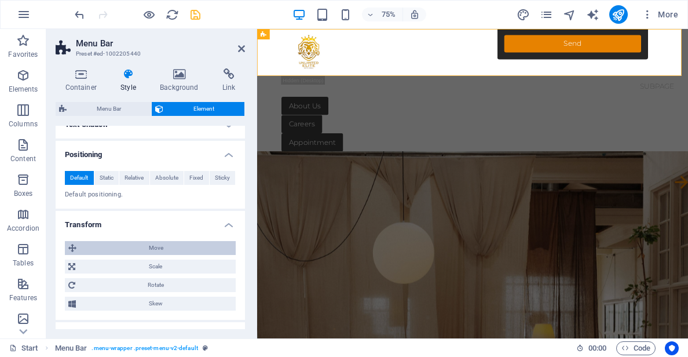
click at [133, 249] on span "Move" at bounding box center [156, 248] width 152 height 14
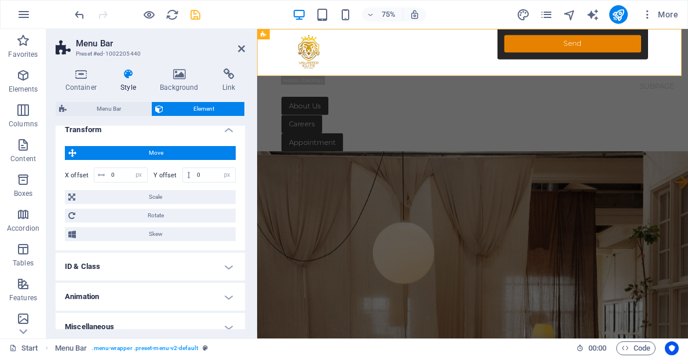
scroll to position [402, 0]
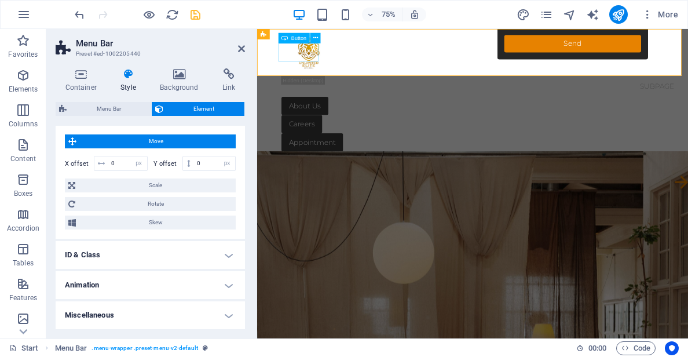
click at [304, 192] on div "Explore" at bounding box center [556, 204] width 533 height 24
drag, startPoint x: 115, startPoint y: 163, endPoint x: 105, endPoint y: 162, distance: 10.4
click at [105, 162] on div "0 px rem % em vh vw" at bounding box center [121, 163] width 54 height 15
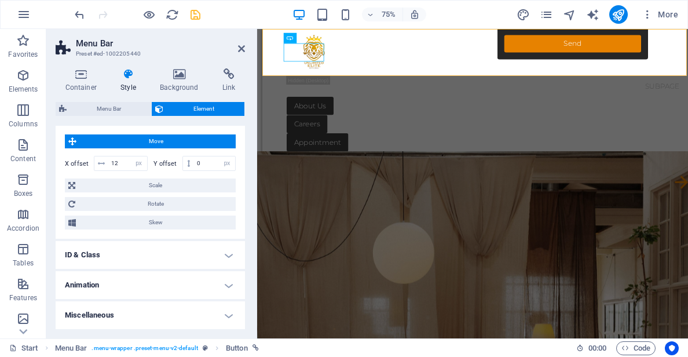
click at [129, 130] on div "Move X offset 12 px rem % em vh vw Y offset 0 px rem % em vh vw Scale Zoom 100 …" at bounding box center [150, 182] width 189 height 114
drag, startPoint x: 199, startPoint y: 163, endPoint x: 188, endPoint y: 159, distance: 11.9
click at [188, 159] on div "0 px rem % em vh vw" at bounding box center [210, 163] width 54 height 15
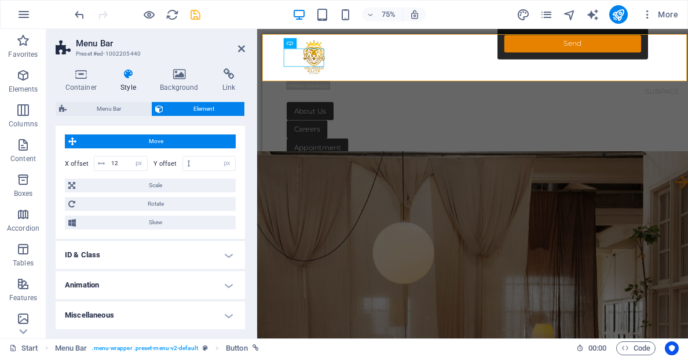
click at [99, 125] on div "Move X offset 12 px rem % em vh vw Y offset px rem % em vh vw Scale Zoom 100 % …" at bounding box center [150, 182] width 189 height 114
click at [372, 175] on div "Appointment" at bounding box center [563, 187] width 533 height 24
click at [112, 141] on span "Move" at bounding box center [156, 141] width 152 height 14
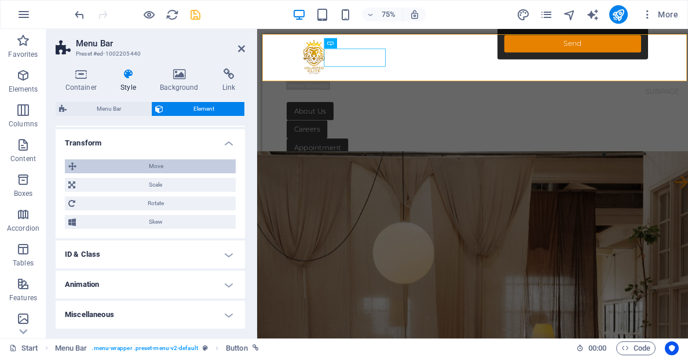
click at [112, 141] on h4 "Transform" at bounding box center [150, 139] width 189 height 21
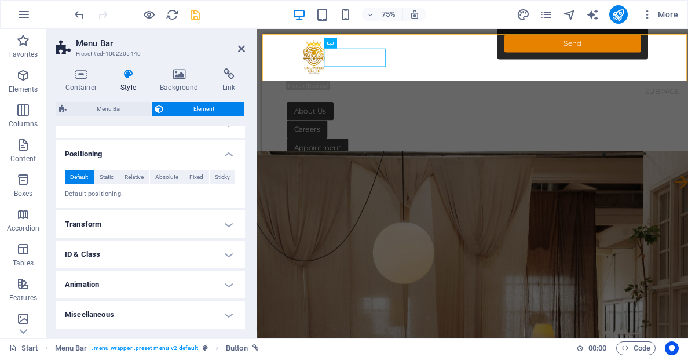
scroll to position [296, 0]
click at [313, 199] on div "Explore" at bounding box center [563, 211] width 533 height 24
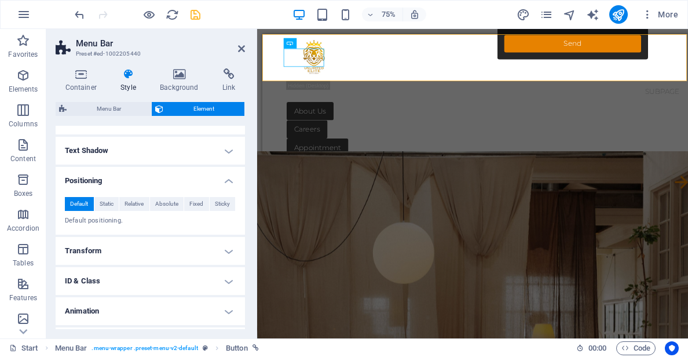
scroll to position [296, 0]
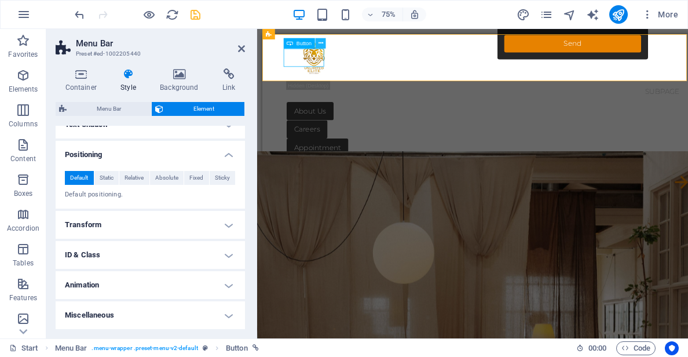
click at [319, 43] on icon at bounding box center [321, 43] width 5 height 9
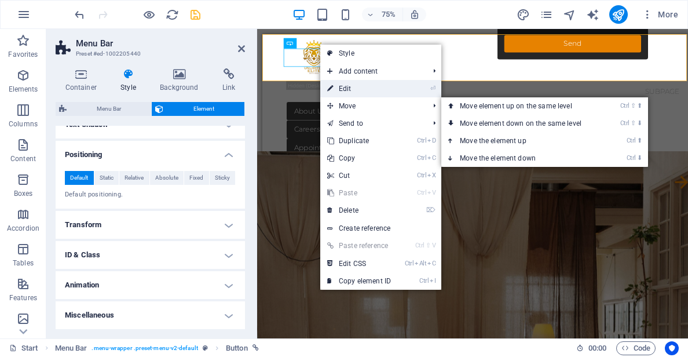
click at [346, 90] on link "⏎ Edit" at bounding box center [359, 88] width 78 height 17
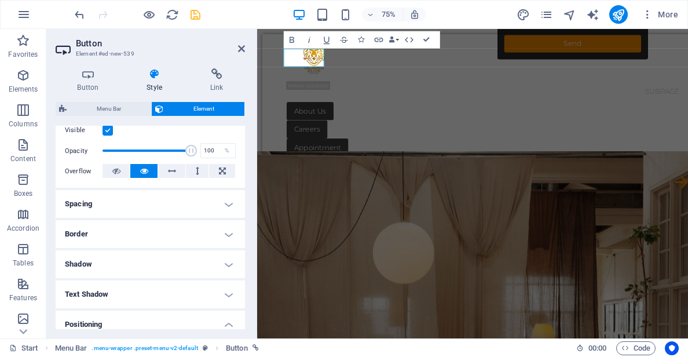
scroll to position [174, 0]
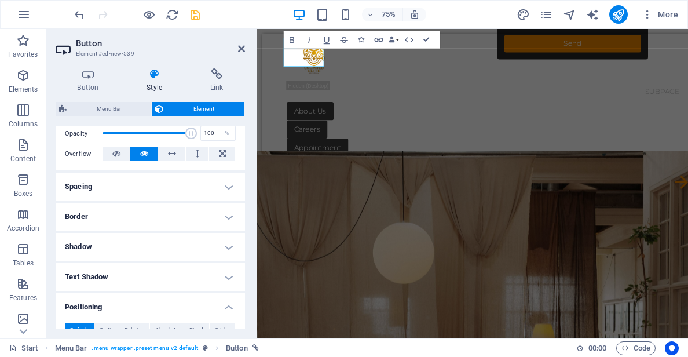
click at [148, 186] on h4 "Spacing" at bounding box center [150, 187] width 189 height 28
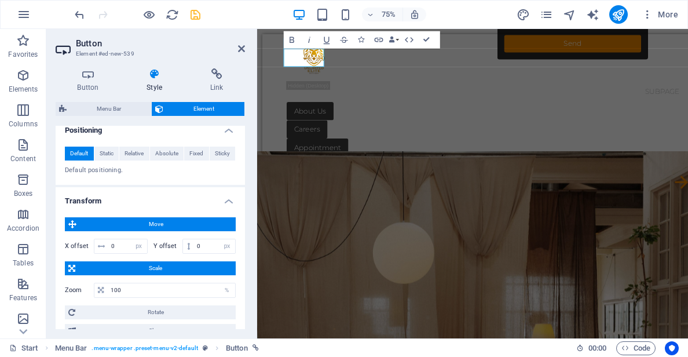
scroll to position [406, 0]
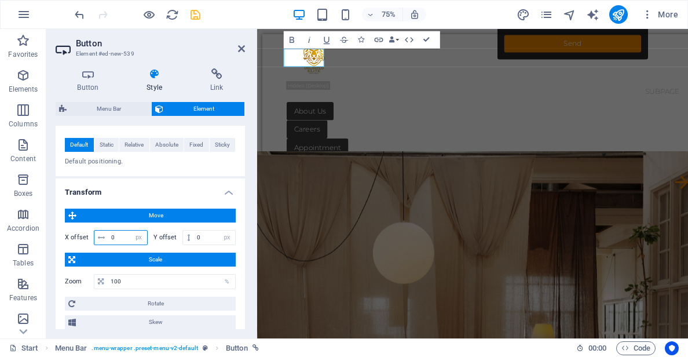
drag, startPoint x: 116, startPoint y: 235, endPoint x: 97, endPoint y: 234, distance: 19.2
click at [97, 234] on div "0 px rem % em vh vw" at bounding box center [121, 237] width 54 height 15
click at [127, 191] on h4 "Transform" at bounding box center [150, 188] width 189 height 21
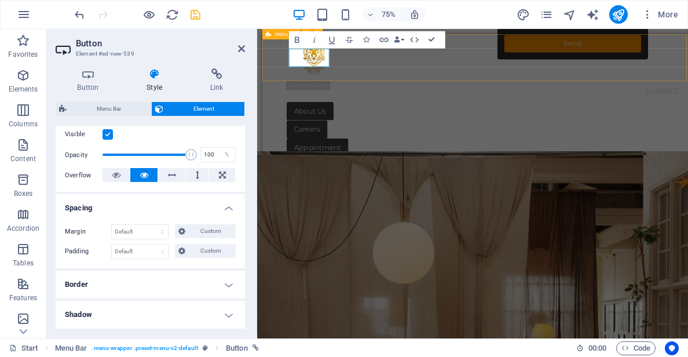
scroll to position [141, 0]
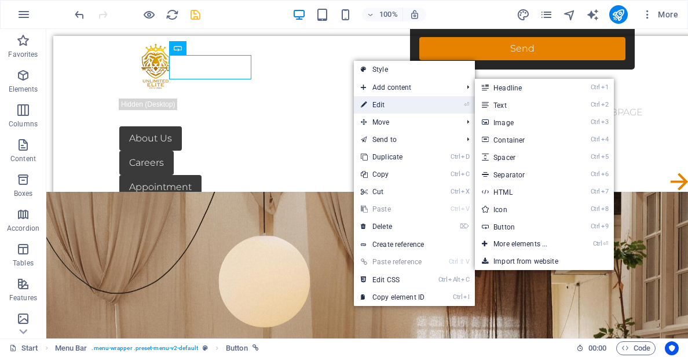
click at [383, 104] on link "⏎ Edit" at bounding box center [393, 104] width 78 height 17
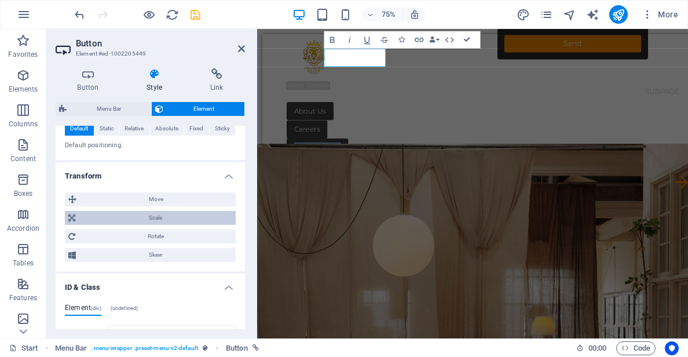
scroll to position [522, 0]
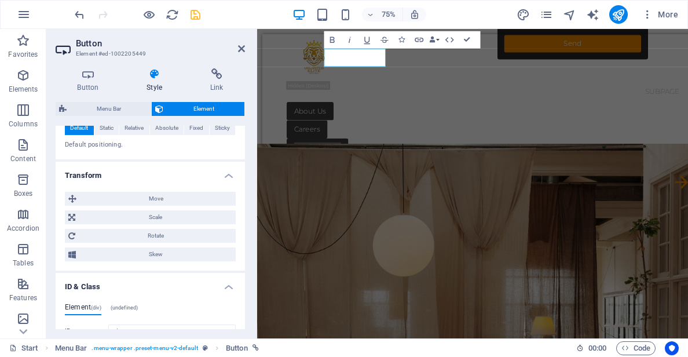
click at [170, 206] on div "Move X offset 0 px rem % em vh vw Y offset 0 px rem % em vh vw Scale Zoom 100 %…" at bounding box center [150, 227] width 171 height 70
click at [170, 201] on span "Move" at bounding box center [156, 199] width 152 height 14
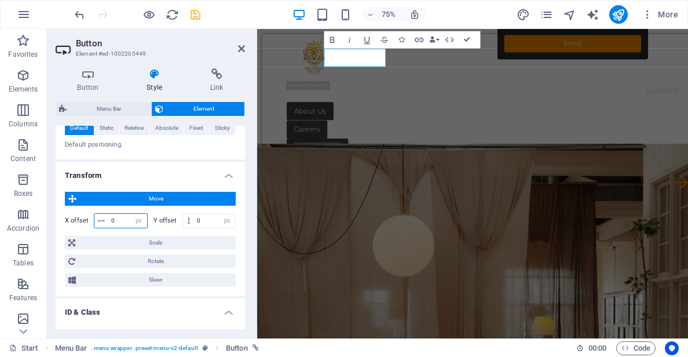
drag, startPoint x: 117, startPoint y: 221, endPoint x: 99, endPoint y: 218, distance: 18.1
click at [99, 218] on div "0 px rem % em vh vw" at bounding box center [121, 220] width 54 height 15
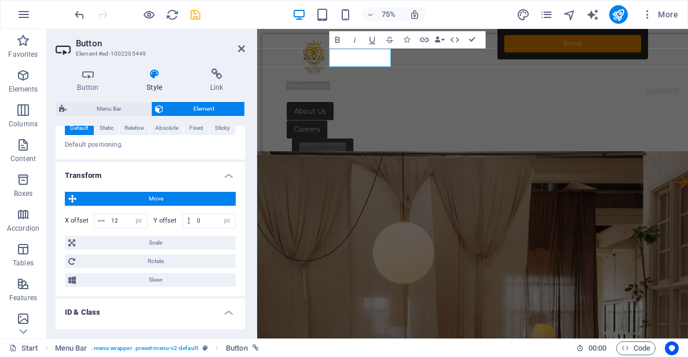
click at [114, 167] on h4 "Transform" at bounding box center [150, 172] width 189 height 21
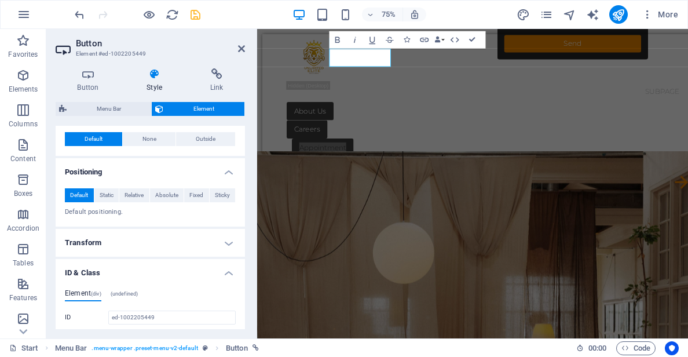
scroll to position [464, 0]
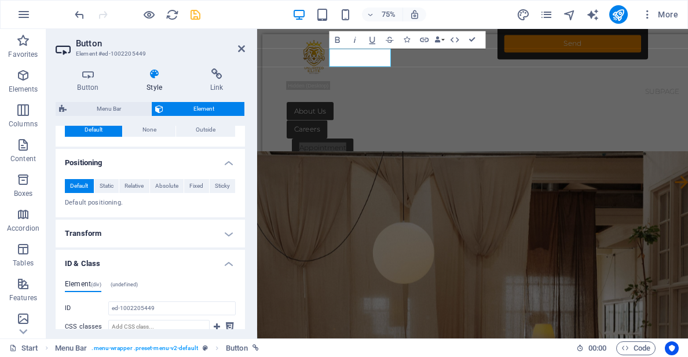
click at [109, 203] on p "Default positioning." at bounding box center [150, 203] width 171 height 10
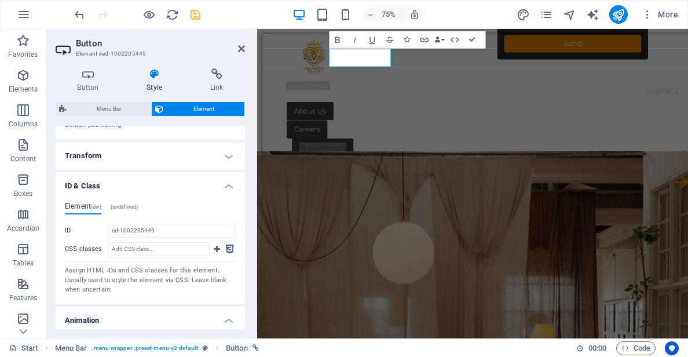
scroll to position [522, 0]
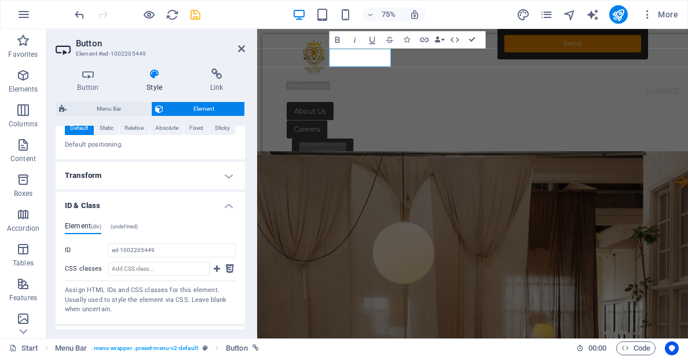
click at [125, 180] on h4 "Transform" at bounding box center [150, 176] width 189 height 28
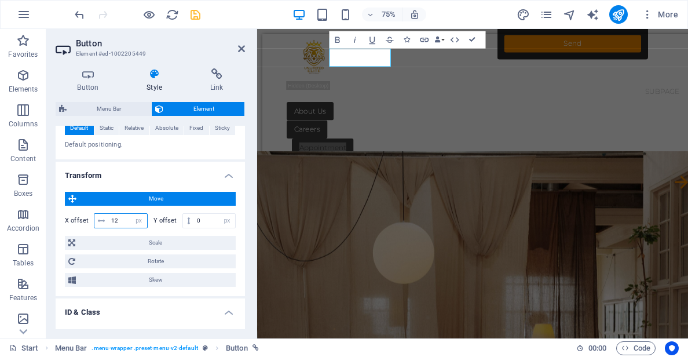
drag, startPoint x: 122, startPoint y: 221, endPoint x: 111, endPoint y: 218, distance: 12.1
click at [111, 218] on input "12" at bounding box center [127, 221] width 39 height 14
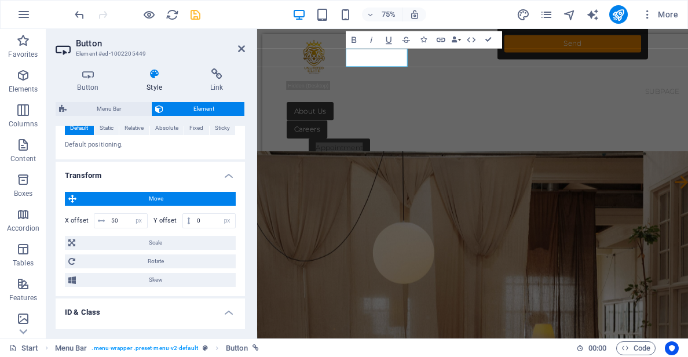
click at [144, 172] on h4 "Transform" at bounding box center [150, 172] width 189 height 21
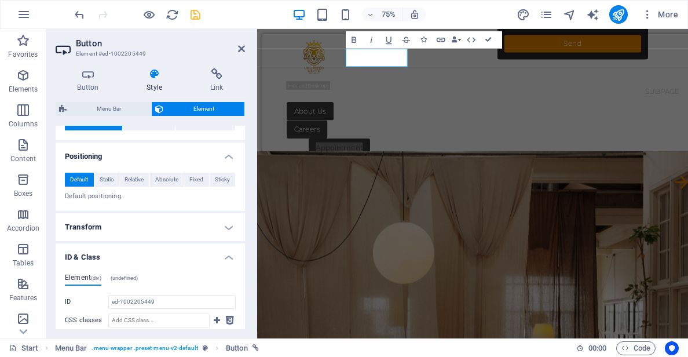
scroll to position [406, 0]
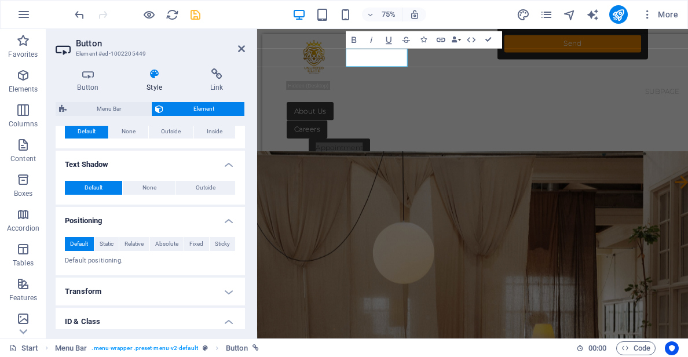
click at [95, 297] on h4 "Transform" at bounding box center [150, 292] width 189 height 28
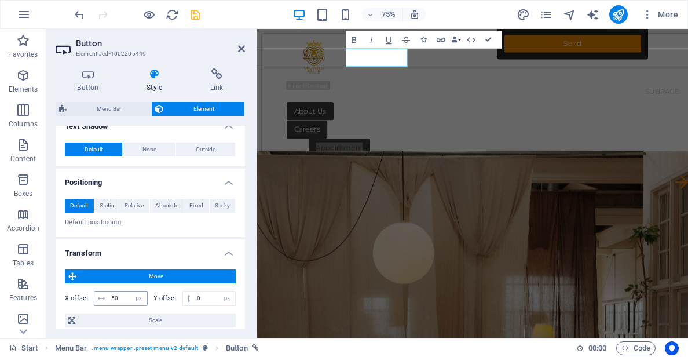
scroll to position [464, 0]
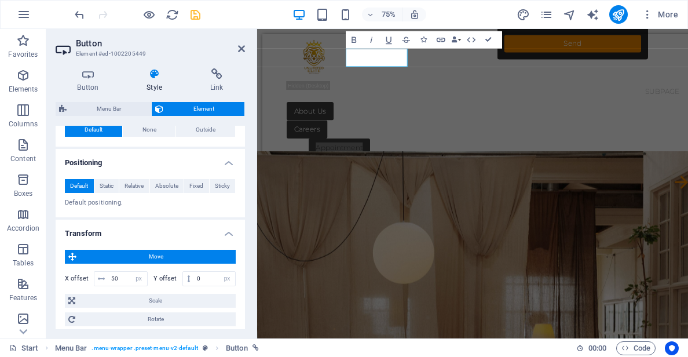
click at [137, 255] on span "Move" at bounding box center [156, 257] width 152 height 14
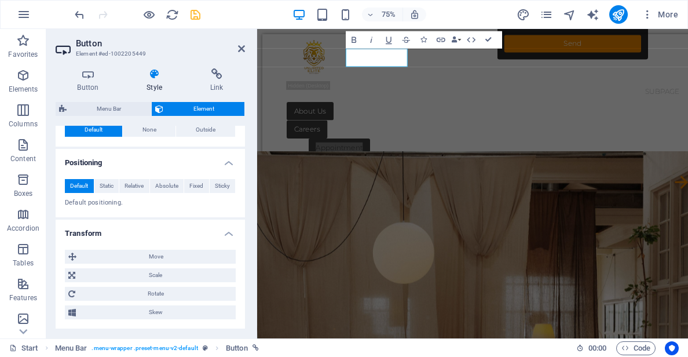
scroll to position [579, 0]
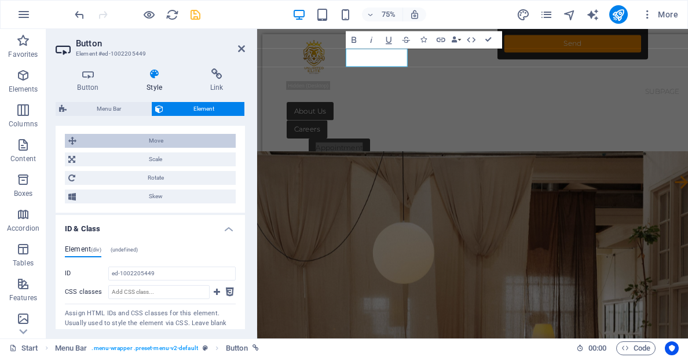
click at [151, 138] on span "Move" at bounding box center [156, 141] width 152 height 14
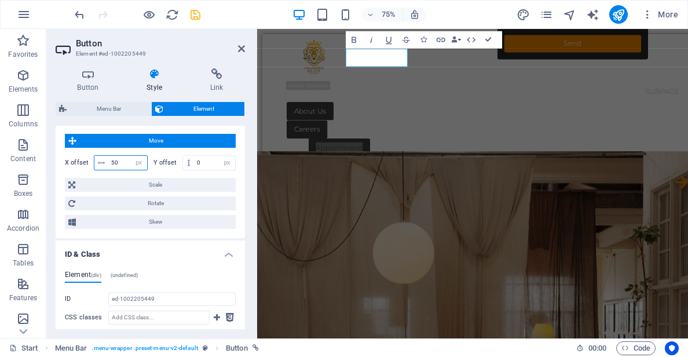
drag, startPoint x: 119, startPoint y: 163, endPoint x: 92, endPoint y: 160, distance: 27.5
click at [115, 163] on input "50" at bounding box center [127, 163] width 39 height 14
click at [109, 123] on div "Menu Bar Element Layout How this element expands within the layout (Flexbox). S…" at bounding box center [150, 215] width 189 height 227
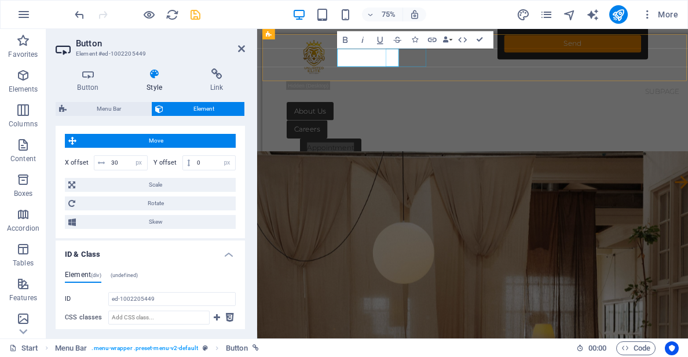
click at [464, 151] on div "Careers" at bounding box center [563, 163] width 533 height 24
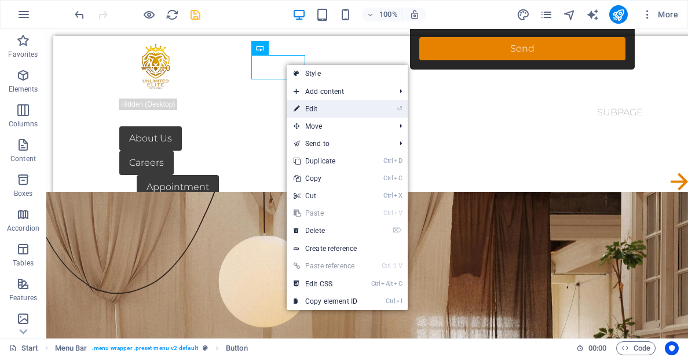
click at [323, 110] on link "⏎ Edit" at bounding box center [326, 108] width 78 height 17
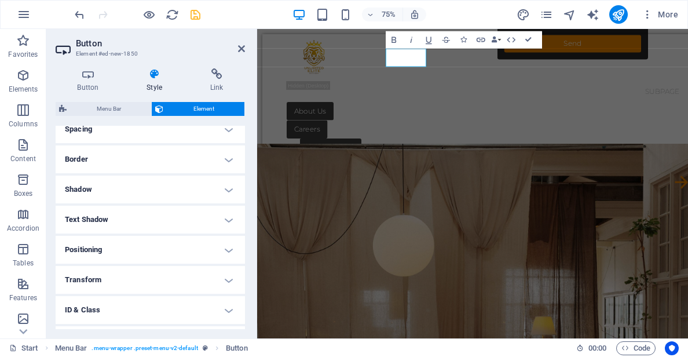
scroll to position [232, 0]
click at [123, 241] on h4 "Positioning" at bounding box center [150, 249] width 189 height 28
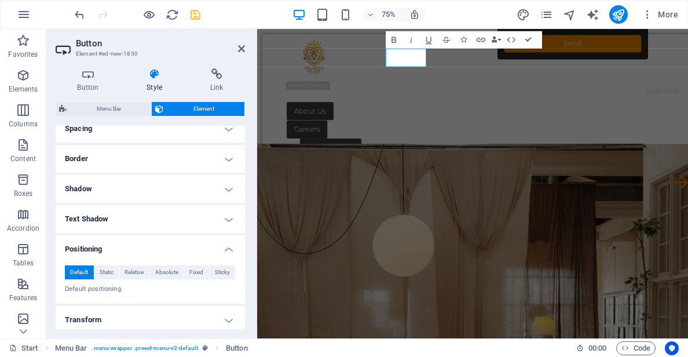
click at [80, 270] on span "Default" at bounding box center [79, 272] width 18 height 14
click at [96, 213] on h4 "Text Shadow" at bounding box center [150, 219] width 189 height 28
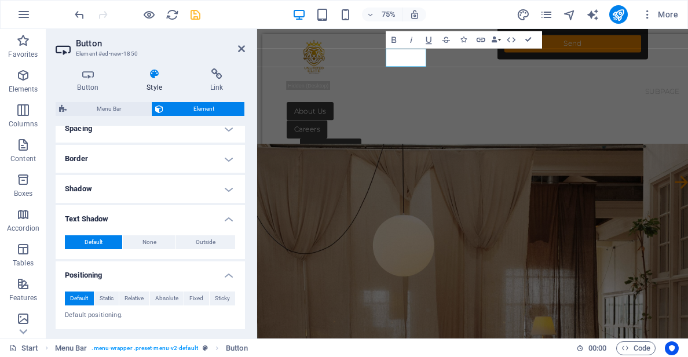
click at [86, 297] on span "Default" at bounding box center [79, 298] width 18 height 14
click at [90, 271] on h4 "Positioning" at bounding box center [150, 271] width 189 height 21
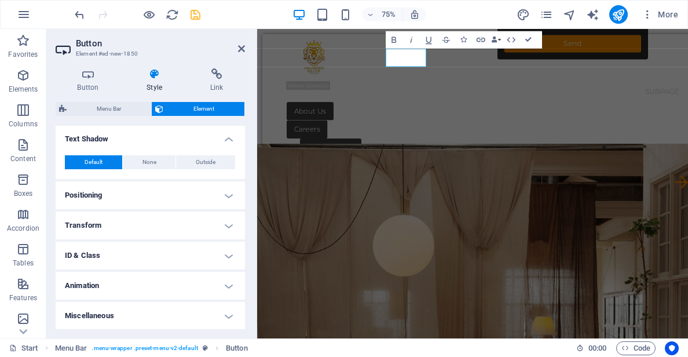
scroll to position [312, 0]
click at [102, 199] on h4 "Positioning" at bounding box center [150, 195] width 189 height 28
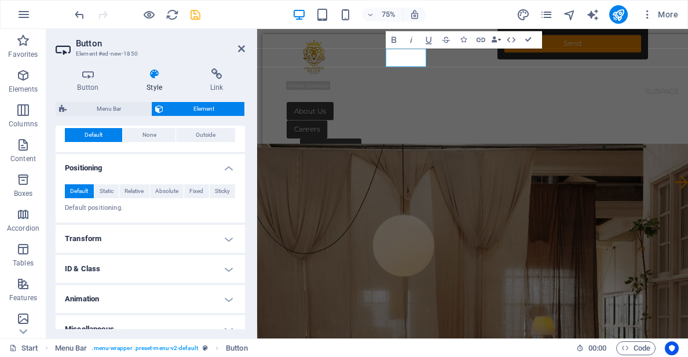
scroll to position [353, 0]
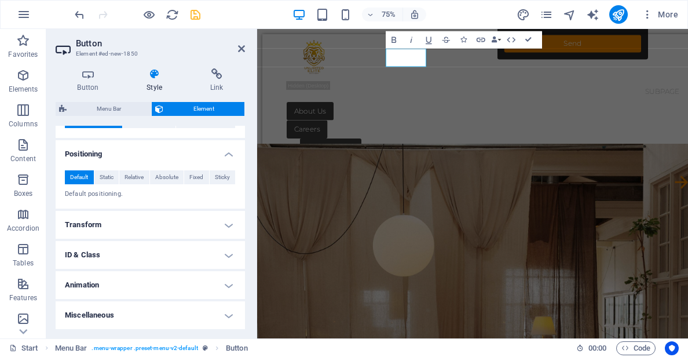
click at [114, 224] on h4 "Transform" at bounding box center [150, 225] width 189 height 28
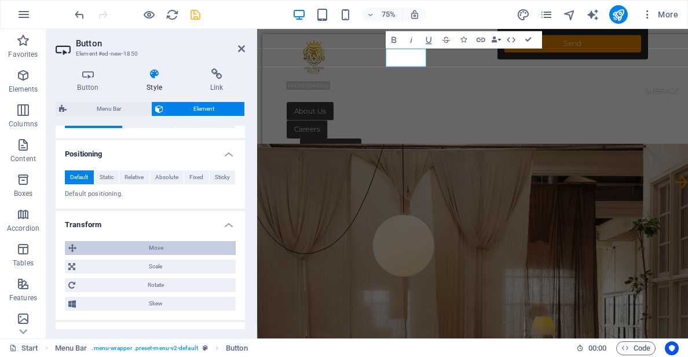
click at [97, 247] on span "Move" at bounding box center [156, 248] width 152 height 14
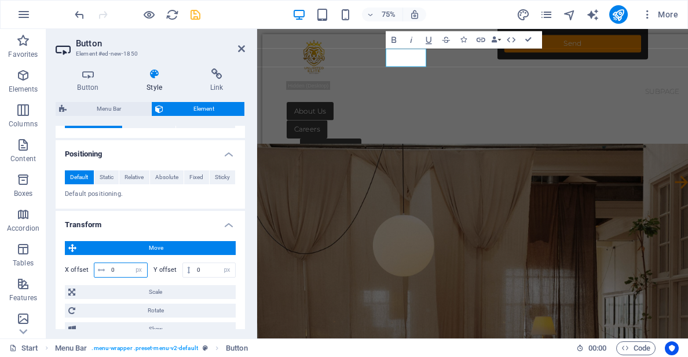
drag, startPoint x: 118, startPoint y: 270, endPoint x: 83, endPoint y: 266, distance: 35.0
click at [83, 266] on div "X offset 0 px rem % em vh vw" at bounding box center [106, 270] width 83 height 15
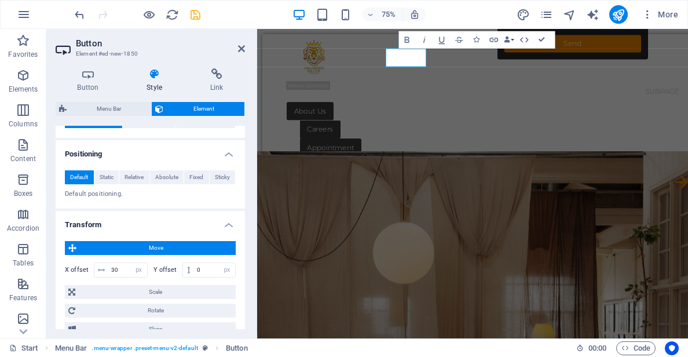
click at [123, 218] on h4 "Transform" at bounding box center [150, 221] width 189 height 21
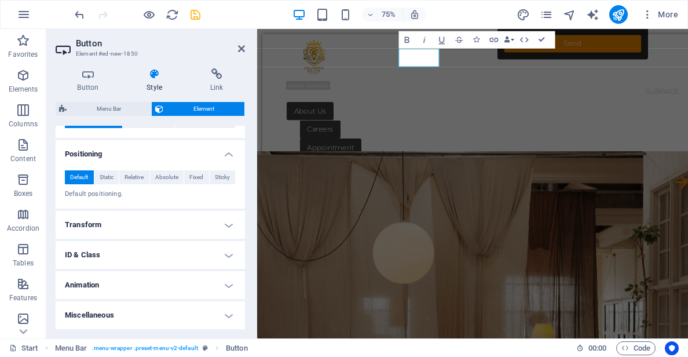
click at [121, 227] on h4 "Transform" at bounding box center [150, 225] width 189 height 28
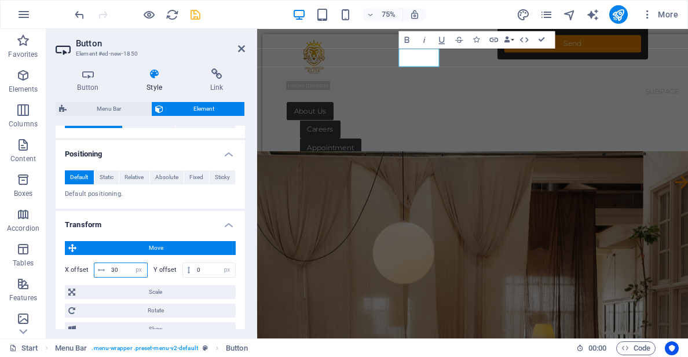
drag, startPoint x: 122, startPoint y: 271, endPoint x: 98, endPoint y: 263, distance: 25.8
click at [100, 267] on div "30 px rem % em vh vw" at bounding box center [121, 270] width 54 height 15
click at [108, 221] on h4 "Transform" at bounding box center [150, 221] width 189 height 21
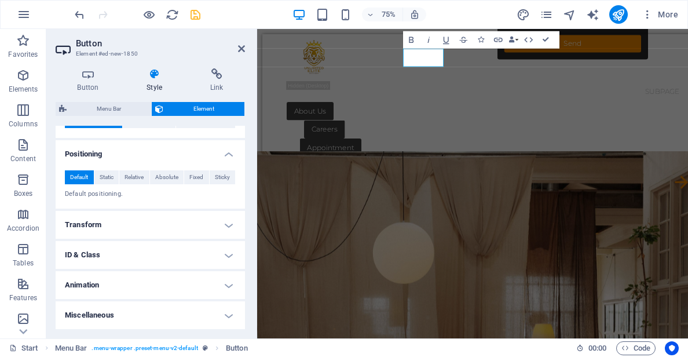
click at [104, 225] on h4 "Transform" at bounding box center [150, 225] width 189 height 28
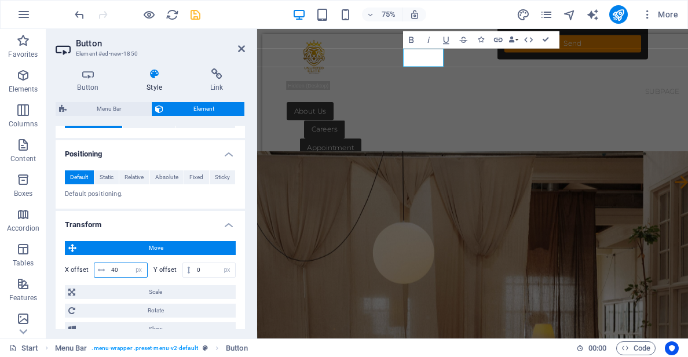
drag, startPoint x: 122, startPoint y: 269, endPoint x: 108, endPoint y: 269, distance: 13.9
click at [108, 269] on div "40 px rem % em vh vw" at bounding box center [121, 270] width 54 height 15
click at [111, 229] on h4 "Transform" at bounding box center [150, 221] width 189 height 21
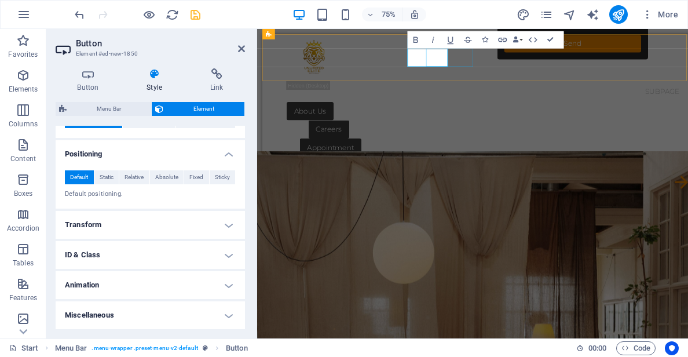
click at [520, 126] on div "About Us" at bounding box center [563, 138] width 533 height 24
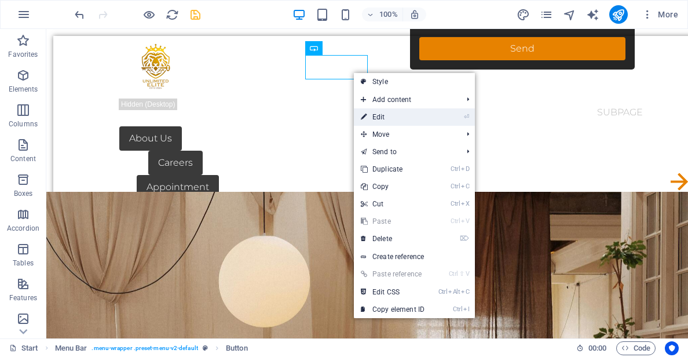
click at [395, 116] on link "⏎ Edit" at bounding box center [393, 116] width 78 height 17
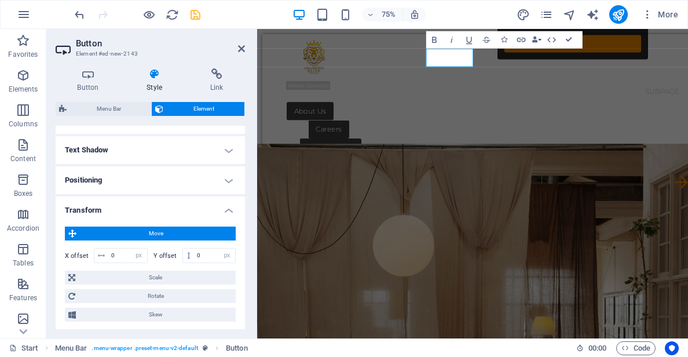
scroll to position [348, 0]
drag, startPoint x: 120, startPoint y: 253, endPoint x: 101, endPoint y: 250, distance: 19.4
click at [101, 250] on div "0 px rem % em vh vw" at bounding box center [121, 254] width 54 height 15
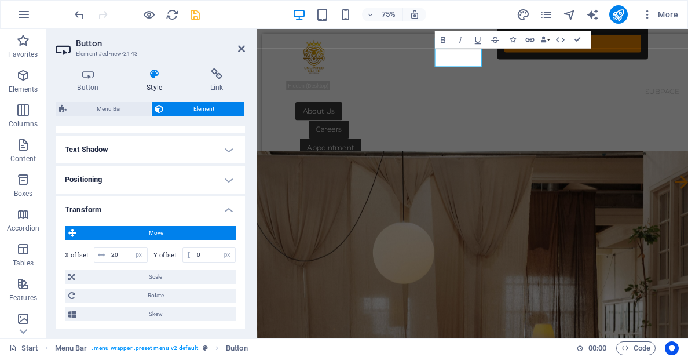
click at [118, 214] on h4 "Transform" at bounding box center [150, 206] width 189 height 21
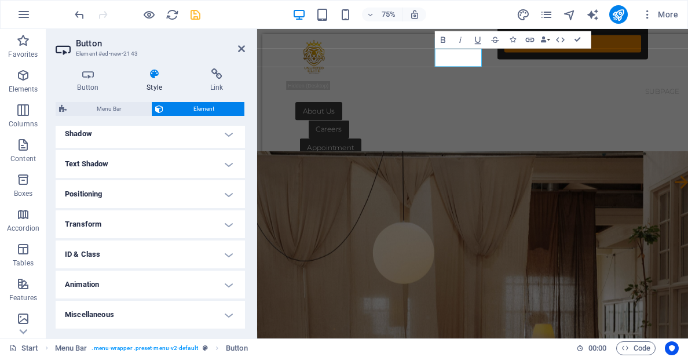
click at [107, 230] on h4 "Transform" at bounding box center [150, 224] width 189 height 28
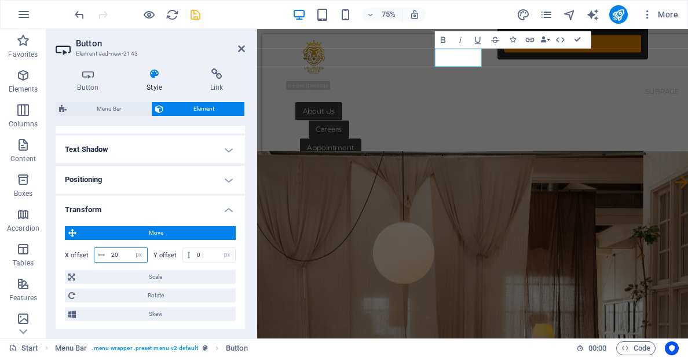
drag, startPoint x: 122, startPoint y: 256, endPoint x: 79, endPoint y: 249, distance: 43.4
click at [86, 251] on div "X offset 20 px rem % em vh vw" at bounding box center [106, 254] width 83 height 15
click at [115, 212] on h4 "Transform" at bounding box center [150, 206] width 189 height 21
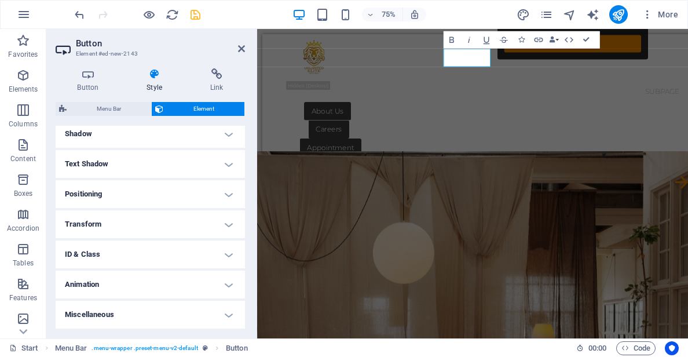
scroll to position [333, 0]
click at [96, 223] on h4 "Transform" at bounding box center [150, 224] width 189 height 28
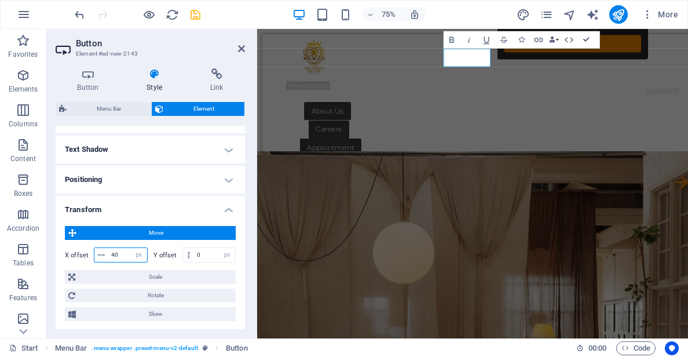
drag, startPoint x: 121, startPoint y: 256, endPoint x: 89, endPoint y: 250, distance: 31.8
click at [90, 250] on div "X offset 40 px rem % em vh vw" at bounding box center [106, 254] width 83 height 15
click at [112, 215] on h4 "Transform" at bounding box center [150, 206] width 189 height 21
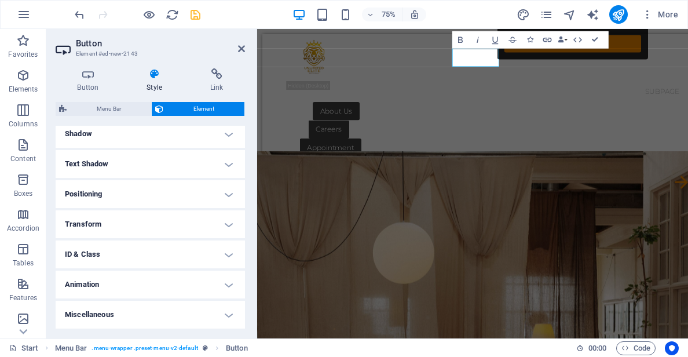
scroll to position [333, 0]
click at [105, 223] on h4 "Transform" at bounding box center [150, 224] width 189 height 28
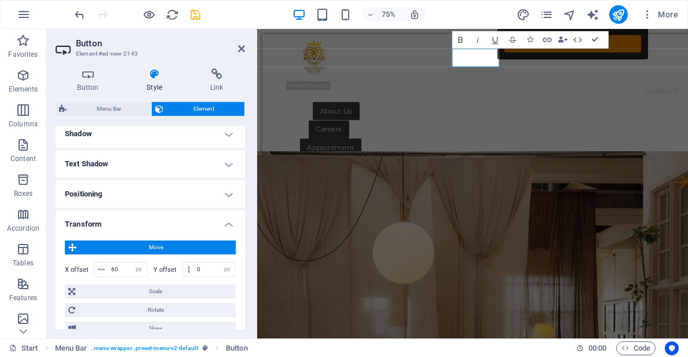
scroll to position [348, 0]
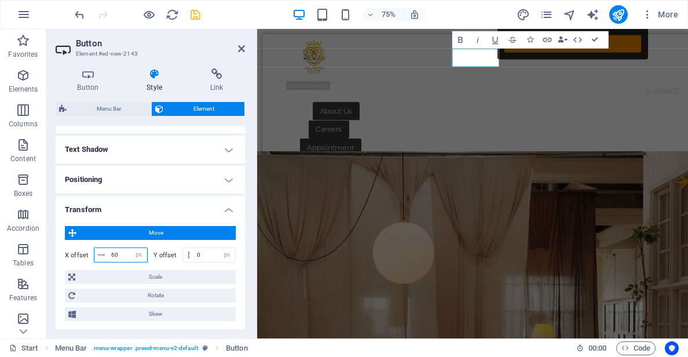
drag, startPoint x: 122, startPoint y: 254, endPoint x: 83, endPoint y: 249, distance: 39.1
click at [83, 249] on div "X offset 60 px rem % em vh vw" at bounding box center [106, 254] width 83 height 15
click at [110, 207] on h4 "Transform" at bounding box center [150, 206] width 189 height 21
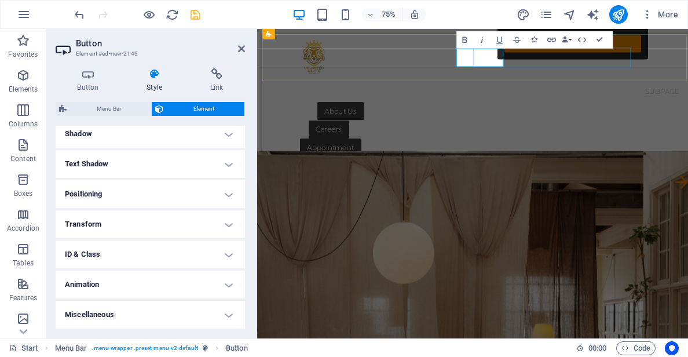
click at [597, 99] on nav "Start Subpage" at bounding box center [563, 113] width 533 height 28
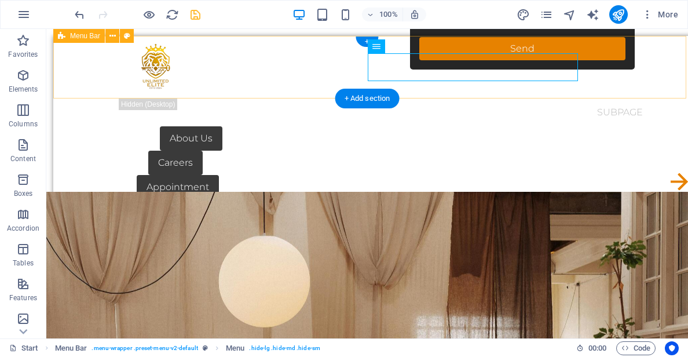
click at [97, 65] on div "Start Subpage About Us Careers Appointment Explore Menu" at bounding box center [374, 130] width 642 height 188
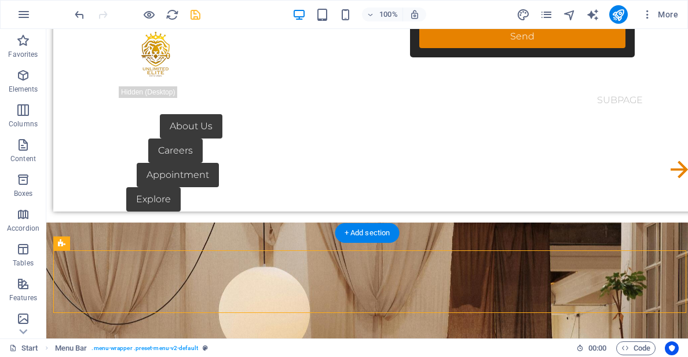
scroll to position [0, 0]
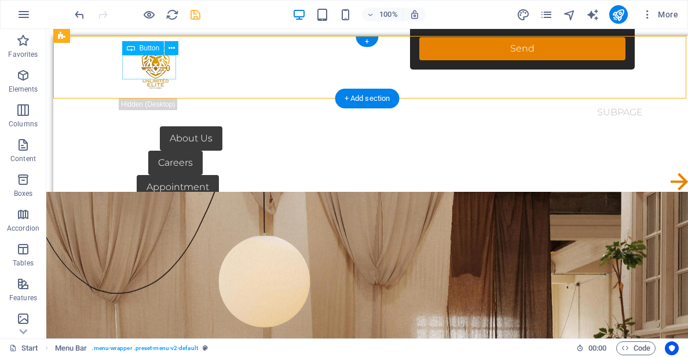
click at [140, 199] on div "Explore" at bounding box center [392, 211] width 533 height 24
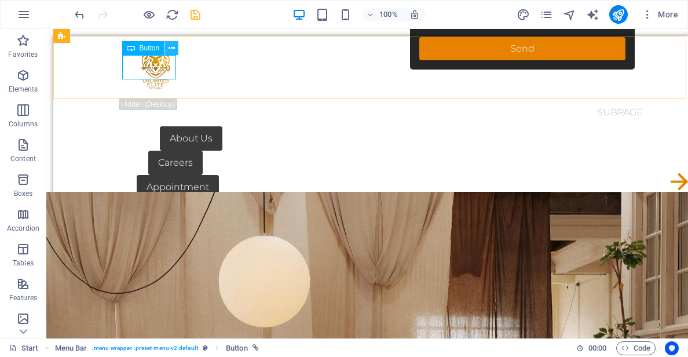
click at [170, 49] on icon at bounding box center [172, 48] width 6 height 12
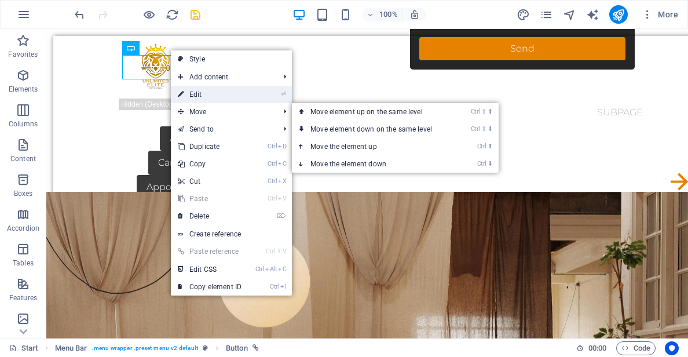
click at [194, 95] on link "⏎ Edit" at bounding box center [210, 94] width 78 height 17
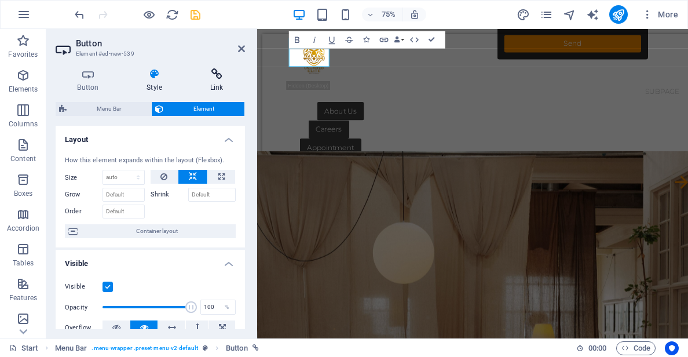
click at [210, 88] on h4 "Link" at bounding box center [216, 80] width 57 height 24
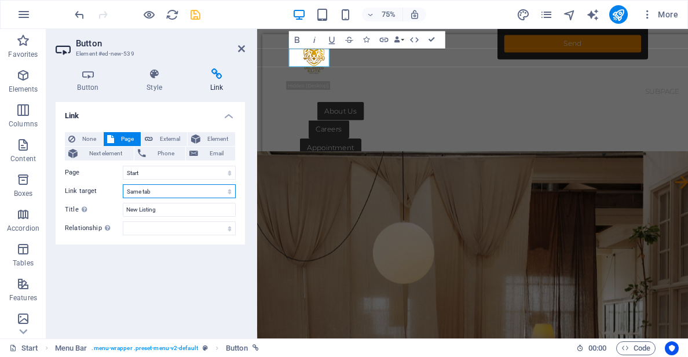
click at [162, 191] on select "New tab Same tab Overlay" at bounding box center [179, 191] width 113 height 14
click at [123, 184] on select "New tab Same tab Overlay" at bounding box center [179, 191] width 113 height 14
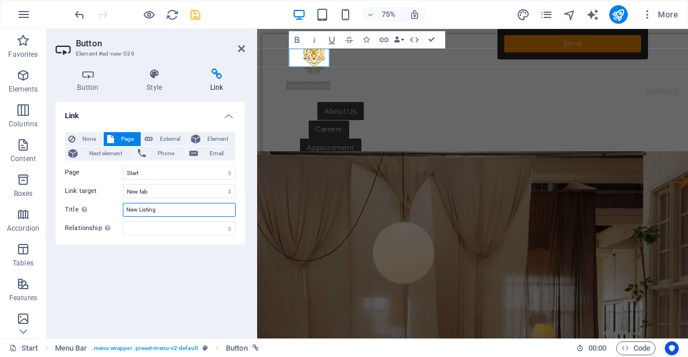
click at [167, 212] on input "New Listing" at bounding box center [179, 210] width 113 height 14
click at [168, 212] on input "New Listing" at bounding box center [179, 210] width 113 height 14
click at [115, 108] on h4 "Link" at bounding box center [150, 112] width 189 height 21
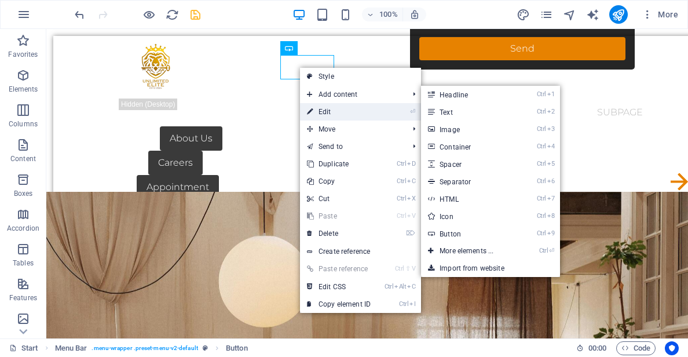
click at [338, 113] on link "⏎ Edit" at bounding box center [339, 111] width 78 height 17
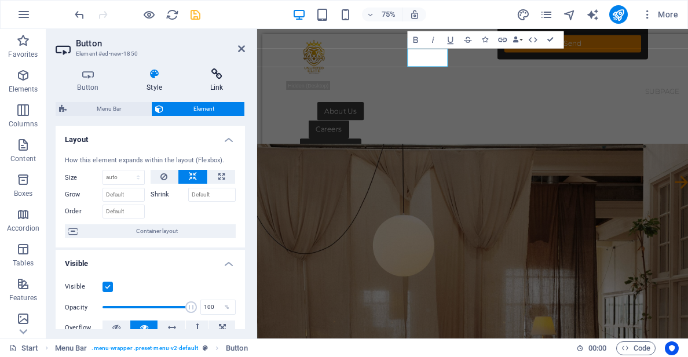
click at [215, 79] on icon at bounding box center [216, 74] width 57 height 12
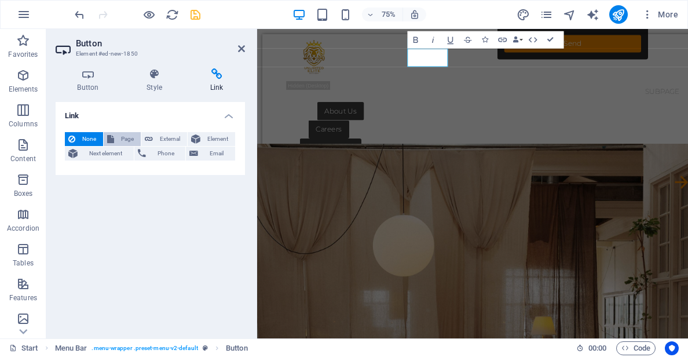
click at [126, 139] on span "Page" at bounding box center [128, 139] width 20 height 14
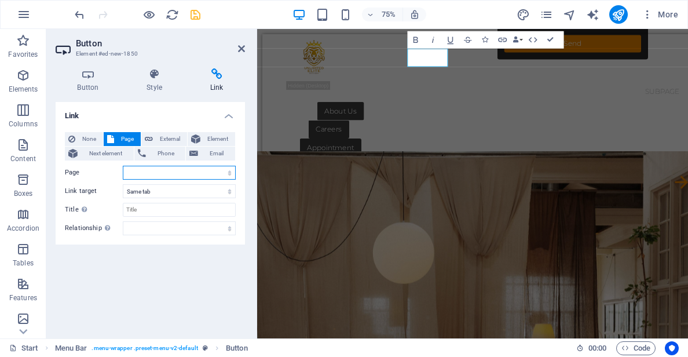
click at [137, 176] on select "Start Legal Notice Privacy Subpage" at bounding box center [179, 173] width 113 height 14
click at [123, 166] on select "Start Legal Notice Privacy Subpage" at bounding box center [179, 173] width 113 height 14
click at [147, 189] on select "New tab Same tab Overlay" at bounding box center [179, 191] width 113 height 14
click at [123, 184] on select "New tab Same tab Overlay" at bounding box center [179, 191] width 113 height 14
click at [155, 210] on input "Title Additional link description, should not be the same as the link text. The…" at bounding box center [179, 210] width 113 height 14
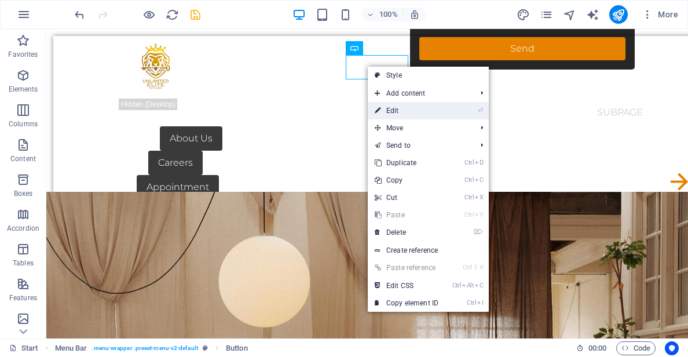
click at [400, 114] on link "⏎ Edit" at bounding box center [407, 110] width 78 height 17
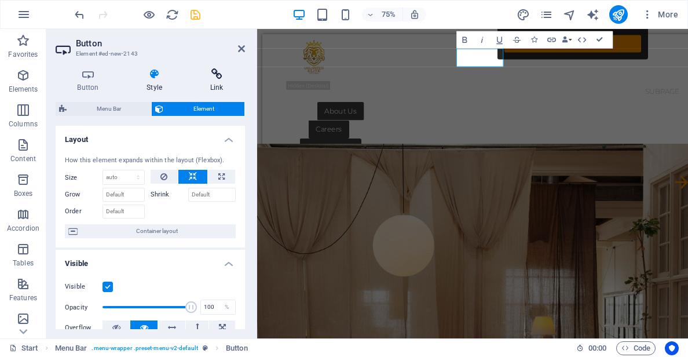
click at [216, 83] on h4 "Link" at bounding box center [216, 80] width 57 height 24
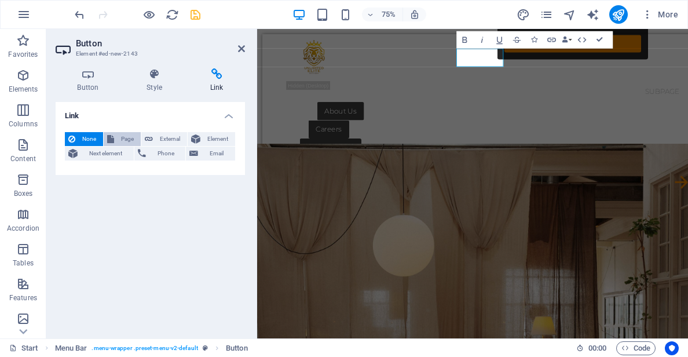
click at [123, 141] on span "Page" at bounding box center [128, 139] width 20 height 14
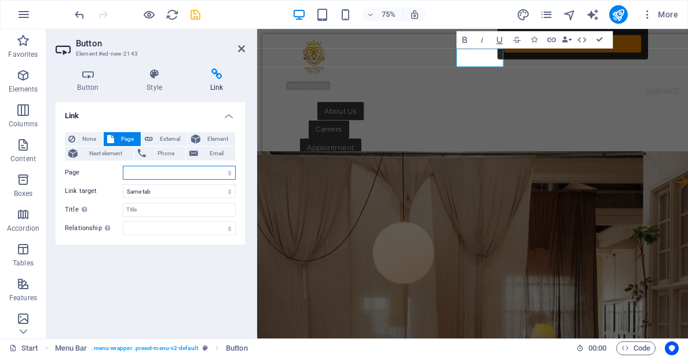
click at [133, 174] on select "Start Legal Notice Privacy Subpage" at bounding box center [179, 173] width 113 height 14
click at [123, 166] on select "Start Legal Notice Privacy Subpage" at bounding box center [179, 173] width 113 height 14
click at [140, 191] on select "New tab Same tab Overlay" at bounding box center [179, 191] width 113 height 14
click at [123, 184] on select "New tab Same tab Overlay" at bounding box center [179, 191] width 113 height 14
click at [145, 210] on input "Title Additional link description, should not be the same as the link text. The…" at bounding box center [179, 210] width 113 height 14
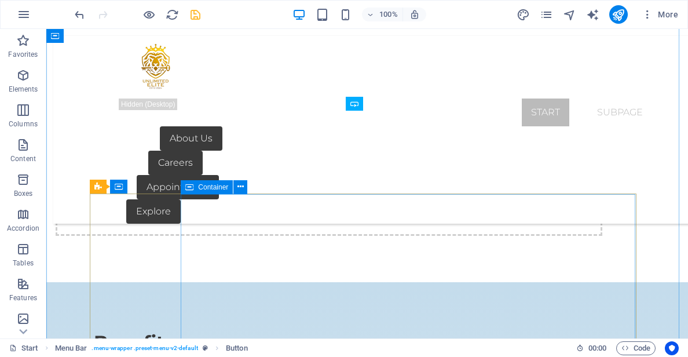
scroll to position [753, 0]
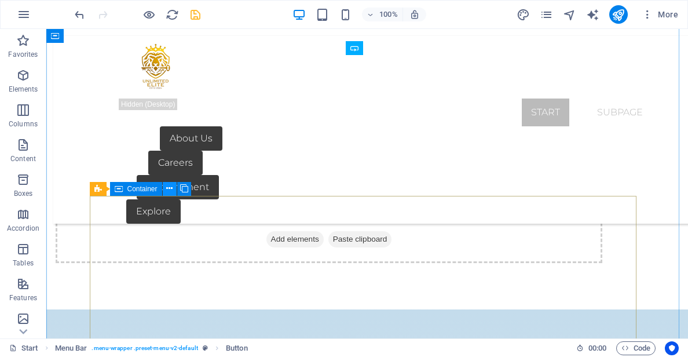
click at [168, 189] on icon at bounding box center [169, 189] width 6 height 12
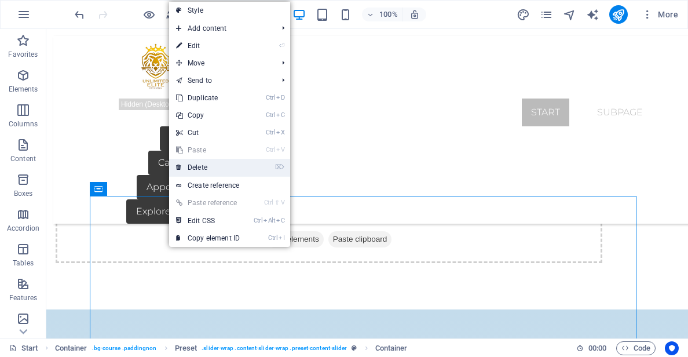
click at [207, 168] on link "⌦ Delete" at bounding box center [208, 167] width 78 height 17
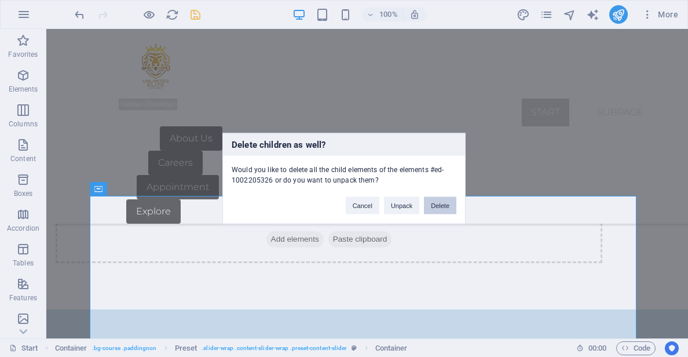
drag, startPoint x: 435, startPoint y: 206, endPoint x: 389, endPoint y: 177, distance: 54.2
click at [435, 206] on button "Delete" at bounding box center [440, 205] width 32 height 17
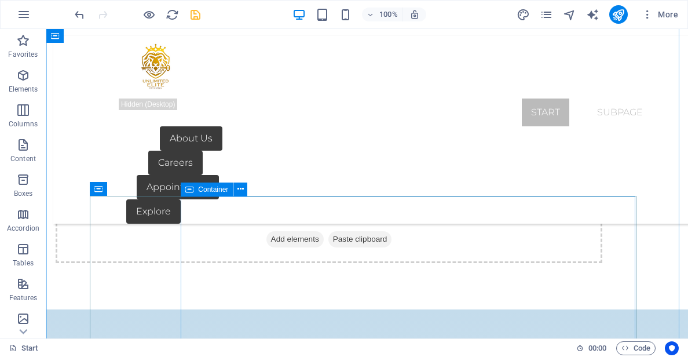
click at [233, 190] on div "Container" at bounding box center [207, 190] width 52 height 14
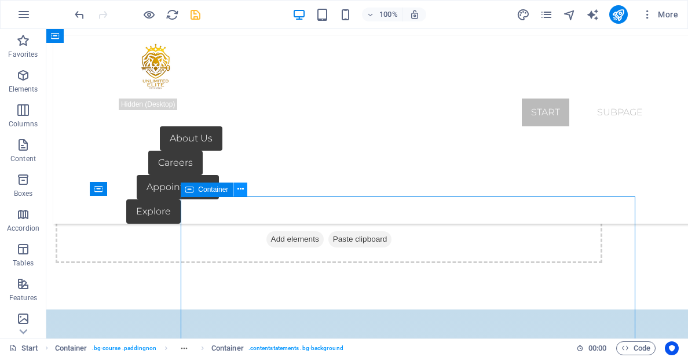
click at [236, 190] on button at bounding box center [241, 190] width 14 height 14
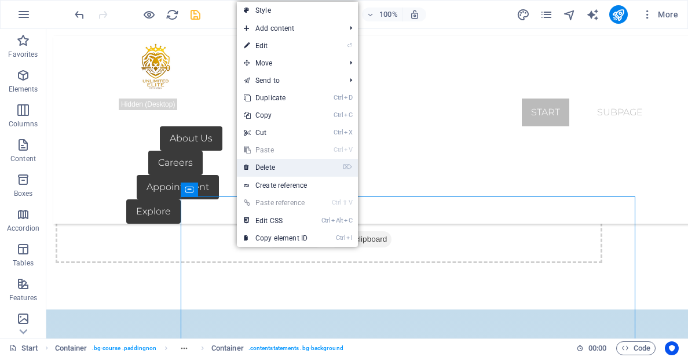
click at [276, 166] on link "⌦ Delete" at bounding box center [276, 167] width 78 height 17
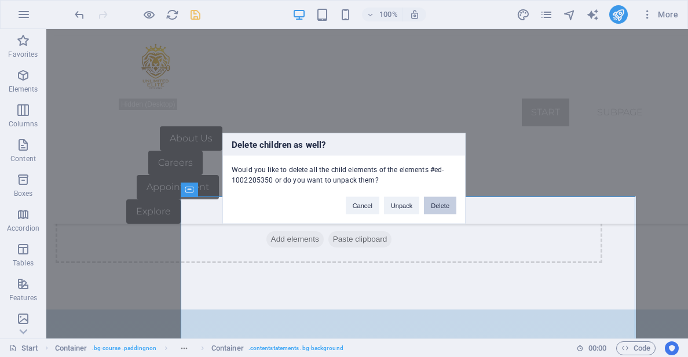
click at [443, 207] on button "Delete" at bounding box center [440, 205] width 32 height 17
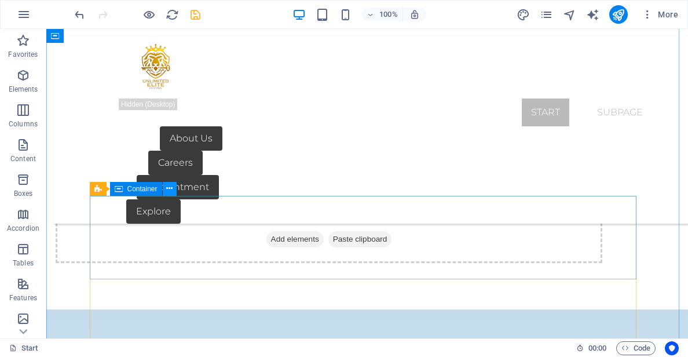
click at [169, 189] on icon at bounding box center [169, 189] width 6 height 12
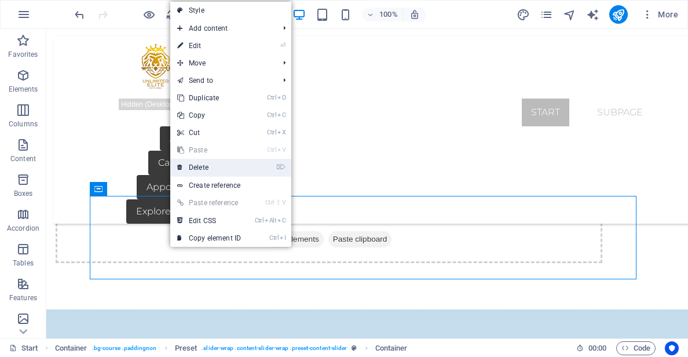
click at [215, 170] on link "⌦ Delete" at bounding box center [209, 167] width 78 height 17
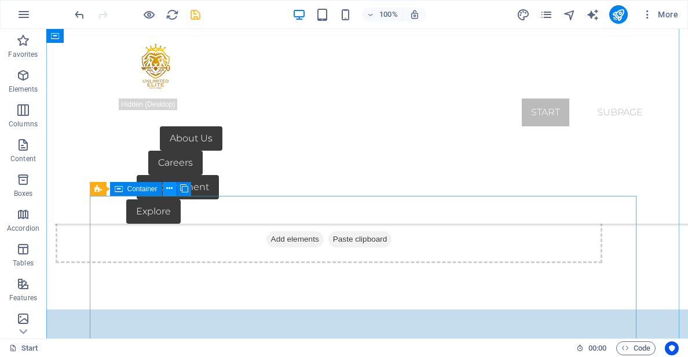
click at [170, 188] on icon at bounding box center [169, 189] width 6 height 12
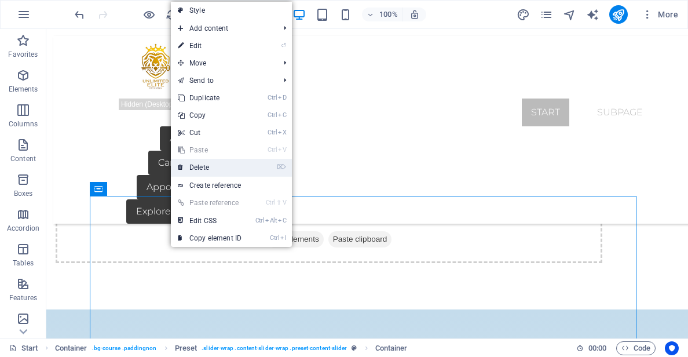
click at [207, 170] on link "⌦ Delete" at bounding box center [210, 167] width 78 height 17
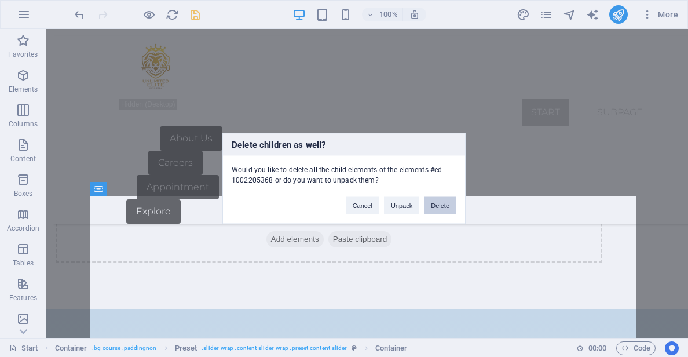
click at [436, 204] on button "Delete" at bounding box center [440, 205] width 32 height 17
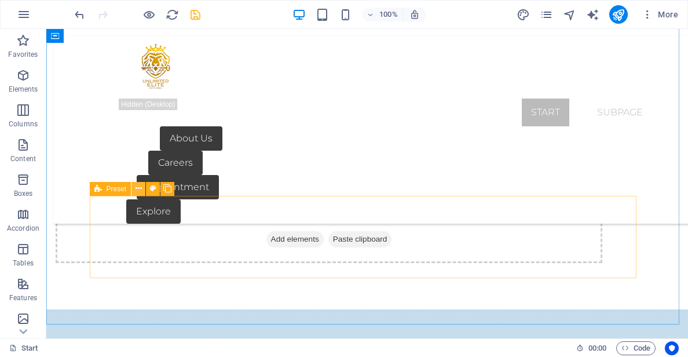
click at [143, 188] on button at bounding box center [139, 189] width 14 height 14
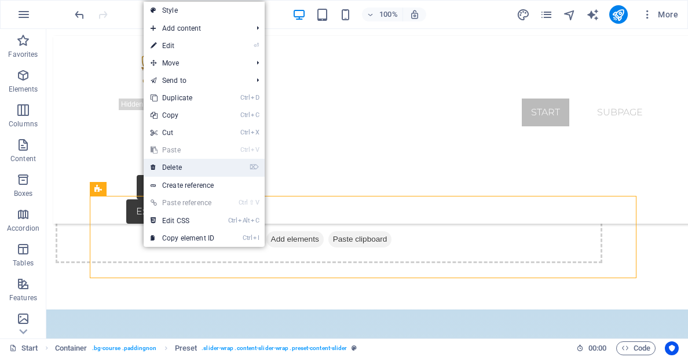
click at [185, 169] on link "⌦ Delete" at bounding box center [183, 167] width 78 height 17
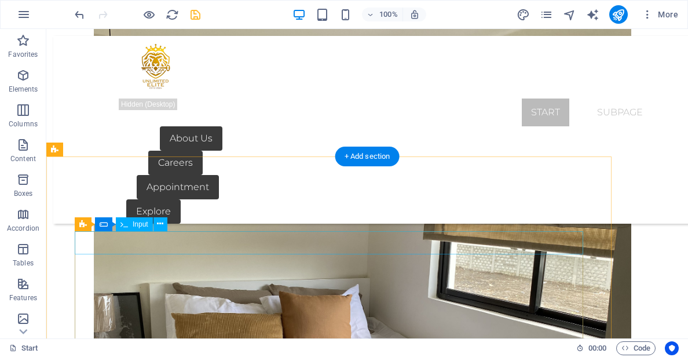
scroll to position [2202, 0]
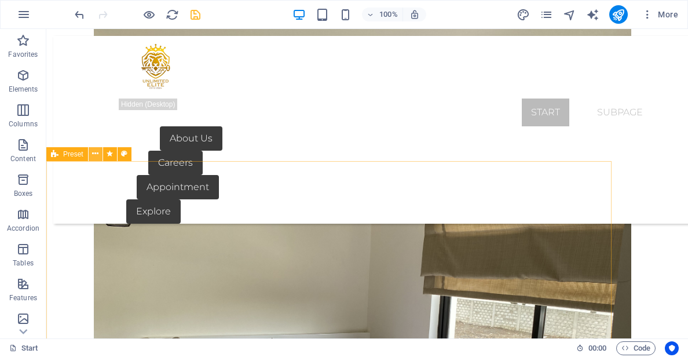
click at [94, 155] on icon at bounding box center [95, 154] width 6 height 12
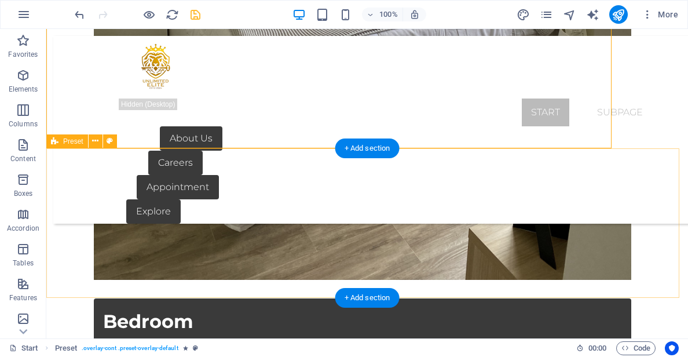
scroll to position [2666, 0]
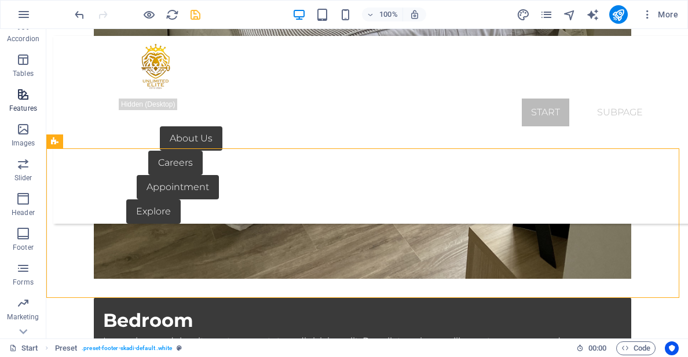
scroll to position [212, 0]
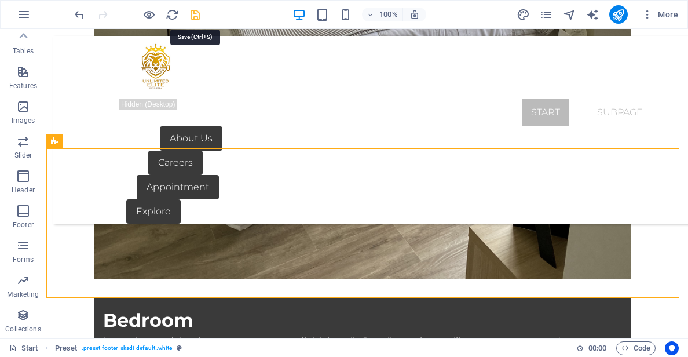
click at [192, 15] on icon "save" at bounding box center [195, 14] width 13 height 13
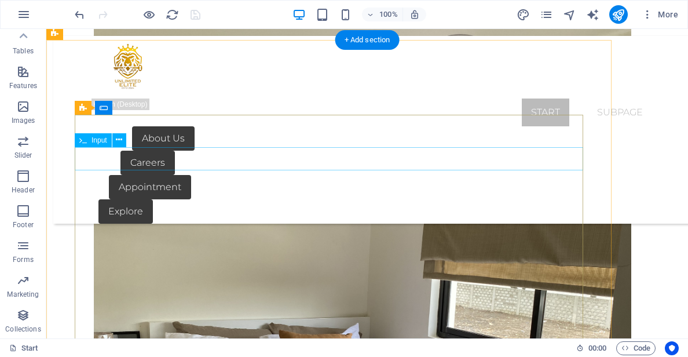
scroll to position [2202, 0]
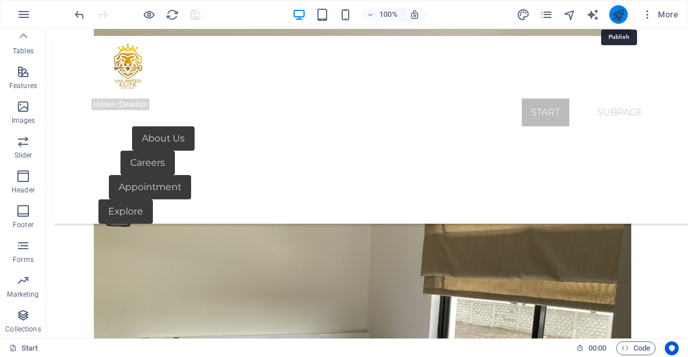
click at [618, 16] on icon "publish" at bounding box center [618, 14] width 13 height 13
